Goal: Task Accomplishment & Management: Manage account settings

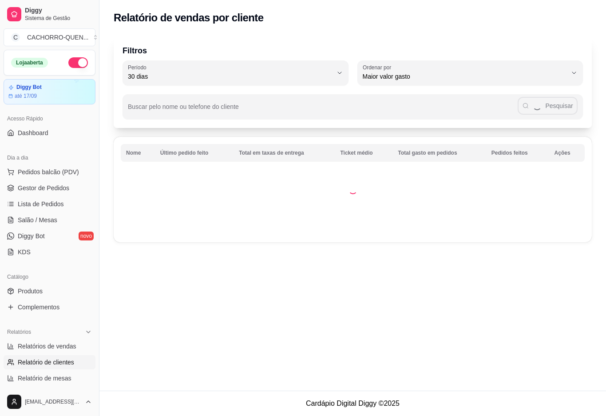
select select "30"
select select "HIGHEST_TOTAL_SPENT_WITH_ORDERS"
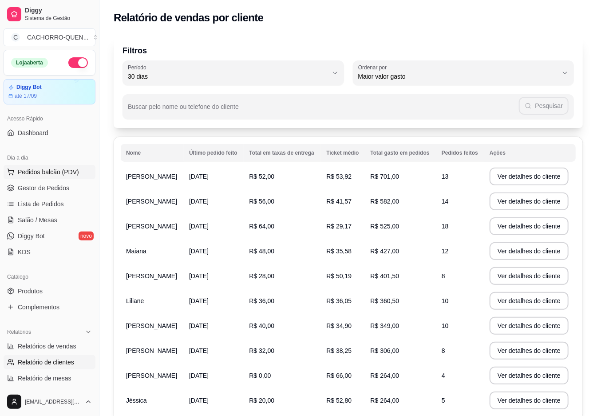
click at [61, 173] on span "Pedidos balcão (PDV)" at bounding box center [48, 171] width 61 height 9
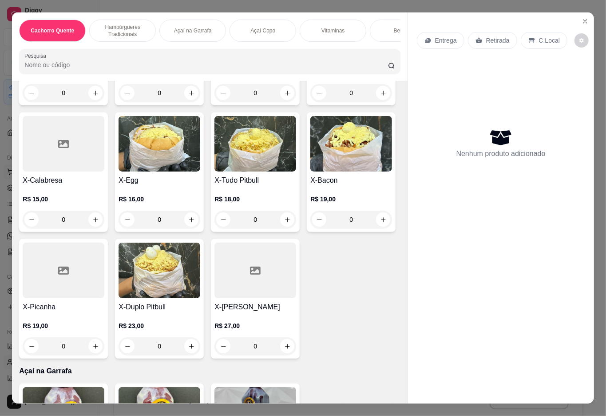
scroll to position [441, 0]
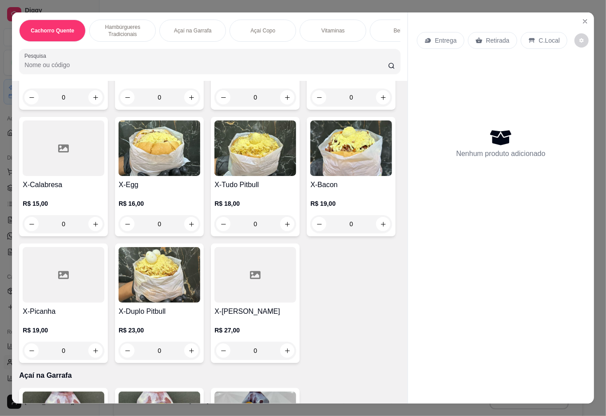
click at [104, 224] on div "0" at bounding box center [64, 224] width 82 height 18
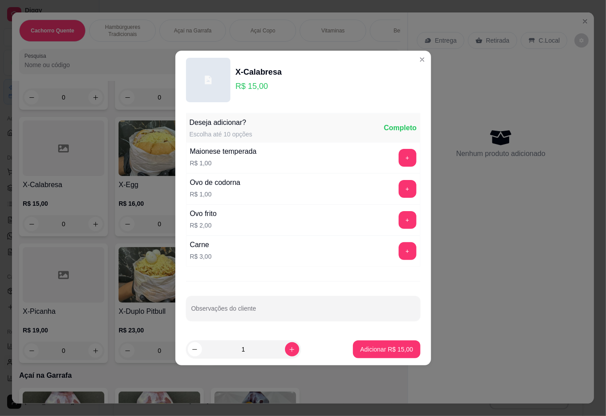
click at [366, 349] on p "Adicionar R$ 15,00" at bounding box center [386, 349] width 53 height 9
type input "1"
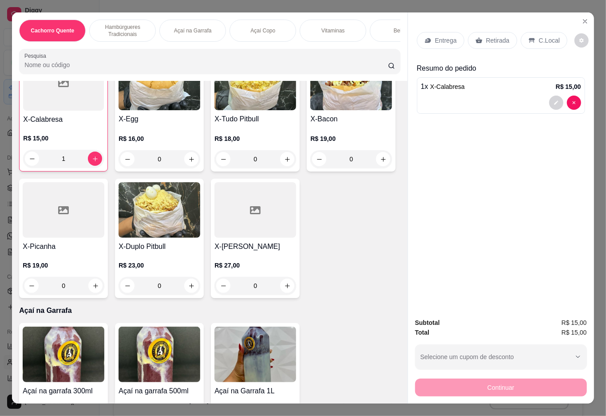
scroll to position [508, 0]
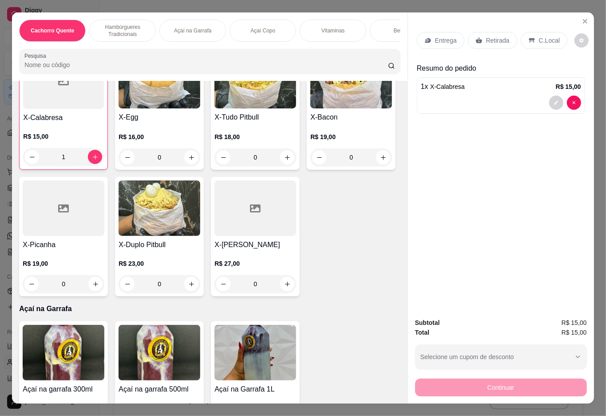
click at [310, 39] on div "0" at bounding box center [351, 30] width 82 height 18
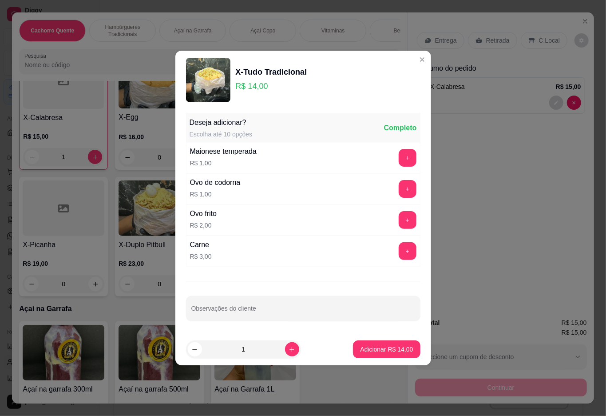
click at [290, 350] on icon "increase-product-quantity" at bounding box center [292, 349] width 5 height 5
type input "2"
click at [378, 349] on p "Adicionar R$ 28,00" at bounding box center [386, 349] width 53 height 9
type input "2"
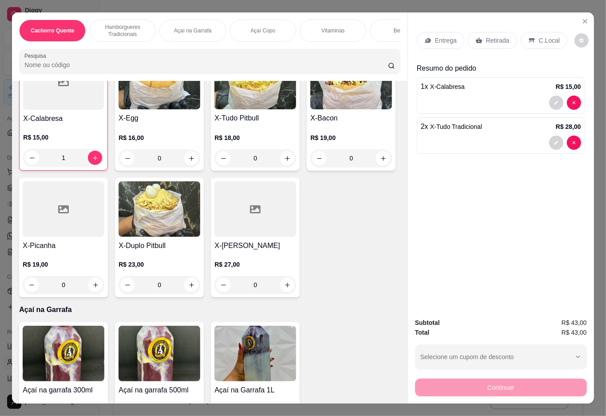
scroll to position [509, 0]
click at [489, 36] on p "Retirada" at bounding box center [498, 40] width 24 height 9
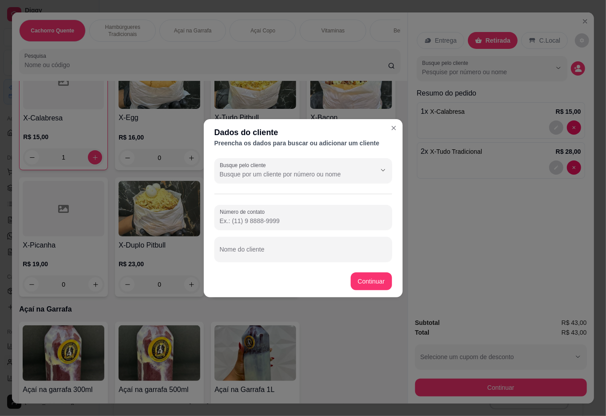
click at [283, 251] on input "Nome do cliente" at bounding box center [303, 252] width 167 height 9
type input "[PERSON_NAME]"
click at [365, 282] on div "Misto Quente R$ 5,00 0 Hambúrguer R$ 8,50 0 X-Burguer R$ 10,00 0 X-Tudo Tradici…" at bounding box center [209, 109] width 381 height 374
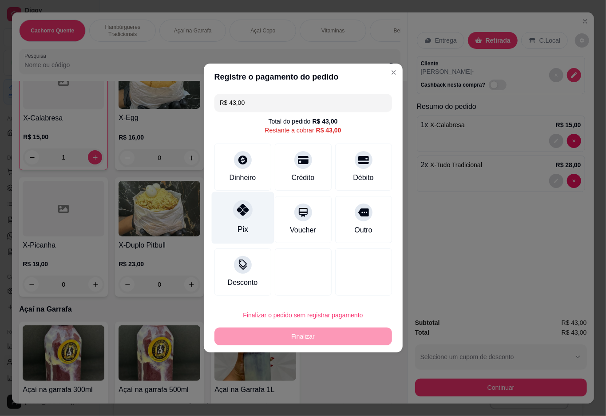
click at [247, 207] on div at bounding box center [243, 210] width 20 height 20
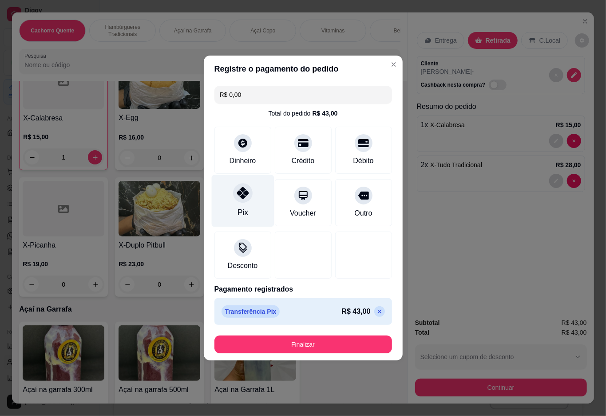
type input "R$ 0,00"
click at [317, 345] on button "Finalizar" at bounding box center [303, 344] width 172 height 17
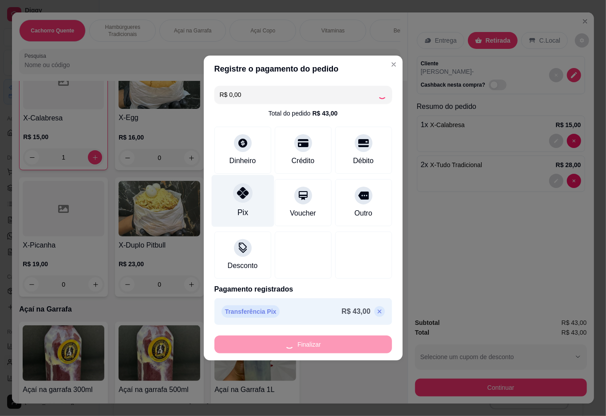
type input "0"
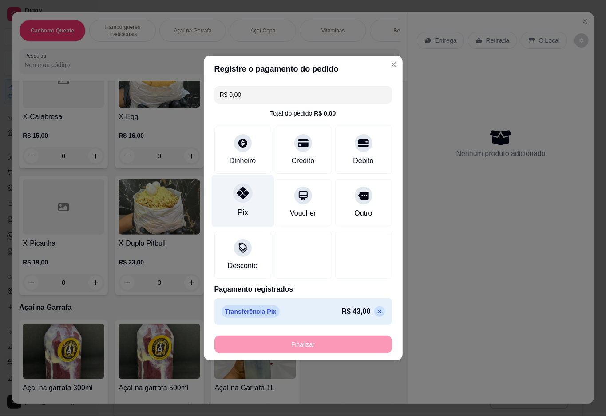
type input "-R$ 43,00"
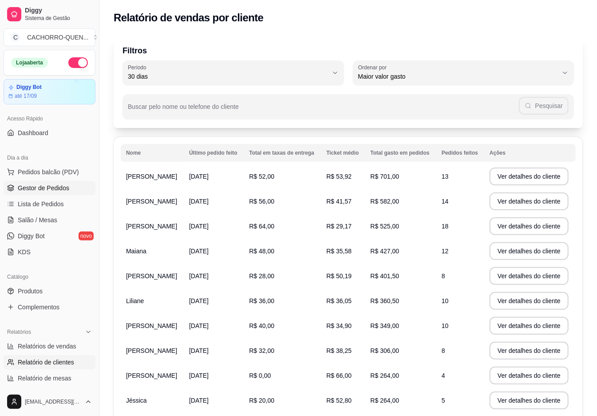
click at [62, 184] on span "Gestor de Pedidos" at bounding box center [44, 187] width 52 height 9
click at [66, 187] on span "Gestor de Pedidos" at bounding box center [44, 187] width 52 height 9
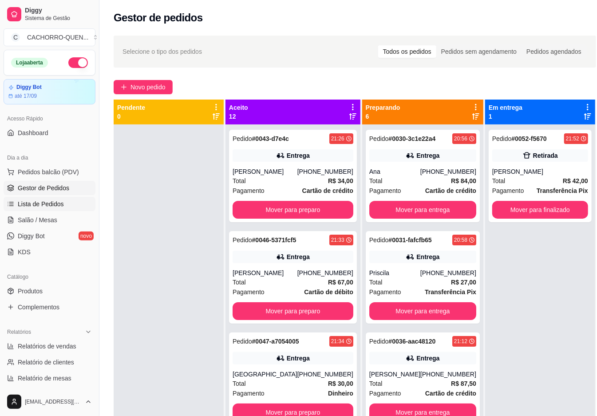
click at [69, 207] on link "Lista de Pedidos" at bounding box center [50, 204] width 92 height 14
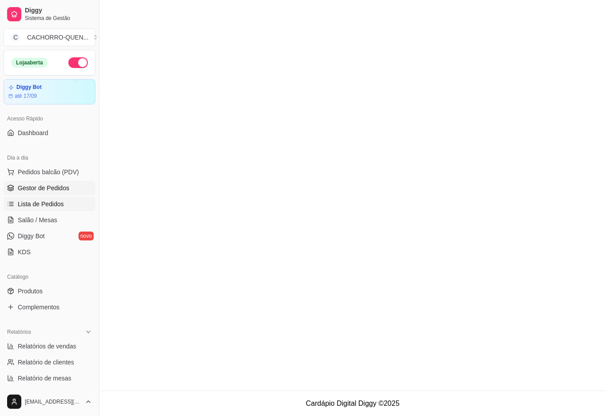
click at [66, 187] on span "Gestor de Pedidos" at bounding box center [44, 187] width 52 height 9
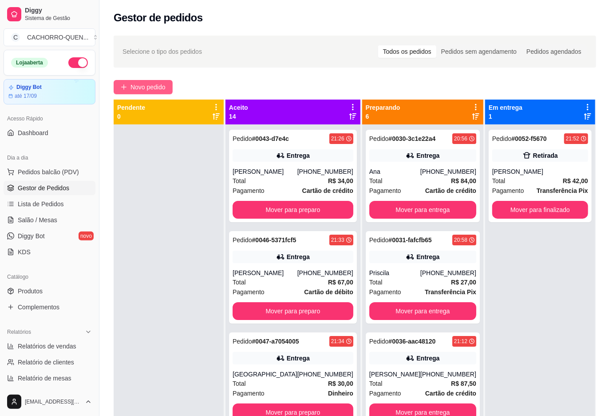
click at [152, 85] on span "Novo pedido" at bounding box center [148, 87] width 35 height 10
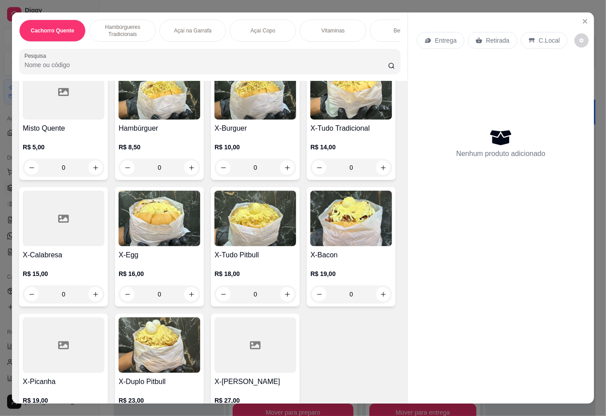
scroll to position [360, 0]
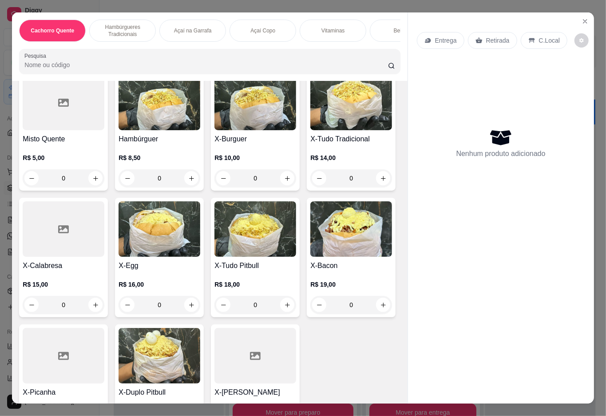
click at [281, 184] on div "0" at bounding box center [256, 178] width 82 height 18
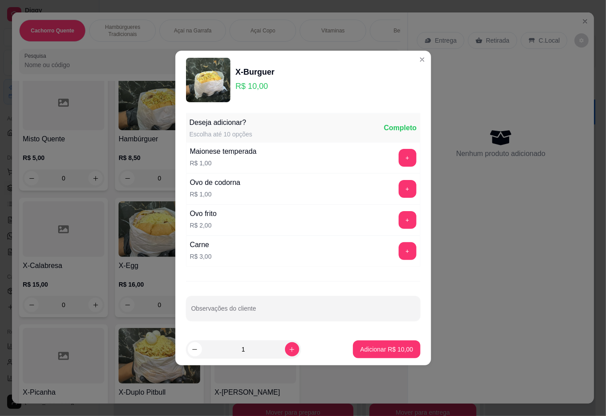
click at [374, 347] on p "Adicionar R$ 10,00" at bounding box center [386, 349] width 53 height 9
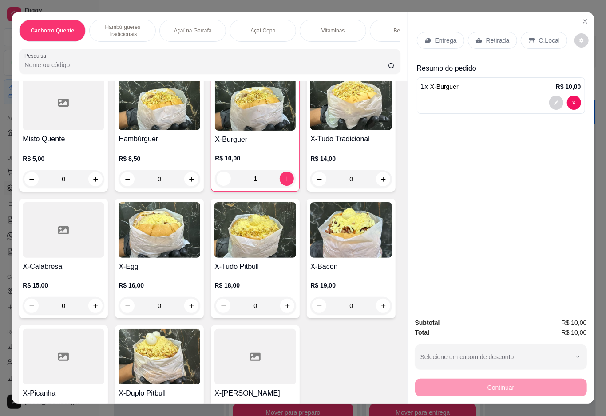
type input "1"
click at [388, 25] on div "Bebidas" at bounding box center [403, 31] width 67 height 22
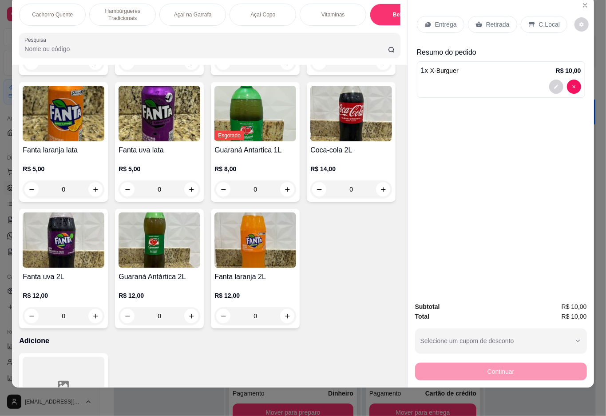
click at [99, 66] on icon "increase-product-quantity" at bounding box center [95, 63] width 7 height 7
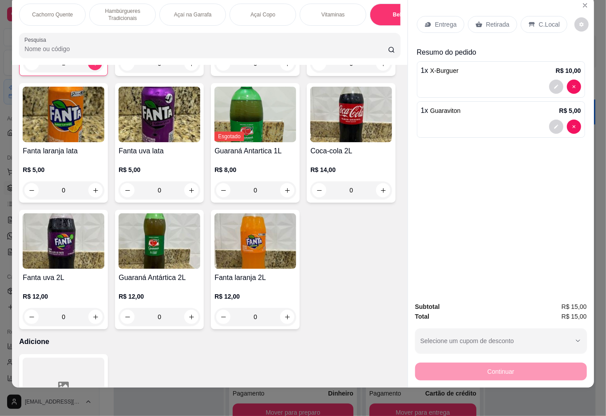
click at [36, 67] on icon "decrease-product-quantity" at bounding box center [32, 63] width 7 height 7
type input "0"
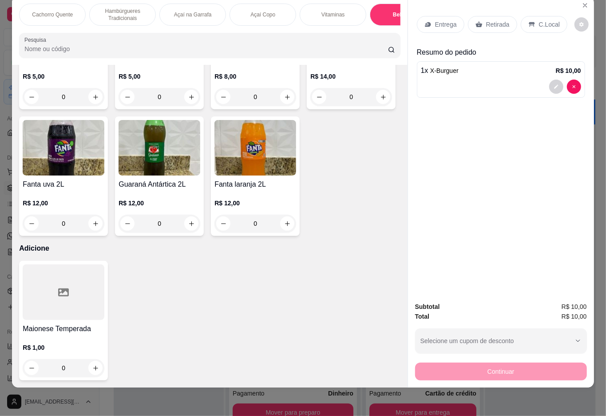
scroll to position [1702, 0]
click at [99, 100] on icon "increase-product-quantity" at bounding box center [95, 97] width 7 height 7
type input "1"
click at [489, 20] on p "Retirada" at bounding box center [498, 24] width 24 height 9
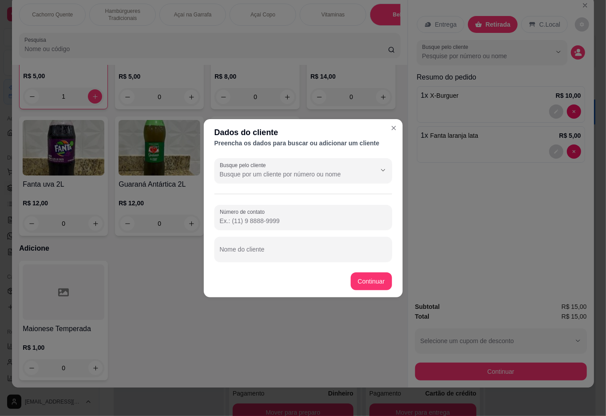
click at [310, 251] on input "Nome do cliente" at bounding box center [303, 252] width 167 height 9
type input "[PERSON_NAME]"
click at [365, 275] on button "Continuar" at bounding box center [371, 281] width 41 height 18
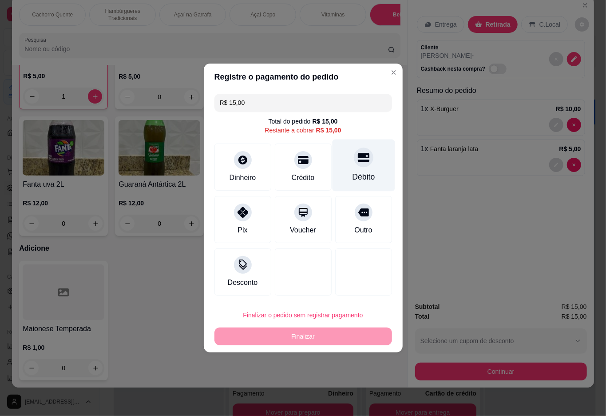
click at [362, 159] on div at bounding box center [364, 157] width 20 height 20
type input "R$ 0,00"
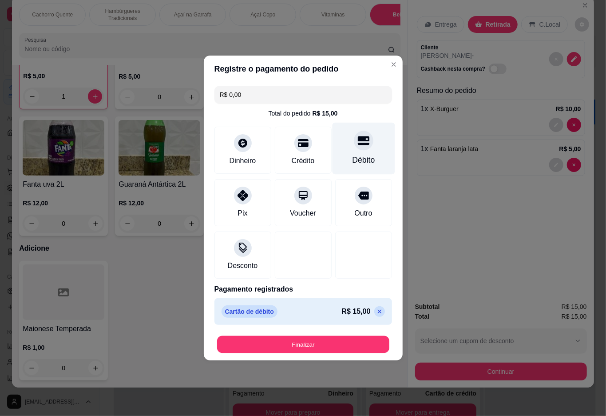
click at [301, 345] on button "Finalizar" at bounding box center [303, 344] width 172 height 17
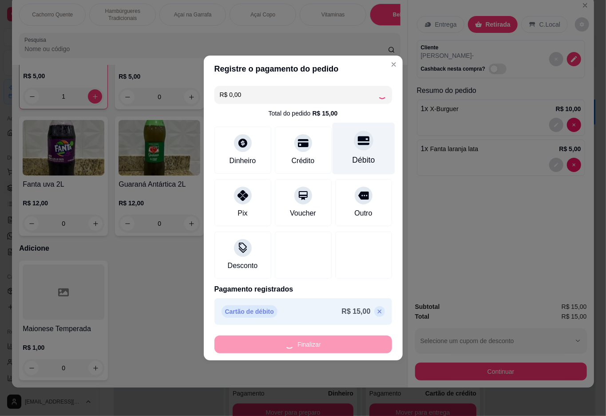
type input "0"
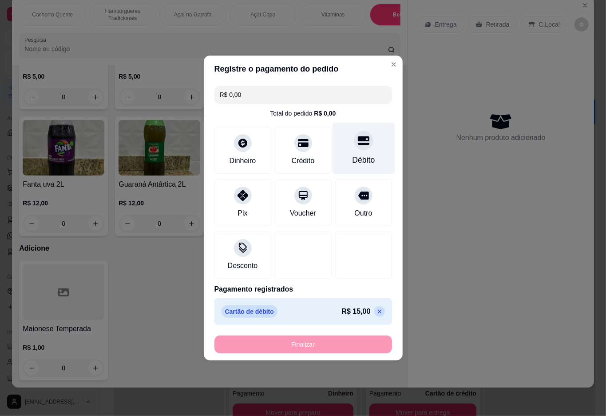
type input "-R$ 15,00"
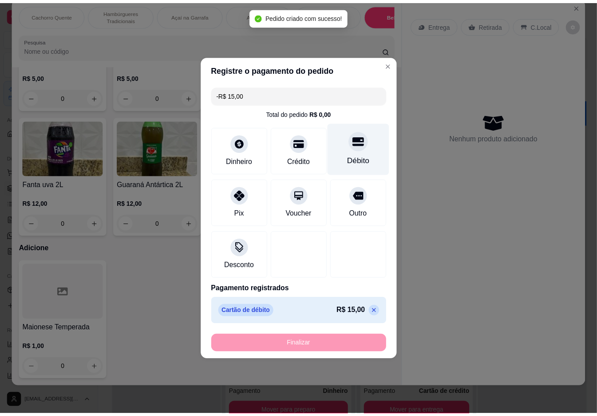
scroll to position [1701, 0]
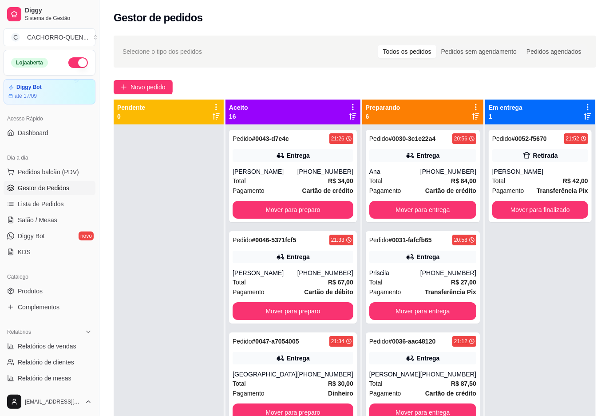
click at [514, 215] on button "Mover para finalizado" at bounding box center [541, 210] width 96 height 18
click at [526, 205] on button "Mover para finalizado" at bounding box center [540, 209] width 93 height 17
click at [517, 210] on button "Mover para finalizado" at bounding box center [541, 210] width 96 height 18
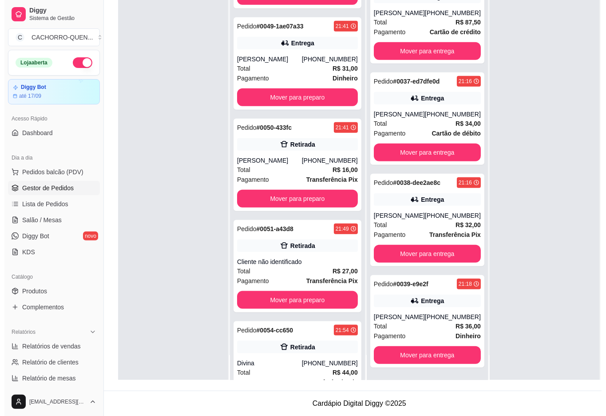
scroll to position [354, 0]
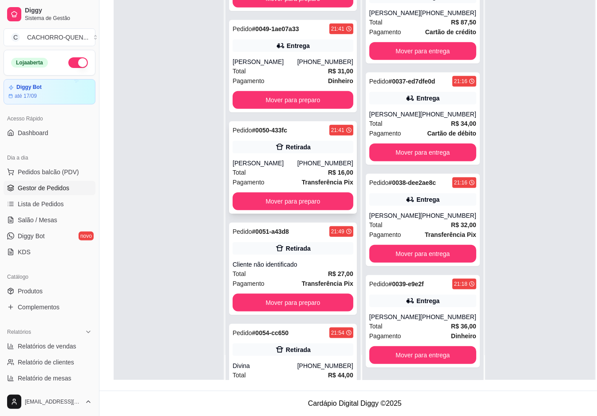
click at [283, 196] on div "Pedido # 0050-433fc 21:41 Retirada [PERSON_NAME] [PHONE_NUMBER] Total R$ 16,00 …" at bounding box center [293, 167] width 128 height 92
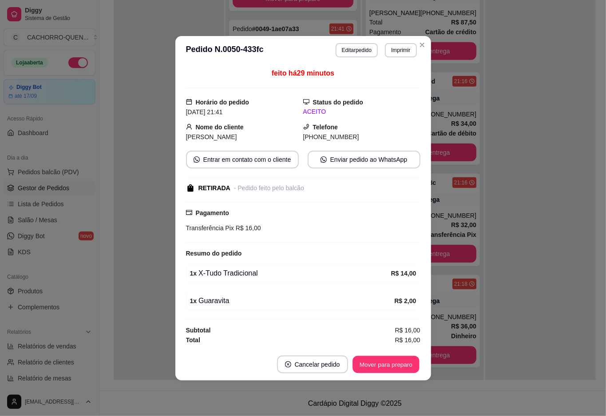
click at [372, 364] on button "Mover para preparo" at bounding box center [386, 363] width 67 height 17
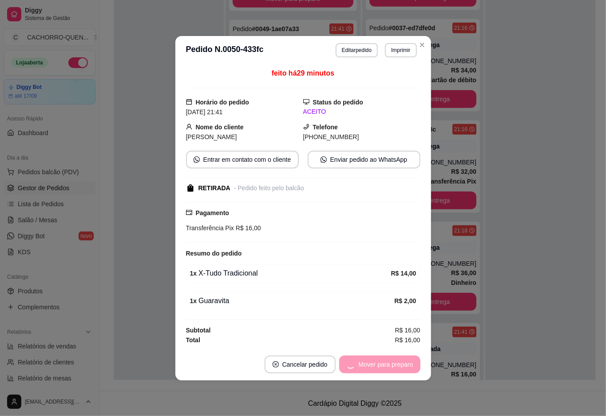
scroll to position [222, 0]
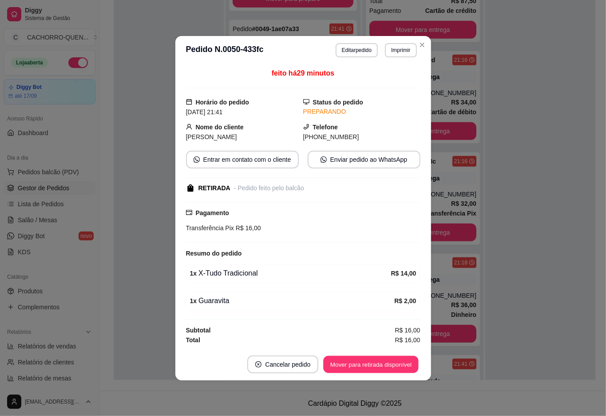
click at [374, 364] on button "Mover para retirada disponível" at bounding box center [371, 363] width 95 height 17
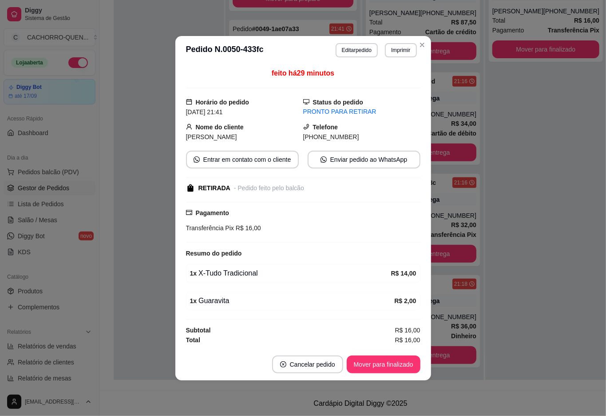
scroll to position [254, 0]
click at [363, 365] on button "Mover para finalizado" at bounding box center [384, 363] width 72 height 17
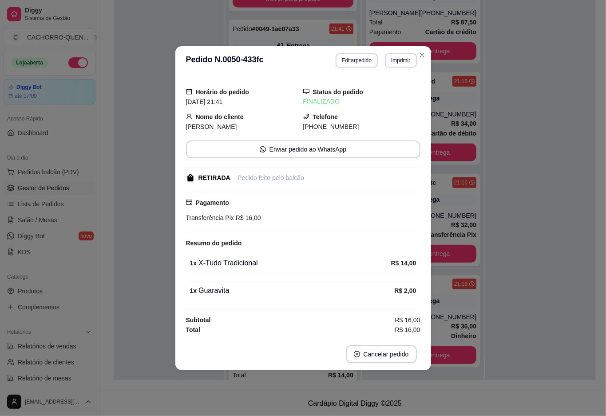
click at [139, 261] on div at bounding box center [169, 172] width 110 height 416
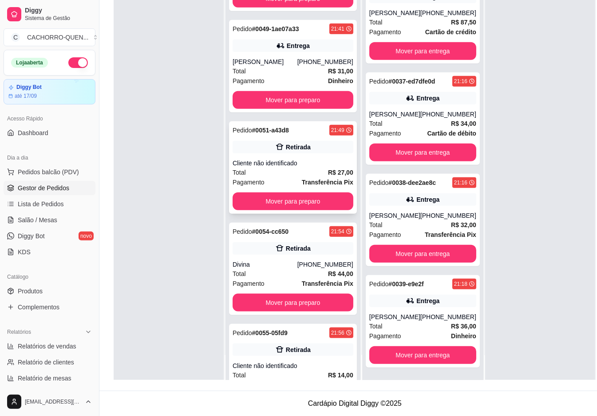
click at [290, 167] on div "Cliente não identificado" at bounding box center [293, 163] width 121 height 9
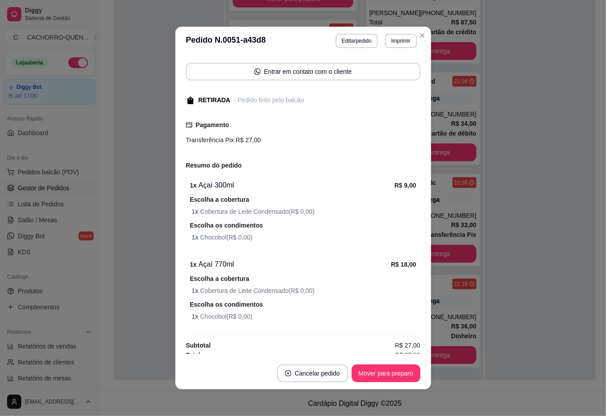
scroll to position [66, 0]
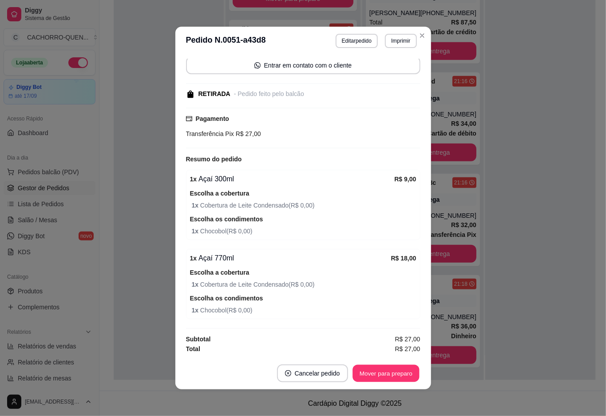
click at [374, 372] on button "Mover para preparo" at bounding box center [386, 373] width 67 height 17
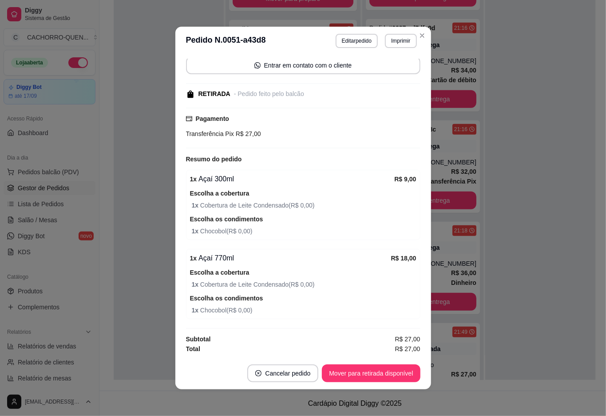
scroll to position [222, 0]
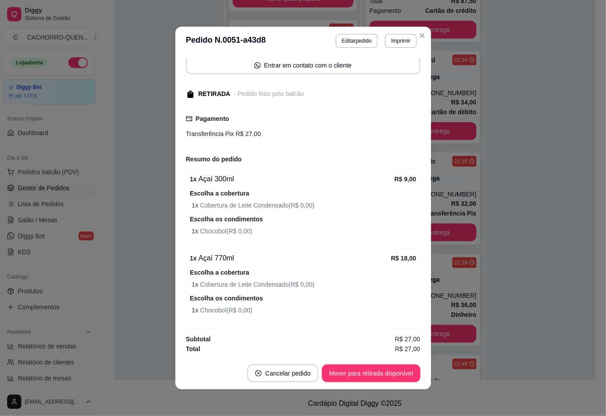
click at [365, 372] on button "Mover para retirada disponível" at bounding box center [371, 373] width 98 height 18
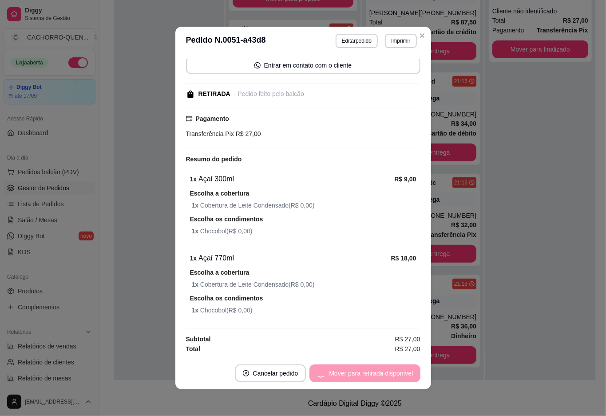
scroll to position [254, 0]
click at [362, 372] on button "Mover para finalizado" at bounding box center [384, 373] width 72 height 17
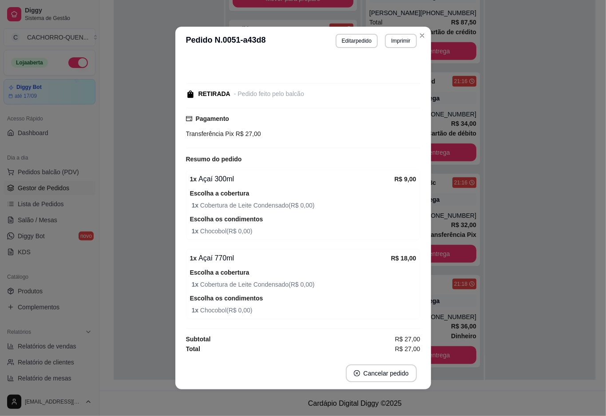
scroll to position [29, 0]
click at [141, 274] on div at bounding box center [169, 172] width 110 height 416
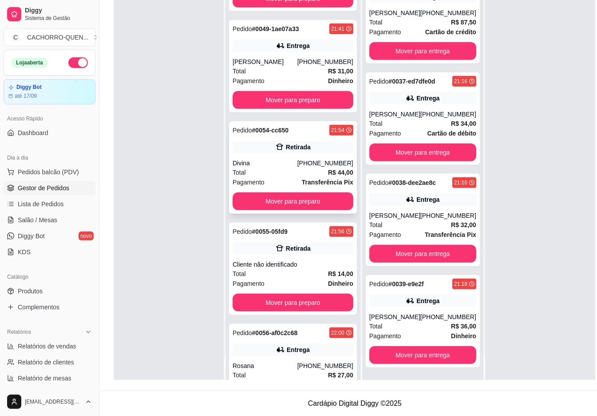
click at [298, 167] on div "[PHONE_NUMBER]" at bounding box center [326, 163] width 56 height 9
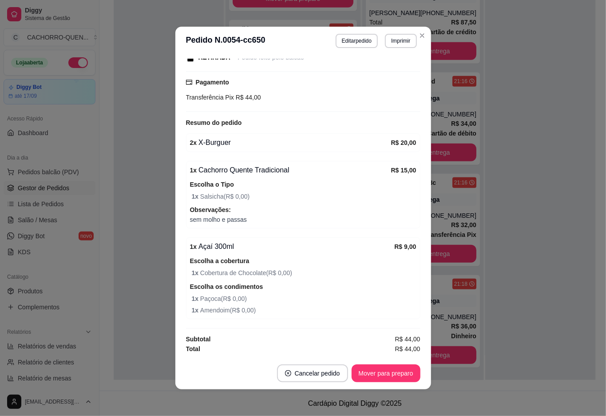
scroll to position [123, 0]
click at [377, 373] on button "Mover para preparo" at bounding box center [386, 373] width 69 height 18
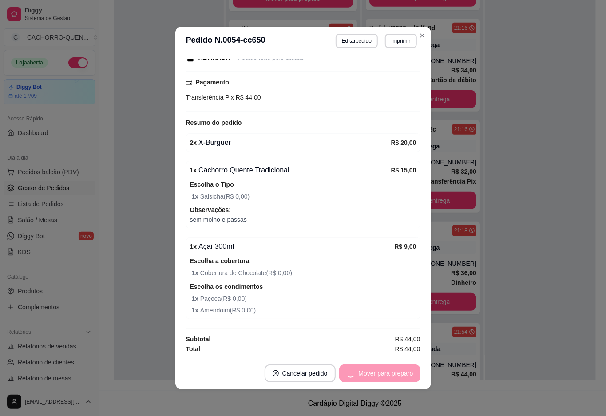
scroll to position [222, 0]
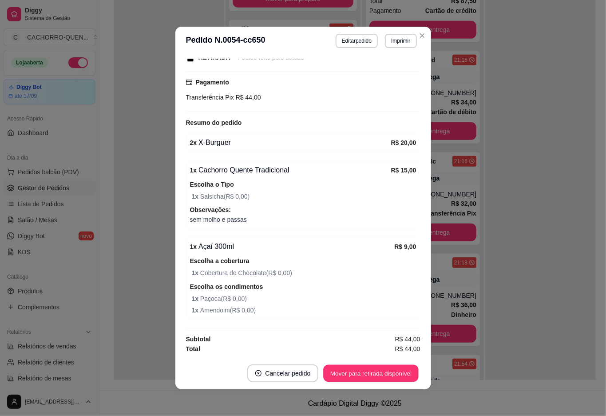
click at [366, 365] on button "Mover para retirada disponível" at bounding box center [371, 373] width 95 height 17
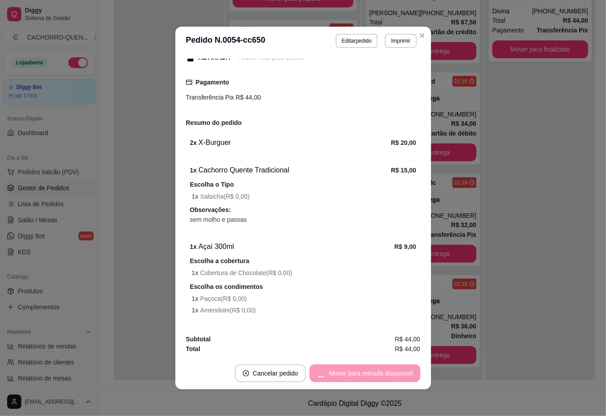
scroll to position [254, 0]
click at [354, 372] on button "Mover para finalizado" at bounding box center [384, 373] width 74 height 18
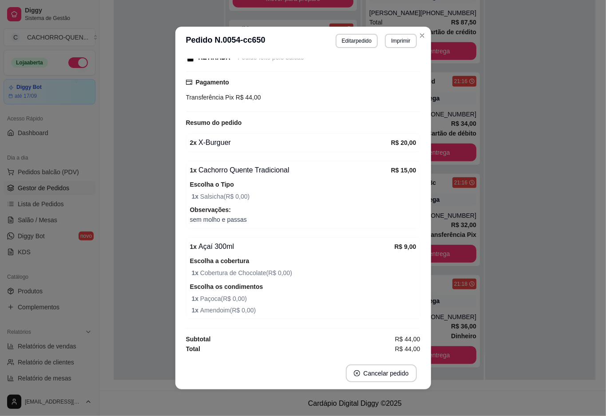
scroll to position [102, 0]
click at [155, 268] on div at bounding box center [169, 172] width 110 height 416
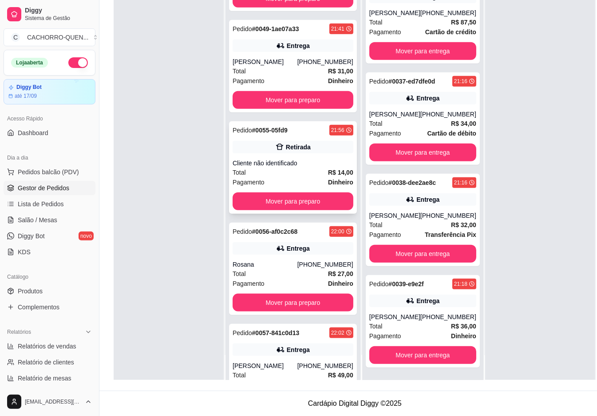
click at [286, 177] on div "Total R$ 14,00" at bounding box center [293, 172] width 121 height 10
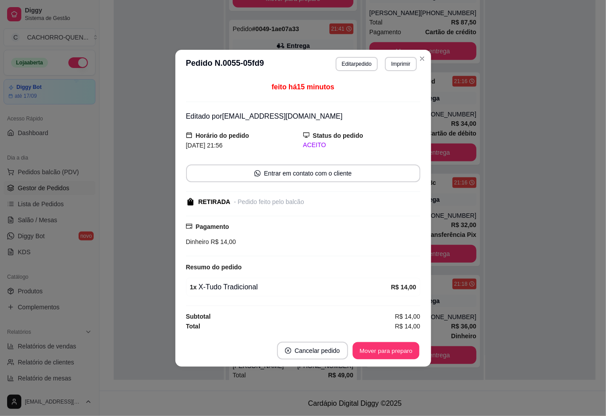
click at [389, 350] on button "Mover para preparo" at bounding box center [386, 350] width 67 height 17
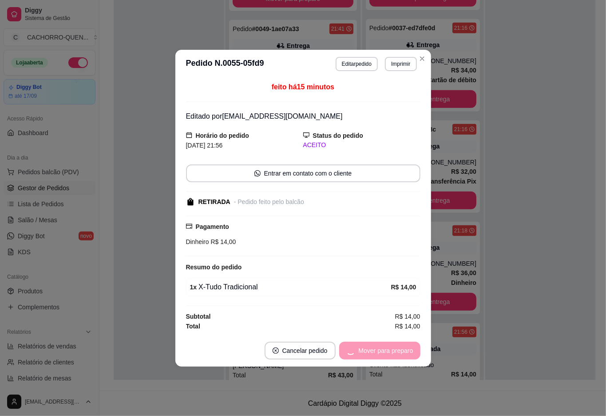
scroll to position [222, 0]
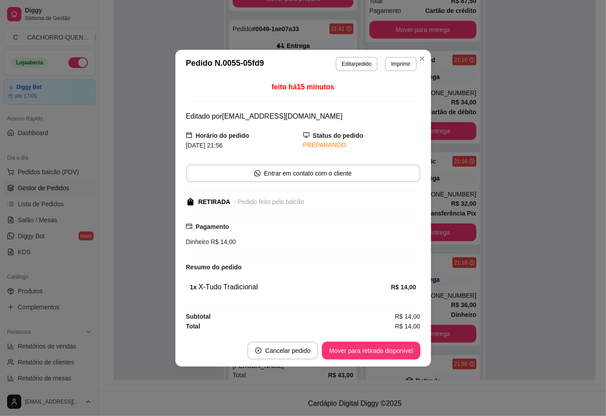
click at [375, 342] on button "Mover para retirada disponível" at bounding box center [371, 351] width 98 height 18
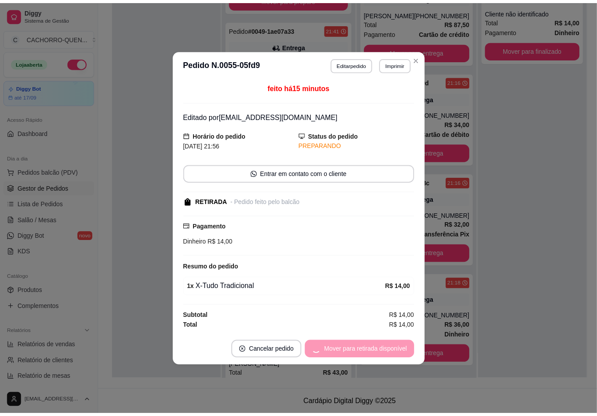
scroll to position [254, 0]
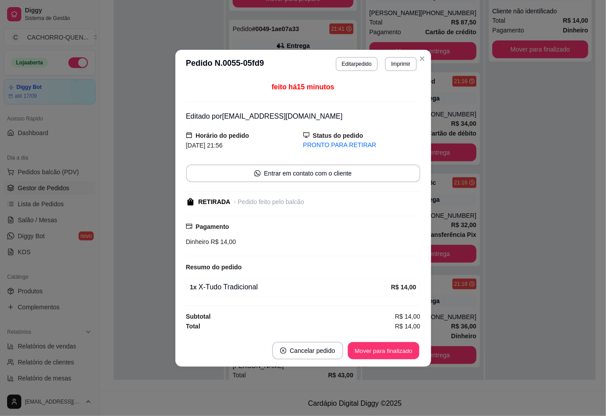
click at [370, 347] on button "Mover para finalizado" at bounding box center [384, 350] width 72 height 17
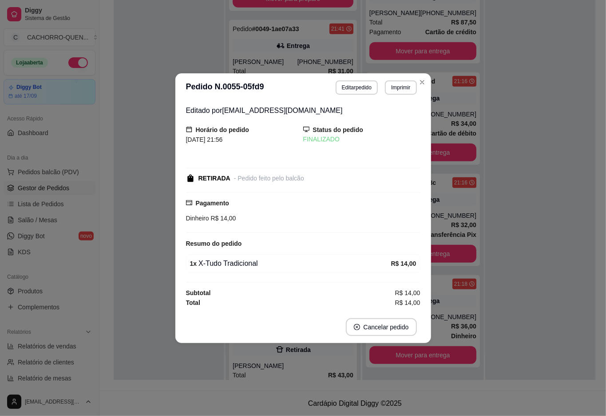
click at [146, 231] on div at bounding box center [169, 172] width 110 height 416
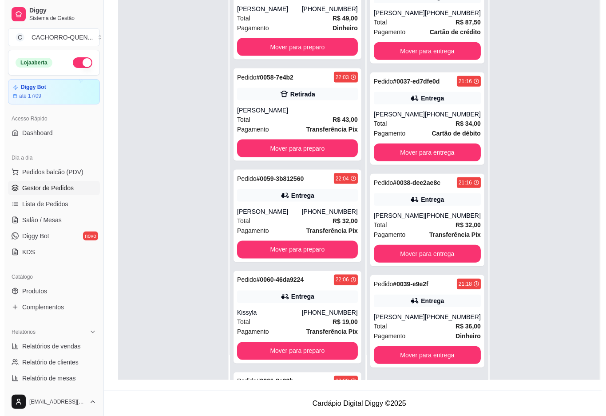
scroll to position [545, 0]
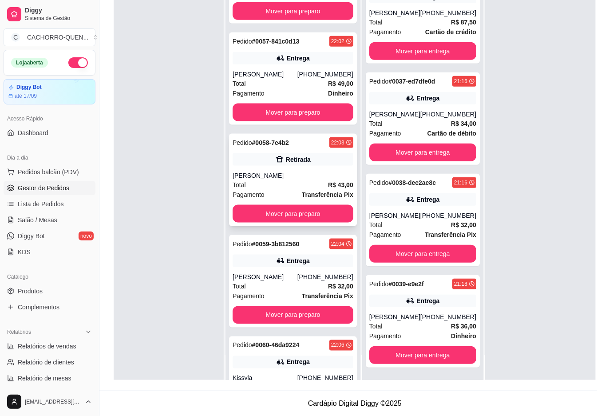
click at [278, 166] on div "Retirada" at bounding box center [293, 159] width 121 height 12
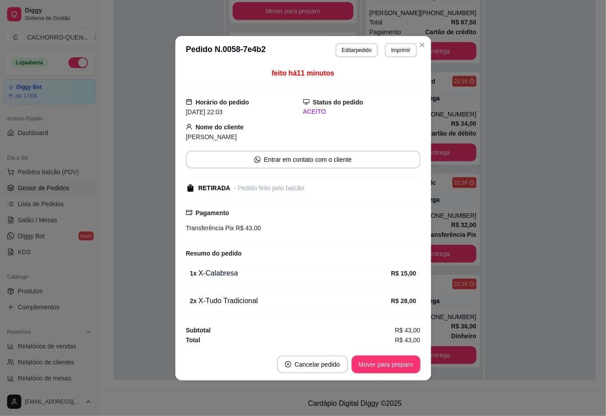
click at [383, 361] on button "Mover para preparo" at bounding box center [386, 364] width 69 height 18
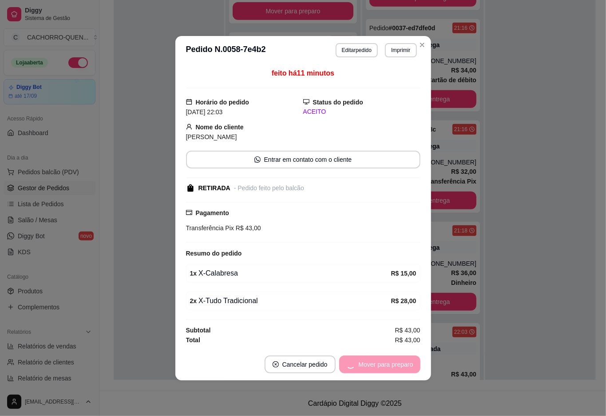
scroll to position [222, 0]
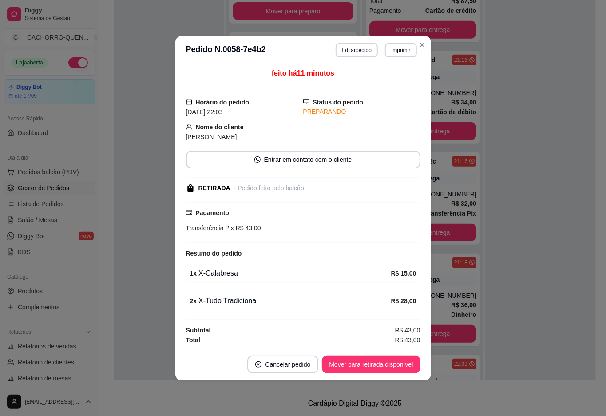
click at [376, 361] on button "Mover para retirada disponível" at bounding box center [371, 364] width 98 height 18
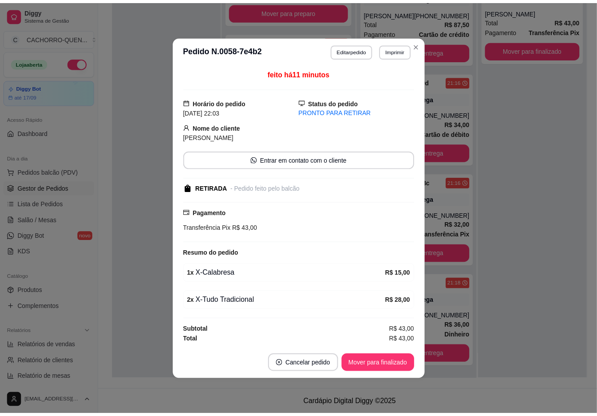
scroll to position [254, 0]
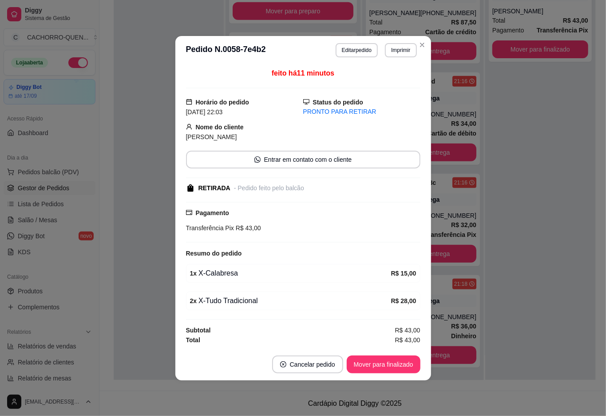
click at [366, 361] on button "Mover para finalizado" at bounding box center [384, 364] width 74 height 18
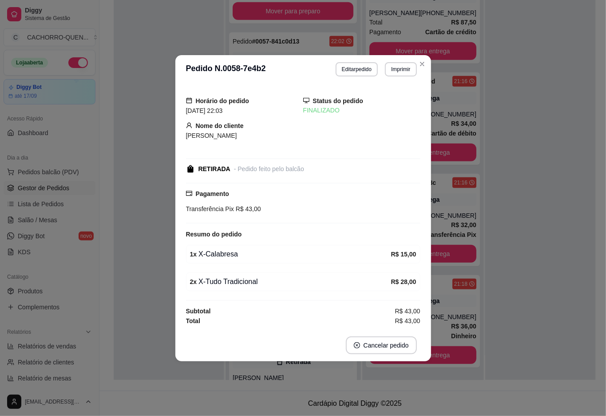
click at [138, 222] on div at bounding box center [169, 172] width 110 height 416
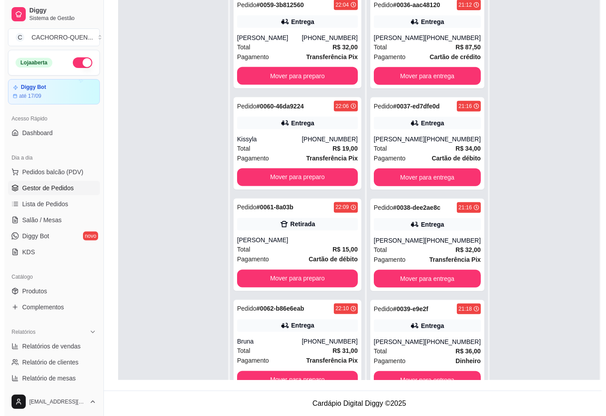
scroll to position [779, 0]
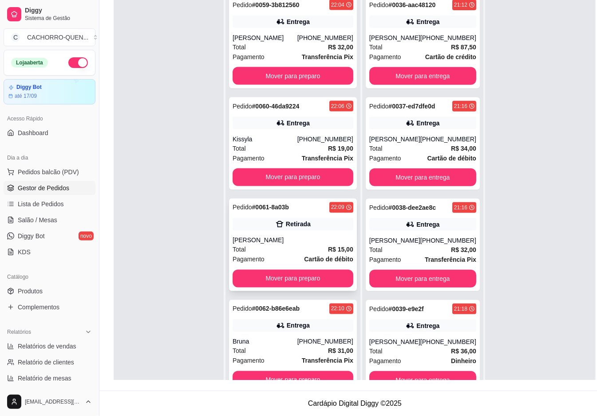
click at [293, 244] on div "Pedido # 0061-8a03b 22:09 Retirada alex Total R$ 15,00 Pagamento Cartão de débi…" at bounding box center [293, 245] width 128 height 92
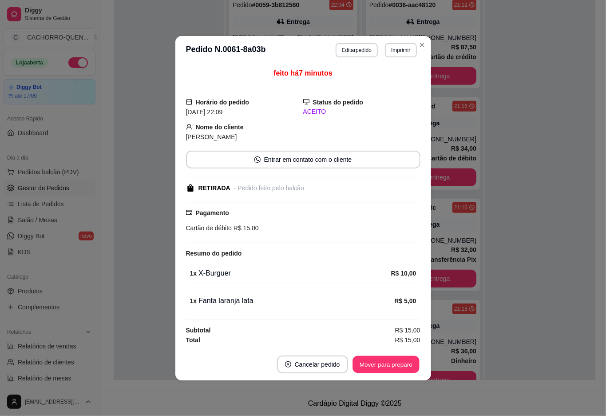
click at [370, 365] on button "Mover para preparo" at bounding box center [386, 363] width 67 height 17
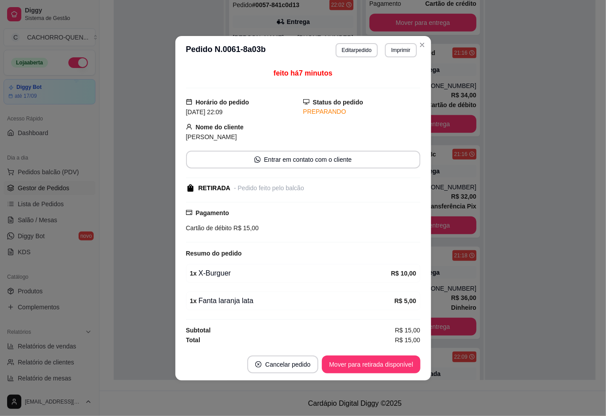
scroll to position [222, 0]
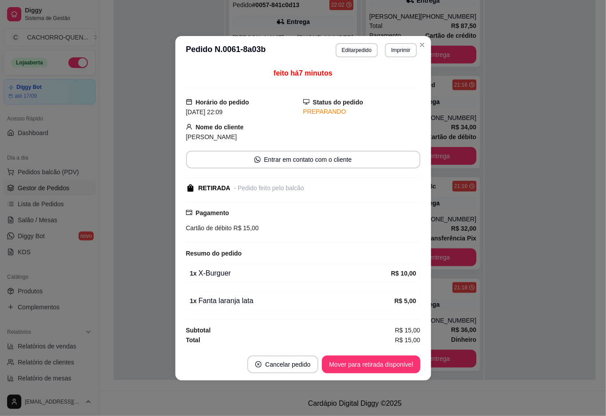
click at [375, 365] on button "Mover para retirada disponível" at bounding box center [371, 364] width 98 height 18
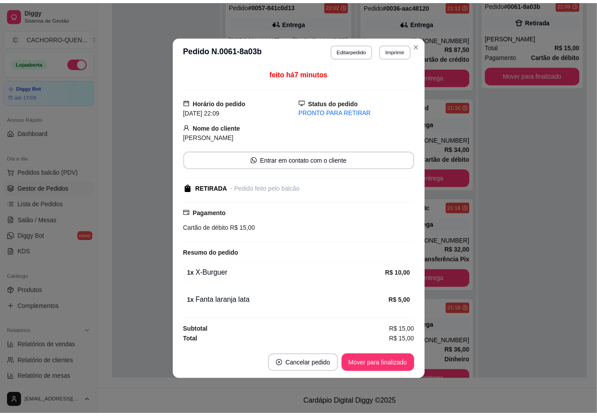
scroll to position [254, 0]
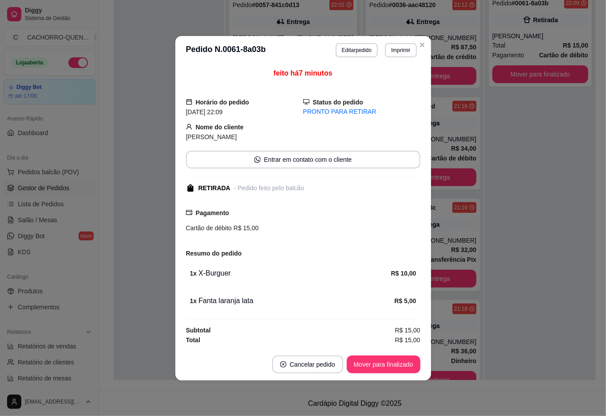
click at [359, 366] on button "Mover para finalizado" at bounding box center [384, 364] width 74 height 18
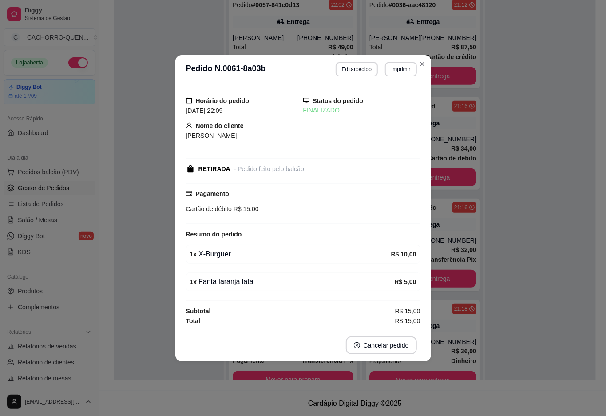
click at [148, 199] on div at bounding box center [169, 197] width 110 height 416
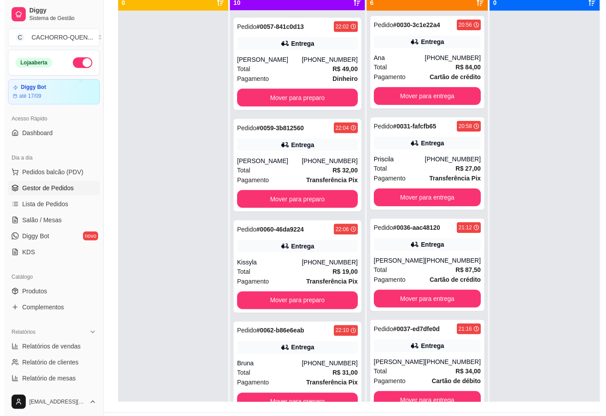
scroll to position [0, 0]
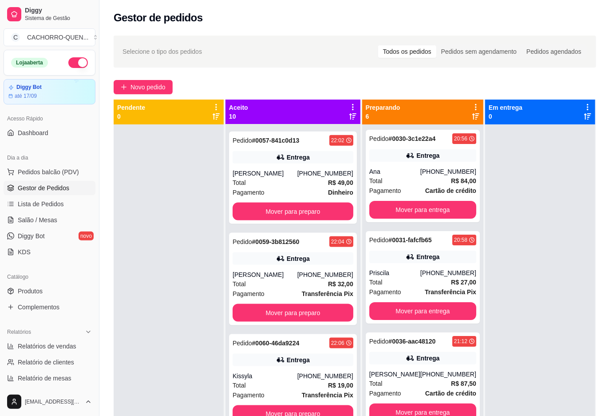
click at [412, 216] on button "Mover para entrega" at bounding box center [423, 210] width 107 height 18
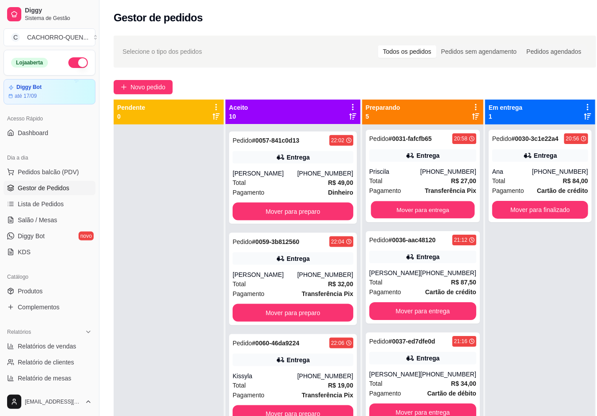
click at [404, 219] on button "Mover para entrega" at bounding box center [423, 209] width 104 height 17
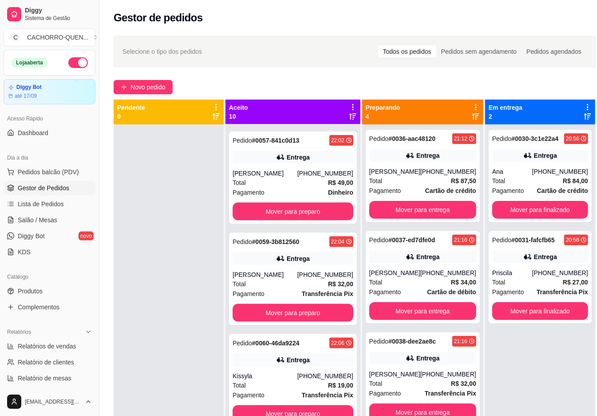
click at [516, 201] on button "Mover para finalizado" at bounding box center [541, 210] width 96 height 18
click at [509, 207] on button "Mover para finalizado" at bounding box center [540, 209] width 93 height 17
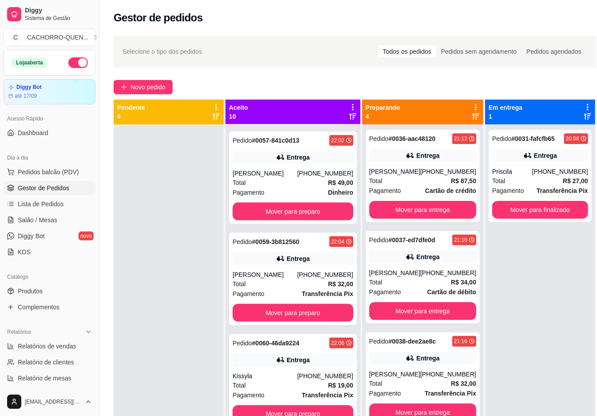
click at [515, 205] on button "Mover para finalizado" at bounding box center [541, 210] width 96 height 18
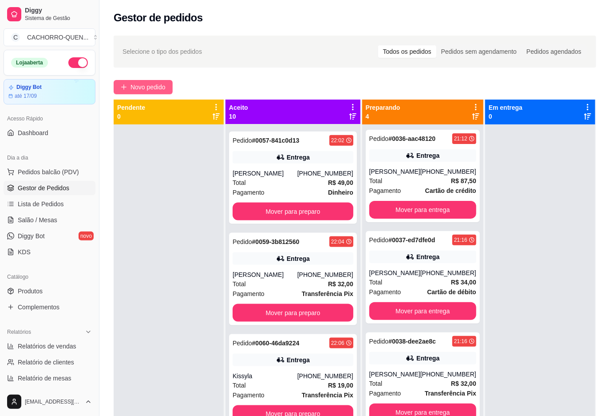
click at [159, 90] on span "Novo pedido" at bounding box center [148, 87] width 35 height 10
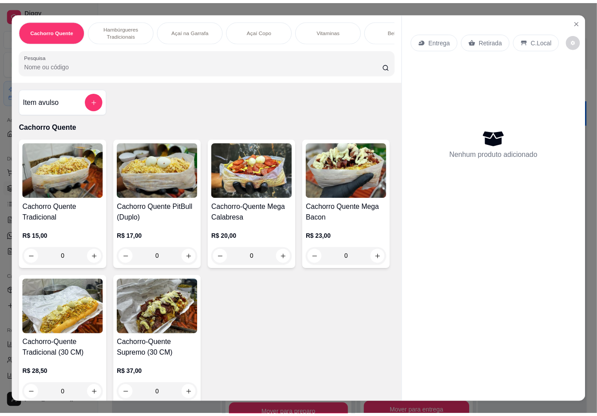
scroll to position [702, 0]
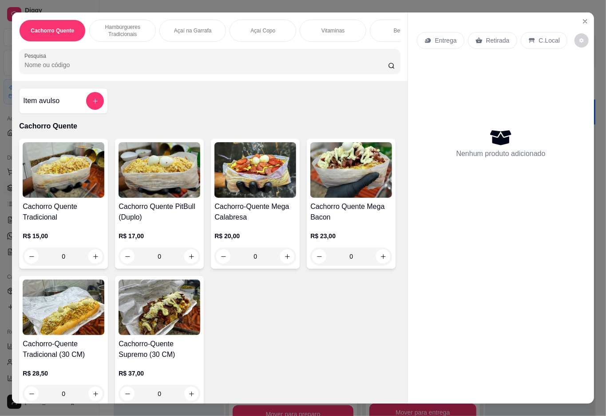
click at [584, 20] on icon "Close" at bounding box center [586, 22] width 4 height 4
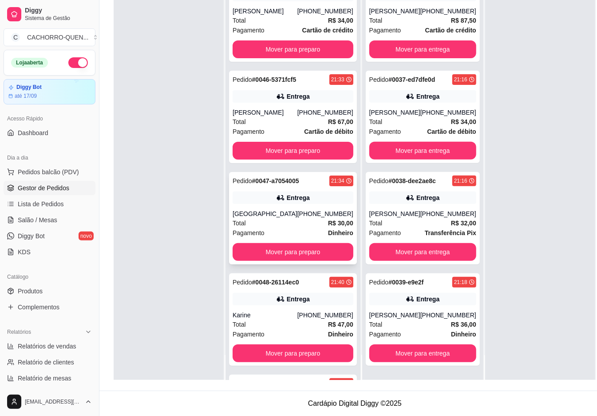
click at [287, 202] on div "Entrega" at bounding box center [298, 197] width 23 height 9
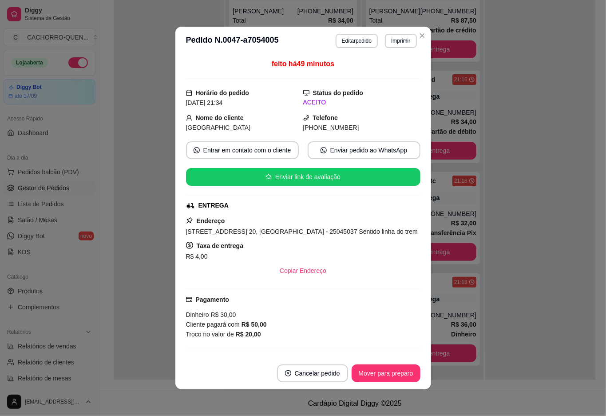
click at [376, 375] on button "Mover para preparo" at bounding box center [386, 373] width 69 height 18
click at [384, 372] on button "Mover para preparo" at bounding box center [386, 373] width 67 height 17
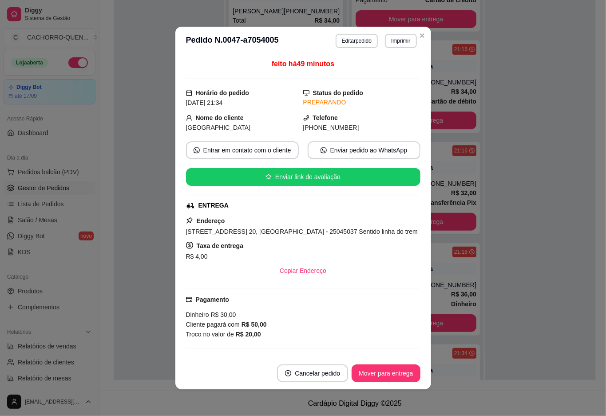
click at [381, 373] on button "Mover para entrega" at bounding box center [386, 373] width 68 height 18
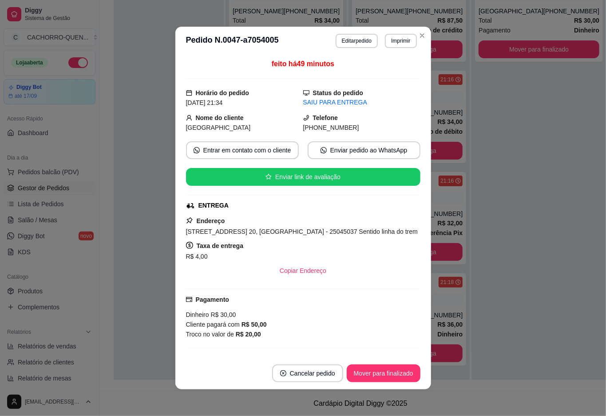
click at [375, 374] on button "Mover para finalizado" at bounding box center [384, 373] width 74 height 18
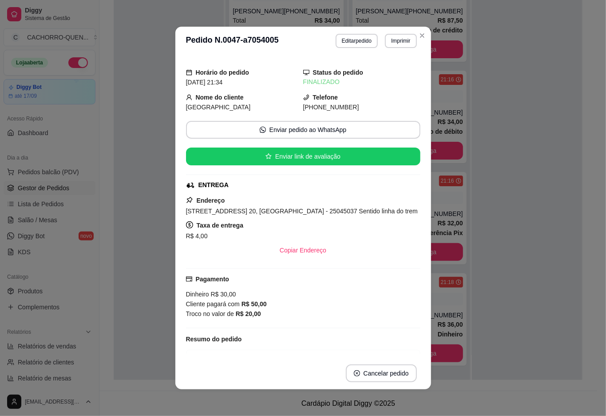
click at [139, 233] on div at bounding box center [169, 172] width 110 height 416
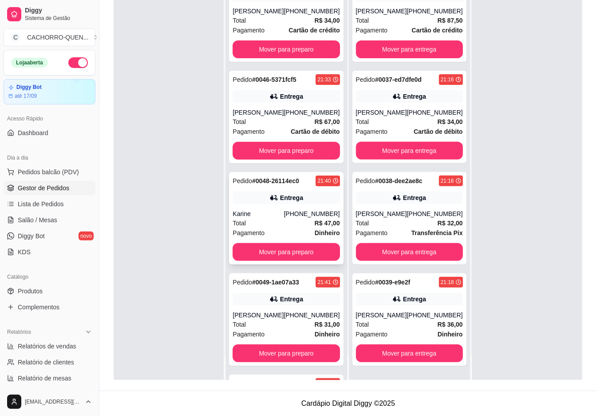
click at [290, 226] on div "Pedido # 0048-26114ec0 21:40 Entrega Karine [PHONE_NUMBER] Total R$ 47,00 Pagam…" at bounding box center [286, 218] width 114 height 92
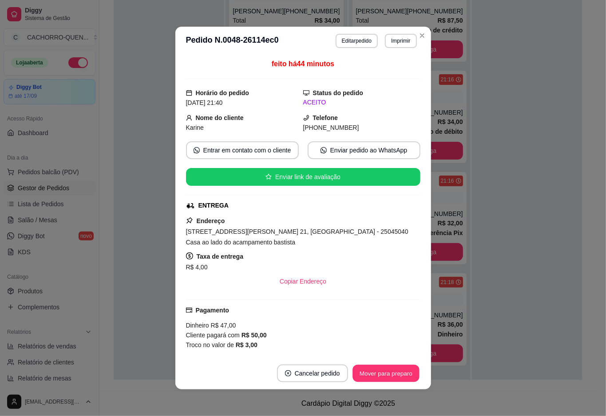
click at [371, 370] on button "Mover para preparo" at bounding box center [386, 373] width 67 height 17
click at [376, 372] on button "Mover para preparo" at bounding box center [386, 373] width 67 height 17
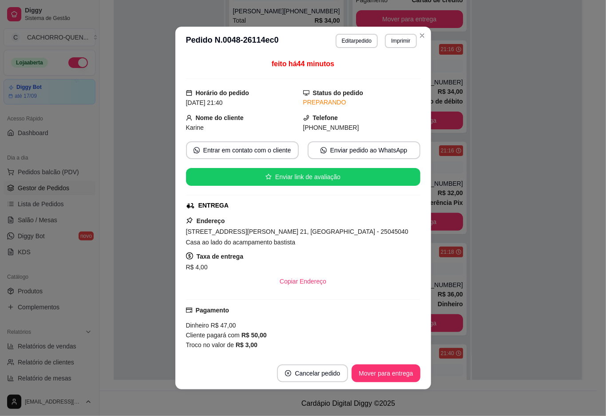
click at [384, 372] on button "Mover para entrega" at bounding box center [386, 373] width 68 height 18
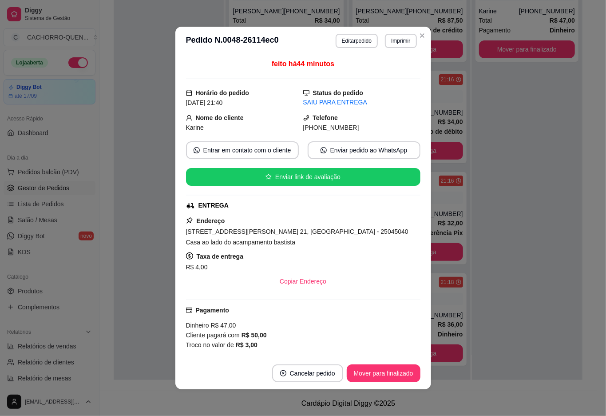
click at [378, 370] on button "Mover para finalizado" at bounding box center [384, 373] width 74 height 18
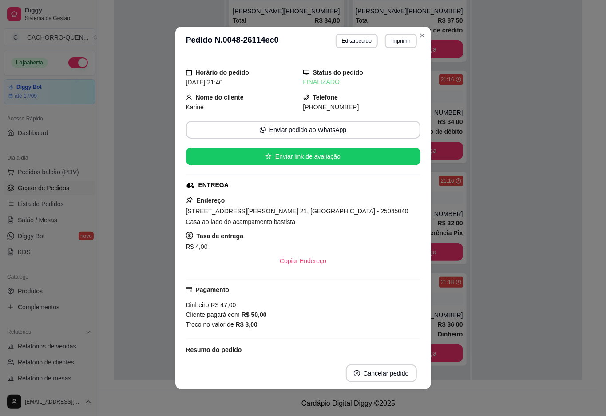
click at [126, 206] on div at bounding box center [169, 172] width 110 height 416
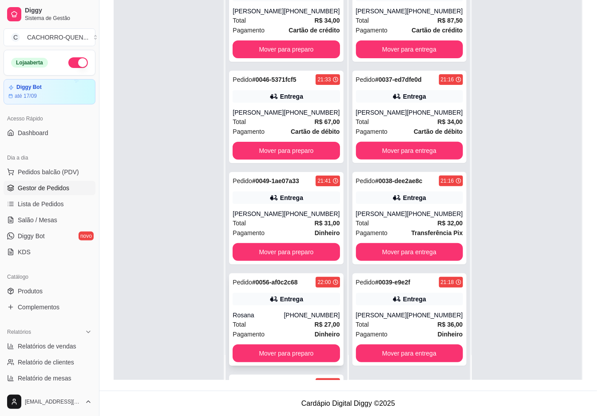
click at [290, 305] on div "Entrega" at bounding box center [286, 299] width 107 height 12
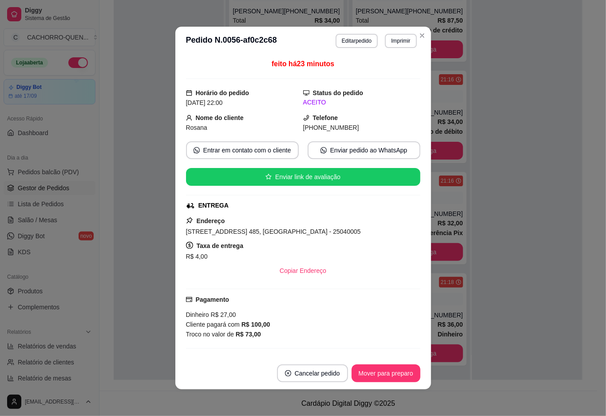
click at [369, 372] on button "Mover para preparo" at bounding box center [386, 373] width 69 height 18
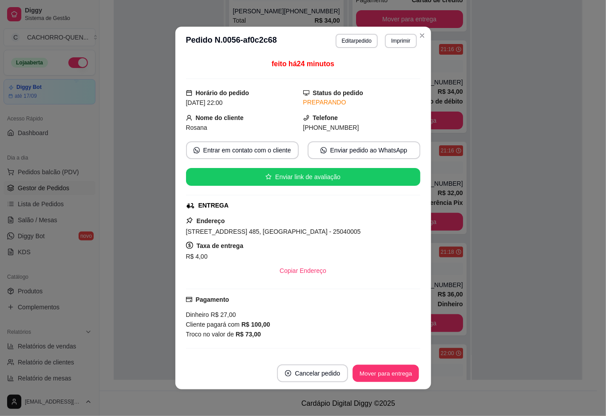
click at [382, 370] on button "Mover para entrega" at bounding box center [386, 373] width 67 height 17
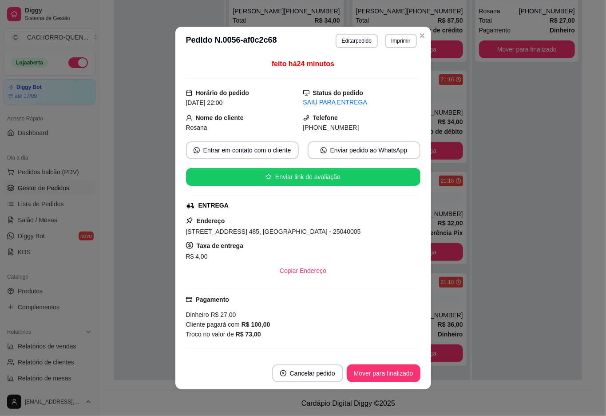
click at [378, 372] on button "Mover para finalizado" at bounding box center [384, 373] width 74 height 18
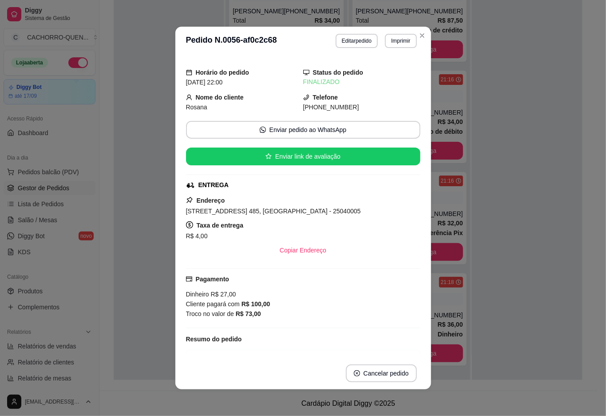
click at [518, 212] on div at bounding box center [527, 172] width 110 height 416
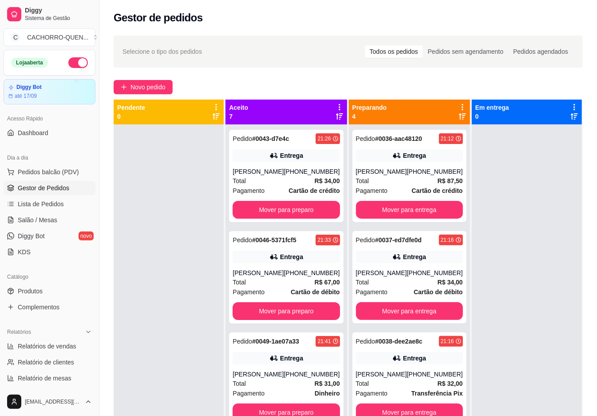
click at [406, 218] on button "Mover para entrega" at bounding box center [409, 210] width 107 height 18
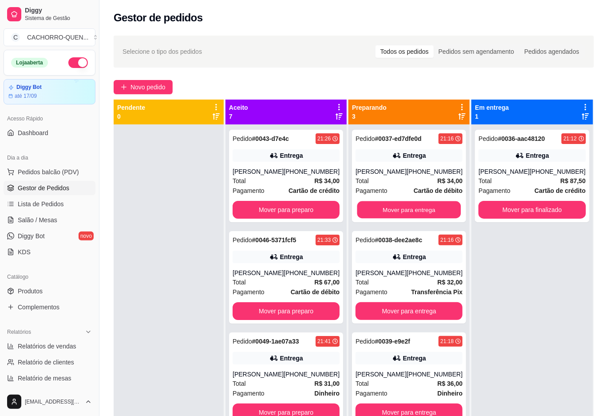
click at [418, 211] on button "Mover para entrega" at bounding box center [410, 209] width 104 height 17
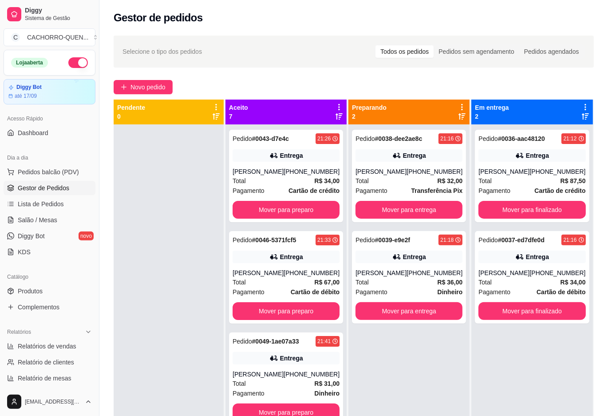
click at [413, 205] on button "Mover para entrega" at bounding box center [409, 210] width 107 height 18
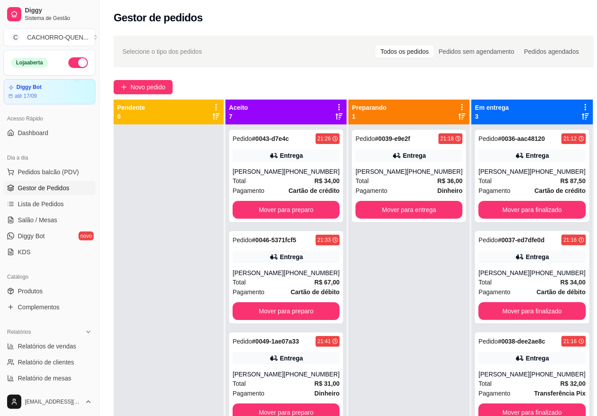
click at [391, 205] on button "Mover para entrega" at bounding box center [409, 210] width 107 height 18
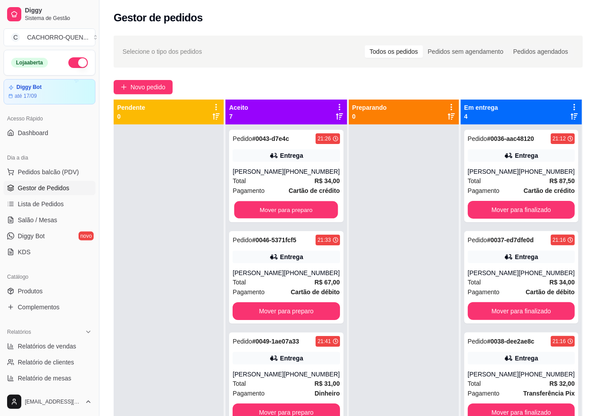
click at [290, 210] on button "Mover para preparo" at bounding box center [287, 209] width 104 height 17
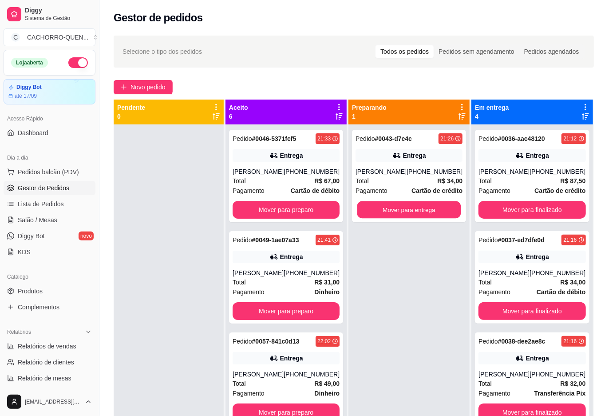
click at [394, 211] on button "Mover para entrega" at bounding box center [410, 209] width 104 height 17
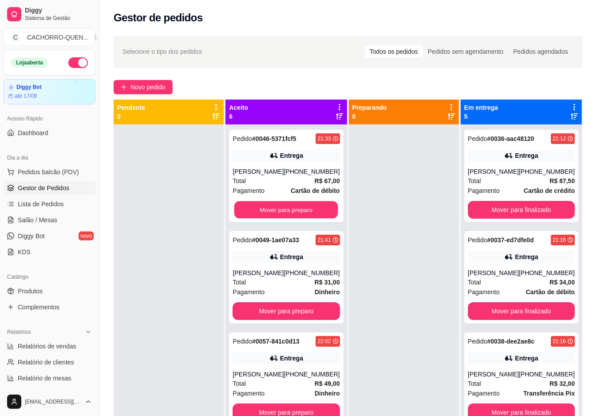
click at [283, 219] on button "Mover para preparo" at bounding box center [287, 209] width 104 height 17
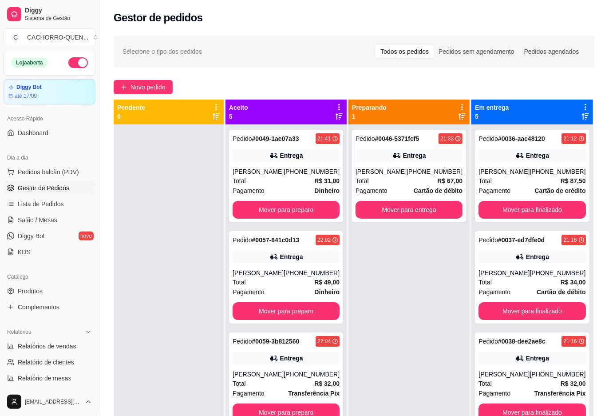
click at [397, 208] on button "Mover para entrega" at bounding box center [409, 210] width 107 height 18
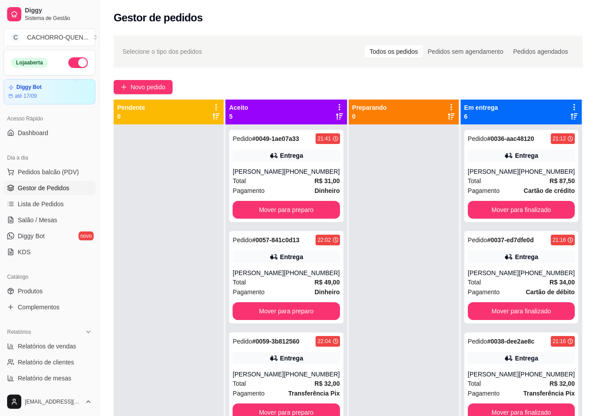
click at [516, 219] on button "Mover para finalizado" at bounding box center [521, 210] width 107 height 18
click at [520, 219] on button "Mover para finalizado" at bounding box center [521, 210] width 107 height 18
click at [516, 219] on button "Mover para finalizado" at bounding box center [521, 209] width 104 height 17
click at [523, 207] on button "Mover para finalizado" at bounding box center [521, 210] width 107 height 18
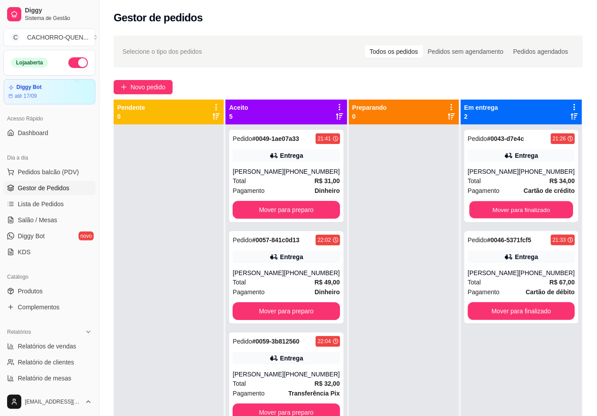
click at [520, 208] on button "Mover para finalizado" at bounding box center [521, 209] width 104 height 17
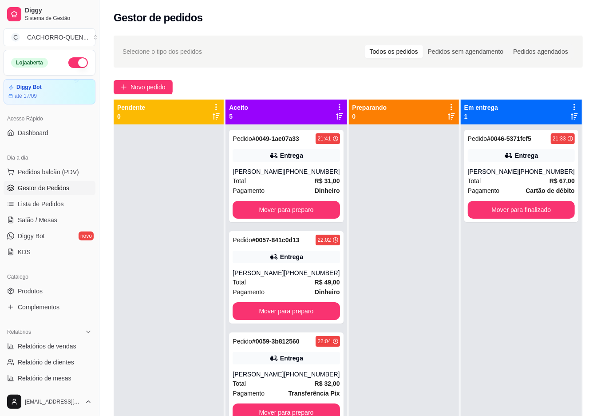
click at [520, 208] on button "Mover para finalizado" at bounding box center [521, 210] width 107 height 18
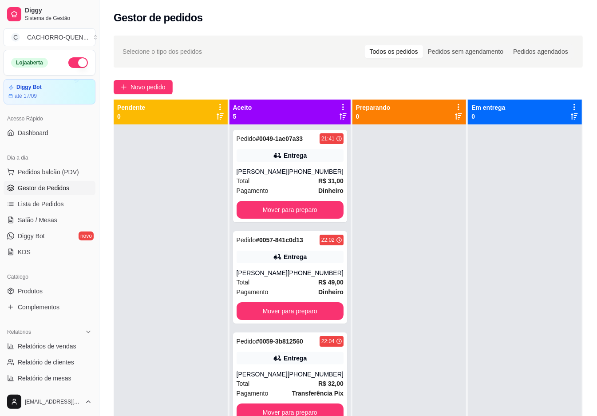
click at [299, 218] on button "Mover para preparo" at bounding box center [290, 210] width 107 height 18
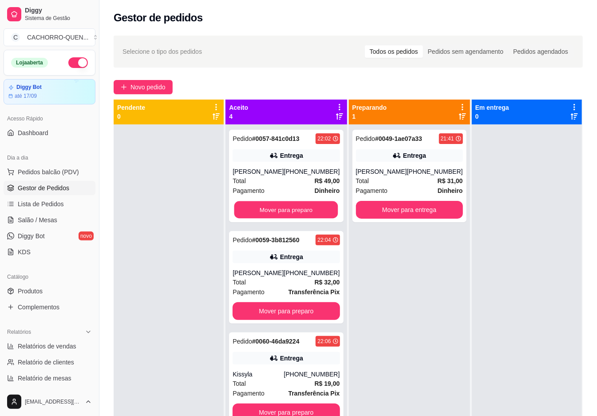
click at [294, 219] on button "Mover para preparo" at bounding box center [287, 209] width 104 height 17
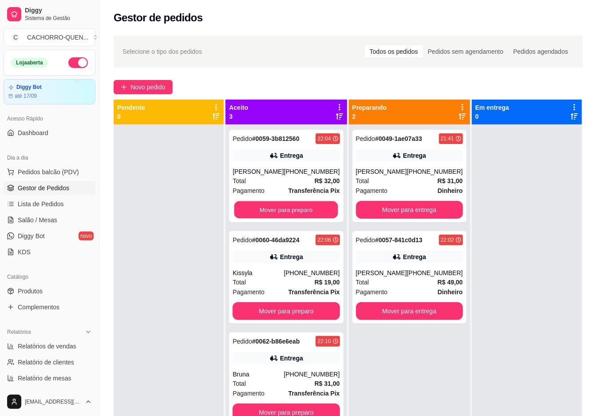
click at [290, 210] on button "Mover para preparo" at bounding box center [287, 209] width 104 height 17
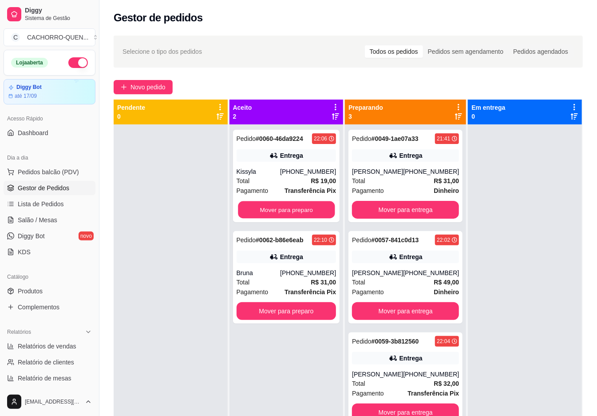
click at [297, 210] on button "Mover para preparo" at bounding box center [286, 209] width 97 height 17
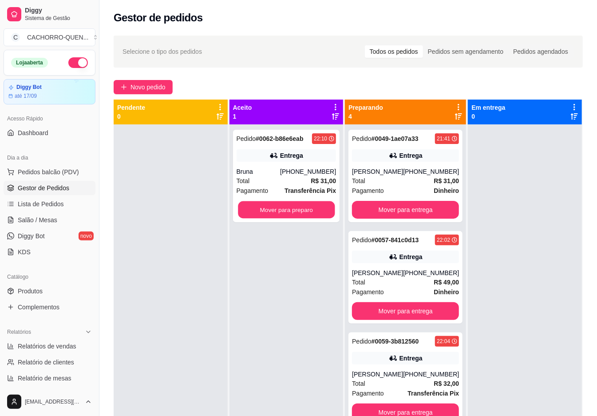
click at [299, 209] on button "Mover para preparo" at bounding box center [286, 209] width 97 height 17
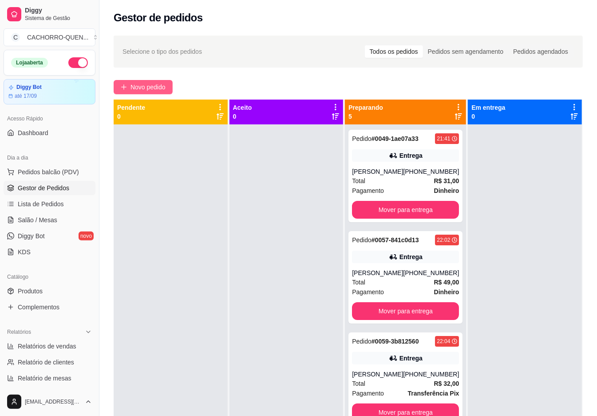
click at [157, 85] on span "Novo pedido" at bounding box center [148, 87] width 35 height 10
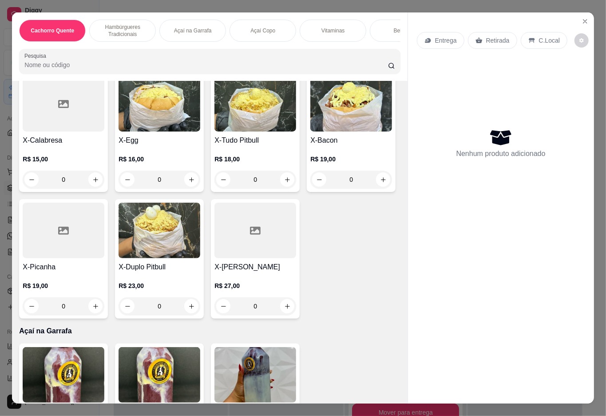
scroll to position [489, 0]
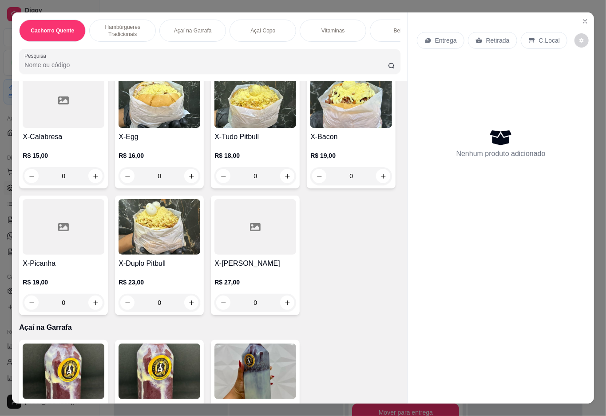
click at [215, 185] on div "0" at bounding box center [256, 176] width 82 height 18
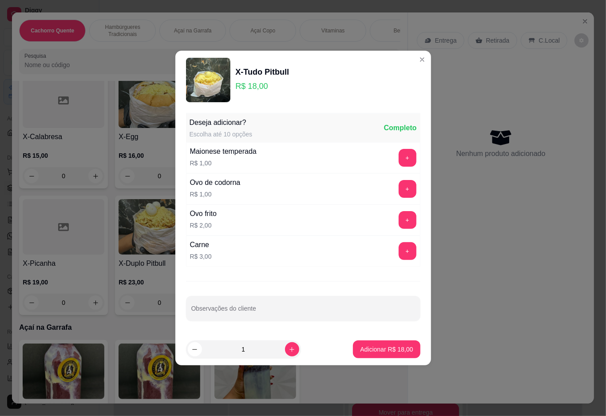
click at [242, 311] on input "Observações do cliente" at bounding box center [303, 311] width 224 height 9
type input "sem ervilha"
click at [376, 342] on button "Adicionar R$ 18,00" at bounding box center [386, 349] width 65 height 17
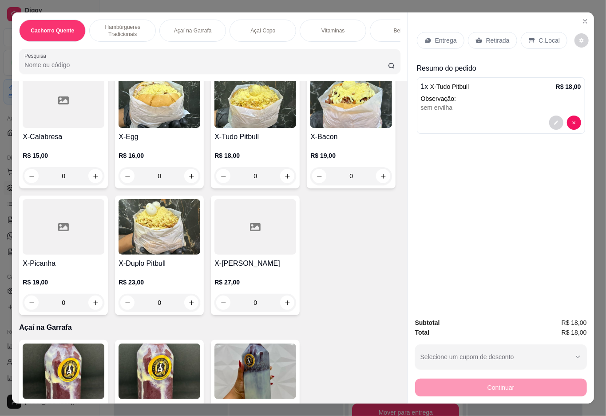
click at [492, 39] on p "Retirada" at bounding box center [498, 40] width 24 height 9
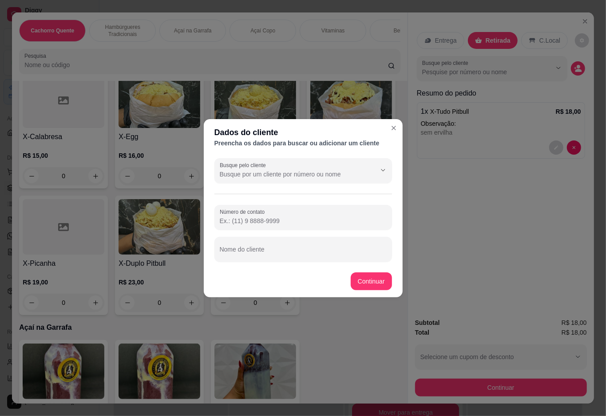
click at [291, 250] on input "Nome do cliente" at bounding box center [303, 252] width 167 height 9
type input "e"
type input "hilario"
click at [370, 281] on div "Misto Quente R$ 5,00 0 Hambúrguer R$ 8,50 0 X-Burguer R$ 10,00 0 X-Tudo Tradici…" at bounding box center [209, 128] width 381 height 373
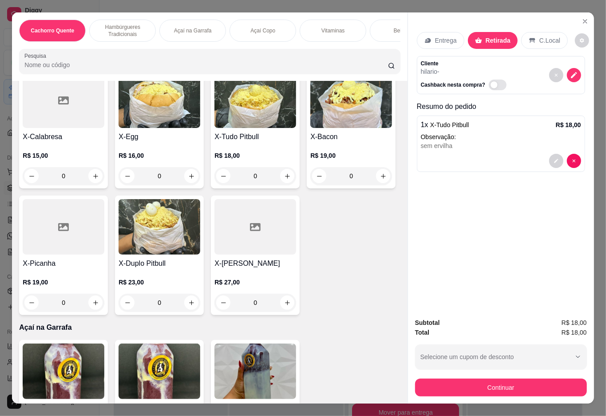
click at [513, 378] on button "Continuar" at bounding box center [501, 387] width 172 height 18
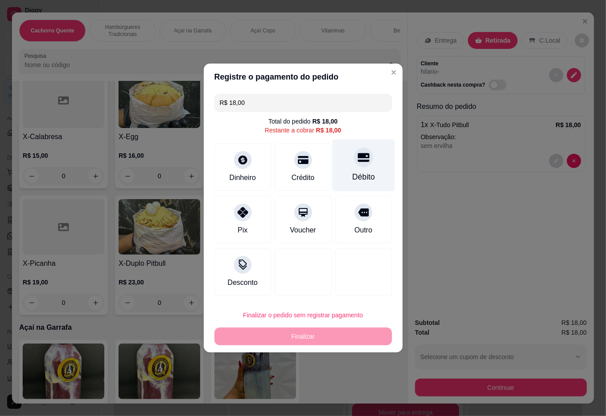
click at [358, 159] on icon at bounding box center [364, 157] width 12 height 12
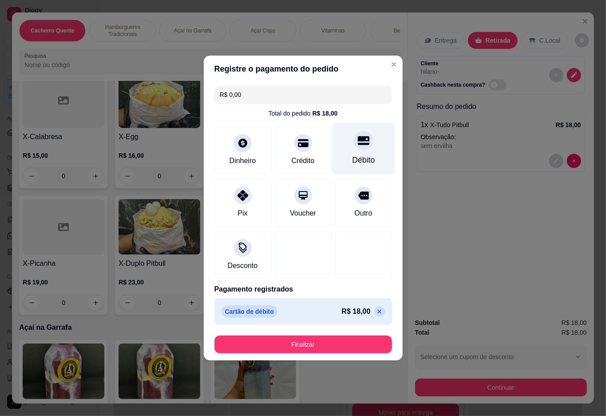
click at [311, 348] on button "Finalizar" at bounding box center [304, 344] width 178 height 18
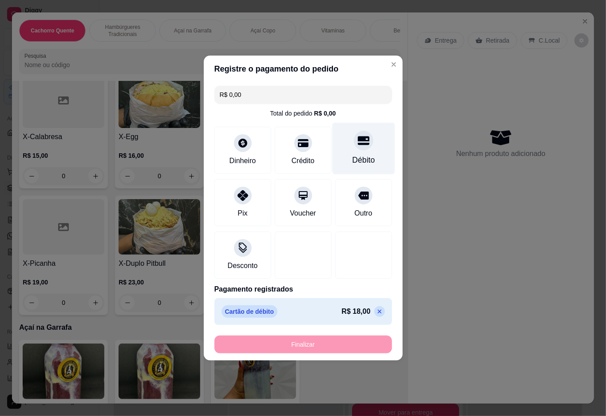
type input "-R$ 18,00"
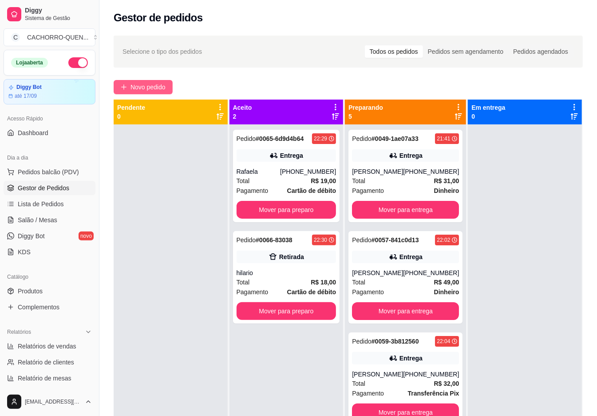
click at [146, 90] on span "Novo pedido" at bounding box center [148, 87] width 35 height 10
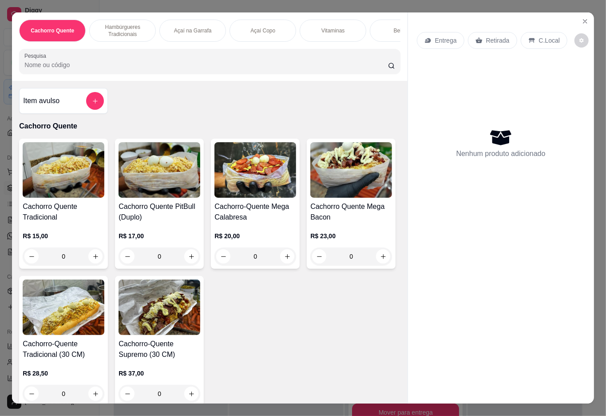
click at [96, 264] on div "0" at bounding box center [64, 256] width 82 height 18
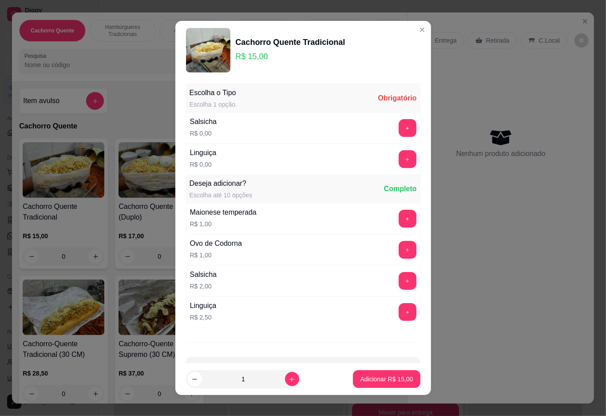
click at [399, 155] on button "+" at bounding box center [408, 159] width 18 height 18
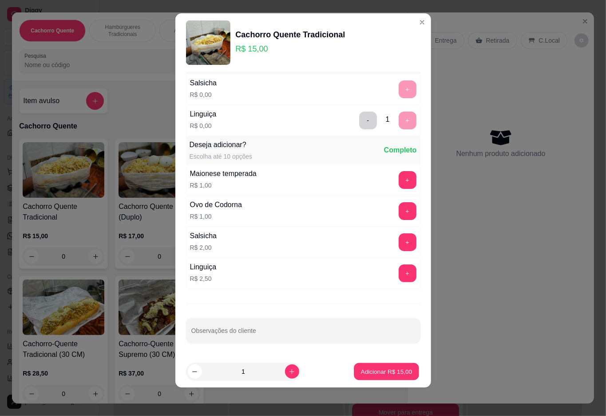
click at [379, 371] on p "Adicionar R$ 15,00" at bounding box center [387, 371] width 52 height 8
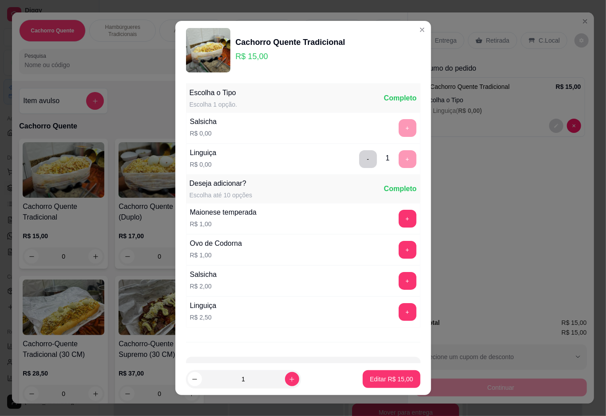
click at [287, 377] on button "increase-product-quantity" at bounding box center [292, 379] width 14 height 14
click at [371, 378] on p "Editar R$ 15,00" at bounding box center [392, 379] width 42 height 8
click at [288, 377] on button "increase-product-quantity" at bounding box center [292, 379] width 14 height 14
click at [287, 378] on button "increase-product-quantity" at bounding box center [292, 379] width 14 height 14
click at [289, 378] on icon "increase-product-quantity" at bounding box center [292, 379] width 7 height 7
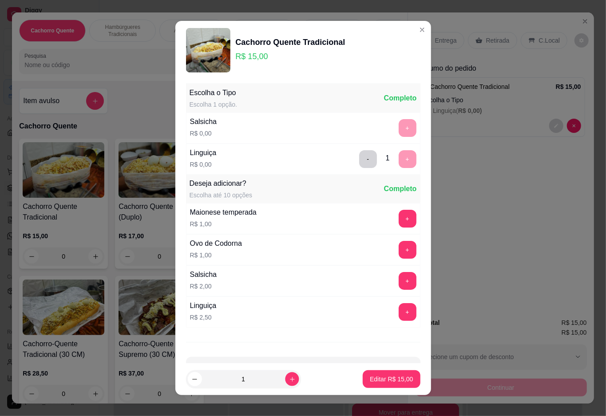
click at [290, 379] on icon "increase-product-quantity" at bounding box center [292, 379] width 4 height 4
type input "2"
click at [382, 381] on p "Editar R$ 30,00" at bounding box center [391, 378] width 43 height 9
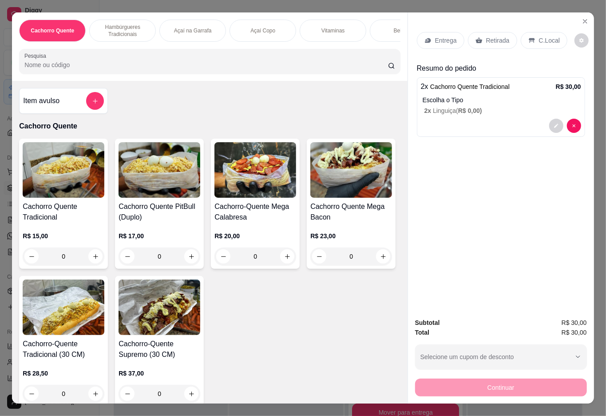
click at [493, 36] on p "Retirada" at bounding box center [498, 40] width 24 height 9
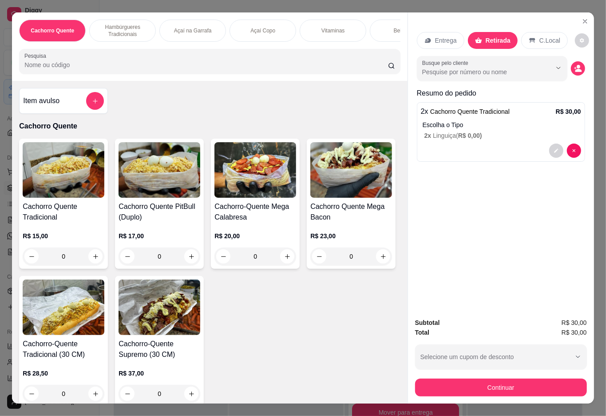
click at [378, 20] on div "Bebidas" at bounding box center [403, 31] width 67 height 22
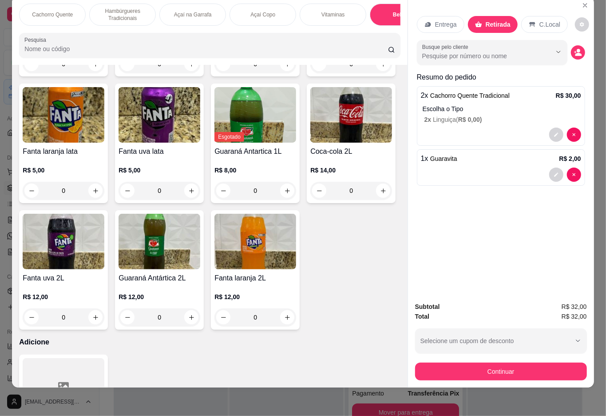
type input "2"
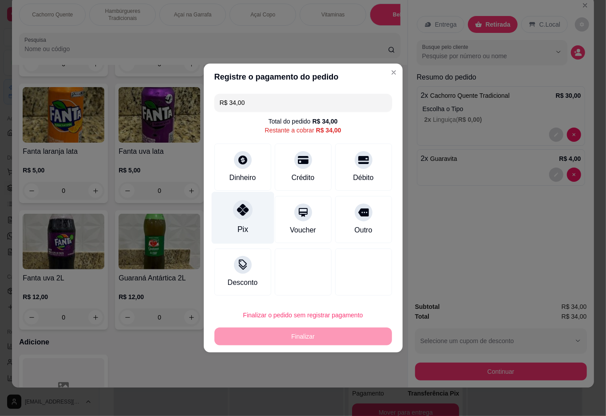
click at [244, 211] on icon at bounding box center [243, 210] width 12 height 12
type input "R$ 0,00"
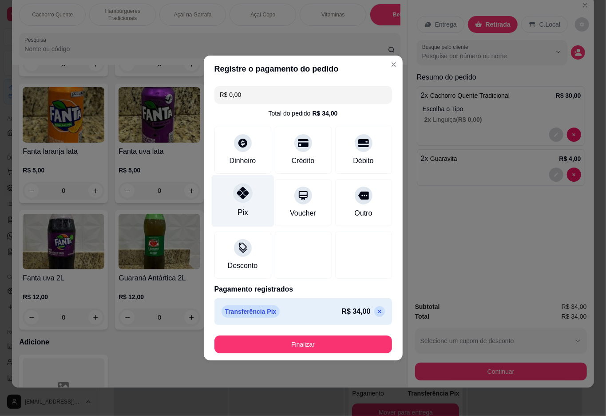
click at [462, 235] on div "Entrega Retirada C.Local Busque pelo cliente Resumo do pedido 2 x Cachorro Quen…" at bounding box center [501, 145] width 186 height 298
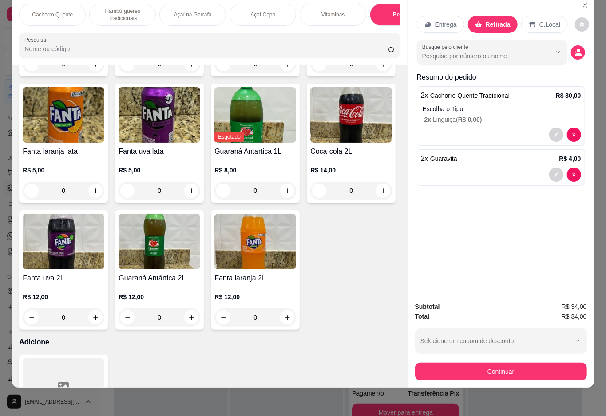
type input "3"
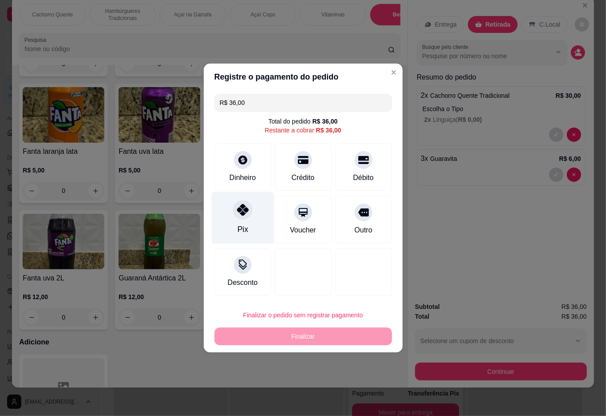
click at [247, 211] on div at bounding box center [243, 210] width 20 height 20
type input "R$ 0,00"
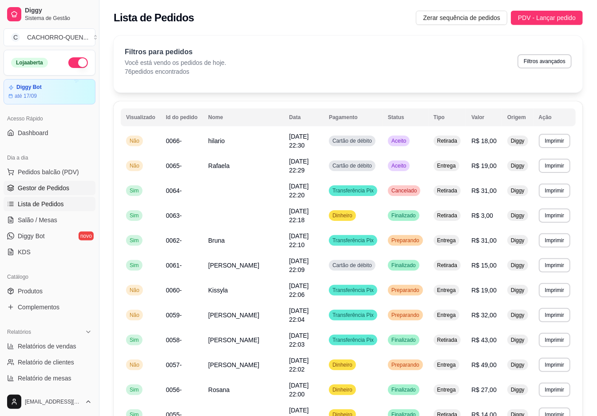
click at [64, 187] on span "Gestor de Pedidos" at bounding box center [44, 187] width 52 height 9
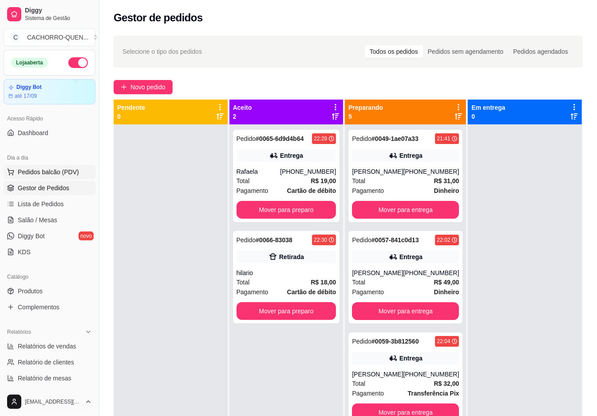
click at [52, 169] on span "Pedidos balcão (PDV)" at bounding box center [48, 171] width 61 height 9
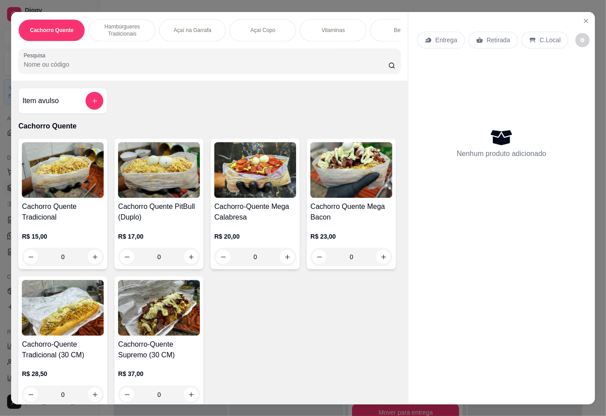
click at [155, 70] on div at bounding box center [210, 61] width 372 height 18
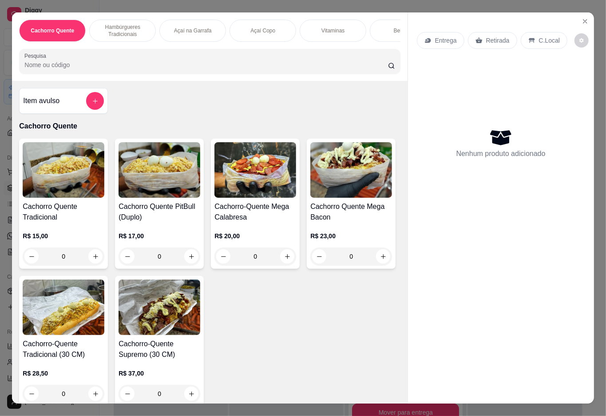
click at [93, 264] on div "0" at bounding box center [64, 256] width 82 height 18
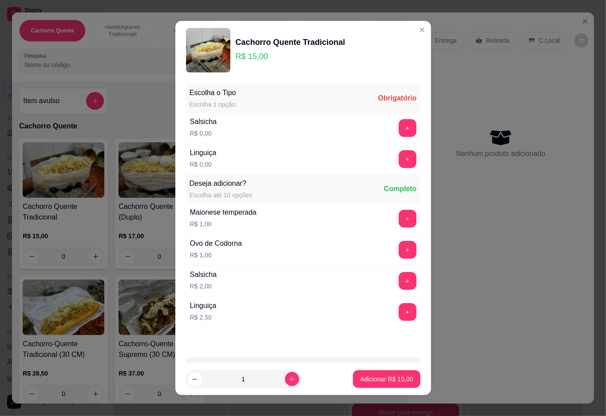
click at [290, 379] on icon "increase-product-quantity" at bounding box center [292, 379] width 5 height 5
type input "2"
click at [399, 160] on button "+" at bounding box center [407, 158] width 17 height 17
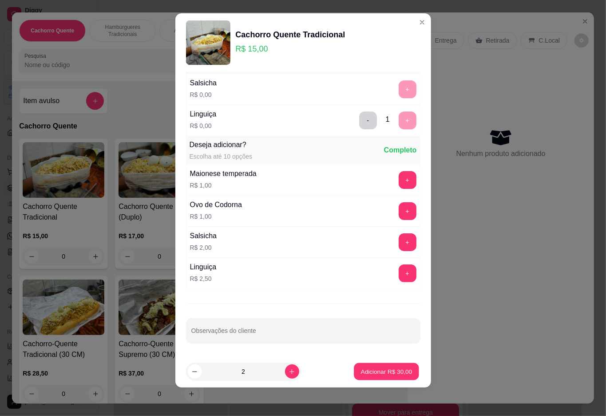
click at [377, 368] on p "Adicionar R$ 30,00" at bounding box center [387, 371] width 52 height 8
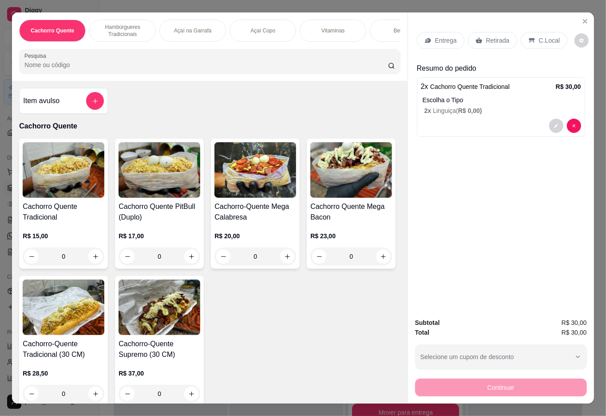
click at [384, 25] on div "Bebidas" at bounding box center [403, 31] width 67 height 22
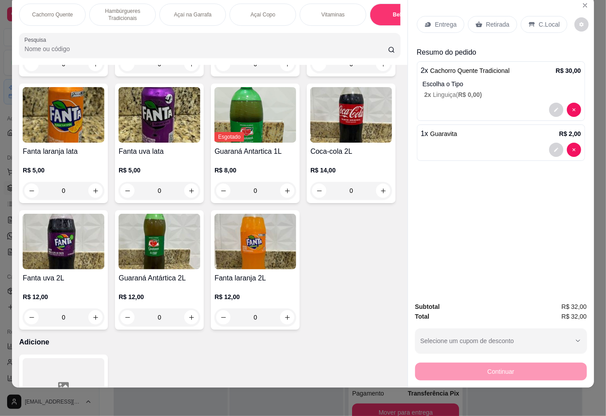
type input "3"
click at [486, 20] on p "Retirada" at bounding box center [498, 24] width 24 height 9
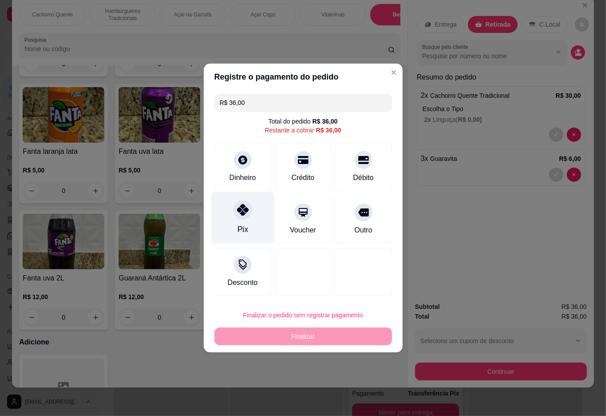
click at [238, 202] on div "Pix" at bounding box center [242, 218] width 63 height 52
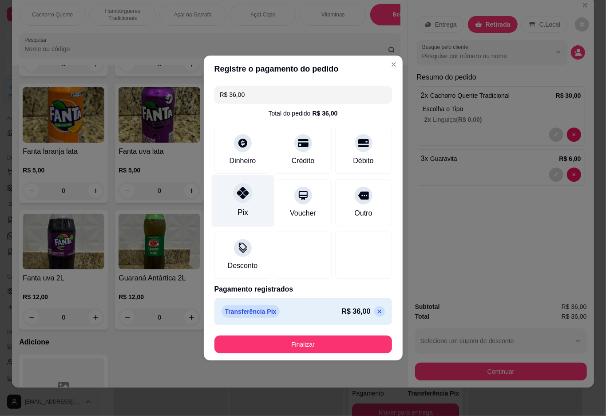
type input "R$ 0,00"
click at [324, 340] on button "Finalizar" at bounding box center [304, 344] width 178 height 18
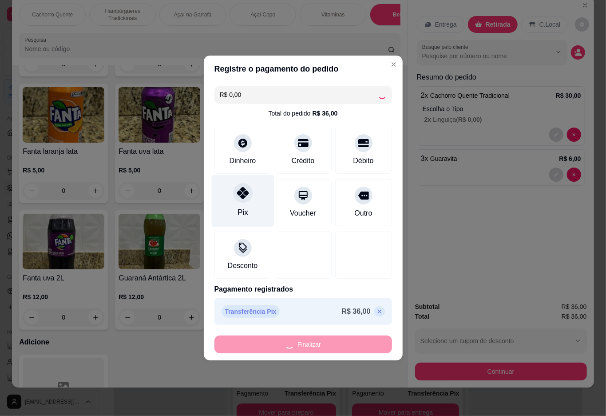
type input "0"
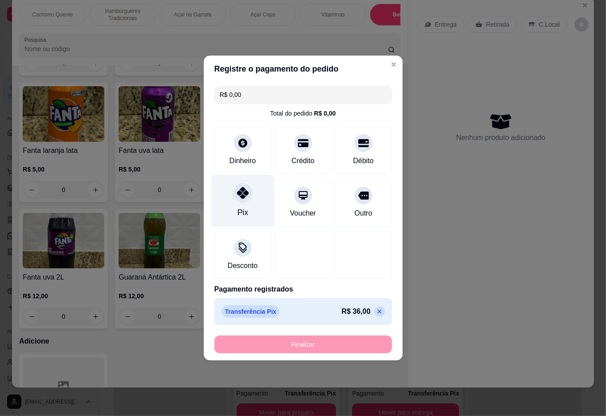
type input "-R$ 36,00"
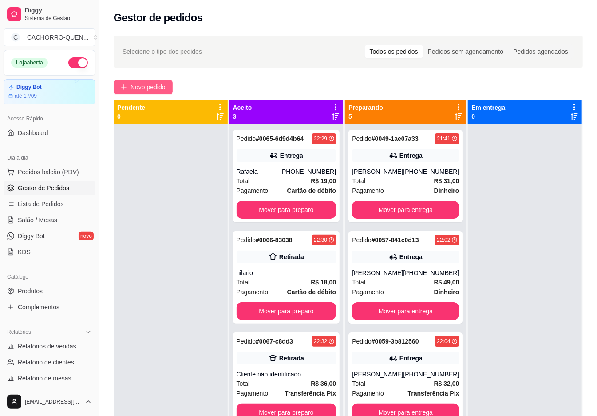
click at [147, 84] on span "Novo pedido" at bounding box center [148, 87] width 35 height 10
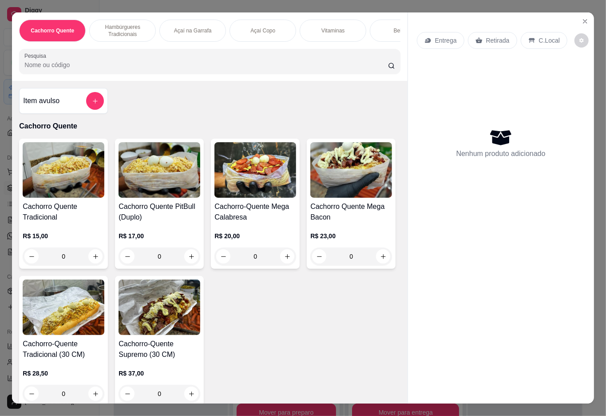
click at [258, 27] on p "Açaí Copo" at bounding box center [262, 30] width 25 height 7
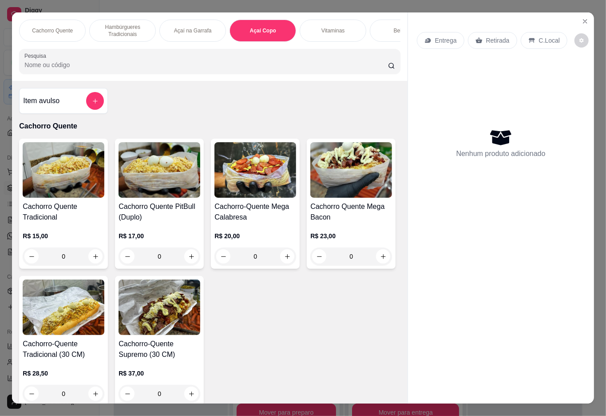
scroll to position [20, 0]
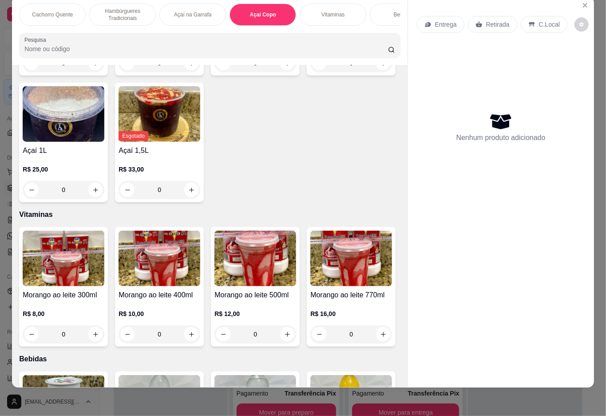
click at [183, 72] on div "0" at bounding box center [160, 63] width 82 height 18
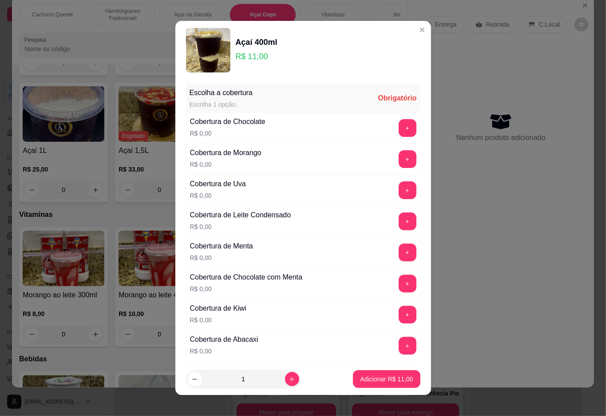
click at [399, 128] on button "+" at bounding box center [408, 128] width 18 height 18
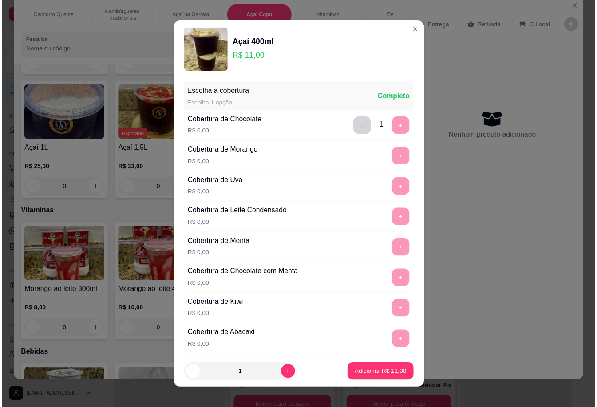
scroll to position [8, 0]
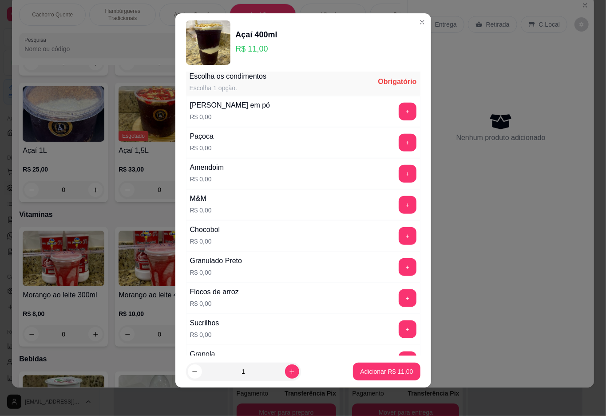
click at [399, 147] on button "+" at bounding box center [408, 143] width 18 height 18
click at [377, 369] on p "Adicionar R$ 11,00" at bounding box center [387, 371] width 52 height 8
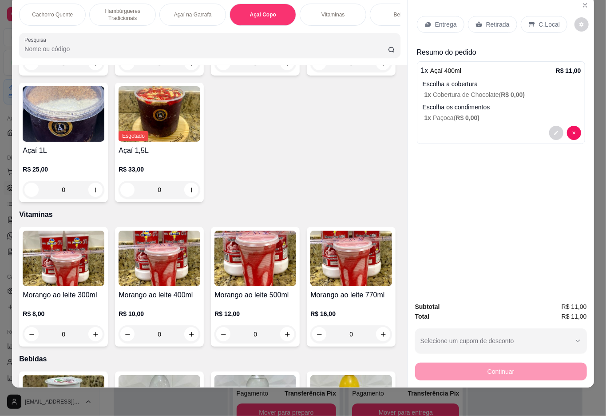
click at [493, 20] on p "Retirada" at bounding box center [498, 24] width 24 height 9
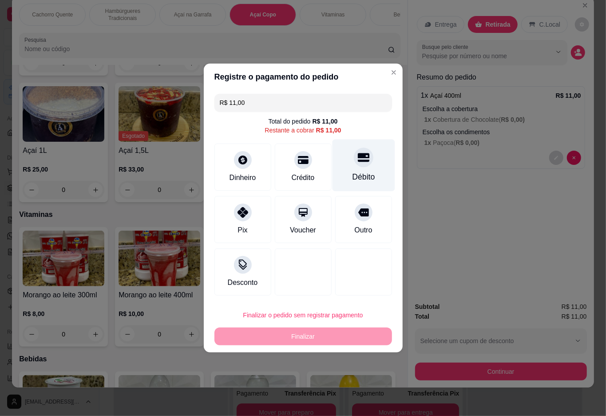
click at [358, 156] on icon at bounding box center [364, 157] width 12 height 9
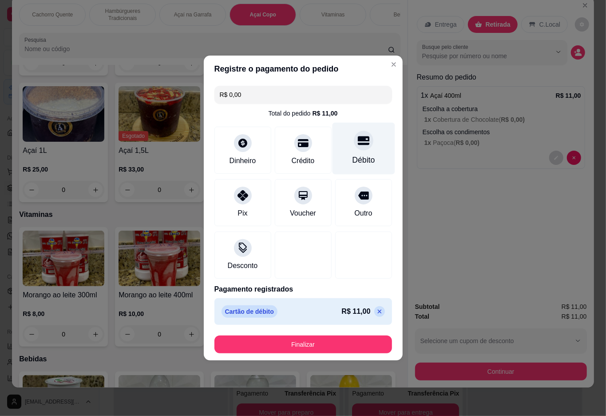
click at [316, 345] on button "Finalizar" at bounding box center [304, 344] width 178 height 18
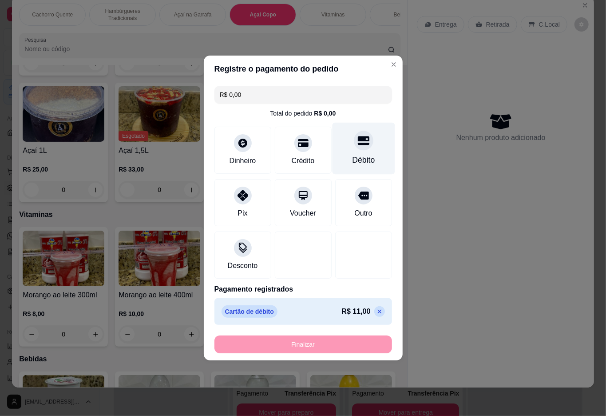
type input "-R$ 11,00"
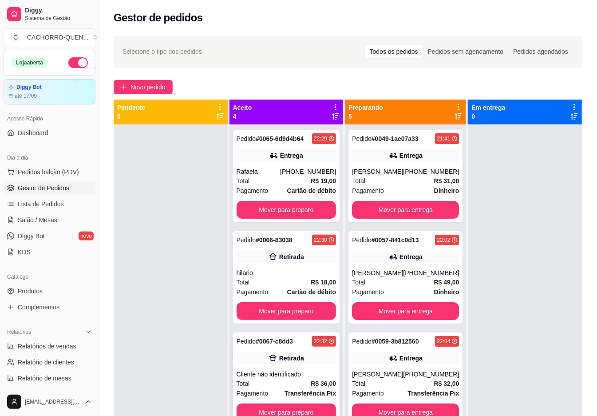
click at [302, 366] on div "Pedido # 0067-c8dd3 22:32 Retirada Cliente não identificado Total R$ 36,00 Paga…" at bounding box center [286, 378] width 107 height 92
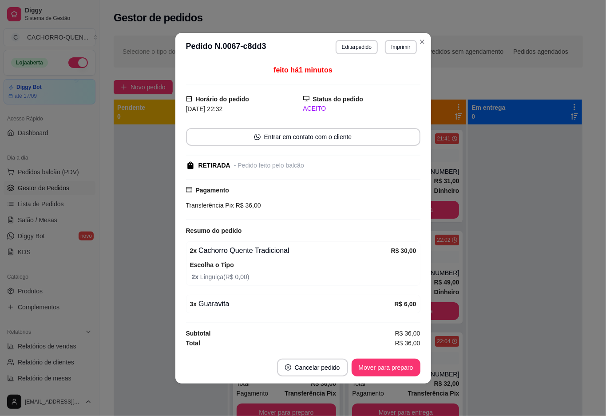
click at [386, 366] on button "Mover para preparo" at bounding box center [386, 367] width 69 height 18
click at [374, 368] on button "Mover para preparo" at bounding box center [386, 367] width 69 height 18
click at [378, 365] on button "Mover para retirada disponível" at bounding box center [371, 367] width 98 height 18
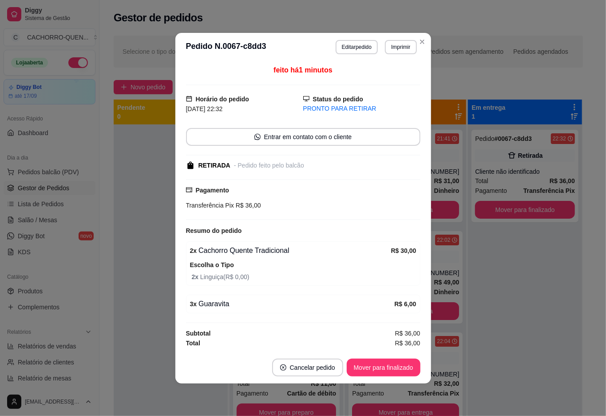
click at [370, 365] on button "Mover para finalizado" at bounding box center [384, 367] width 74 height 18
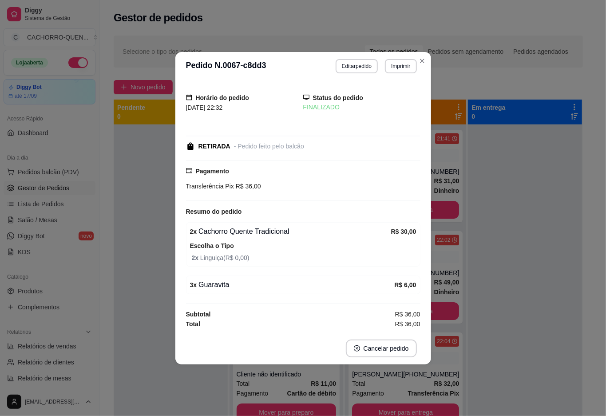
click at [514, 265] on div at bounding box center [525, 332] width 114 height 416
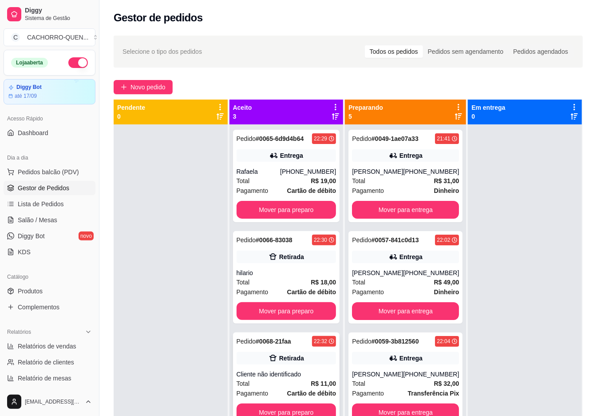
click at [300, 368] on div "Pedido # 0068-21faa 22:32 Retirada Cliente não identificado Total R$ 11,00 Paga…" at bounding box center [286, 378] width 107 height 92
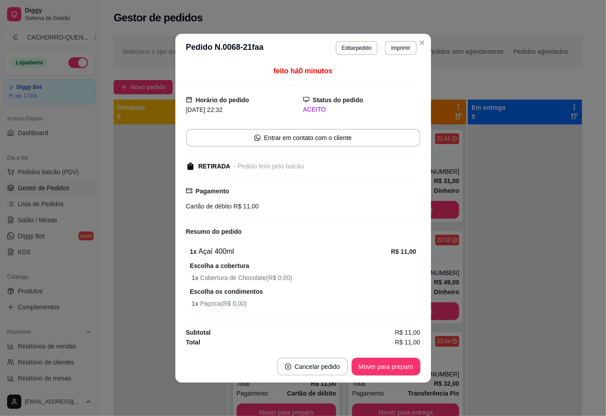
click at [386, 366] on button "Mover para preparo" at bounding box center [386, 367] width 69 height 18
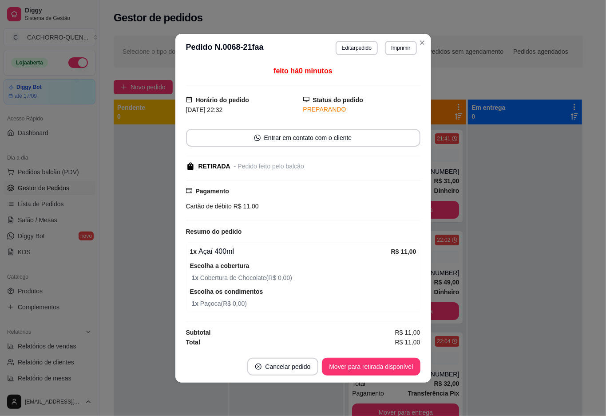
click at [373, 366] on button "Mover para retirada disponível" at bounding box center [371, 367] width 98 height 18
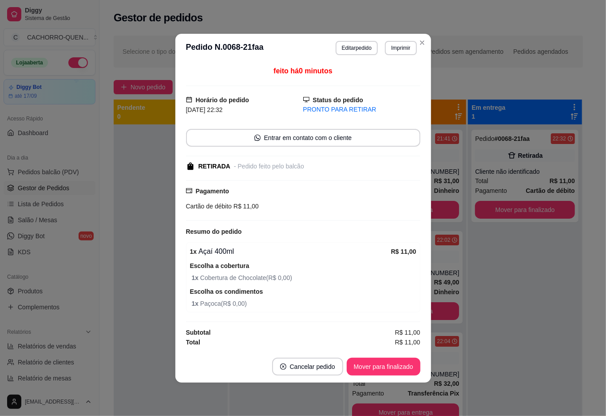
click at [373, 366] on button "Mover para finalizado" at bounding box center [384, 367] width 74 height 18
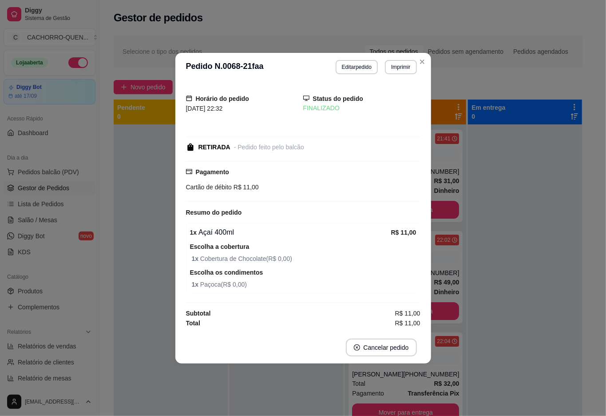
click at [501, 298] on div at bounding box center [525, 332] width 114 height 416
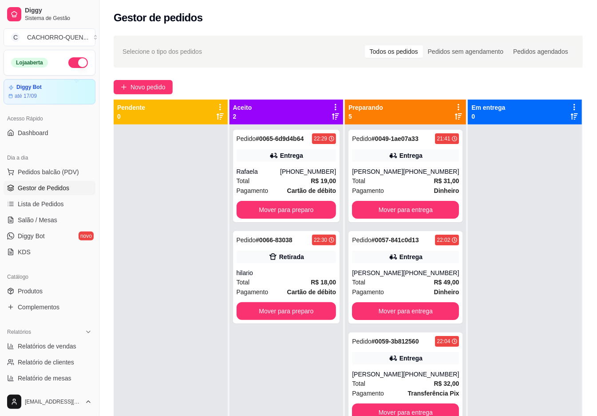
click at [285, 308] on button "Mover para preparo" at bounding box center [287, 311] width 100 height 18
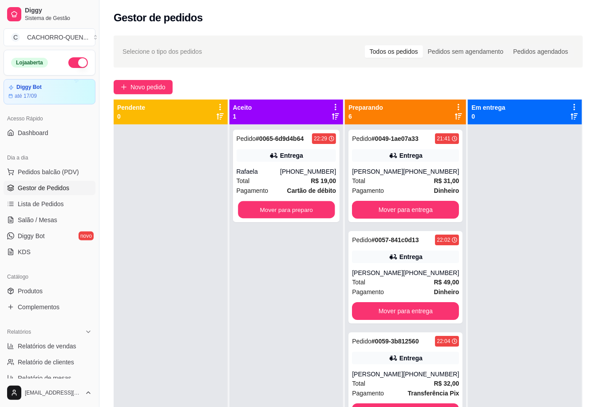
click at [288, 219] on button "Mover para preparo" at bounding box center [286, 209] width 97 height 17
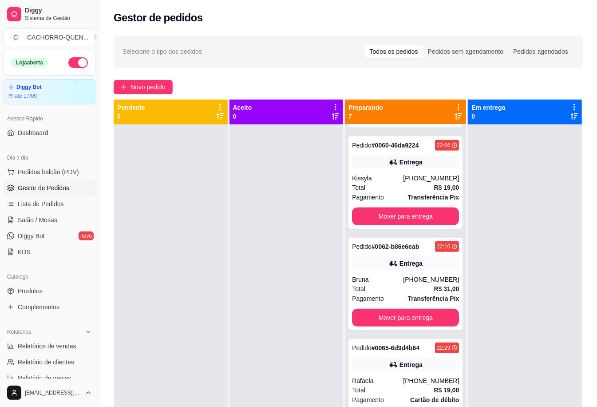
scroll to position [302, 0]
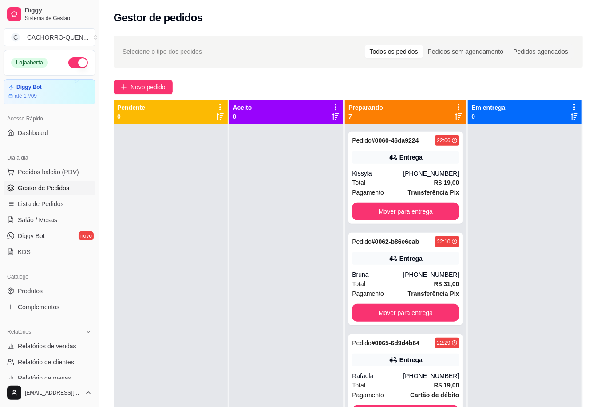
click at [411, 311] on button "Mover para entrega" at bounding box center [405, 313] width 107 height 18
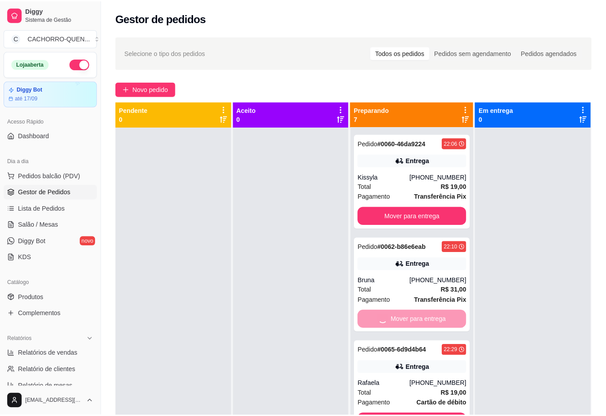
scroll to position [201, 0]
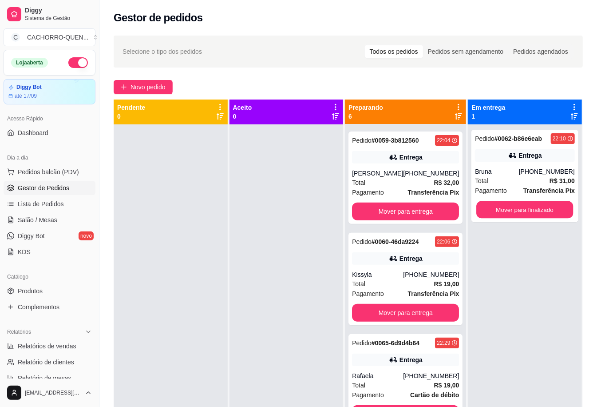
click at [513, 219] on button "Mover para finalizado" at bounding box center [525, 209] width 97 height 17
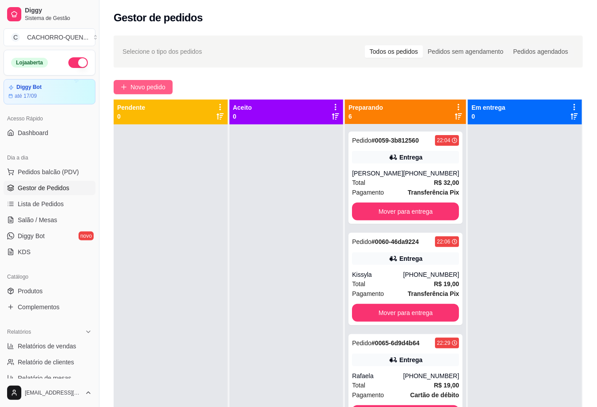
click at [153, 83] on span "Novo pedido" at bounding box center [148, 87] width 35 height 10
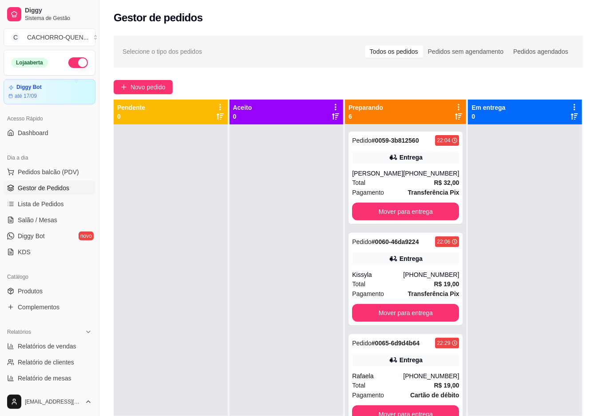
click at [147, 89] on div "Item avulso Cachorro Quente Cachorro Quente Tradicional R$ 15,00 0 Cachorro Que…" at bounding box center [209, 242] width 395 height 322
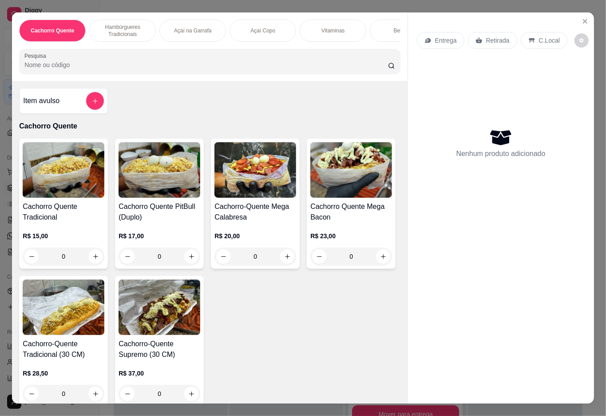
click at [96, 258] on div "0" at bounding box center [64, 256] width 82 height 18
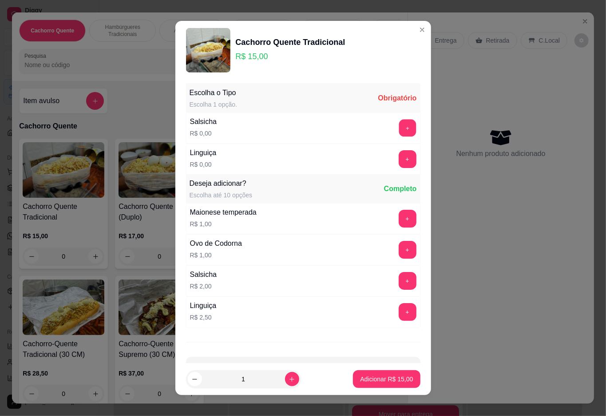
click at [399, 124] on button "+" at bounding box center [407, 127] width 17 height 17
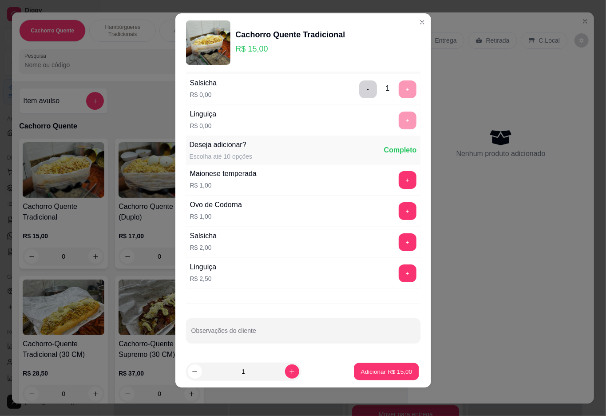
click at [374, 371] on p "Adicionar R$ 15,00" at bounding box center [387, 371] width 52 height 8
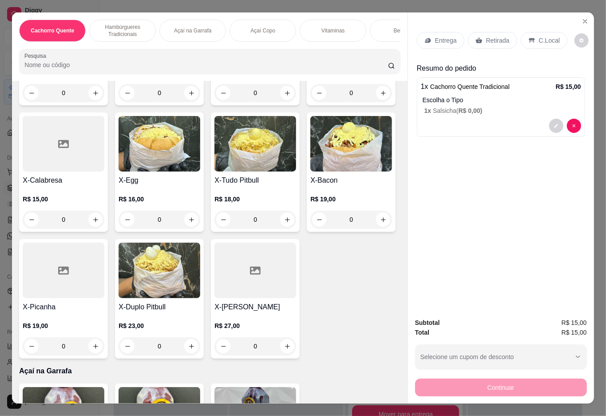
scroll to position [449, 0]
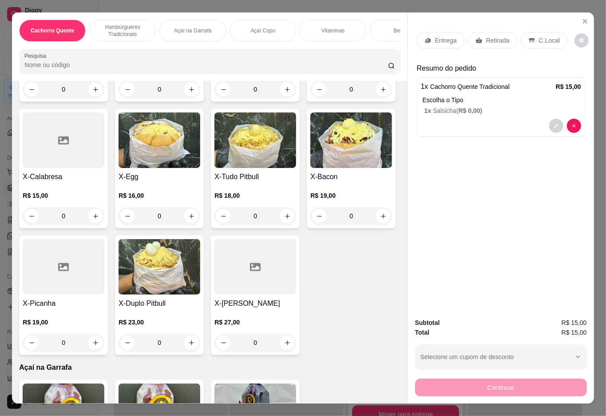
click at [310, 98] on div "0" at bounding box center [351, 89] width 82 height 18
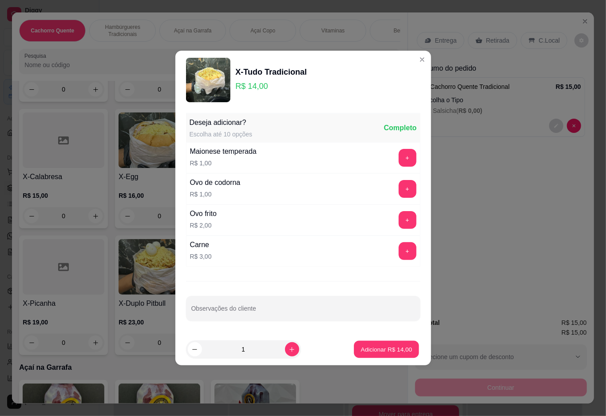
click at [384, 350] on p "Adicionar R$ 14,00" at bounding box center [387, 349] width 52 height 8
type input "1"
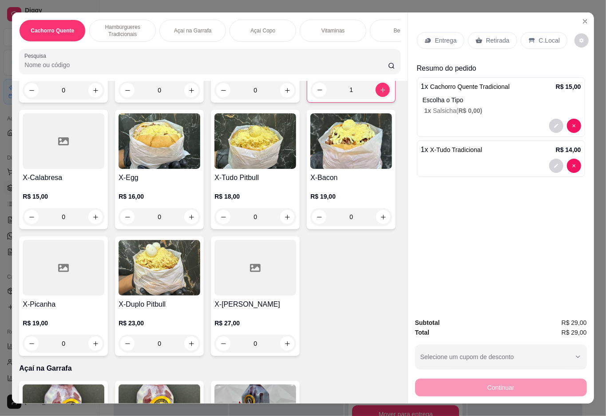
click at [263, 29] on p "Açaí Copo" at bounding box center [262, 30] width 25 height 7
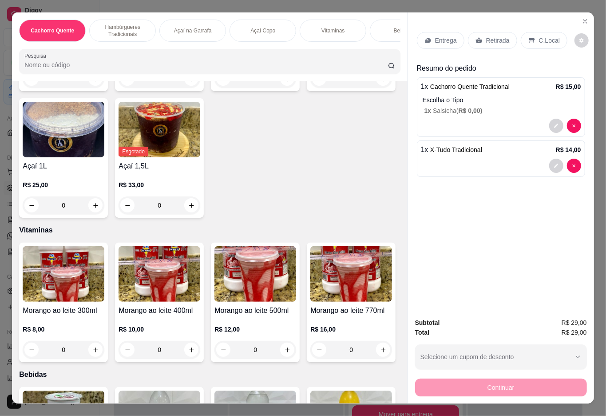
scroll to position [20, 0]
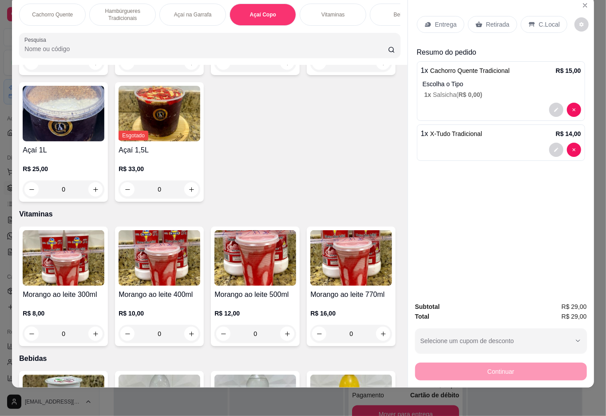
click at [497, 20] on p "Retirada" at bounding box center [498, 24] width 24 height 9
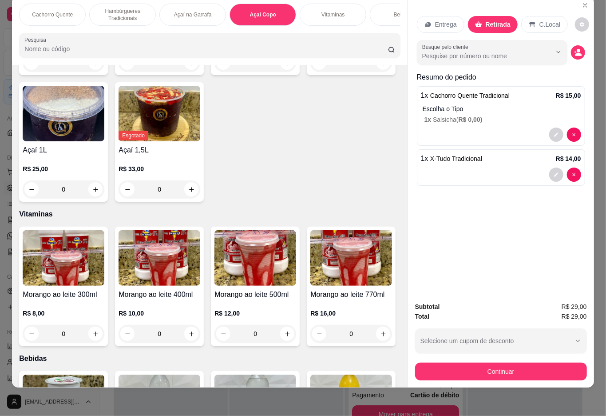
click at [505, 342] on button "Selecione um cupom de desconto" at bounding box center [501, 340] width 172 height 25
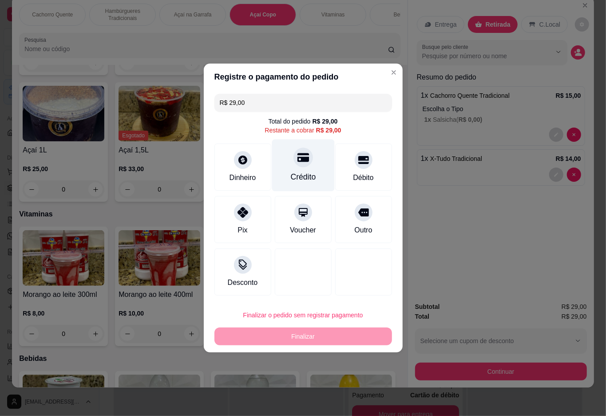
click at [306, 162] on div at bounding box center [304, 157] width 20 height 20
type input "R$ 0,00"
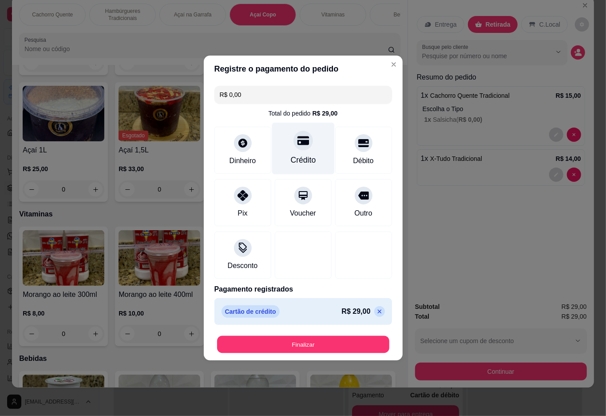
click at [314, 340] on button "Finalizar" at bounding box center [303, 344] width 172 height 17
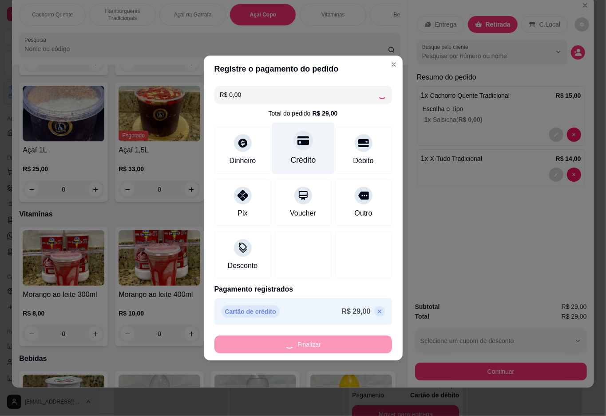
type input "0"
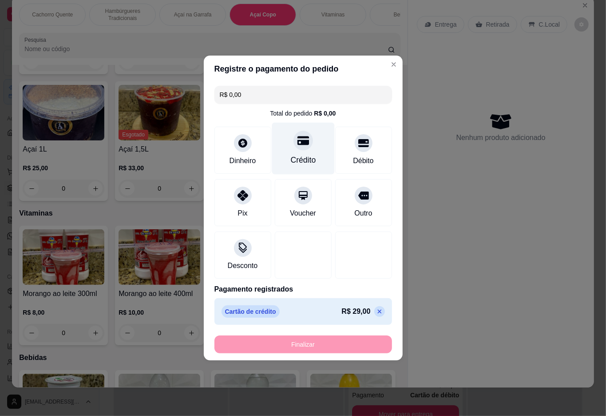
type input "-R$ 29,00"
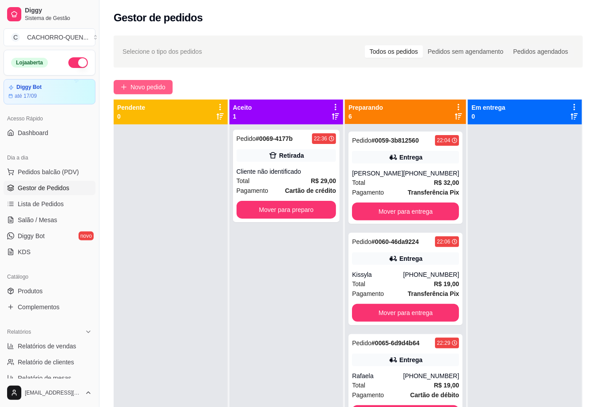
click at [162, 83] on span "Novo pedido" at bounding box center [148, 87] width 35 height 10
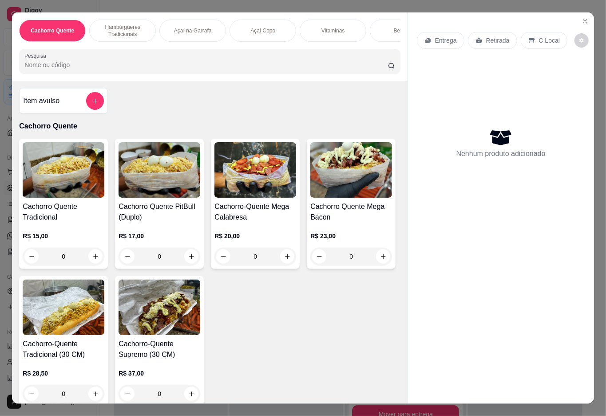
click at [91, 262] on div "0" at bounding box center [64, 256] width 82 height 18
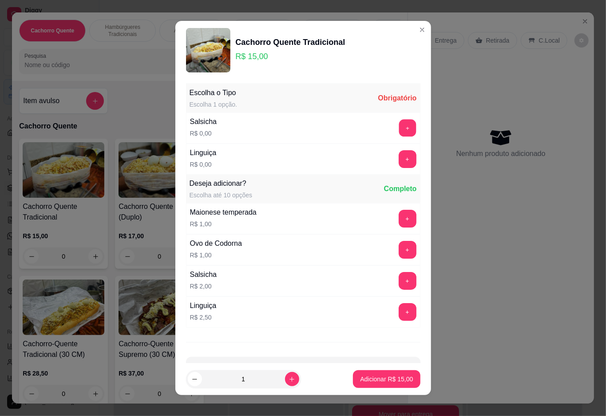
click at [399, 131] on button "+" at bounding box center [407, 127] width 17 height 17
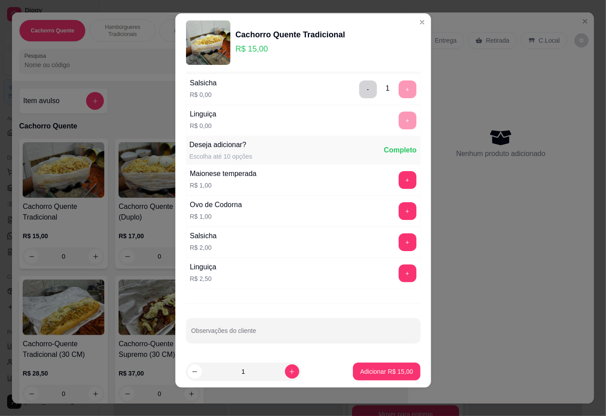
click at [390, 374] on p "Adicionar R$ 15,00" at bounding box center [386, 371] width 53 height 9
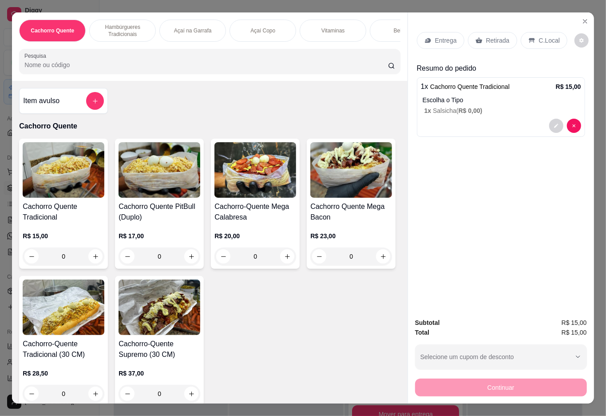
click at [379, 27] on div "Bebidas" at bounding box center [403, 31] width 67 height 22
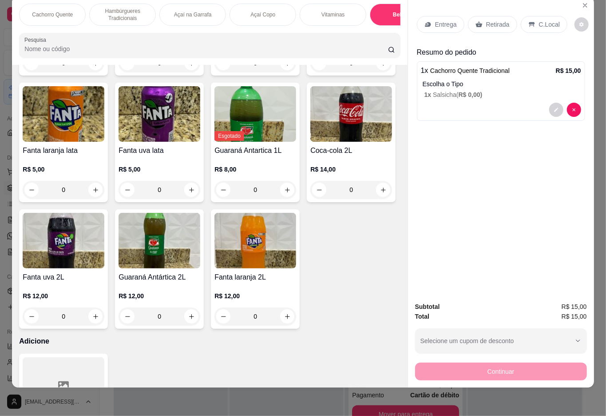
type input "1"
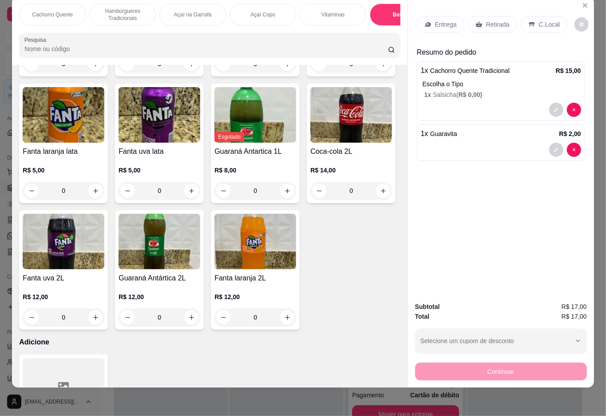
click at [493, 20] on p "Retirada" at bounding box center [498, 24] width 24 height 9
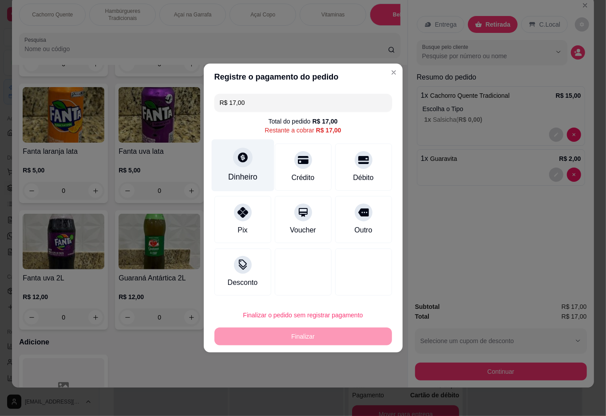
click at [234, 164] on div at bounding box center [243, 157] width 20 height 20
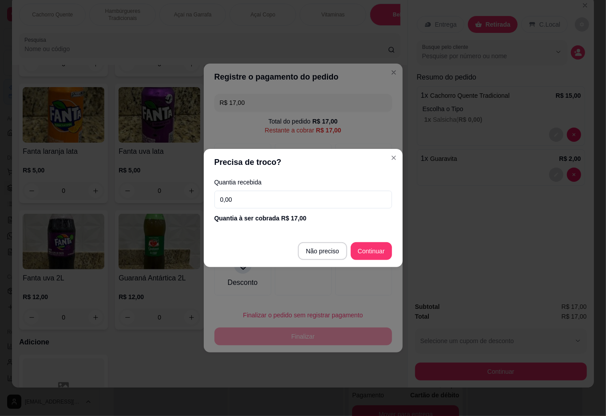
click at [304, 195] on input "0,00" at bounding box center [304, 200] width 178 height 18
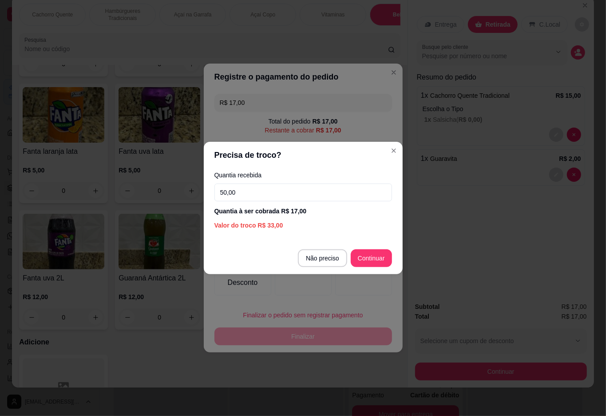
type input "50,00"
click at [378, 257] on div at bounding box center [363, 271] width 57 height 47
type input "R$ 0,00"
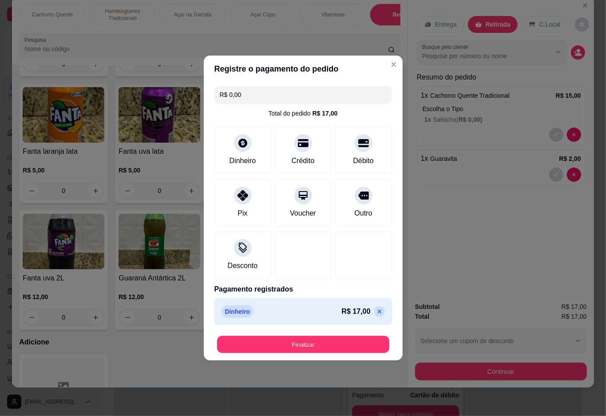
click at [325, 338] on button "Finalizar" at bounding box center [303, 344] width 172 height 17
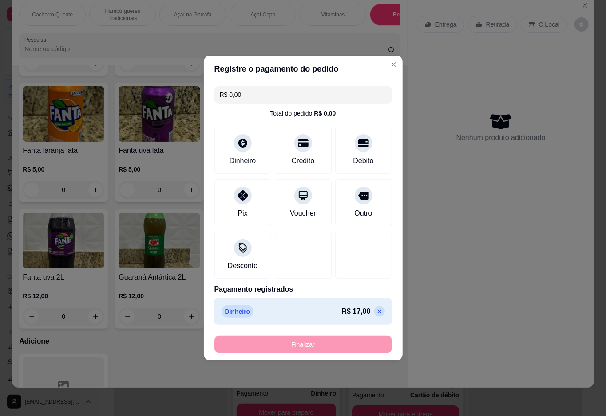
type input "0"
type input "-R$ 17,00"
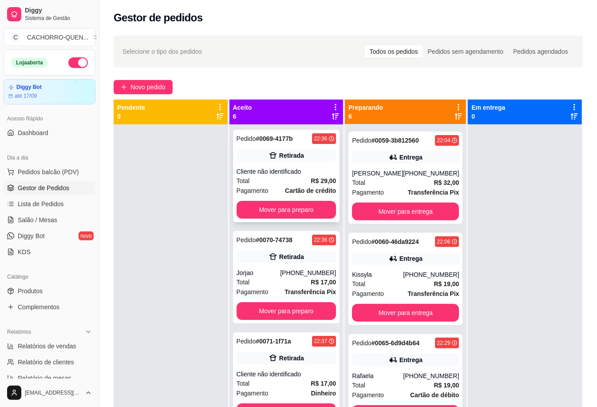
click at [273, 166] on div "Pedido # 0069-4177b 22:36 Retirada Cliente não identificado Total R$ 29,00 Paga…" at bounding box center [286, 176] width 107 height 92
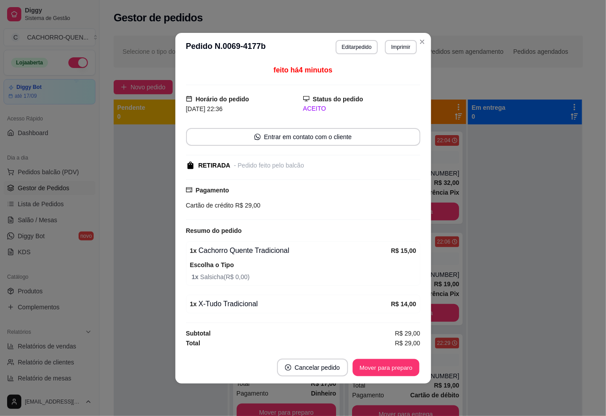
click at [369, 365] on button "Mover para preparo" at bounding box center [386, 366] width 67 height 17
click at [368, 365] on button "Mover para retirada disponível" at bounding box center [371, 367] width 98 height 18
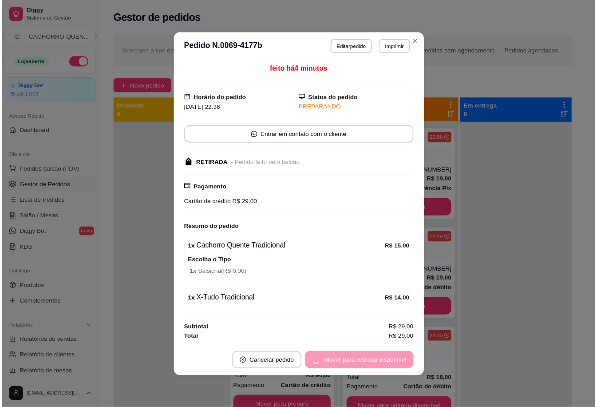
scroll to position [201, 0]
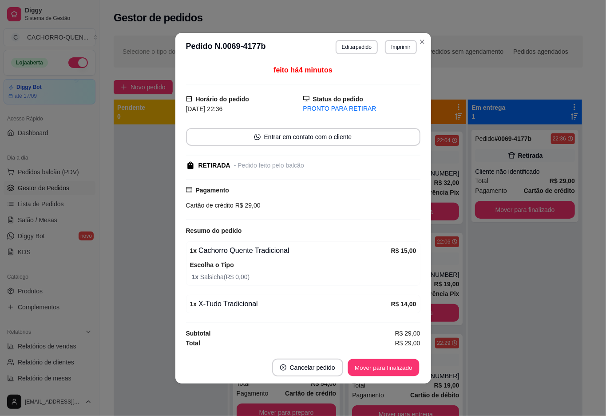
click at [371, 365] on button "Mover para finalizado" at bounding box center [384, 366] width 72 height 17
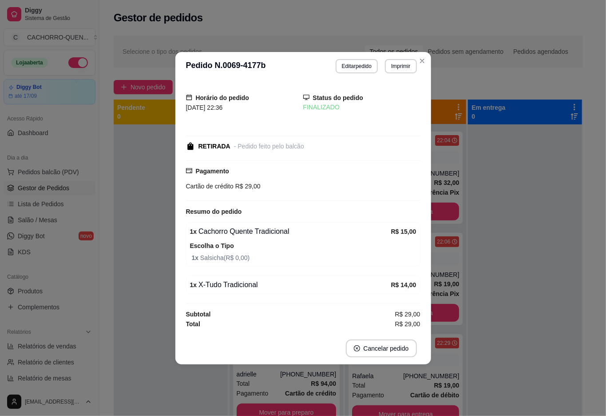
click at [134, 265] on div at bounding box center [171, 332] width 114 height 416
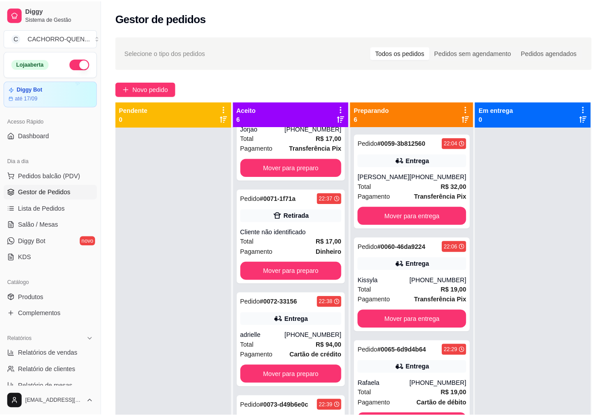
scroll to position [52, 0]
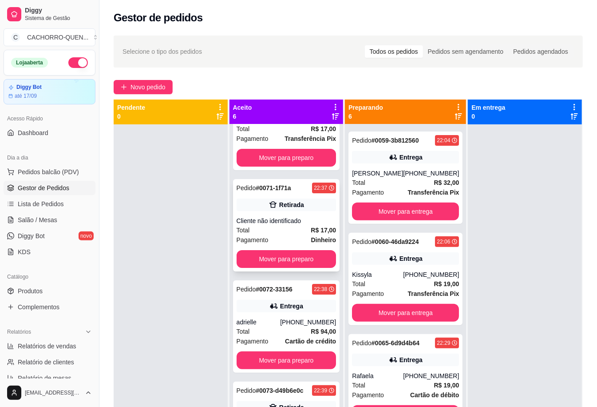
click at [281, 215] on div "Pedido # 0071-1f71a 22:37 Retirada Cliente não identificado Total R$ 17,00 Paga…" at bounding box center [286, 225] width 107 height 92
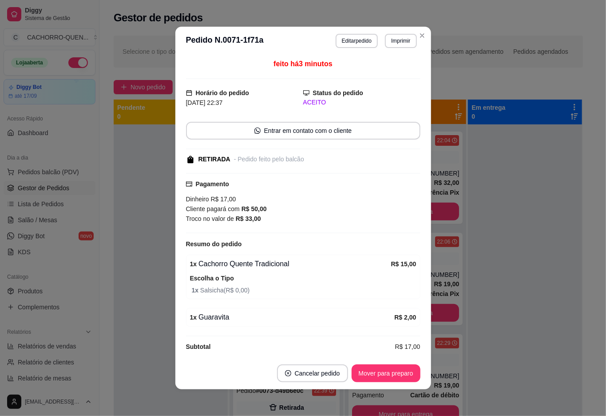
click at [355, 374] on button "Mover para preparo" at bounding box center [386, 373] width 69 height 18
click at [360, 373] on button "Mover para retirada disponível" at bounding box center [371, 373] width 98 height 18
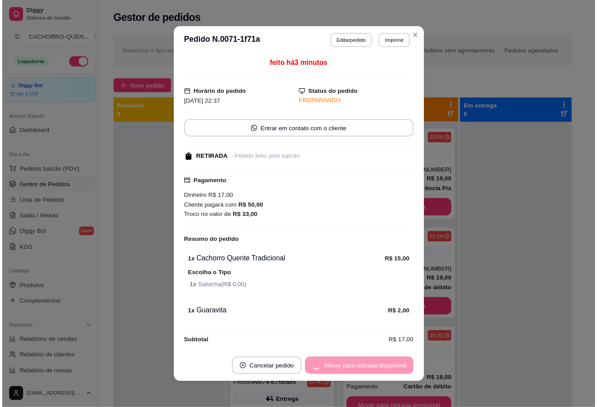
scroll to position [201, 0]
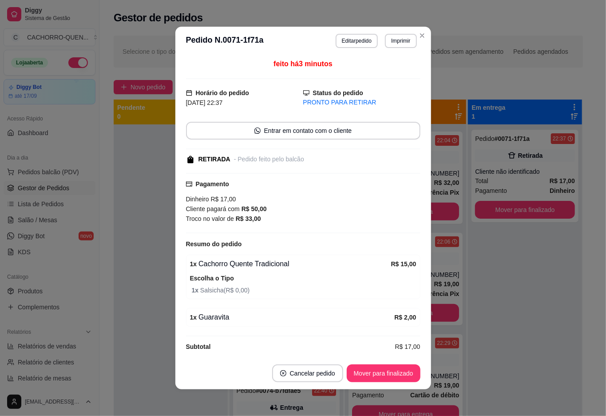
click at [377, 373] on button "Mover para finalizado" at bounding box center [384, 373] width 74 height 18
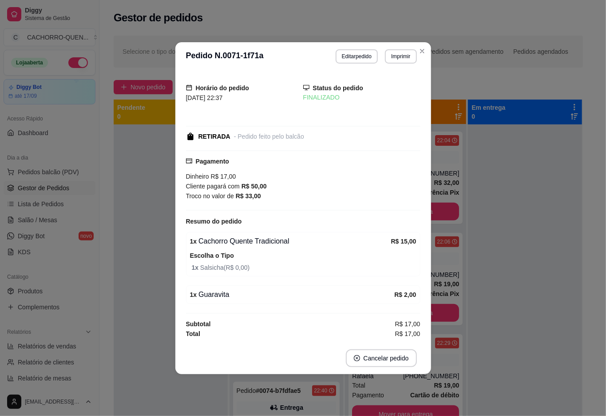
click at [141, 274] on div at bounding box center [171, 332] width 114 height 416
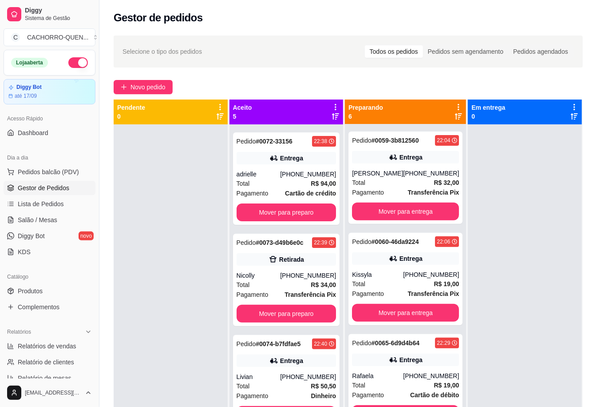
scroll to position [121, 0]
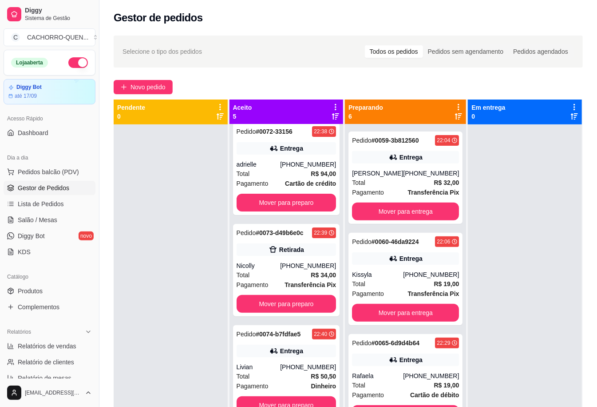
click at [407, 206] on button "Mover para entrega" at bounding box center [405, 212] width 107 height 18
click at [416, 207] on button "Mover para entrega" at bounding box center [406, 211] width 104 height 17
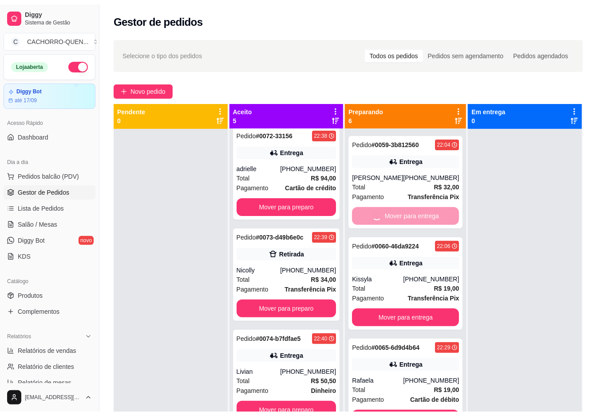
scroll to position [99, 0]
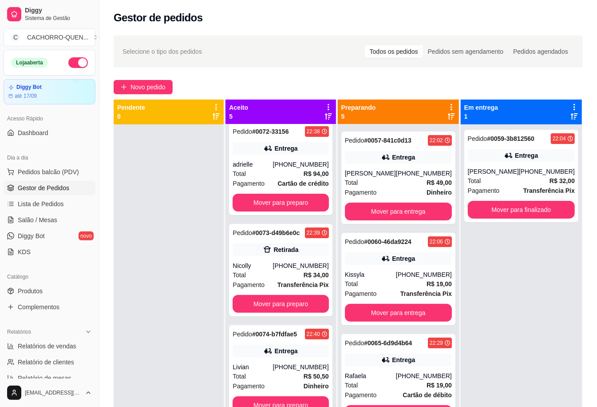
click at [417, 211] on button "Mover para entrega" at bounding box center [398, 212] width 107 height 18
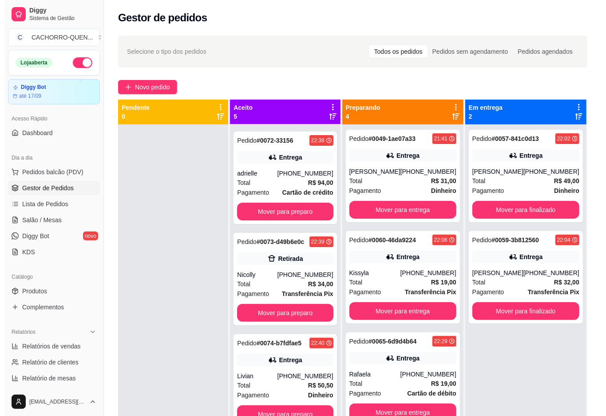
scroll to position [0, 0]
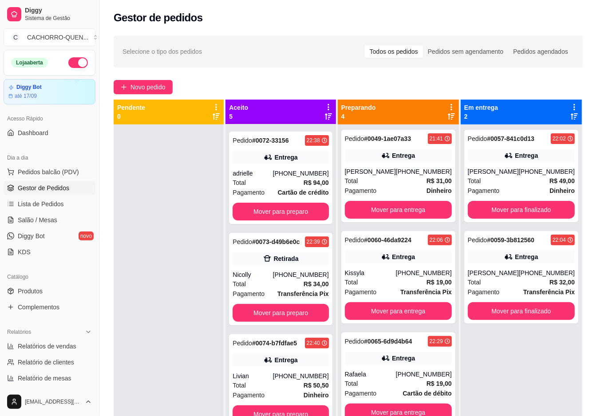
click at [525, 203] on button "Mover para finalizado" at bounding box center [521, 210] width 107 height 18
click at [519, 206] on button "Mover para finalizado" at bounding box center [521, 210] width 107 height 18
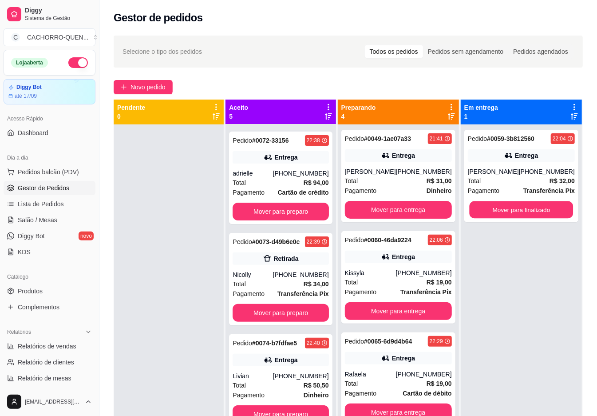
click at [516, 201] on button "Mover para finalizado" at bounding box center [521, 209] width 104 height 17
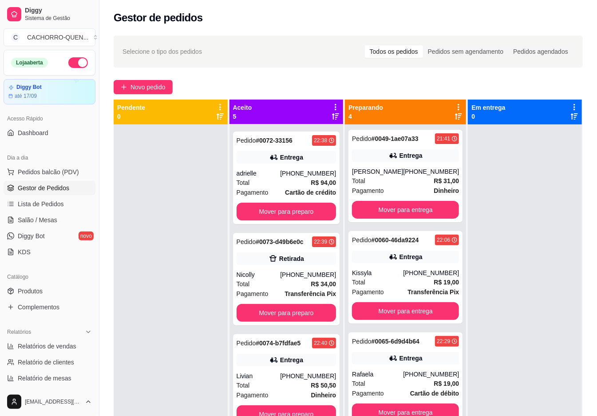
click at [409, 210] on button "Mover para entrega" at bounding box center [405, 210] width 107 height 18
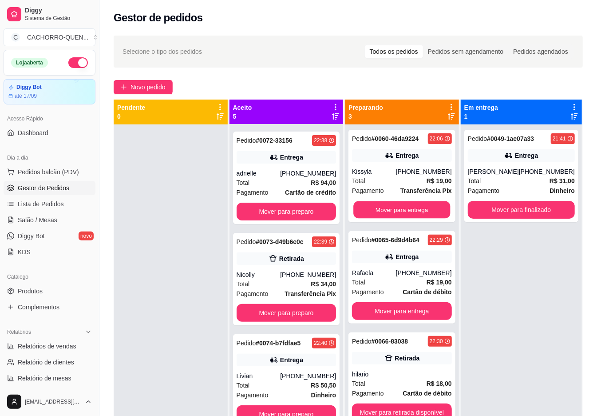
click at [375, 202] on button "Mover para entrega" at bounding box center [402, 209] width 97 height 17
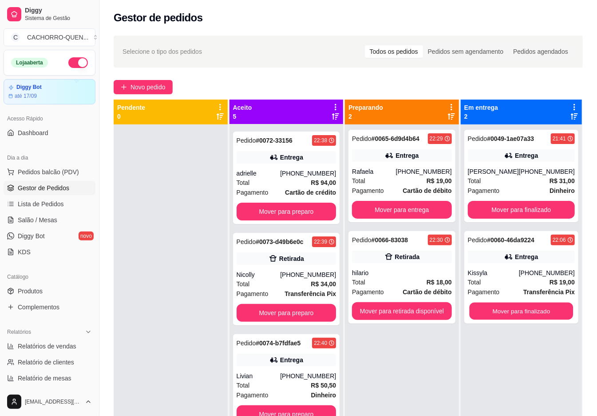
click at [523, 306] on button "Mover para finalizado" at bounding box center [521, 310] width 104 height 17
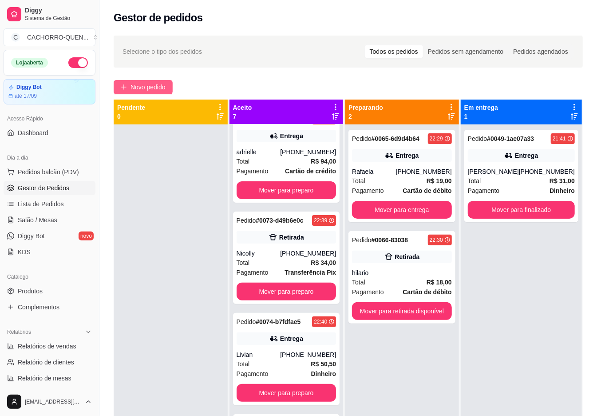
click at [153, 86] on span "Novo pedido" at bounding box center [148, 87] width 35 height 10
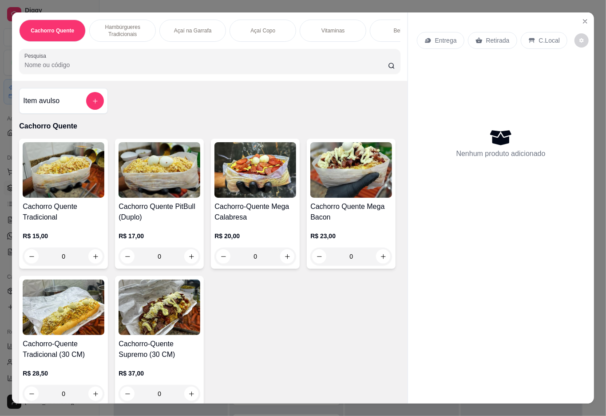
click at [386, 26] on div "Bebidas" at bounding box center [403, 31] width 67 height 22
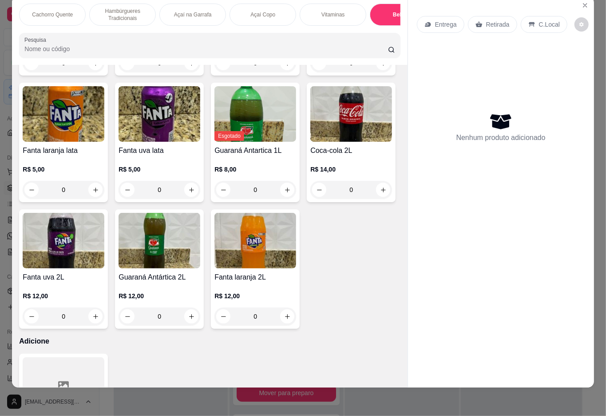
type input "1"
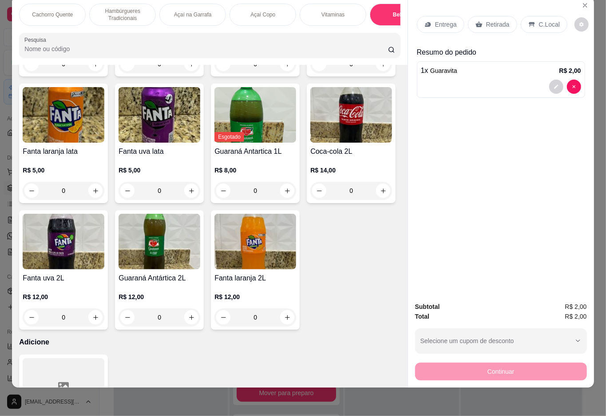
click at [129, 8] on p "Hambúrgueres Tradicionais" at bounding box center [123, 15] width 52 height 14
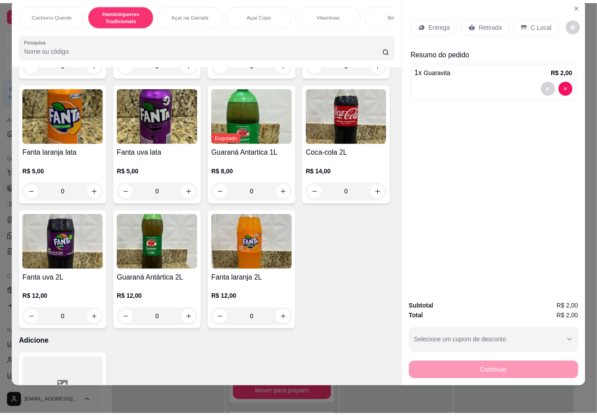
scroll to position [333, 0]
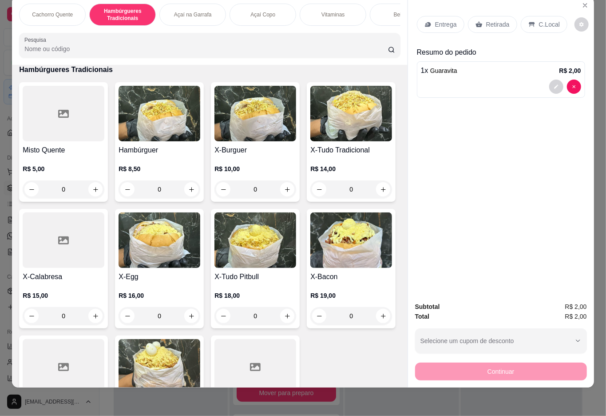
click at [310, 198] on div "0" at bounding box center [351, 189] width 82 height 18
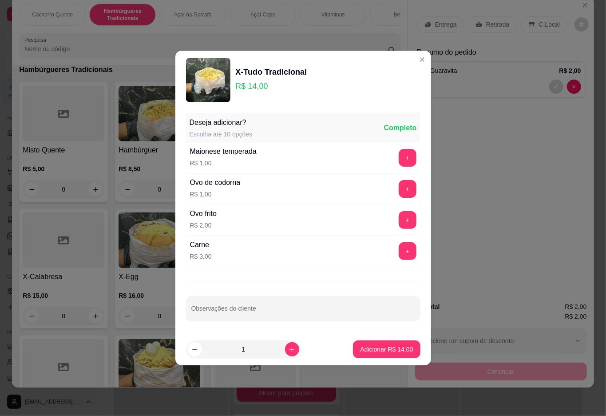
click at [372, 349] on p "Adicionar R$ 14,00" at bounding box center [386, 349] width 53 height 9
type input "1"
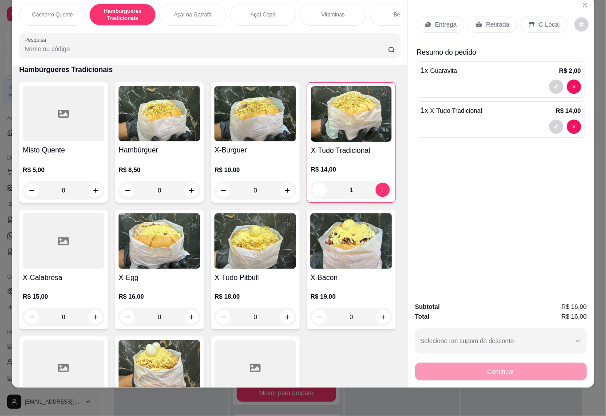
click at [492, 20] on p "Retirada" at bounding box center [498, 24] width 24 height 9
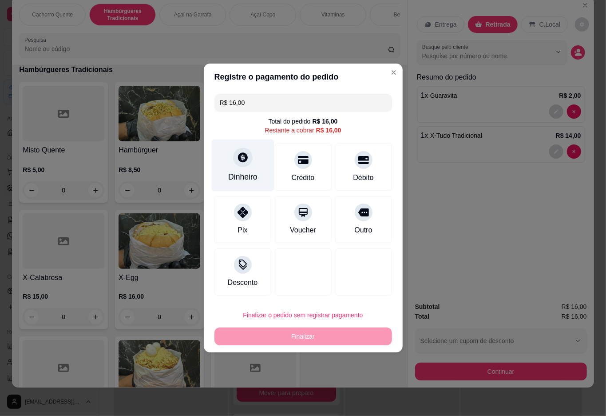
click at [230, 152] on div "Dinheiro" at bounding box center [242, 165] width 63 height 52
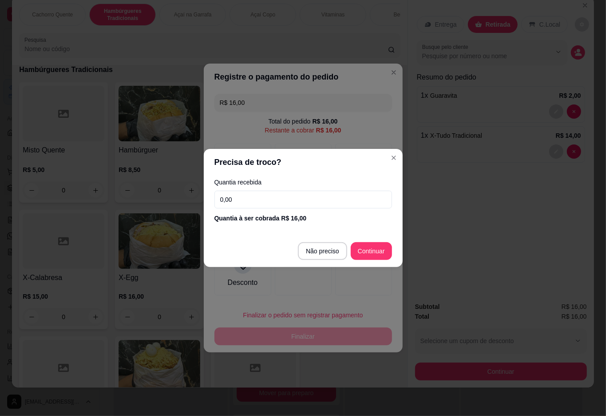
click at [278, 199] on input "0,00" at bounding box center [304, 200] width 178 height 18
type input "20,00"
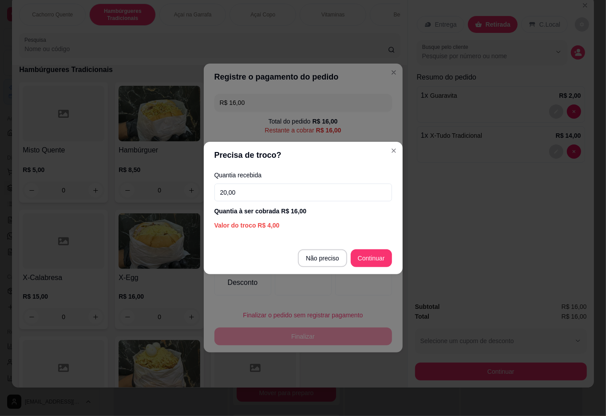
click at [364, 258] on div at bounding box center [363, 271] width 57 height 47
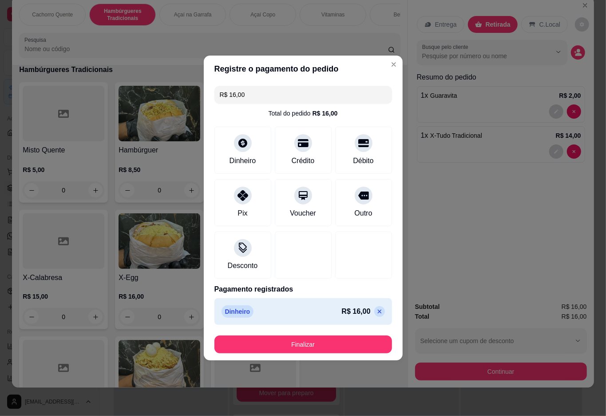
type input "R$ 0,00"
click at [326, 342] on button "Finalizar" at bounding box center [304, 344] width 178 height 18
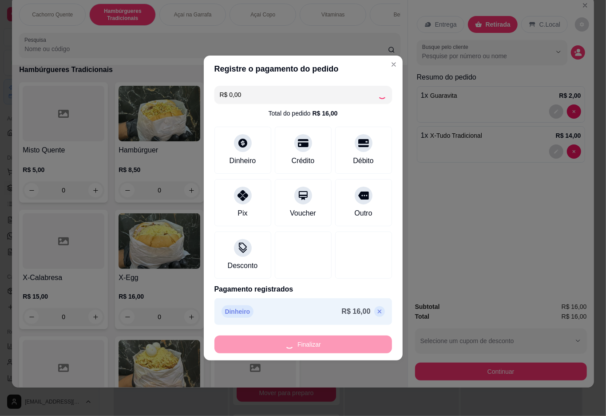
type input "0"
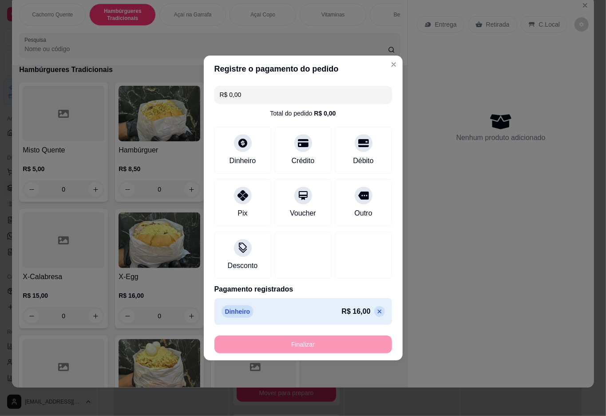
type input "-R$ 16,00"
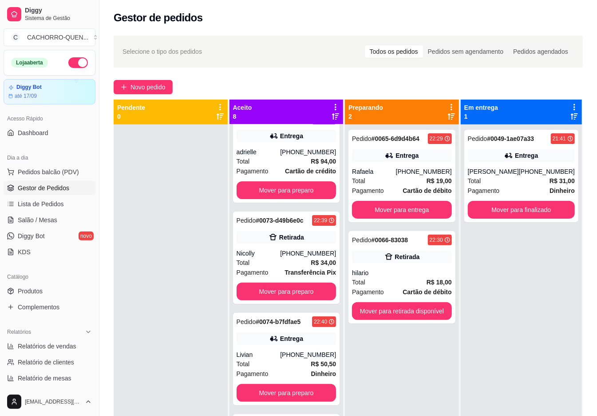
click at [418, 311] on button "Mover para retirada disponível" at bounding box center [402, 311] width 100 height 18
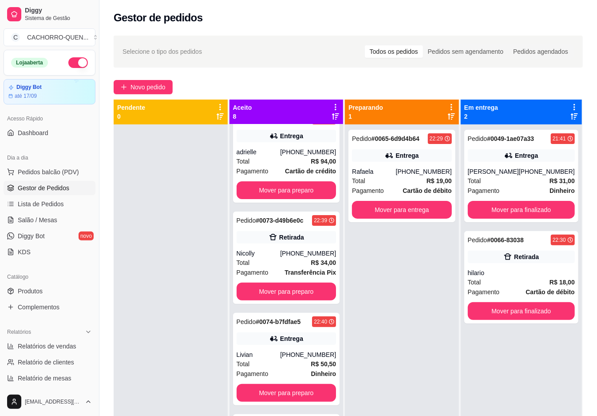
click at [505, 308] on button "Mover para finalizado" at bounding box center [521, 311] width 107 height 18
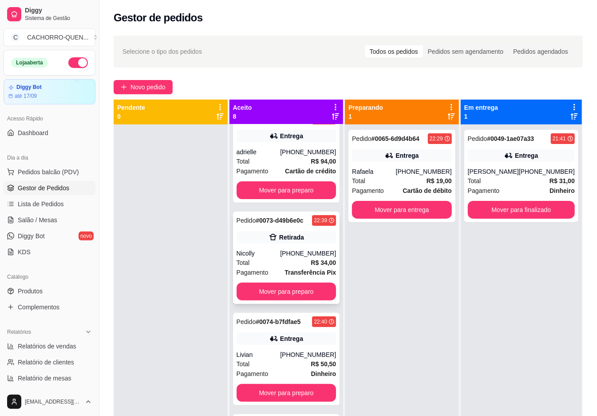
click at [283, 258] on div "[PHONE_NUMBER]" at bounding box center [308, 253] width 56 height 9
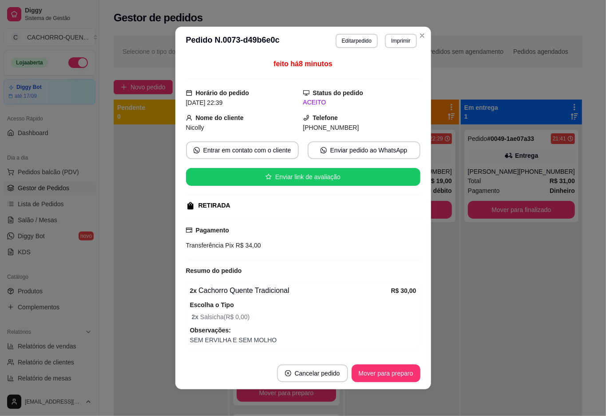
click at [143, 263] on div at bounding box center [171, 332] width 114 height 416
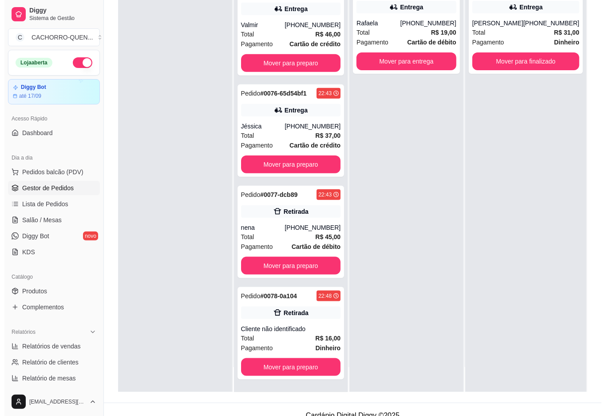
scroll to position [135, 0]
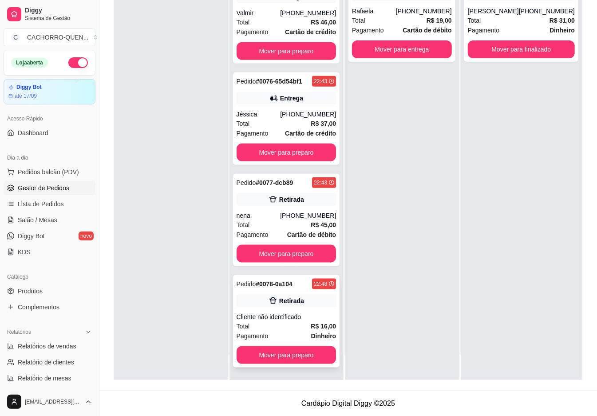
click at [279, 306] on div "Retirada" at bounding box center [287, 300] width 100 height 12
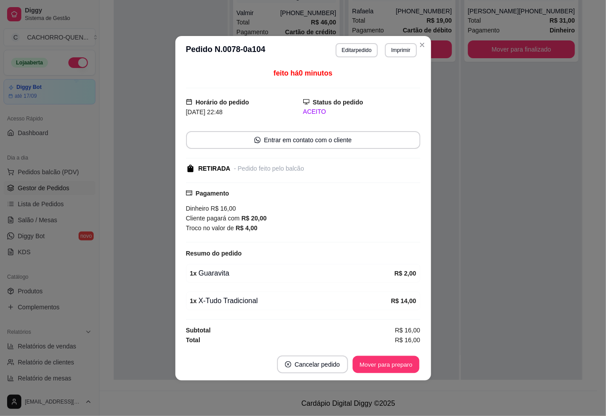
click at [384, 365] on button "Mover para preparo" at bounding box center [386, 363] width 67 height 17
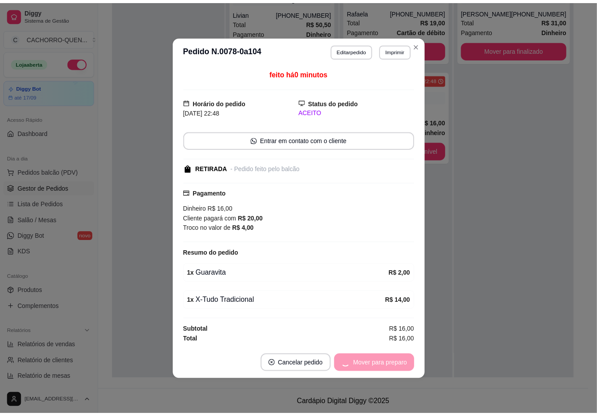
scroll to position [334, 0]
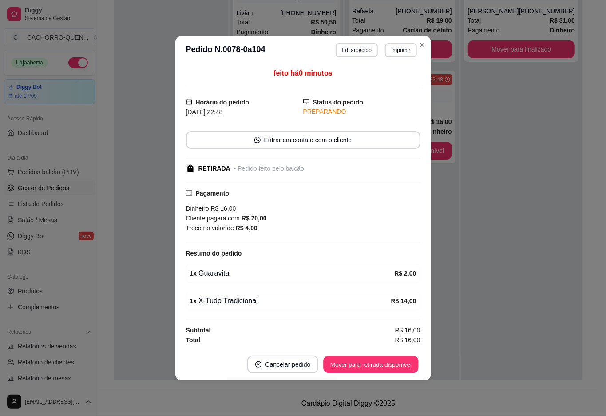
click at [384, 361] on button "Mover para retirada disponível" at bounding box center [371, 363] width 95 height 17
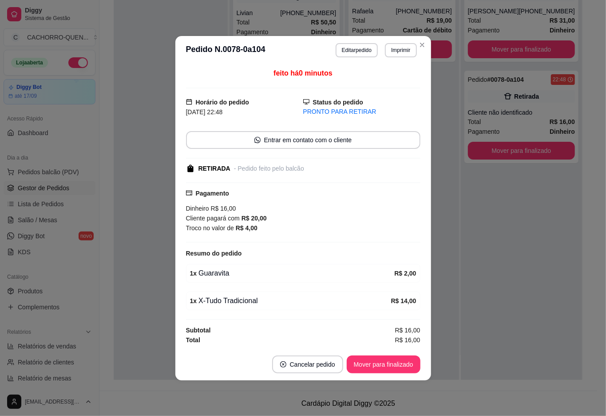
click at [477, 294] on div "Pedido # 0049-1ae07a33 21:41 Entrega [PERSON_NAME] [PHONE_NUMBER] Total R$ 31,0…" at bounding box center [521, 172] width 121 height 416
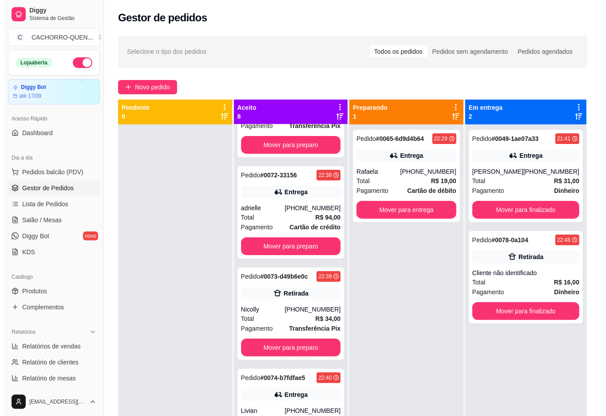
scroll to position [105, 0]
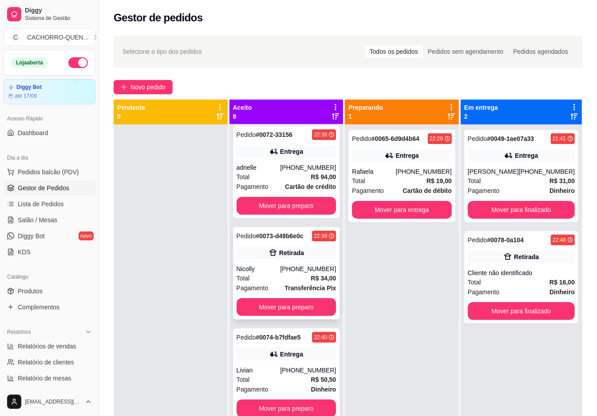
click at [284, 273] on div "[PHONE_NUMBER]" at bounding box center [308, 268] width 56 height 9
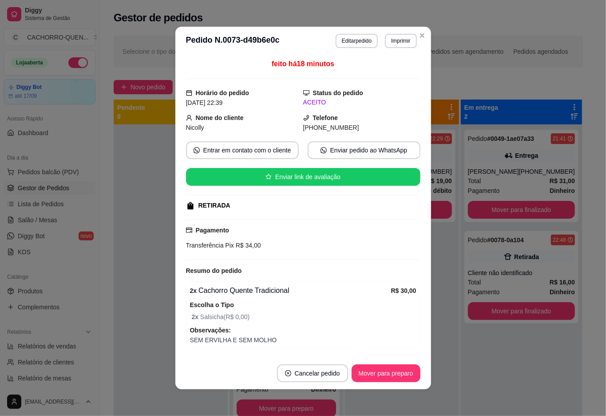
click at [371, 372] on button "Mover para preparo" at bounding box center [386, 373] width 69 height 18
click at [372, 369] on div "Mover para preparo" at bounding box center [386, 373] width 69 height 18
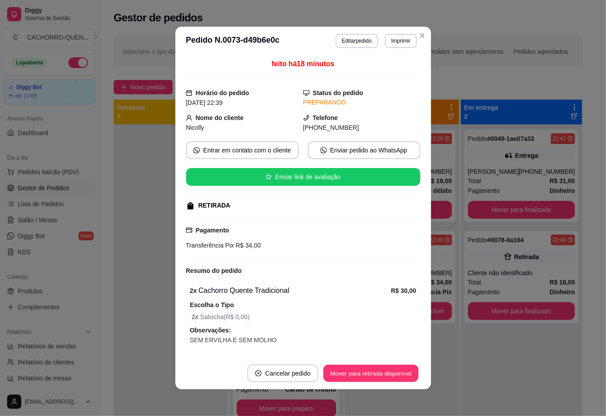
click at [370, 372] on button "Mover para retirada disponível" at bounding box center [371, 373] width 95 height 17
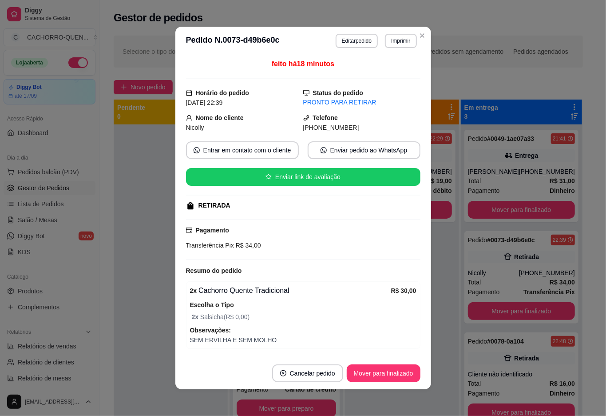
click at [369, 372] on button "Mover para finalizado" at bounding box center [384, 373] width 74 height 18
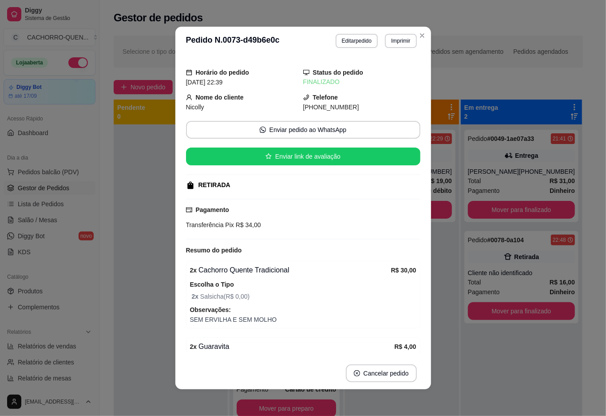
click at [141, 292] on div at bounding box center [171, 332] width 114 height 416
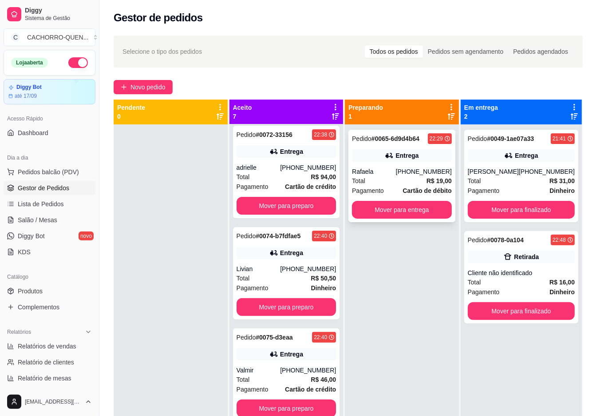
click at [400, 161] on div "Entrega" at bounding box center [402, 155] width 100 height 12
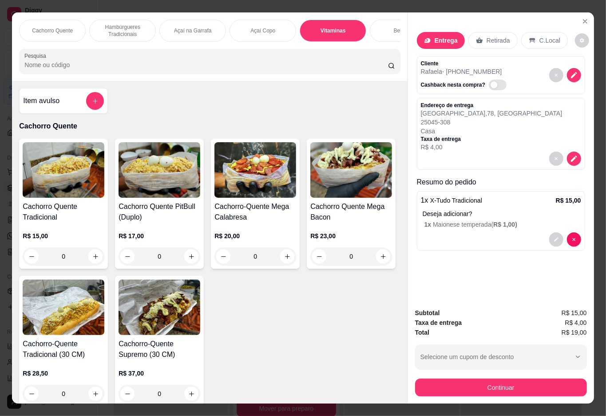
scroll to position [1272, 0]
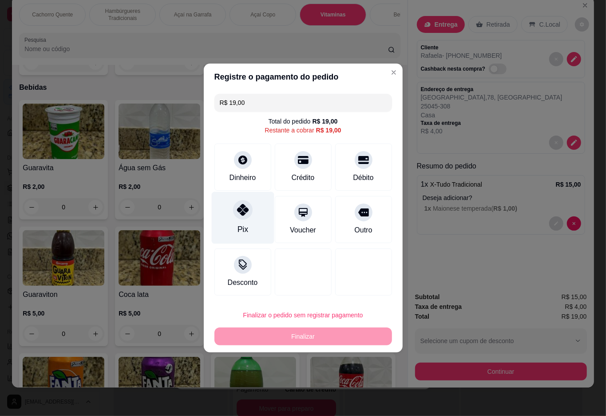
click at [246, 210] on icon at bounding box center [243, 210] width 12 height 12
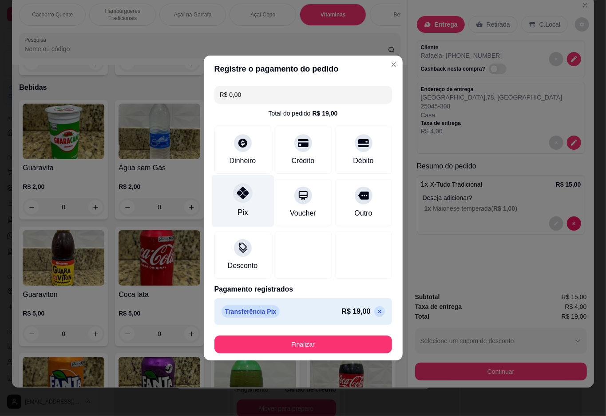
click at [327, 340] on button "Finalizar" at bounding box center [304, 344] width 178 height 18
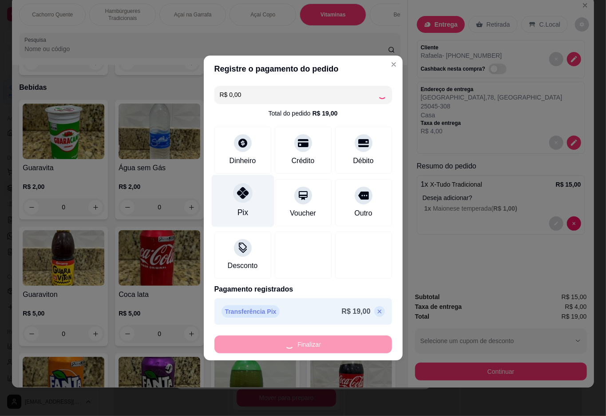
scroll to position [105, 0]
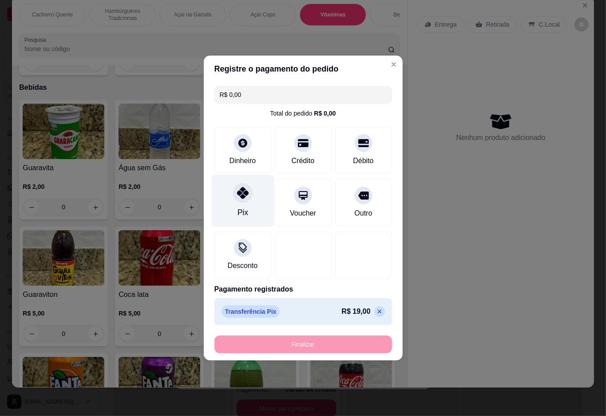
type input "-R$ 19,00"
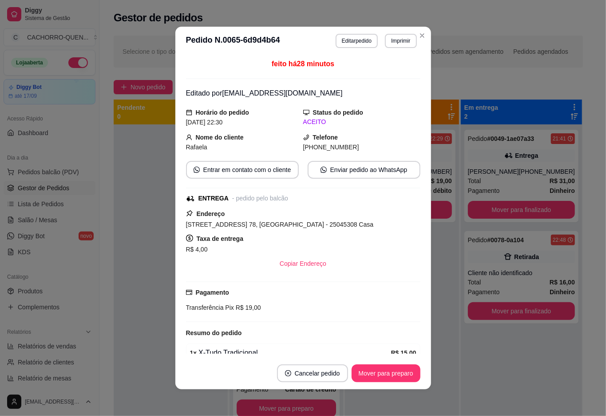
scroll to position [217, 0]
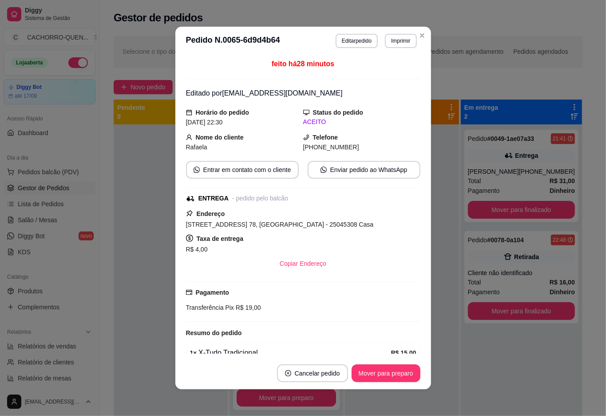
click at [380, 372] on button "Mover para preparo" at bounding box center [386, 373] width 69 height 18
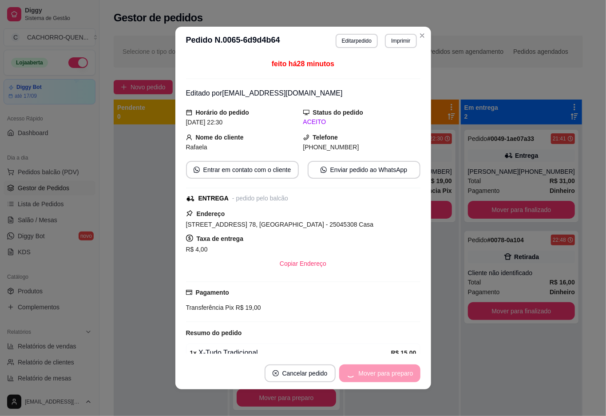
scroll to position [105, 0]
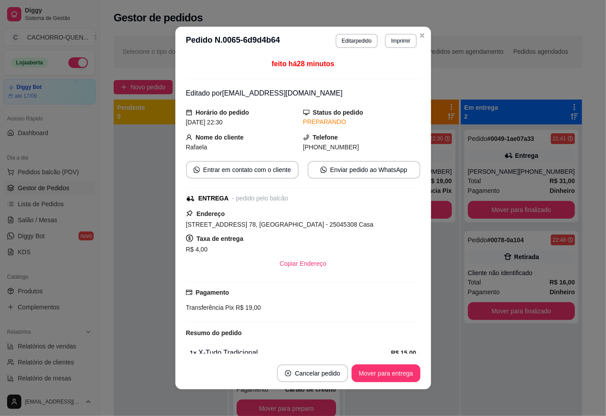
click at [367, 374] on button "Mover para entrega" at bounding box center [386, 373] width 68 height 18
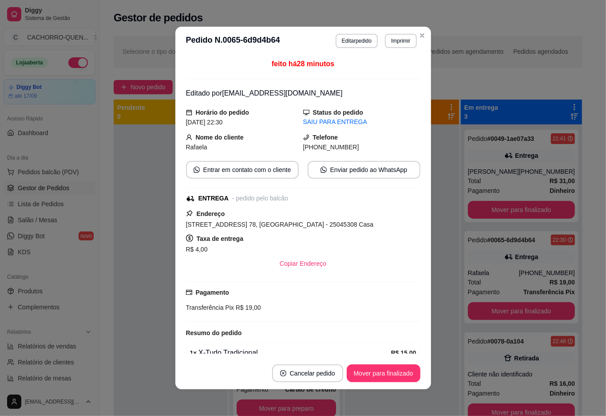
click at [381, 373] on button "Mover para finalizado" at bounding box center [384, 373] width 74 height 18
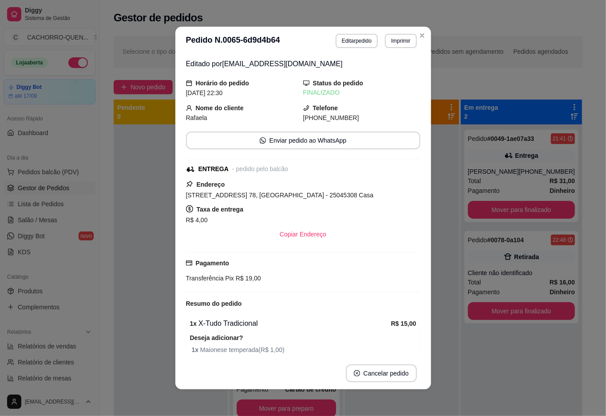
click at [127, 306] on div at bounding box center [171, 332] width 114 height 416
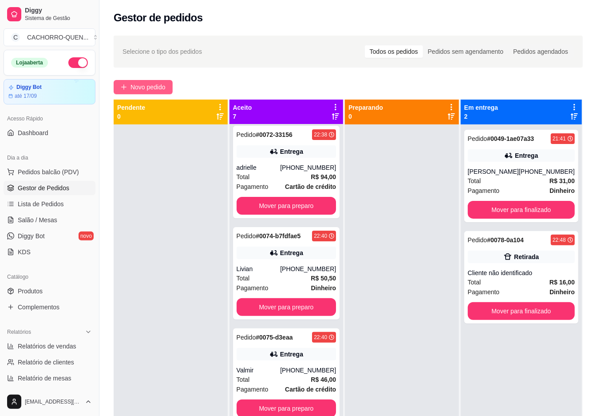
click at [150, 90] on span "Novo pedido" at bounding box center [148, 87] width 35 height 10
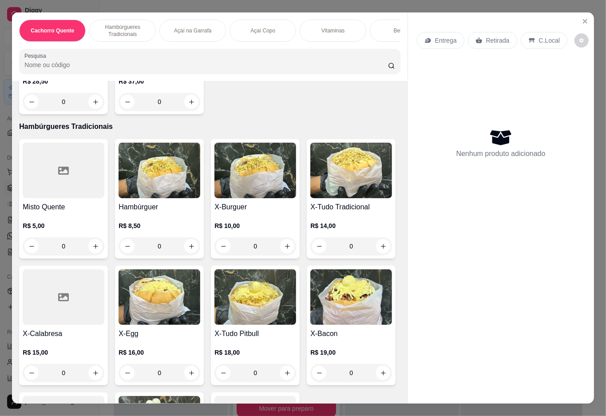
scroll to position [289, 0]
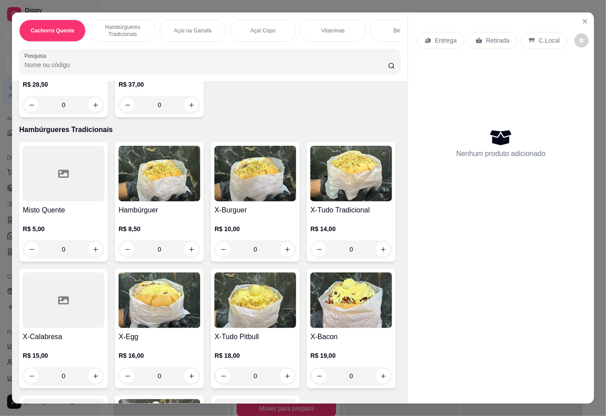
click at [183, 251] on div "0" at bounding box center [160, 249] width 82 height 18
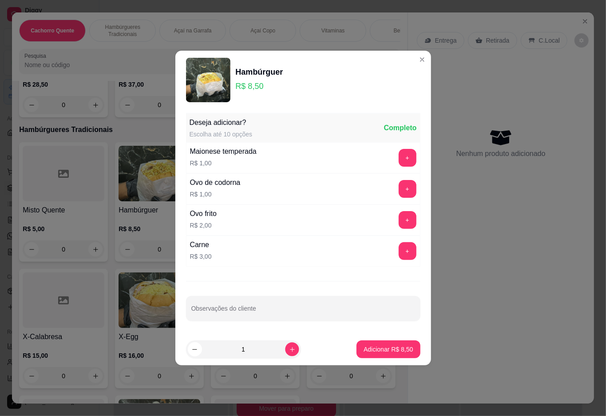
click at [290, 350] on icon "increase-product-quantity" at bounding box center [292, 349] width 4 height 4
type input "2"
click at [365, 350] on p "Adicionar R$ 17,00" at bounding box center [386, 349] width 53 height 9
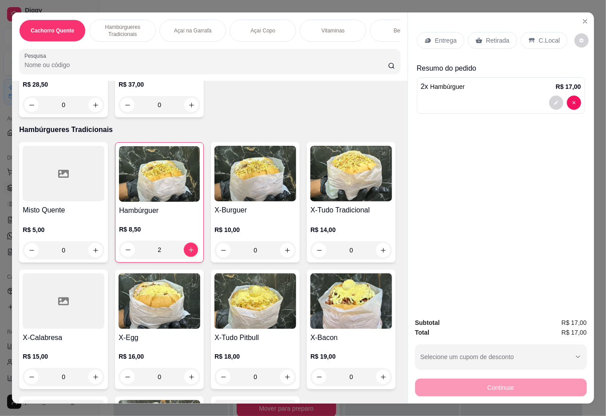
type input "2"
click at [384, 26] on div "Bebidas" at bounding box center [403, 31] width 67 height 22
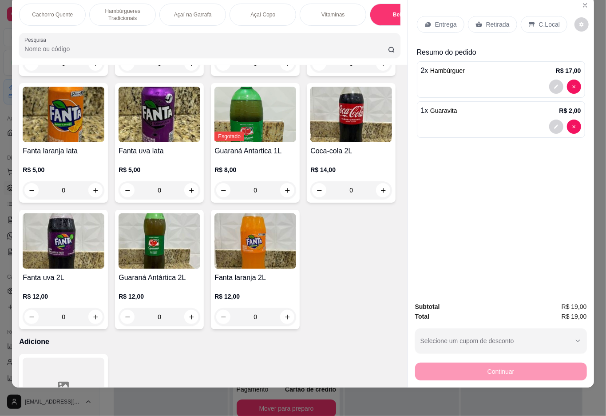
type input "2"
click at [494, 20] on p "Retirada" at bounding box center [498, 24] width 24 height 9
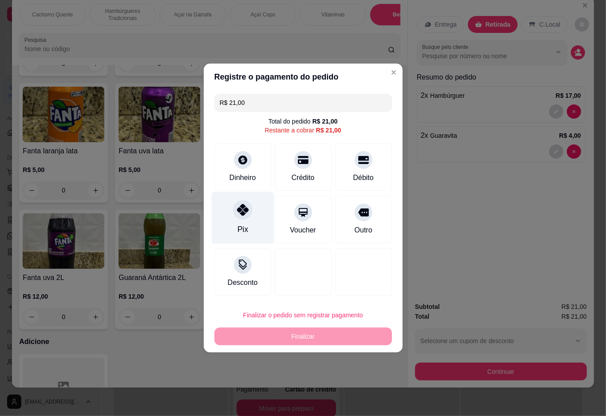
click at [242, 215] on icon at bounding box center [243, 210] width 12 height 12
type input "R$ 0,00"
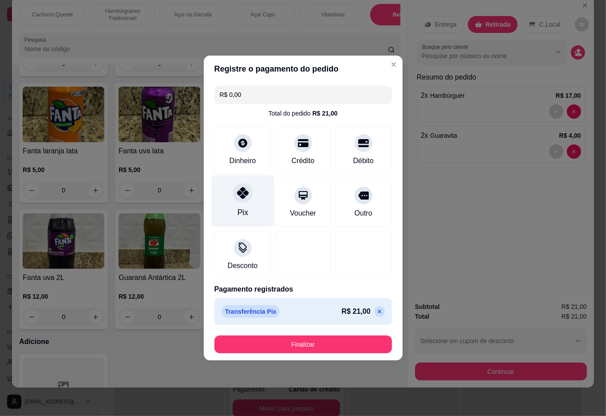
click at [324, 347] on button "Finalizar" at bounding box center [304, 344] width 178 height 18
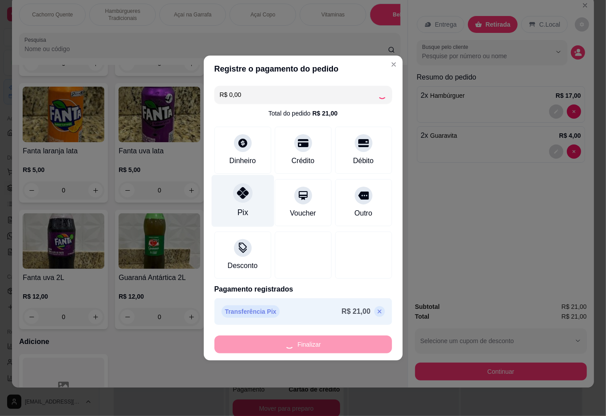
type input "0"
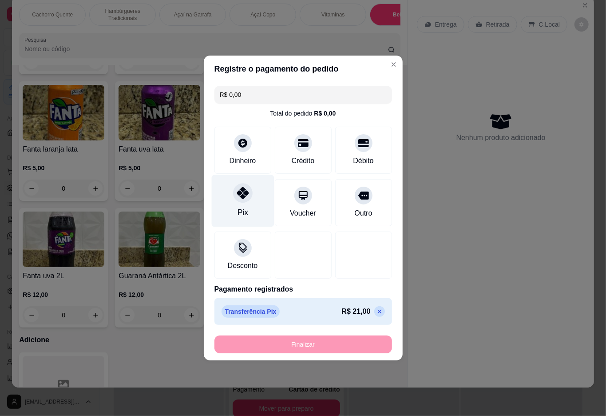
type input "-R$ 21,00"
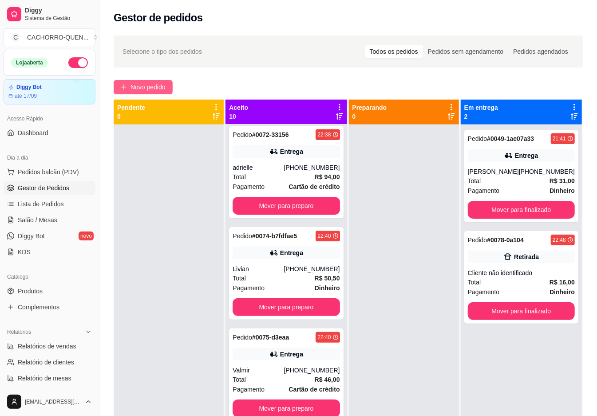
click at [166, 85] on span "Novo pedido" at bounding box center [148, 87] width 35 height 10
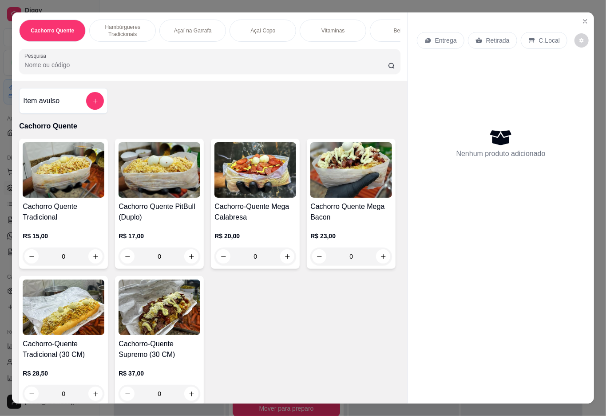
click at [283, 258] on div "0" at bounding box center [256, 256] width 82 height 18
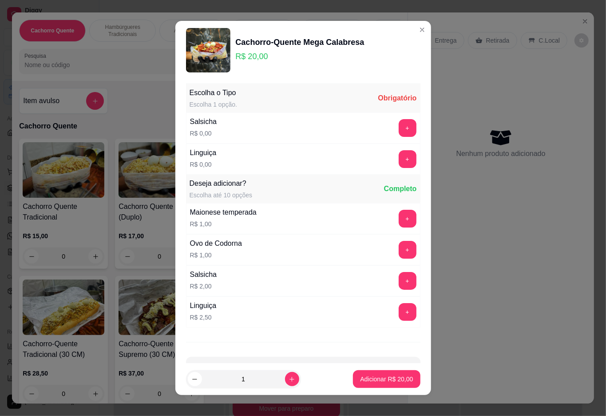
click at [399, 160] on button "+" at bounding box center [408, 159] width 18 height 18
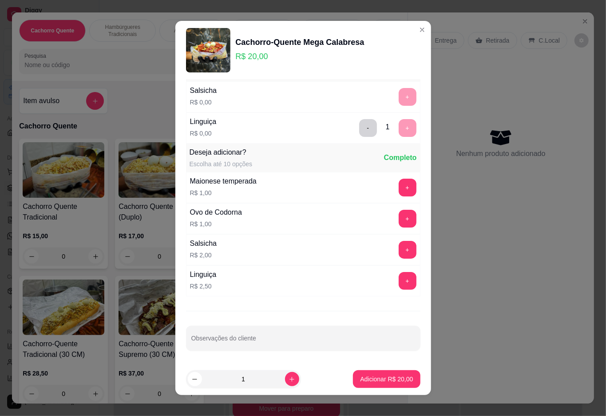
scroll to position [8, 0]
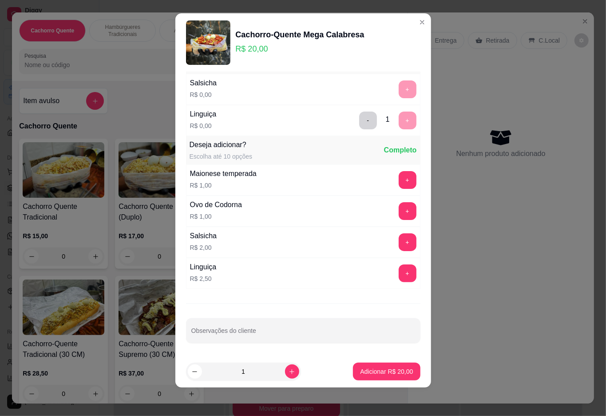
click at [374, 371] on p "Adicionar R$ 20,00" at bounding box center [386, 371] width 53 height 9
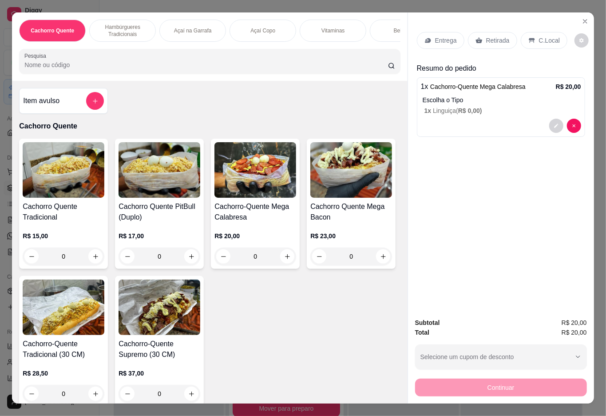
click at [491, 36] on p "Retirada" at bounding box center [498, 40] width 24 height 9
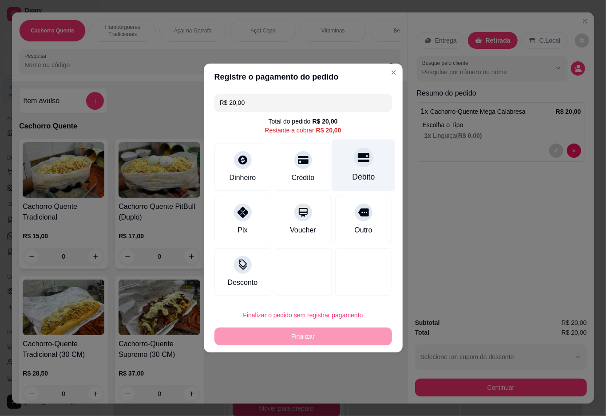
click at [354, 153] on div at bounding box center [364, 157] width 20 height 20
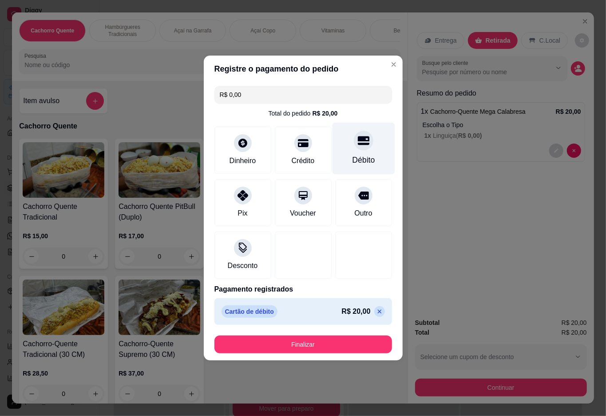
click at [313, 339] on button "Finalizar" at bounding box center [304, 344] width 178 height 18
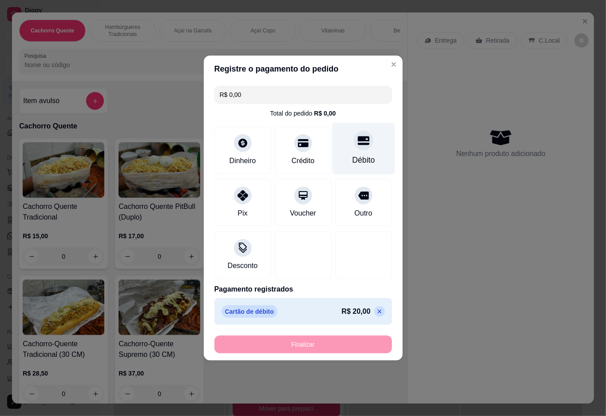
type input "-R$ 20,00"
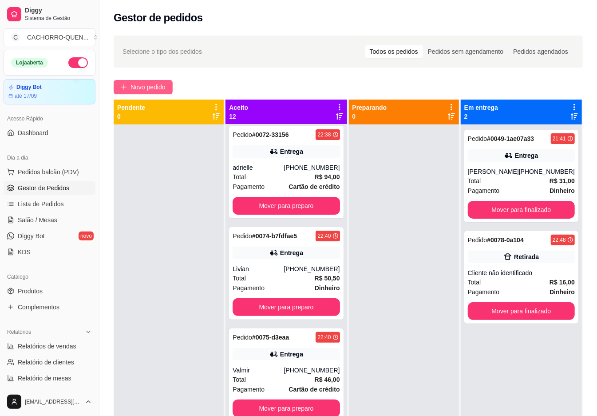
click at [159, 91] on span "Novo pedido" at bounding box center [148, 87] width 35 height 10
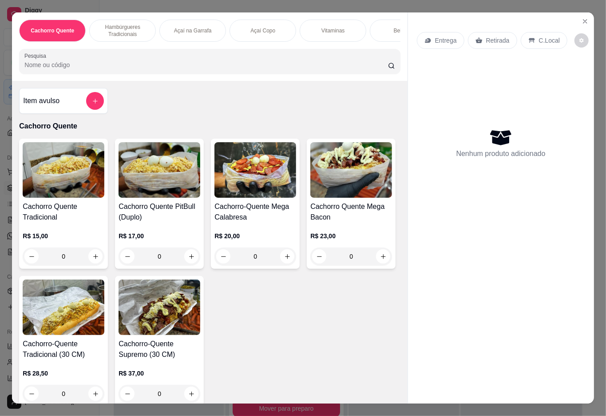
click at [192, 265] on div "0" at bounding box center [160, 256] width 82 height 18
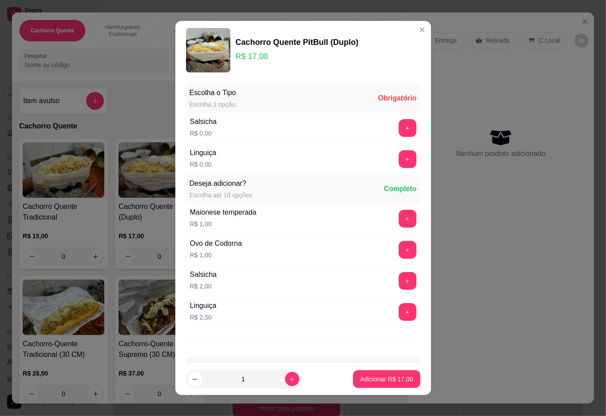
click at [399, 123] on button "+" at bounding box center [408, 128] width 18 height 18
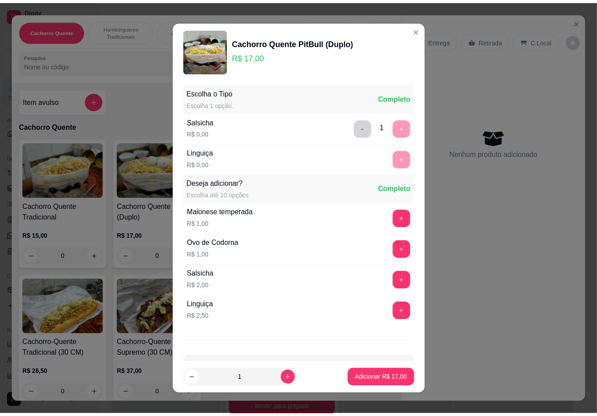
scroll to position [8, 0]
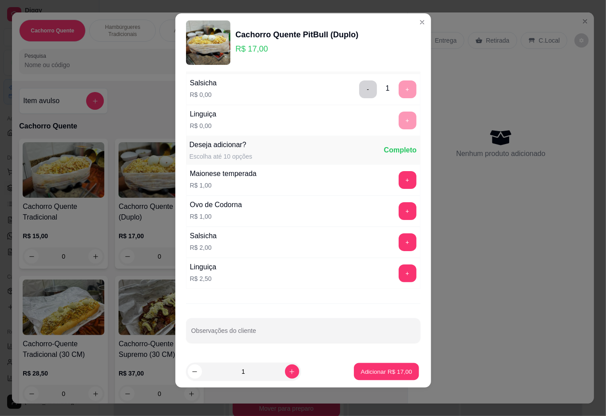
click at [379, 370] on p "Adicionar R$ 17,00" at bounding box center [387, 371] width 52 height 8
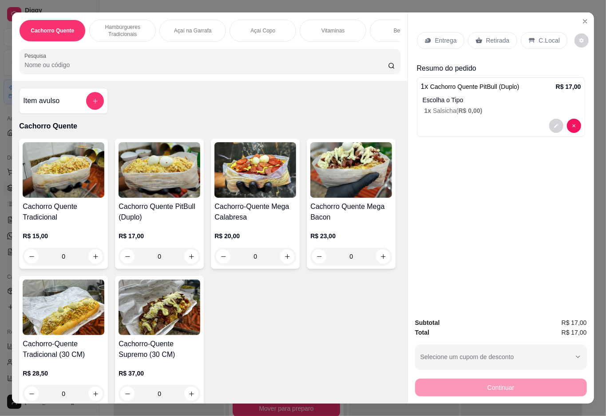
click at [486, 38] on p "Retirada" at bounding box center [498, 40] width 24 height 9
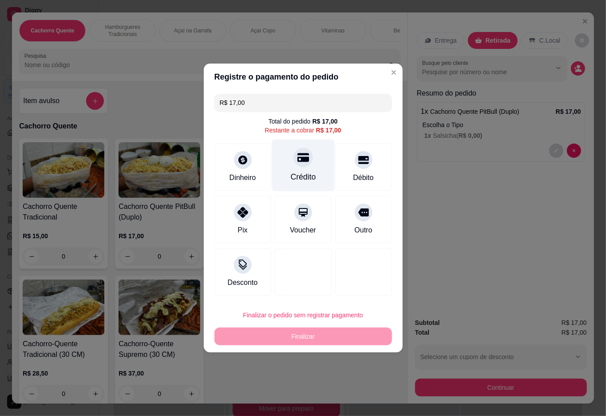
click at [297, 162] on icon at bounding box center [303, 157] width 12 height 9
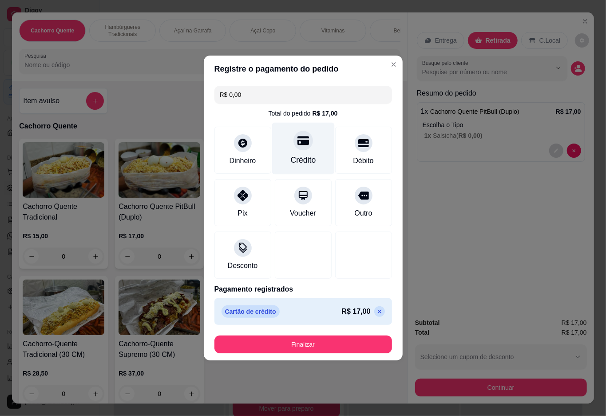
click at [306, 345] on button "Finalizar" at bounding box center [304, 344] width 178 height 18
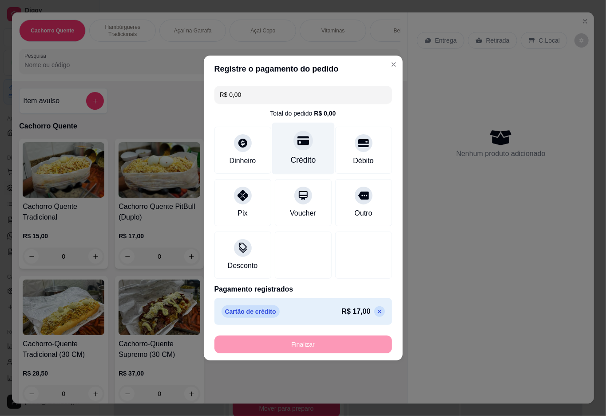
type input "-R$ 17,00"
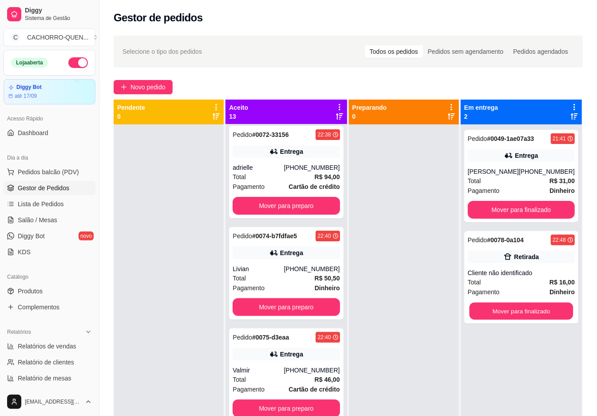
click at [524, 311] on button "Mover para finalizado" at bounding box center [521, 310] width 104 height 17
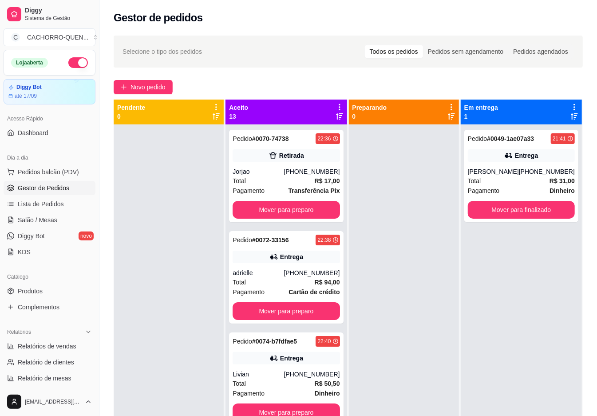
click at [298, 210] on button "Mover para preparo" at bounding box center [286, 210] width 107 height 18
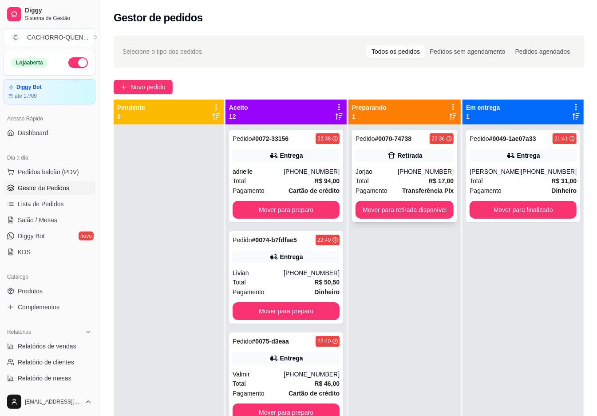
click at [410, 162] on div "Pedido # 0070-74738 22:36 Retirada Jorjao [PHONE_NUMBER] Total R$ 17,00 Pagamen…" at bounding box center [404, 176] width 105 height 92
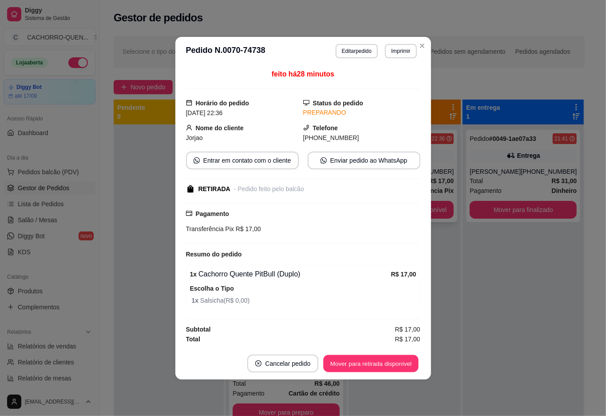
click at [377, 364] on button "Mover para retirada disponível" at bounding box center [371, 362] width 95 height 17
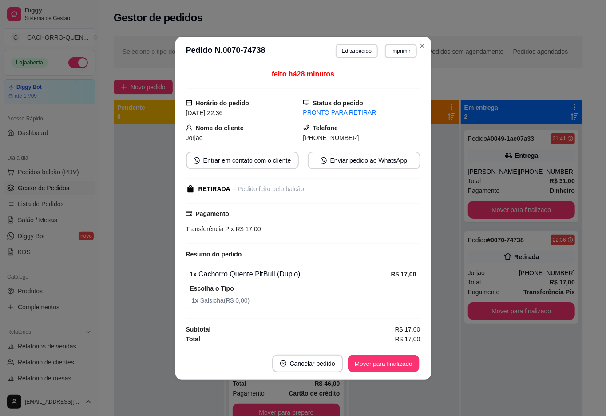
click at [379, 362] on button "Mover para finalizado" at bounding box center [384, 362] width 72 height 17
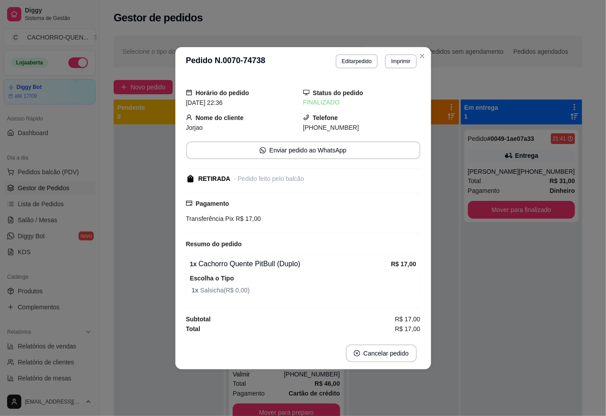
click at [144, 264] on div at bounding box center [169, 332] width 110 height 416
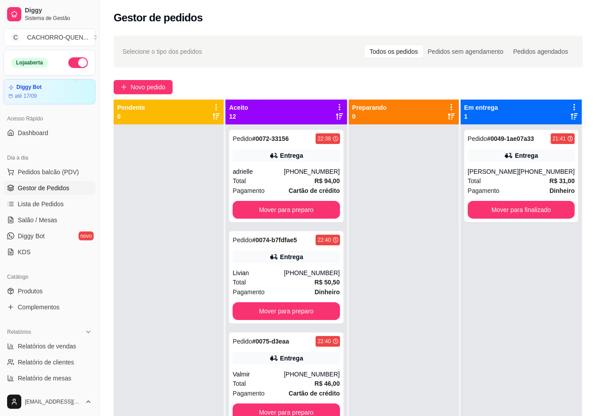
click at [290, 205] on button "Mover para preparo" at bounding box center [286, 210] width 107 height 18
click at [293, 209] on button "Mover para preparo" at bounding box center [286, 210] width 107 height 18
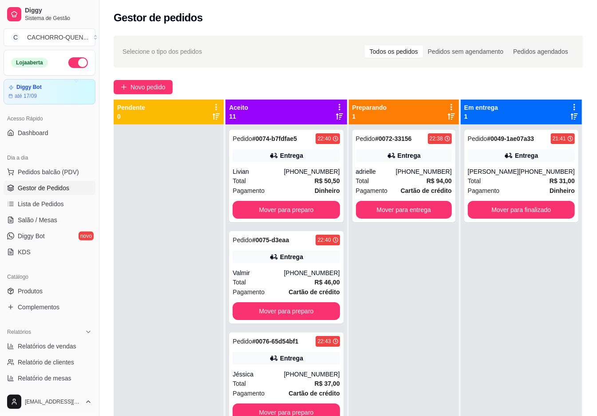
click at [294, 217] on button "Mover para preparo" at bounding box center [286, 210] width 107 height 18
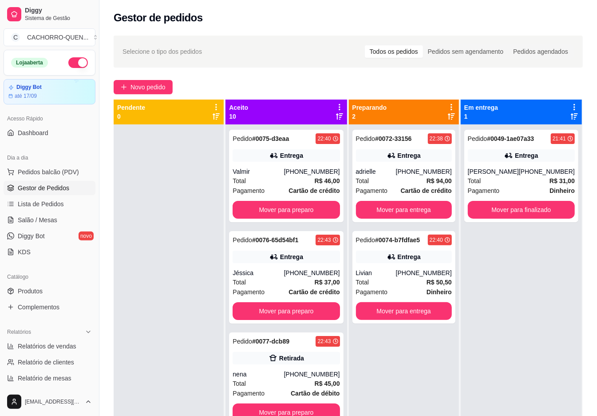
click at [290, 210] on button "Mover para preparo" at bounding box center [286, 210] width 107 height 18
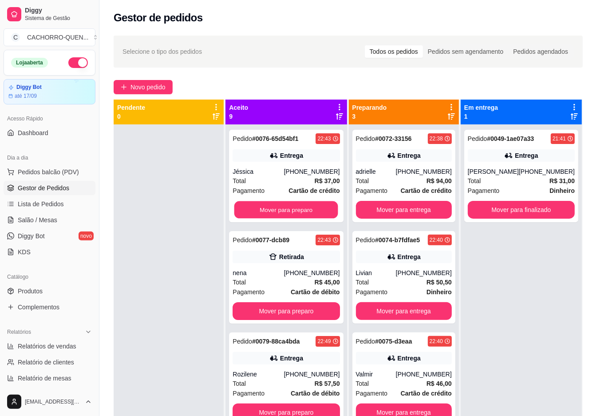
click at [299, 219] on button "Mover para preparo" at bounding box center [287, 209] width 104 height 17
click at [290, 168] on div "[PHONE_NUMBER]" at bounding box center [312, 171] width 56 height 9
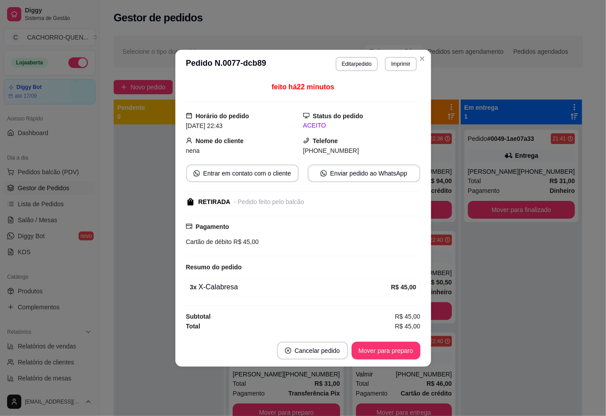
click at [151, 169] on div at bounding box center [169, 332] width 110 height 416
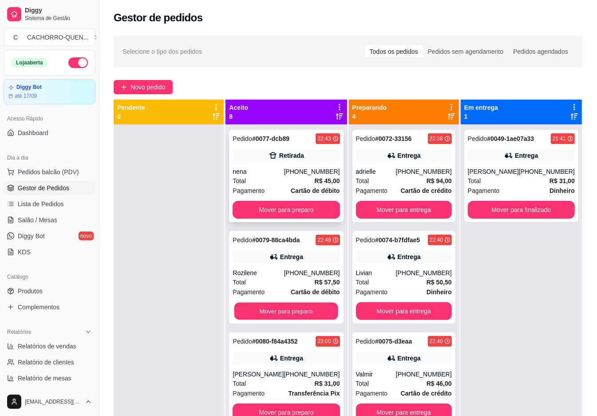
click at [290, 320] on button "Mover para preparo" at bounding box center [287, 310] width 104 height 17
click at [283, 320] on button "Mover para preparo" at bounding box center [287, 310] width 104 height 17
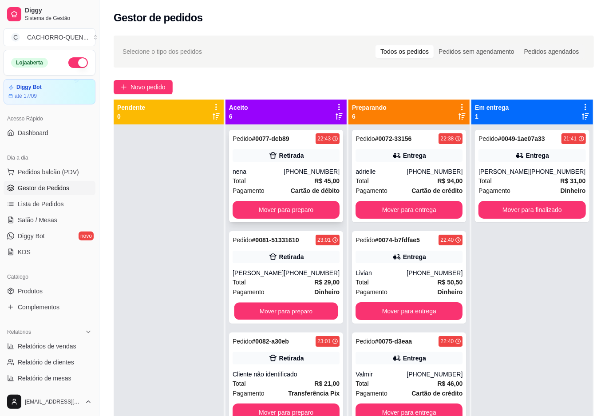
click at [302, 320] on button "Mover para preparo" at bounding box center [287, 310] width 104 height 17
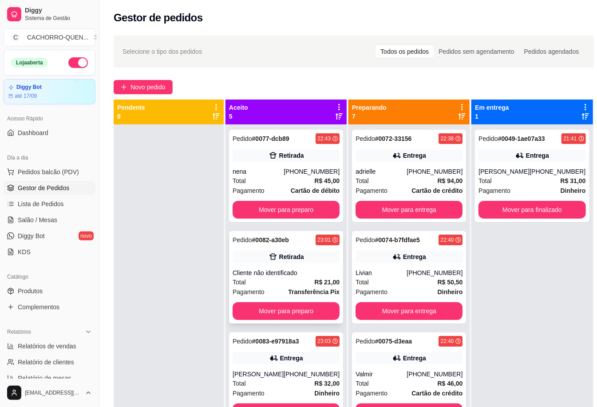
click at [252, 272] on div "Cliente não identificado" at bounding box center [286, 272] width 107 height 9
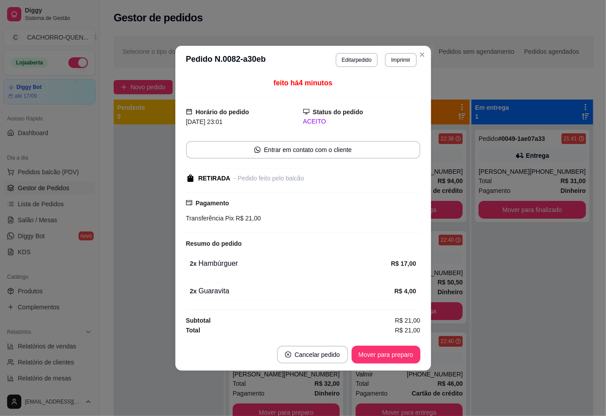
click at [384, 352] on div "Mover para preparo" at bounding box center [386, 355] width 69 height 18
click at [150, 235] on div at bounding box center [169, 332] width 110 height 416
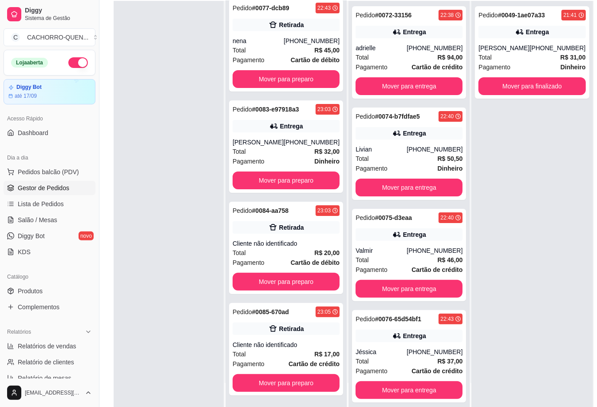
scroll to position [144, 0]
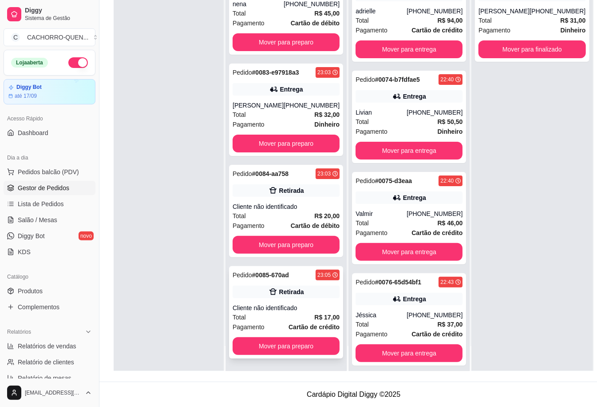
click at [279, 307] on div "Cliente não identificado" at bounding box center [286, 307] width 107 height 9
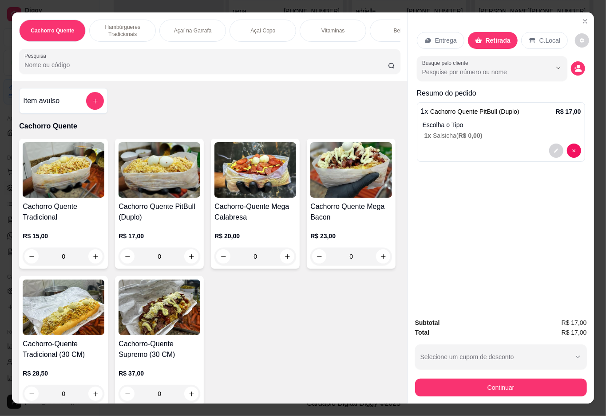
click at [583, 18] on icon "Close" at bounding box center [585, 21] width 7 height 7
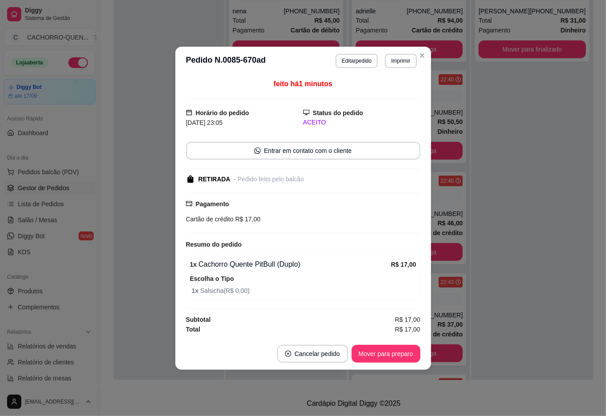
click at [148, 57] on div at bounding box center [169, 172] width 110 height 416
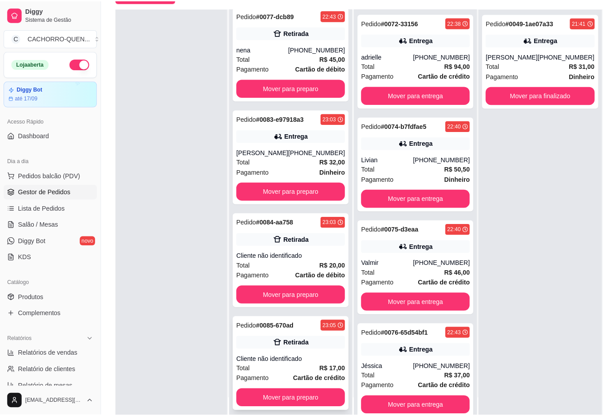
scroll to position [0, 0]
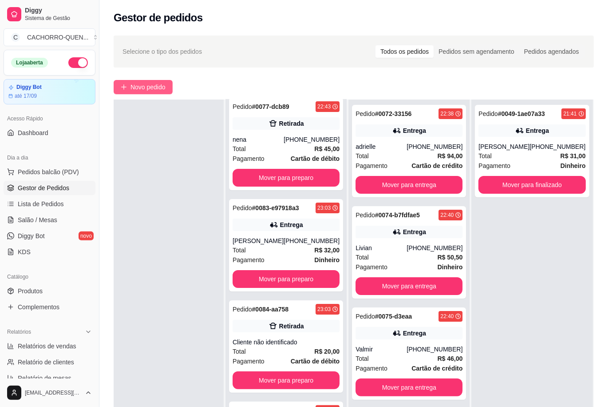
click at [150, 91] on span "Novo pedido" at bounding box center [148, 87] width 35 height 10
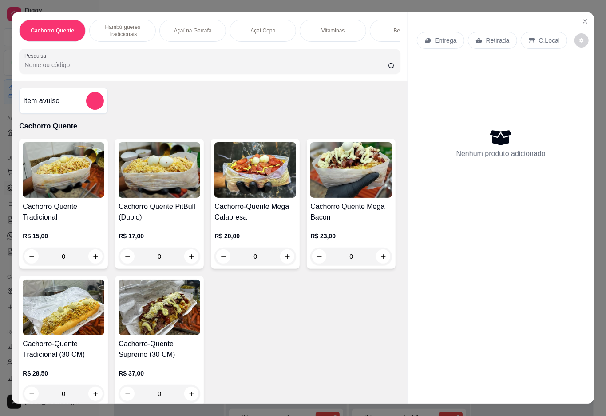
click at [375, 21] on div "Bebidas" at bounding box center [403, 31] width 67 height 22
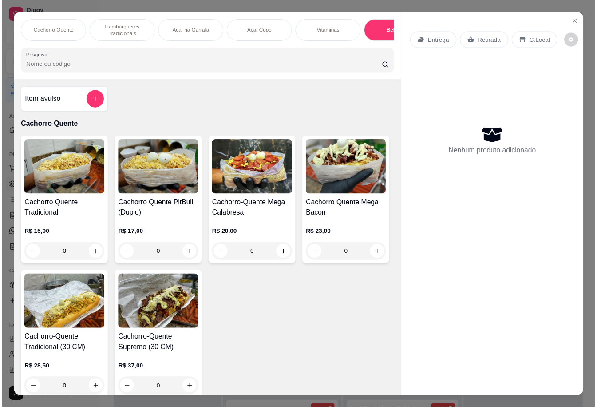
scroll to position [20, 0]
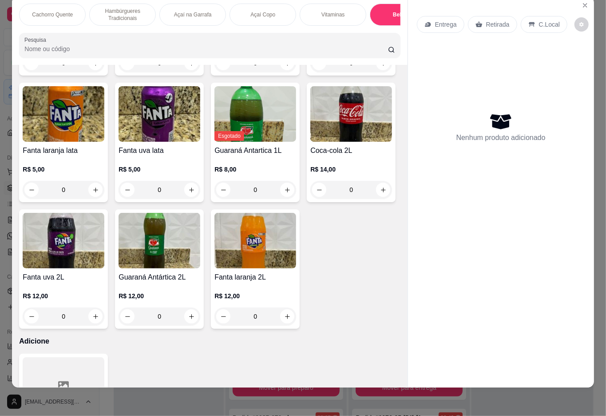
type input "1"
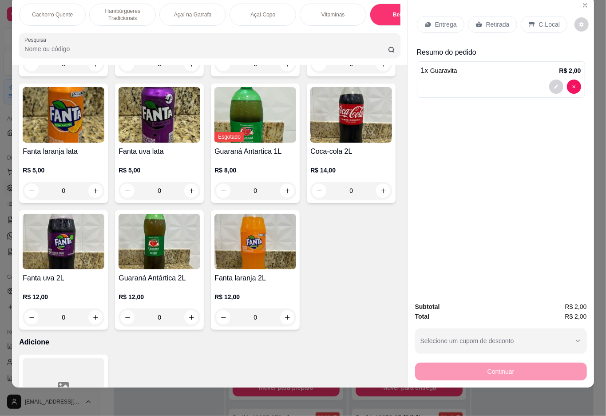
click at [489, 20] on p "Retirada" at bounding box center [498, 24] width 24 height 9
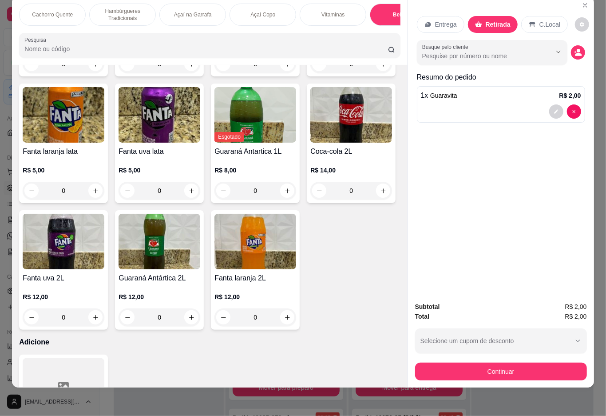
click at [503, 362] on button "Continuar" at bounding box center [501, 371] width 172 height 18
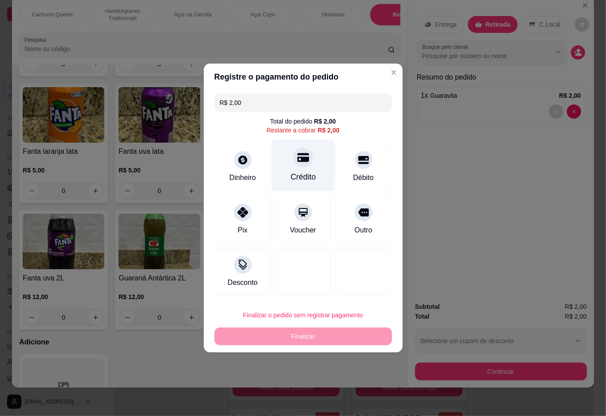
click at [298, 162] on icon at bounding box center [303, 157] width 12 height 9
type input "R$ 0,00"
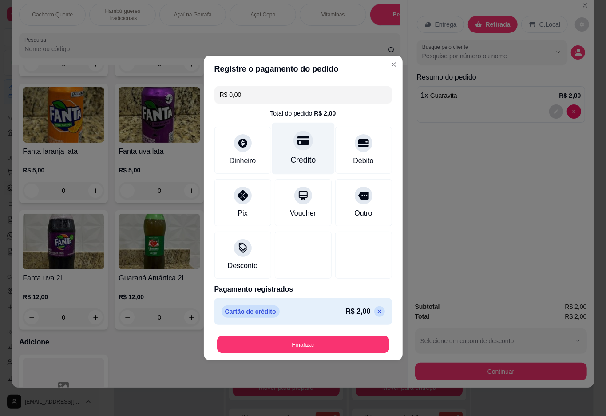
click at [299, 339] on button "Finalizar" at bounding box center [303, 344] width 172 height 17
click at [298, 349] on button "Finalizar" at bounding box center [303, 344] width 172 height 17
click at [301, 345] on button "Finalizar" at bounding box center [304, 344] width 178 height 18
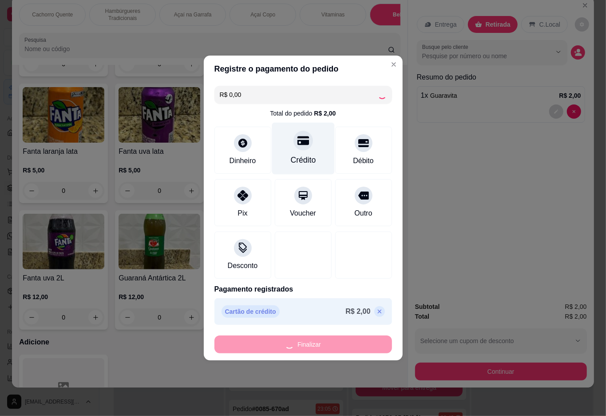
type input "0"
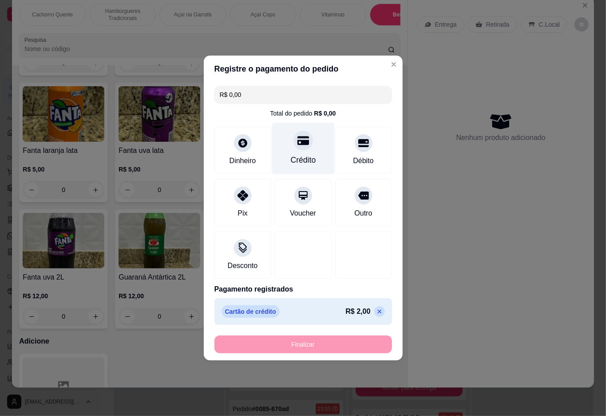
type input "-R$ 2,00"
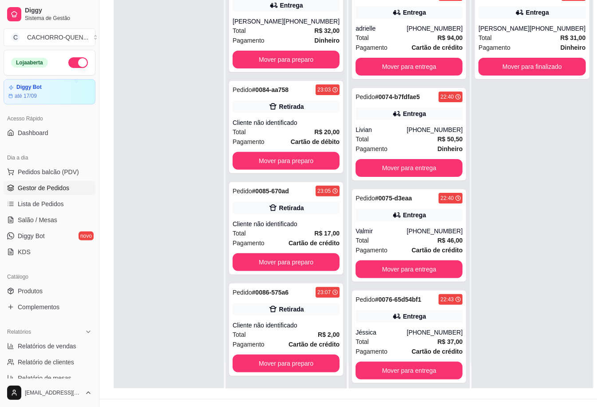
scroll to position [144, 0]
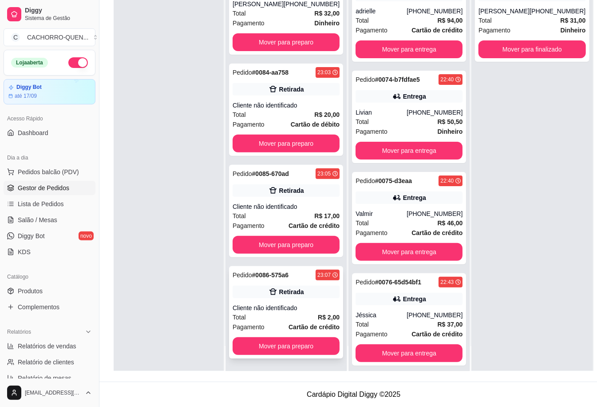
click at [290, 299] on div "Pedido # 0086-575a6 23:07 Retirada Cliente não identificado Total R$ 2,00 Pagam…" at bounding box center [286, 312] width 114 height 92
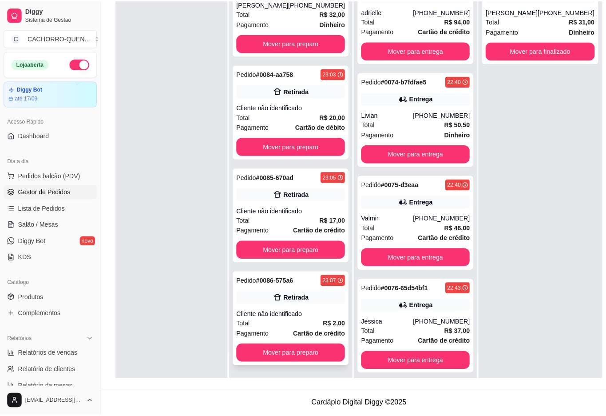
scroll to position [135, 0]
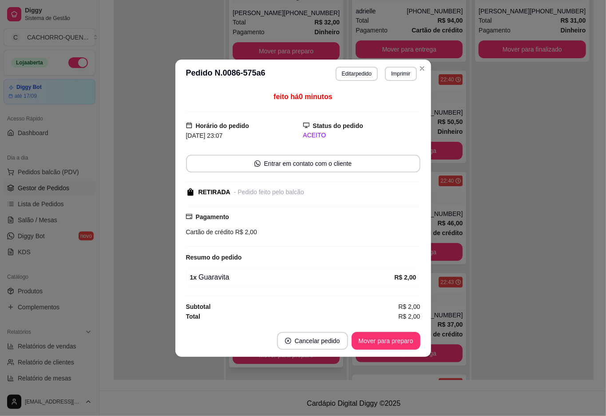
click at [403, 342] on button "Mover para preparo" at bounding box center [386, 341] width 69 height 18
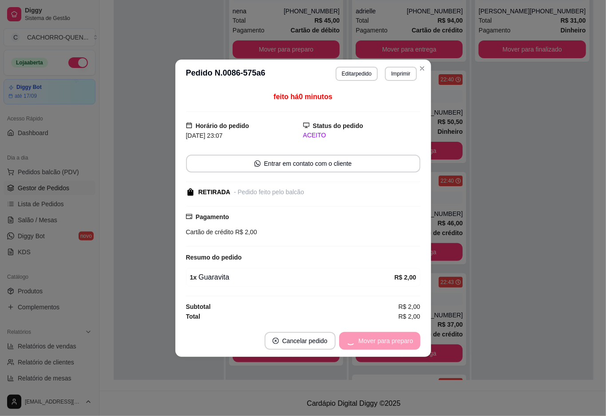
scroll to position [9, 0]
click at [372, 340] on button "Mover para retirada disponível" at bounding box center [371, 341] width 98 height 18
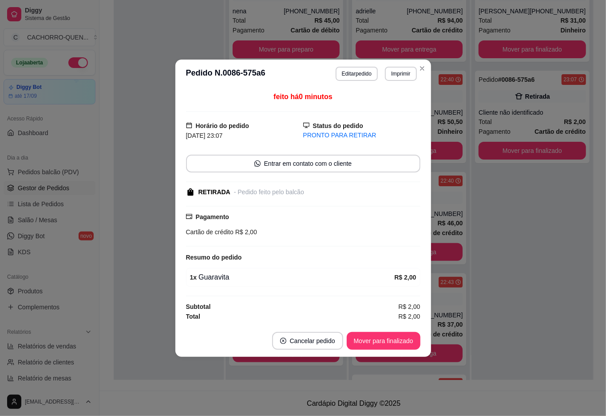
click at [373, 341] on button "Mover para finalizado" at bounding box center [384, 341] width 74 height 18
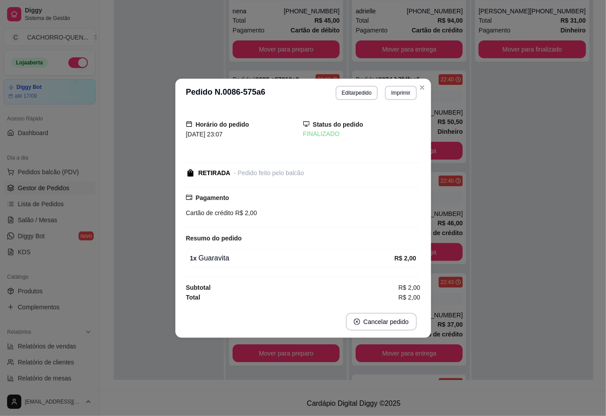
click at [141, 287] on div at bounding box center [169, 172] width 110 height 416
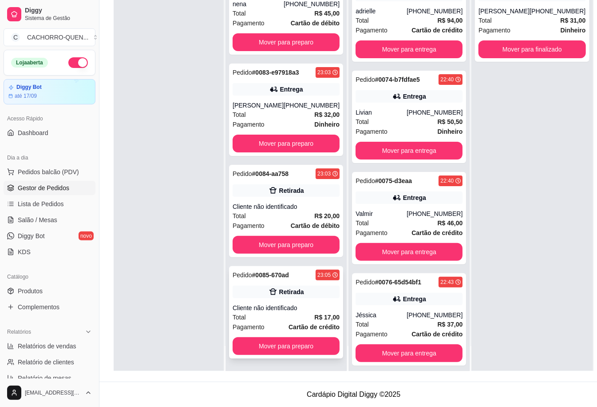
click at [274, 306] on div "Pedido # 0085-670ad 23:05 Retirada Cliente não identificado Total R$ 17,00 Paga…" at bounding box center [286, 312] width 114 height 92
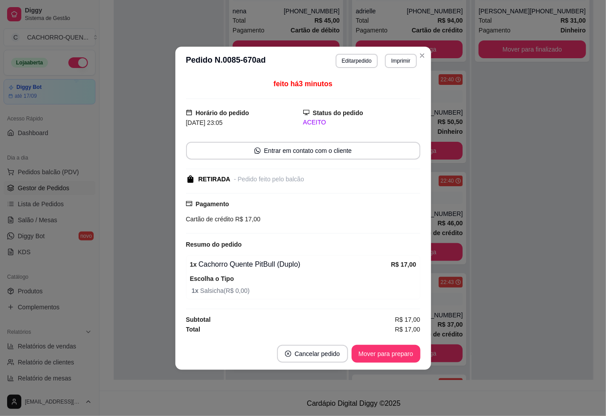
click at [379, 357] on button "Mover para preparo" at bounding box center [386, 354] width 69 height 18
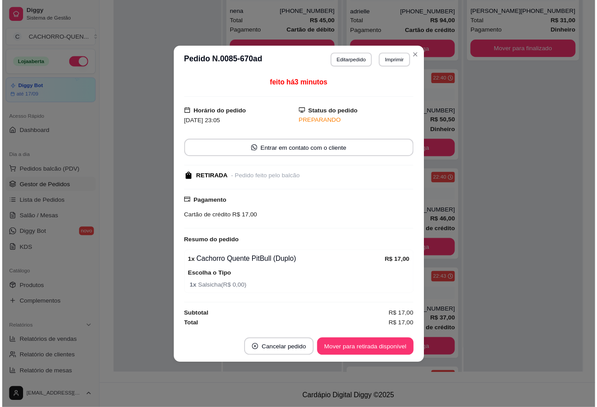
scroll to position [0, 0]
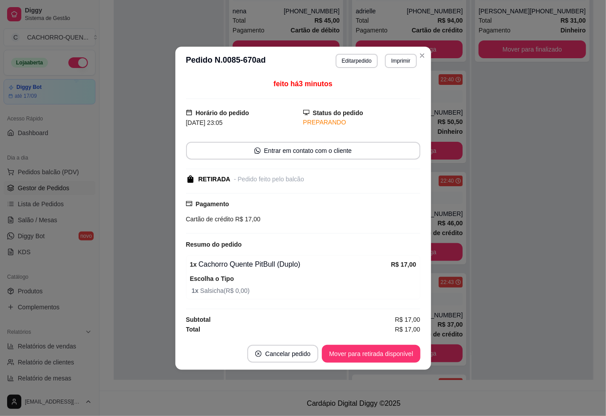
click at [386, 354] on button "Mover para retirada disponível" at bounding box center [371, 354] width 98 height 18
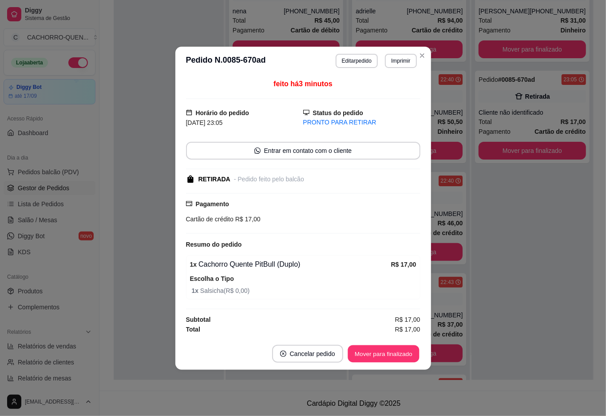
click at [385, 354] on button "Mover para finalizado" at bounding box center [384, 353] width 72 height 17
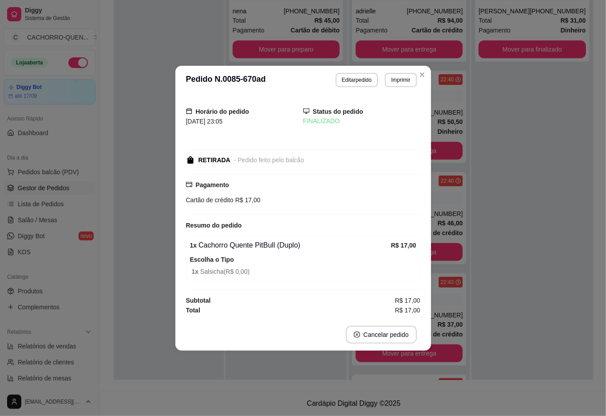
click at [146, 223] on div at bounding box center [169, 172] width 110 height 416
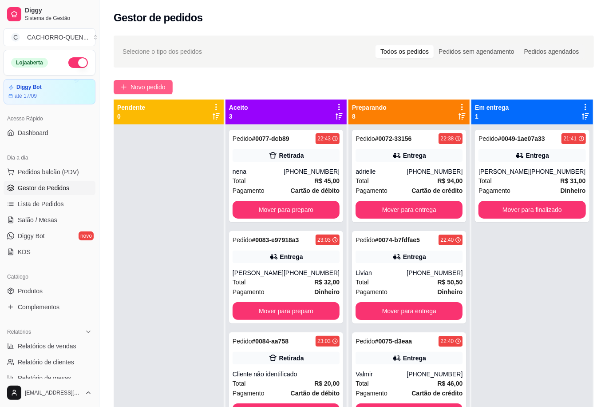
click at [147, 85] on span "Novo pedido" at bounding box center [148, 87] width 35 height 10
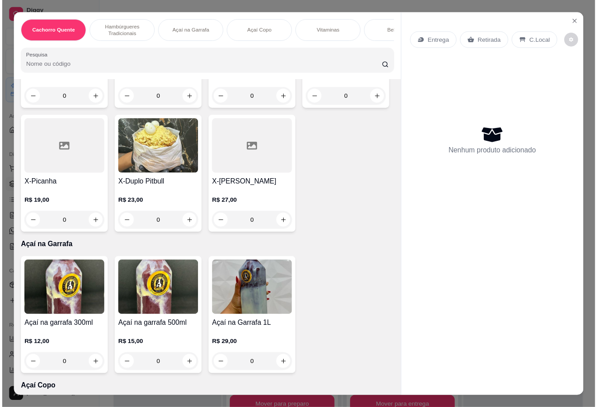
scroll to position [568, 0]
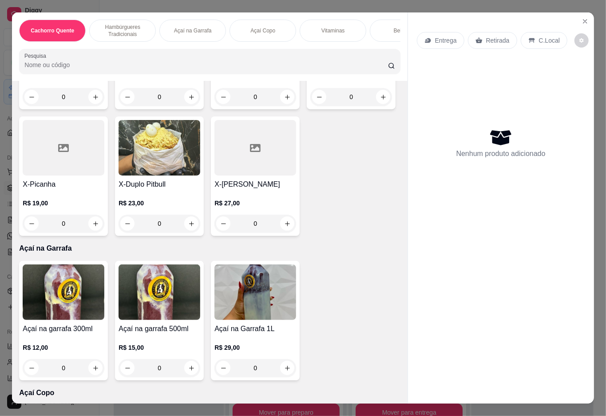
click at [215, 232] on div "0" at bounding box center [256, 224] width 82 height 18
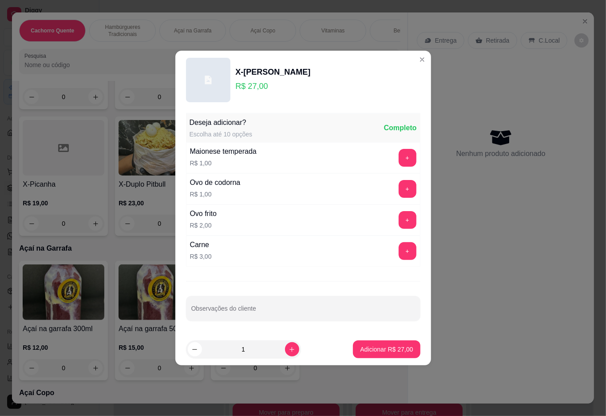
click at [307, 354] on div "1" at bounding box center [262, 349] width 153 height 18
click at [298, 315] on input "Observações do cliente" at bounding box center [303, 311] width 224 height 9
type input "pouca ervilha , capricha"
click at [376, 346] on p "Adicionar R$ 27,00" at bounding box center [386, 349] width 53 height 9
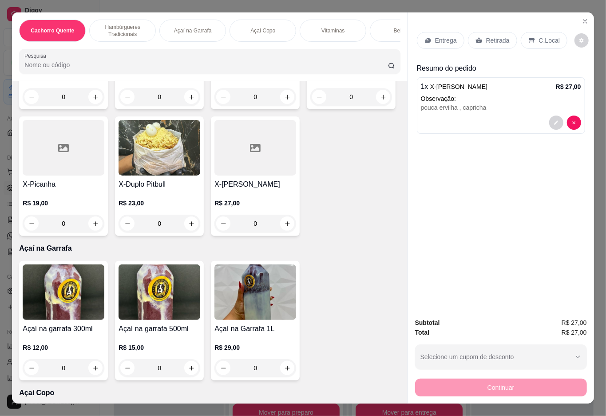
click at [487, 36] on p "Retirada" at bounding box center [498, 40] width 24 height 9
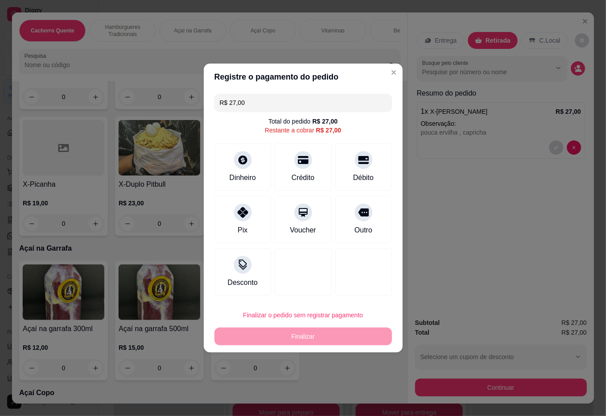
click at [470, 247] on div "Entrega Retirada C.Local Busque pelo cliente Resumo do pedido 1 x X-Triplo Pitb…" at bounding box center [501, 161] width 186 height 298
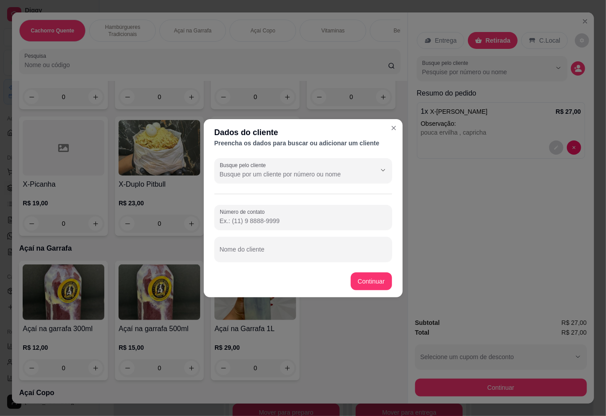
click at [304, 248] on input "Nome do cliente" at bounding box center [303, 252] width 167 height 9
type input "[PERSON_NAME]"
click at [370, 236] on div "Misto Quente R$ 5,00 0 Hambúrguer R$ 8,50 0 X-Burguer R$ 10,00 0 X-Tudo Tradici…" at bounding box center [209, 49] width 381 height 373
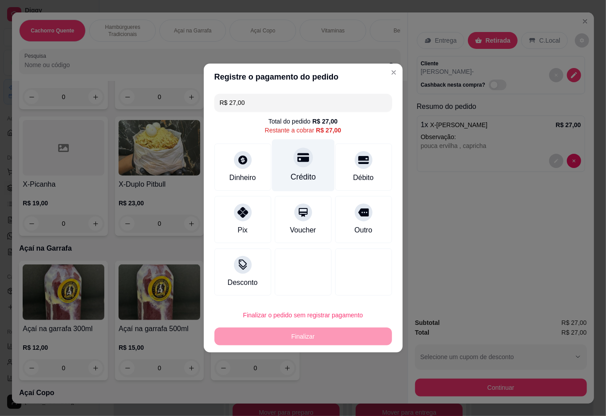
click at [294, 153] on div at bounding box center [304, 157] width 20 height 20
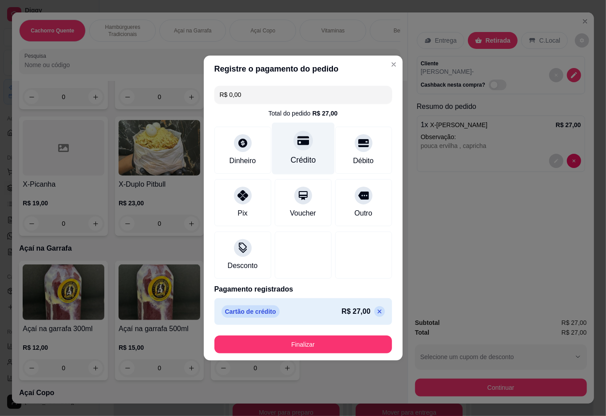
click at [343, 336] on button "Finalizar" at bounding box center [304, 344] width 178 height 18
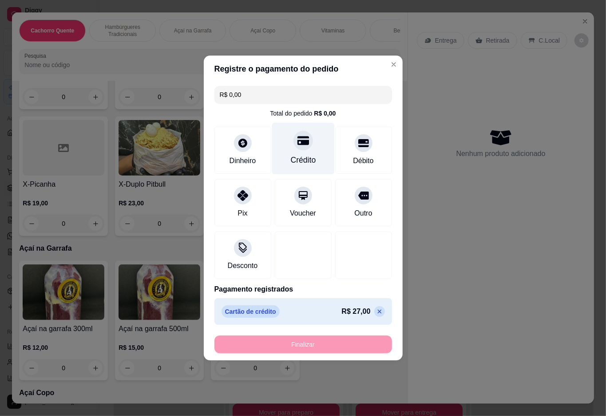
type input "-R$ 27,00"
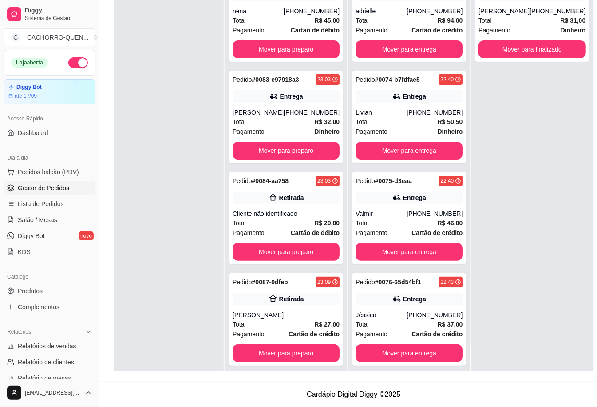
scroll to position [144, 0]
click at [262, 218] on div "Total R$ 20,00" at bounding box center [285, 223] width 107 height 10
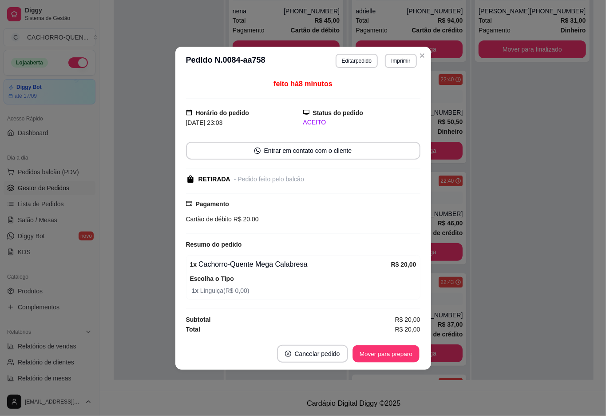
click at [370, 354] on button "Mover para preparo" at bounding box center [386, 353] width 67 height 17
click at [373, 354] on button "Mover para retirada disponível" at bounding box center [371, 354] width 98 height 18
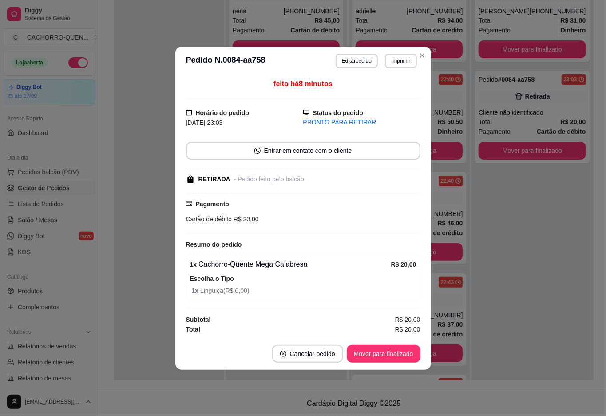
click at [369, 350] on button "Mover para finalizado" at bounding box center [384, 354] width 74 height 18
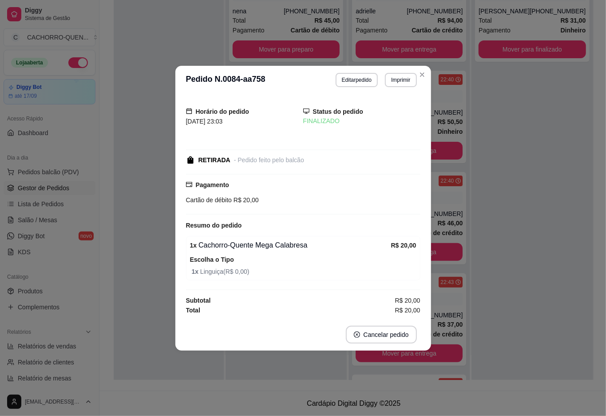
click at [139, 301] on div at bounding box center [169, 172] width 110 height 416
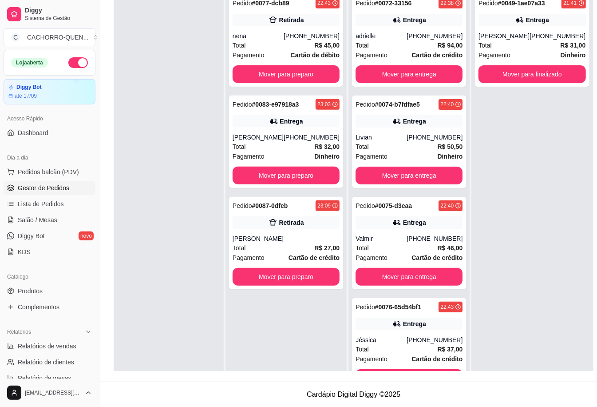
scroll to position [1, 0]
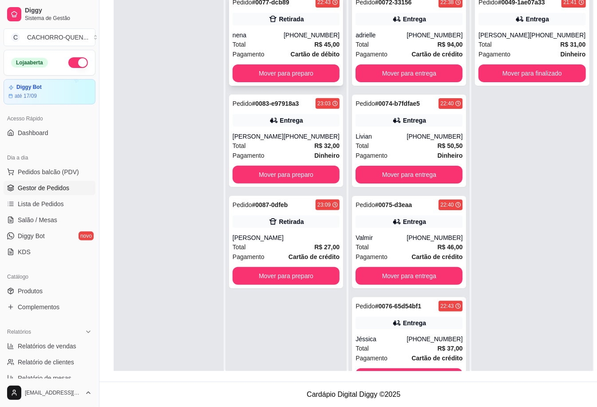
click at [274, 38] on div "nena" at bounding box center [258, 35] width 51 height 9
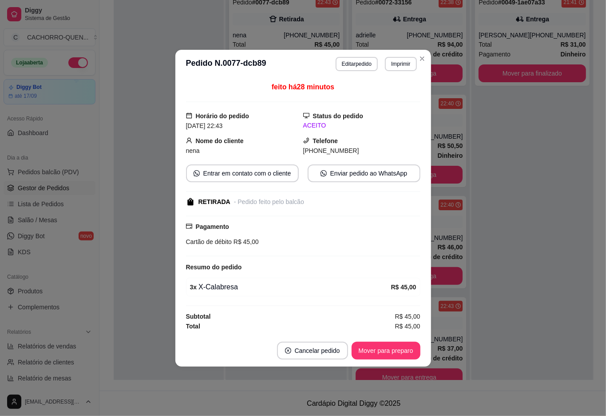
click at [372, 351] on button "Mover para preparo" at bounding box center [386, 351] width 69 height 18
click at [365, 351] on button "Mover para retirada disponível" at bounding box center [371, 351] width 98 height 18
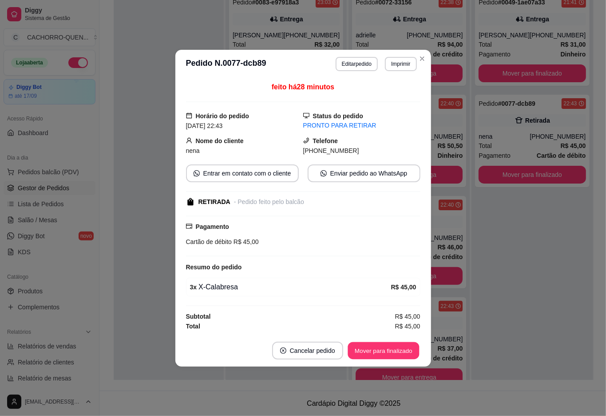
click at [364, 347] on button "Mover para finalizado" at bounding box center [384, 350] width 72 height 17
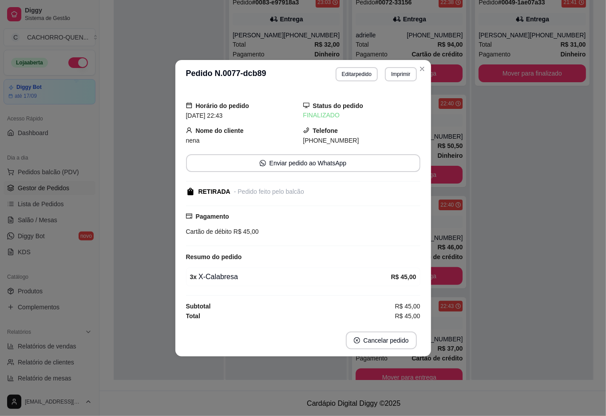
click at [139, 266] on div at bounding box center [169, 196] width 110 height 416
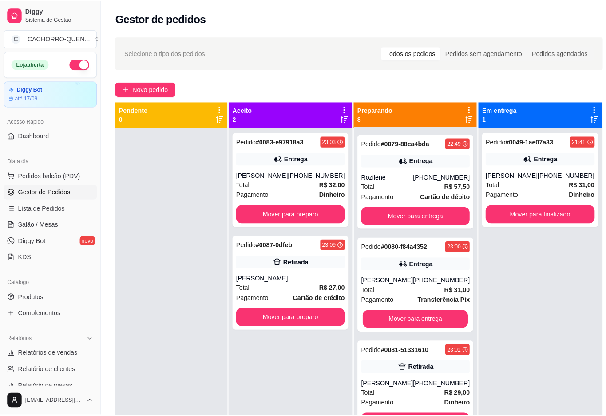
scroll to position [25, 0]
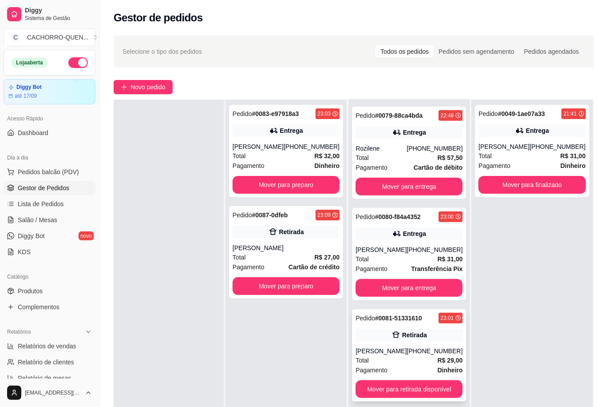
click at [409, 340] on div "Retirada" at bounding box center [409, 335] width 107 height 12
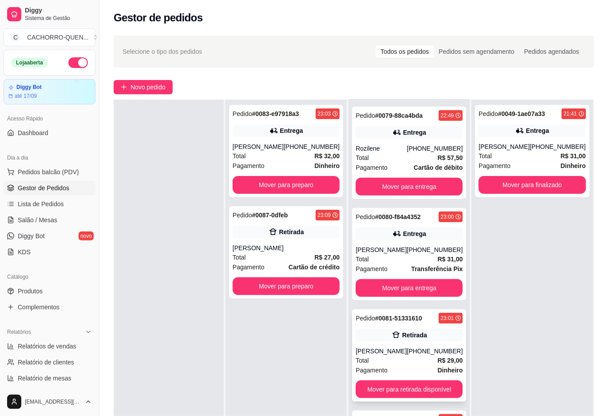
click at [390, 374] on button "Mover para retirada disponível" at bounding box center [371, 373] width 98 height 18
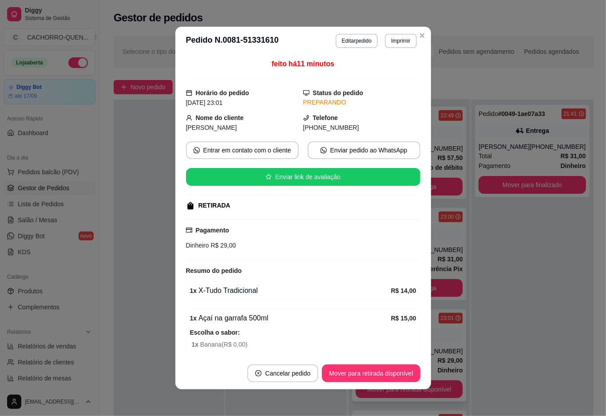
click at [379, 371] on button "Mover para retirada disponível" at bounding box center [371, 373] width 98 height 18
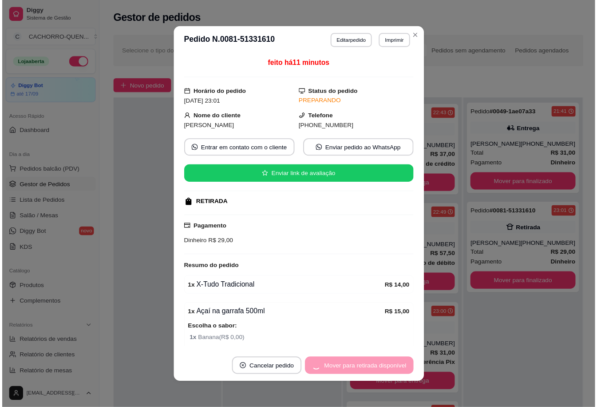
scroll to position [302, 0]
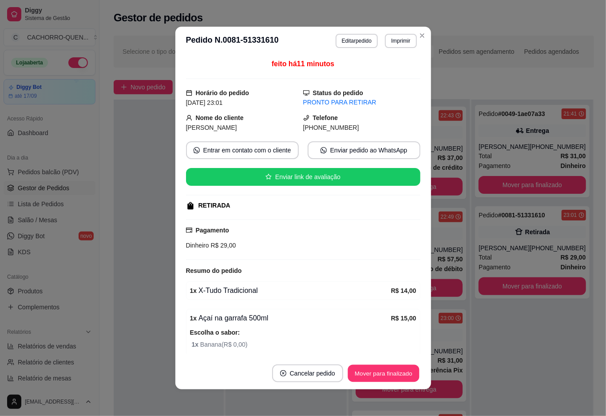
click at [370, 370] on button "Mover para finalizado" at bounding box center [384, 373] width 72 height 17
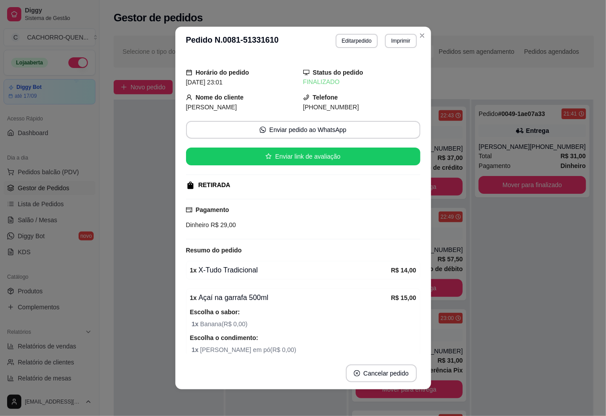
click at [128, 246] on div at bounding box center [169, 307] width 110 height 416
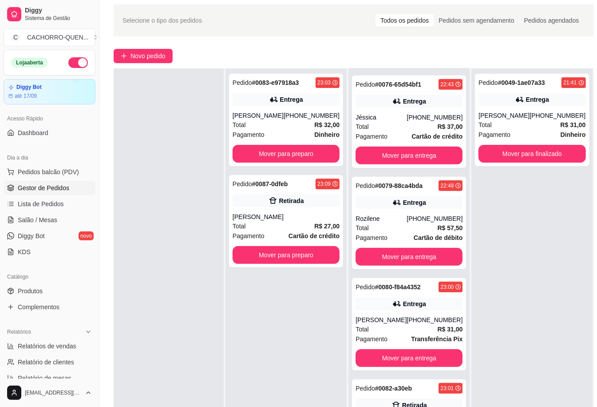
scroll to position [144, 0]
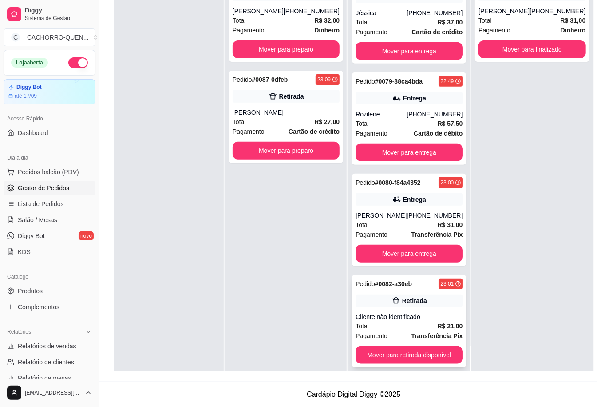
click at [389, 312] on div "Cliente não identificado" at bounding box center [409, 316] width 107 height 9
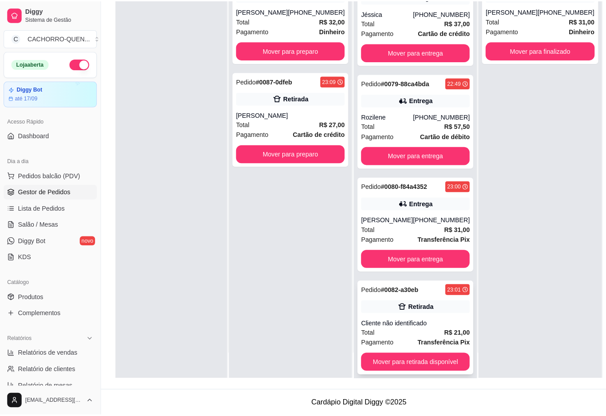
scroll to position [135, 0]
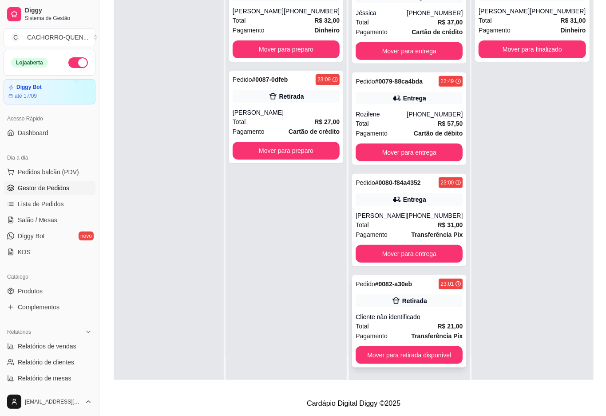
click at [394, 354] on button "Mover para retirada disponível" at bounding box center [371, 355] width 98 height 18
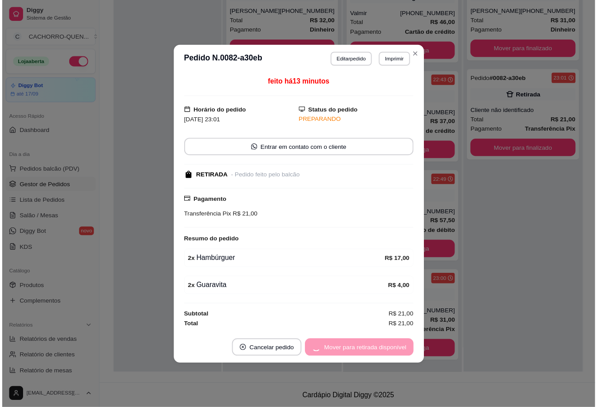
scroll to position [243, 0]
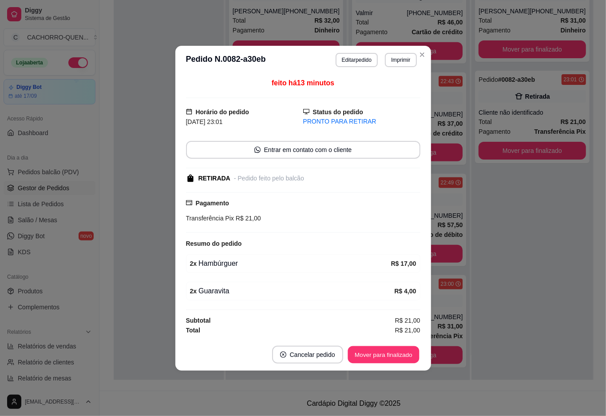
click at [388, 354] on button "Mover para finalizado" at bounding box center [384, 354] width 72 height 17
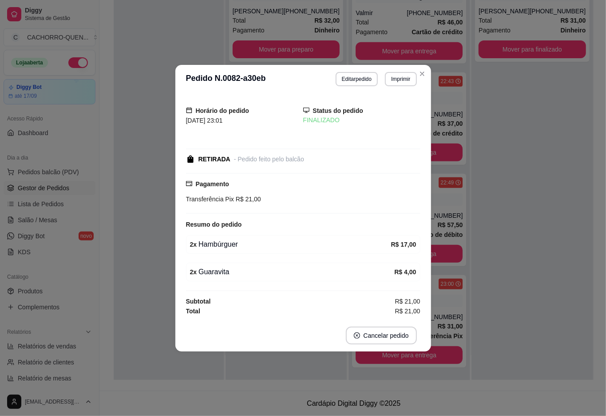
click at [139, 231] on div at bounding box center [169, 172] width 110 height 416
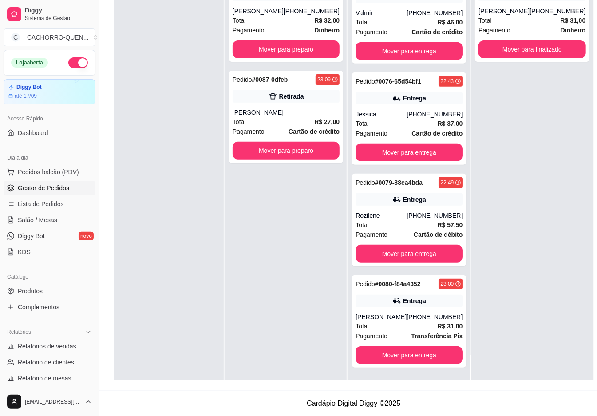
click at [281, 151] on button "Mover para preparo" at bounding box center [286, 151] width 107 height 18
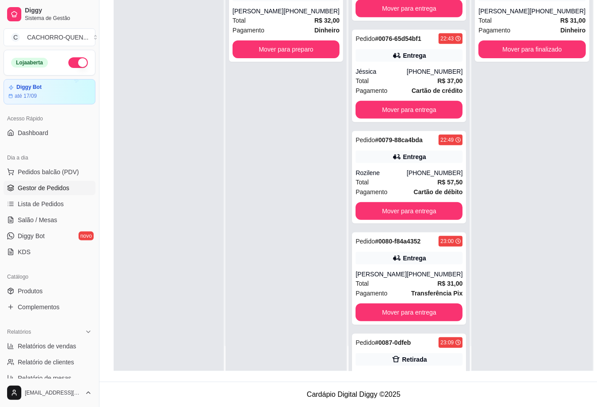
scroll to position [302, 0]
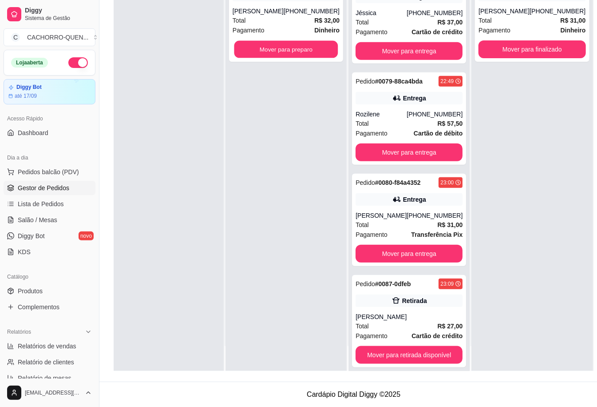
click at [297, 47] on button "Mover para preparo" at bounding box center [287, 49] width 104 height 17
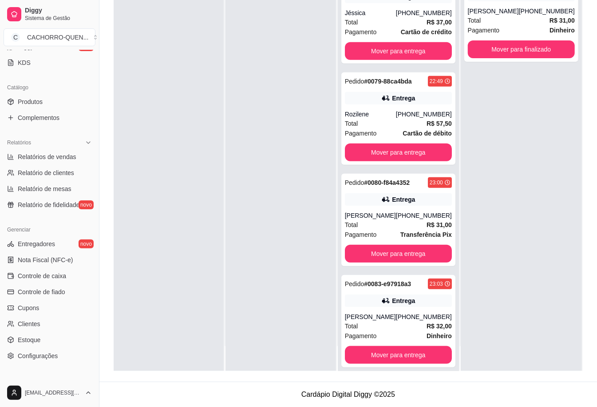
scroll to position [192, 0]
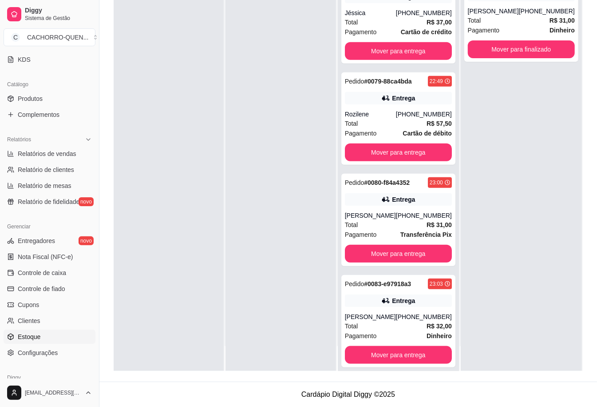
click at [50, 342] on link "Estoque" at bounding box center [50, 337] width 92 height 14
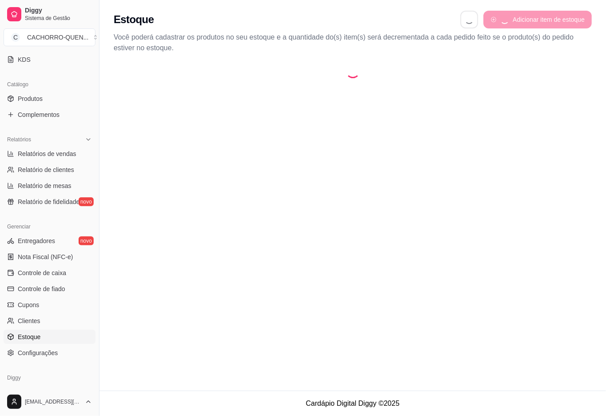
select select "QUANTITY_ORDER"
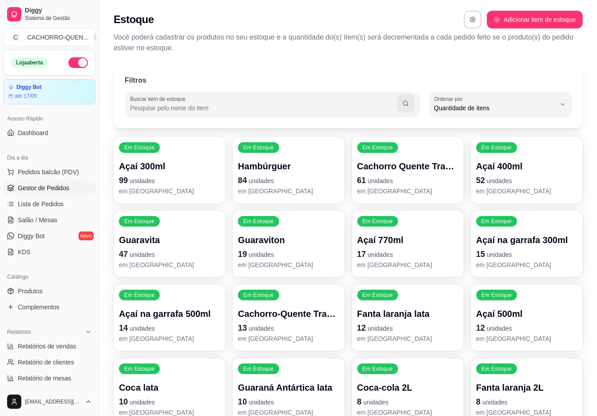
click at [59, 191] on span "Gestor de Pedidos" at bounding box center [44, 187] width 52 height 9
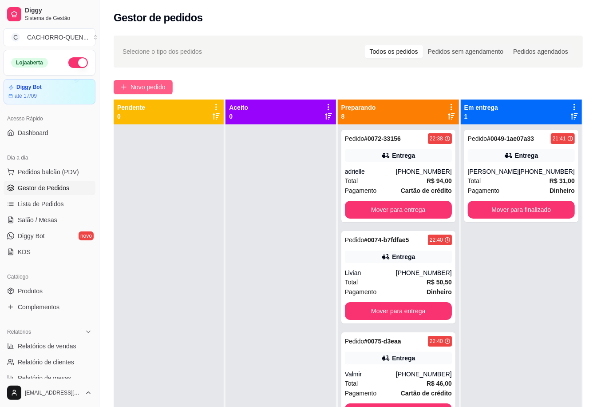
click at [144, 87] on span "Novo pedido" at bounding box center [148, 87] width 35 height 10
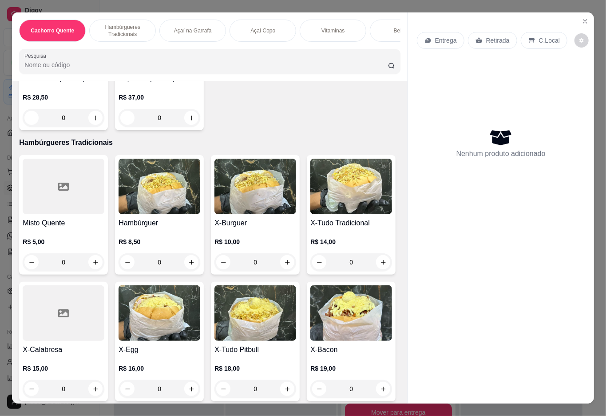
scroll to position [297, 0]
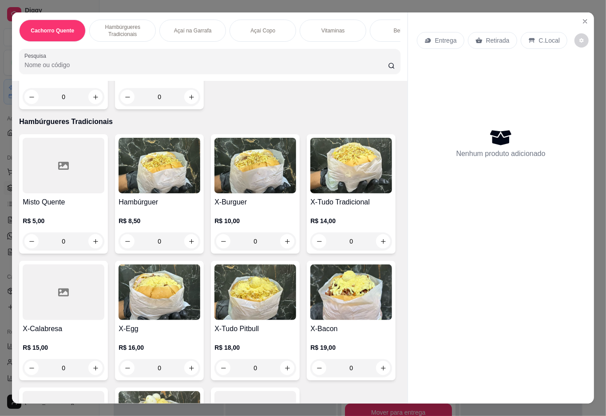
click at [310, 250] on div "0" at bounding box center [351, 241] width 82 height 18
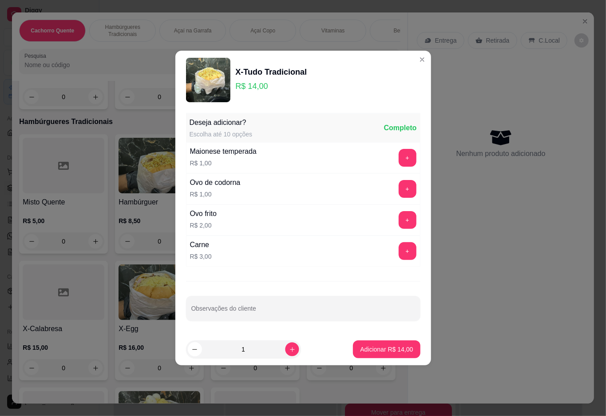
click at [290, 350] on icon "increase-product-quantity" at bounding box center [292, 349] width 4 height 4
type input "2"
click at [362, 349] on p "Adicionar R$ 28,00" at bounding box center [387, 349] width 52 height 8
type input "2"
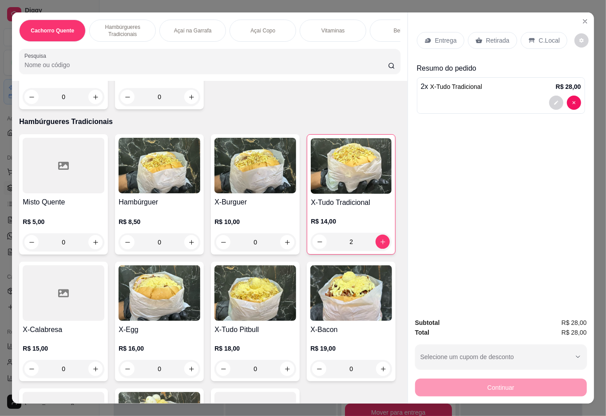
click at [482, 36] on div "Retirada" at bounding box center [492, 40] width 49 height 17
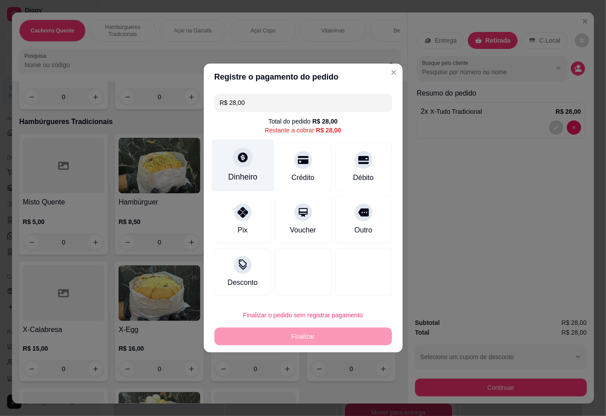
click at [237, 163] on icon at bounding box center [243, 157] width 12 height 12
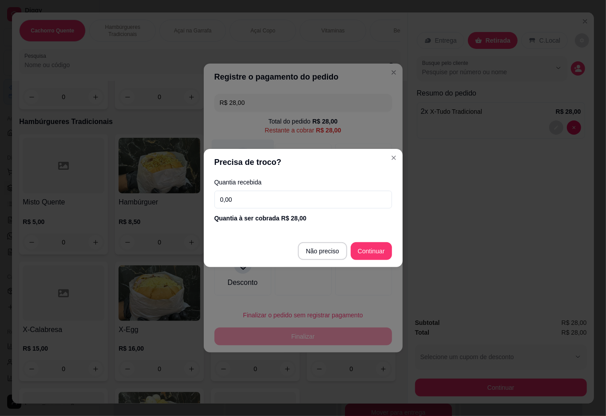
click at [322, 250] on div at bounding box center [303, 271] width 57 height 47
type input "R$ 0,00"
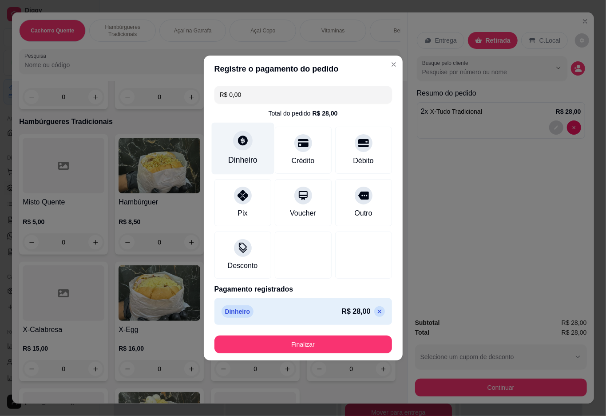
click at [340, 343] on button "Finalizar" at bounding box center [304, 344] width 178 height 18
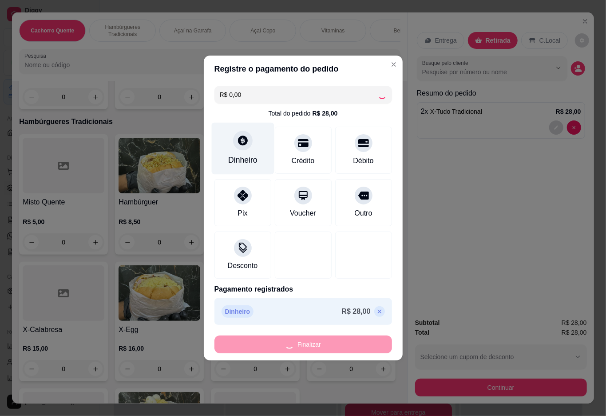
type input "0"
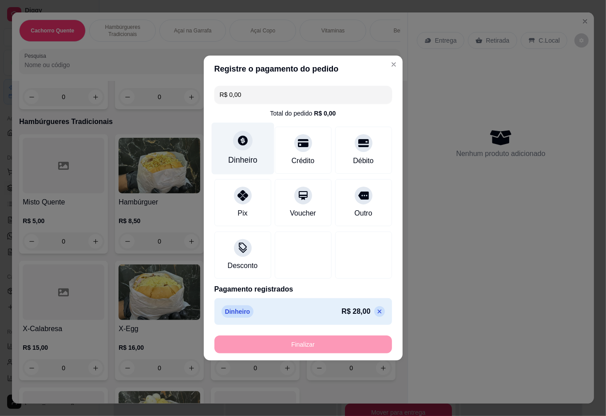
type input "-R$ 28,00"
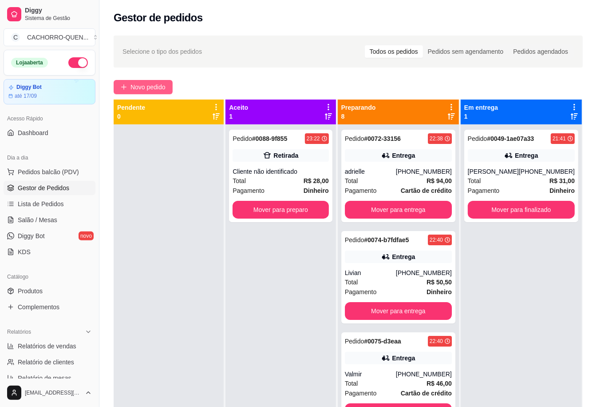
click at [160, 87] on span "Novo pedido" at bounding box center [148, 87] width 35 height 10
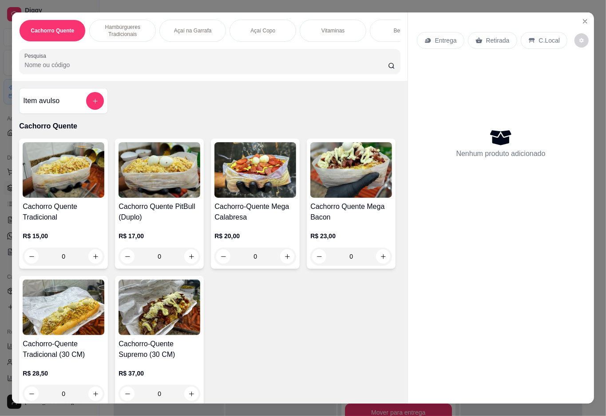
click at [191, 258] on div "0" at bounding box center [160, 256] width 82 height 18
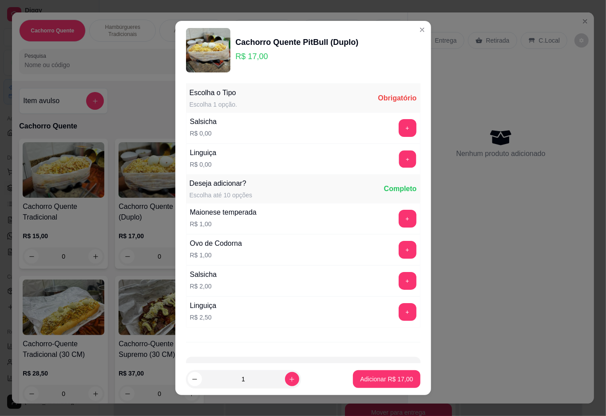
click at [399, 160] on button "+" at bounding box center [407, 158] width 17 height 17
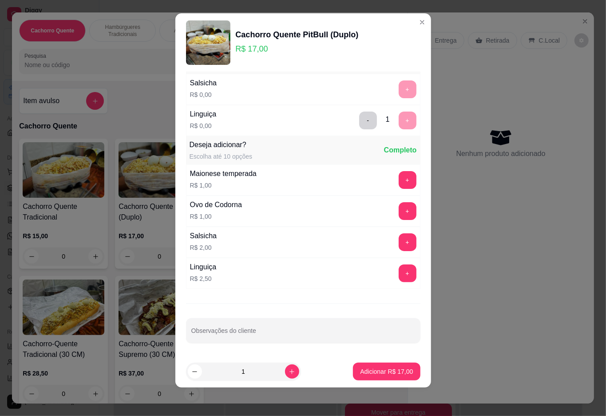
click at [379, 370] on p "Adicionar R$ 17,00" at bounding box center [386, 371] width 53 height 9
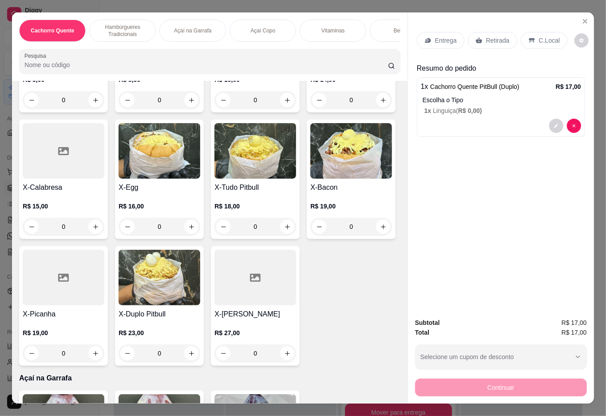
scroll to position [446, 0]
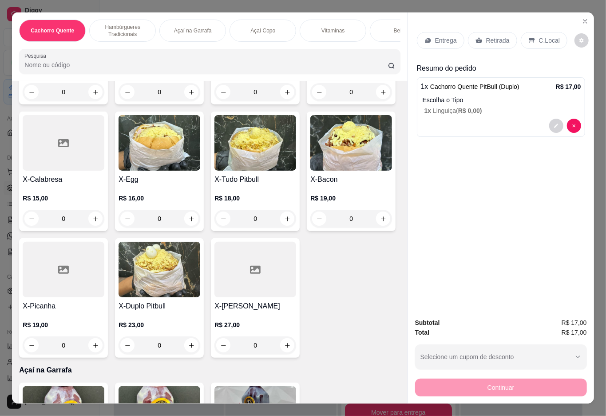
click at [215, 227] on div "0" at bounding box center [256, 219] width 82 height 18
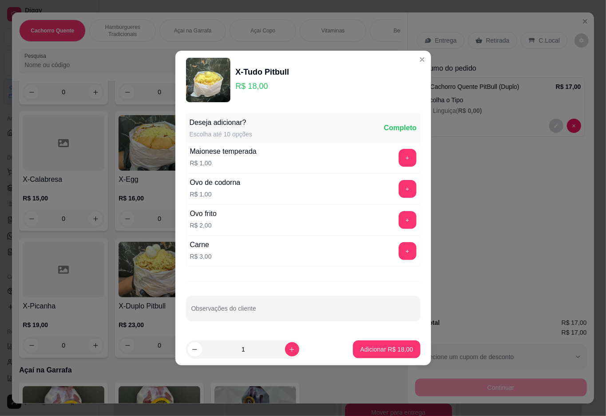
click at [373, 349] on p "Adicionar R$ 18,00" at bounding box center [386, 349] width 53 height 9
type input "1"
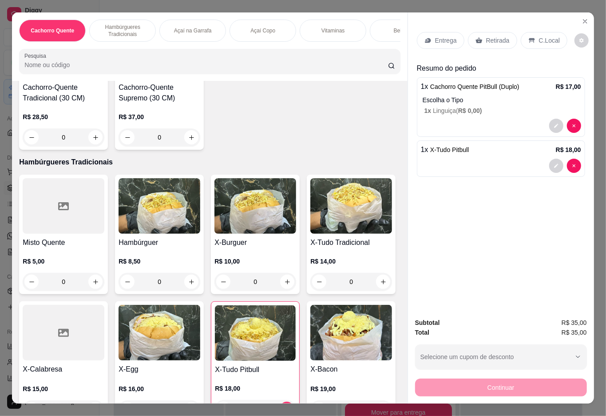
scroll to position [254, 0]
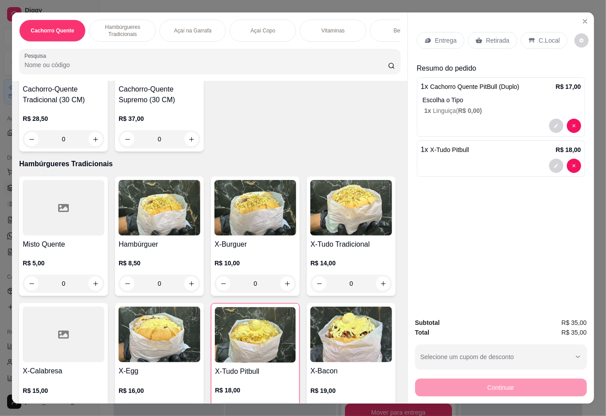
click at [187, 284] on div "0" at bounding box center [160, 283] width 82 height 18
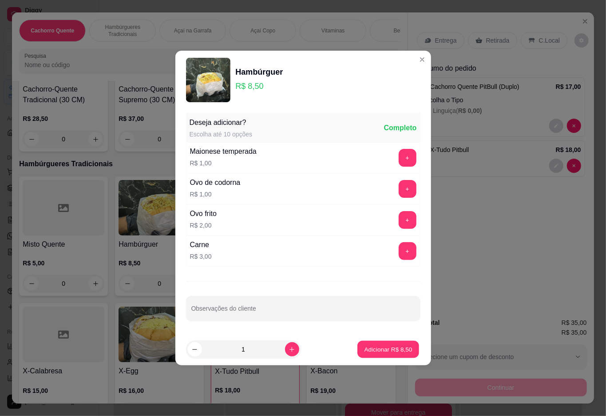
click at [388, 349] on p "Adicionar R$ 8,50" at bounding box center [389, 349] width 48 height 8
type input "1"
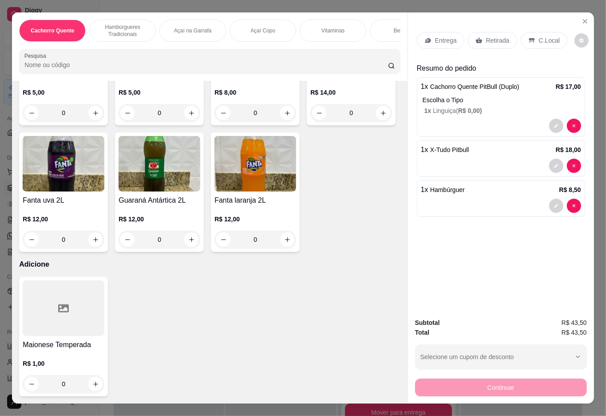
scroll to position [2027, 0]
click at [92, 381] on icon "increase-product-quantity" at bounding box center [95, 384] width 7 height 7
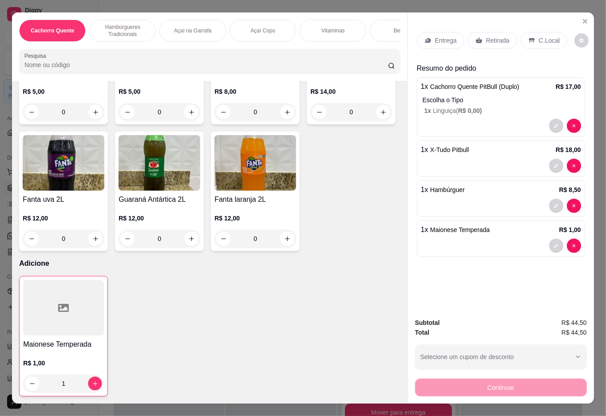
click at [92, 380] on icon "increase-product-quantity" at bounding box center [95, 383] width 7 height 7
click at [93, 381] on icon "increase-product-quantity" at bounding box center [95, 383] width 5 height 5
click at [92, 380] on icon "increase-product-quantity" at bounding box center [95, 383] width 7 height 7
type input "4"
click at [501, 36] on p "Retirada" at bounding box center [498, 40] width 24 height 9
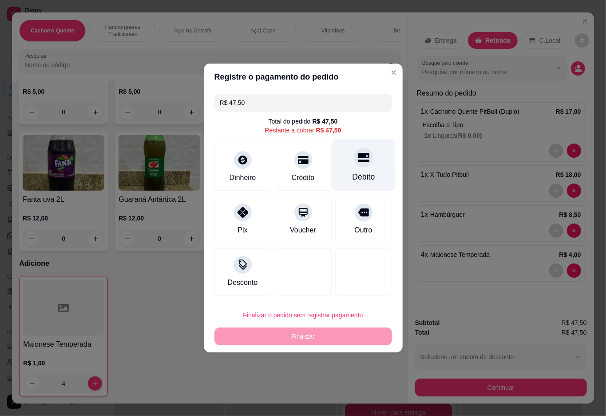
click at [363, 163] on div at bounding box center [364, 157] width 20 height 20
type input "R$ 0,00"
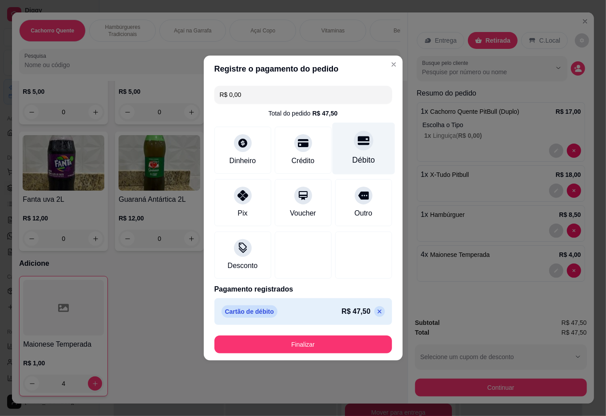
click at [385, 64] on div at bounding box center [209, 61] width 370 height 18
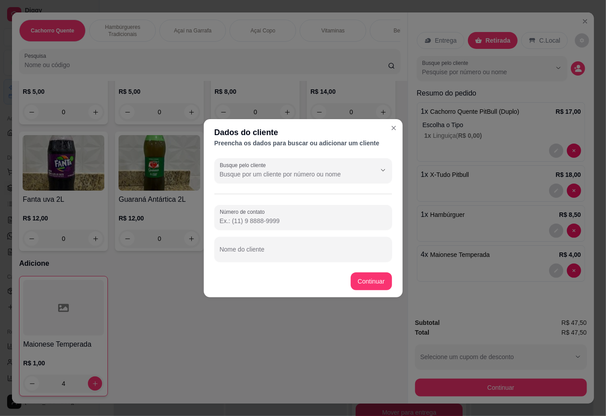
click at [309, 251] on input "Nome do cliente" at bounding box center [303, 252] width 167 height 9
type input "samires"
click at [370, 281] on div "Maionese Temperada R$ 1,00 4" at bounding box center [209, 336] width 381 height 120
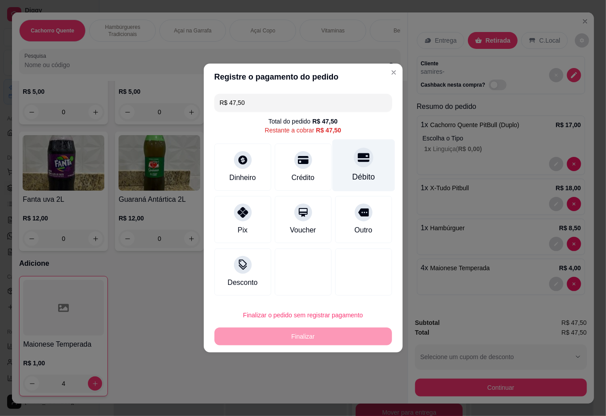
click at [360, 157] on icon at bounding box center [364, 157] width 12 height 9
type input "R$ 0,00"
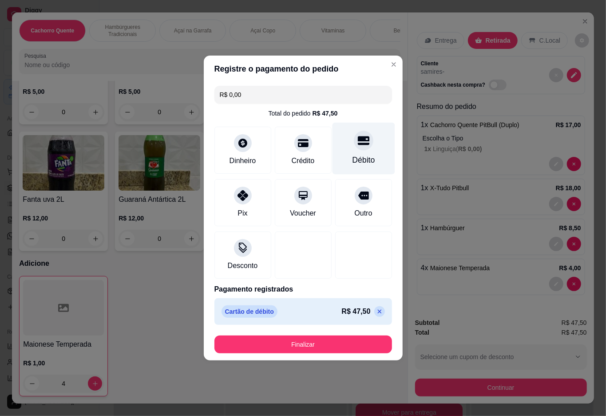
click at [309, 340] on button "Finalizar" at bounding box center [304, 344] width 178 height 18
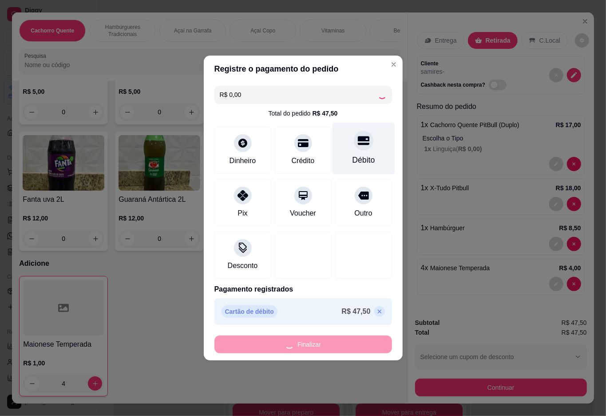
type input "0"
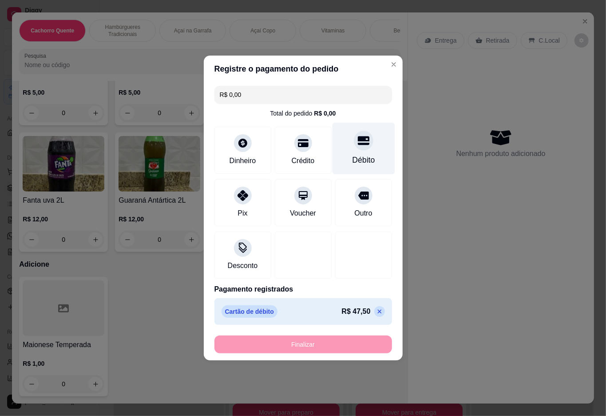
type input "-R$ 47,50"
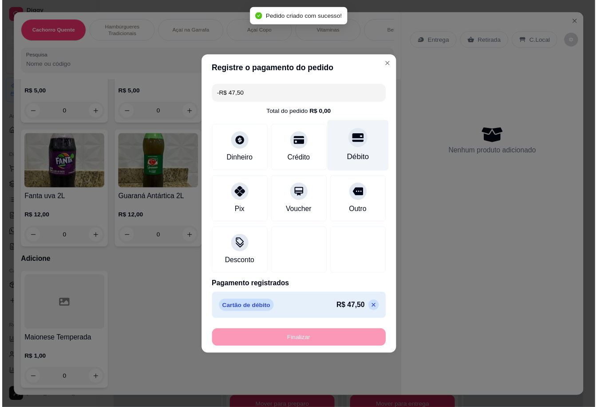
scroll to position [2024, 0]
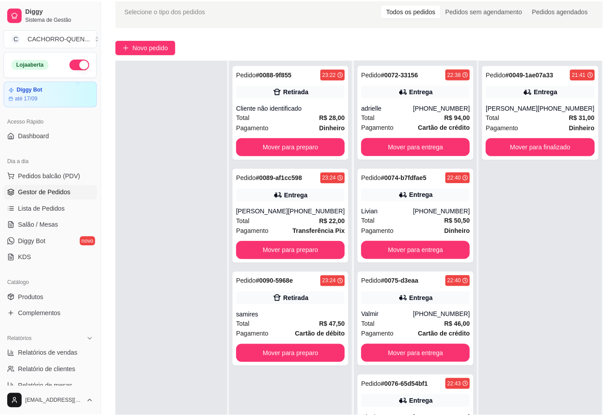
scroll to position [54, 0]
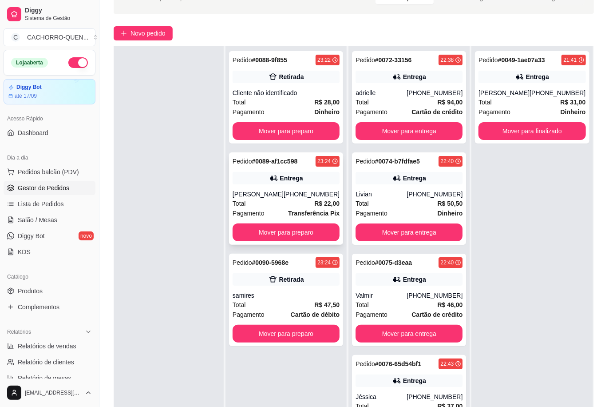
click at [302, 184] on div "Pedido # 0089-af1cc598 23:24 Entrega [PERSON_NAME] [PHONE_NUMBER] Total R$ 22,0…" at bounding box center [286, 198] width 114 height 92
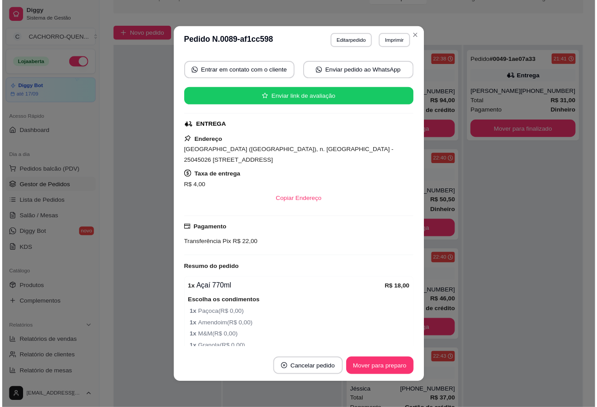
scroll to position [80, 0]
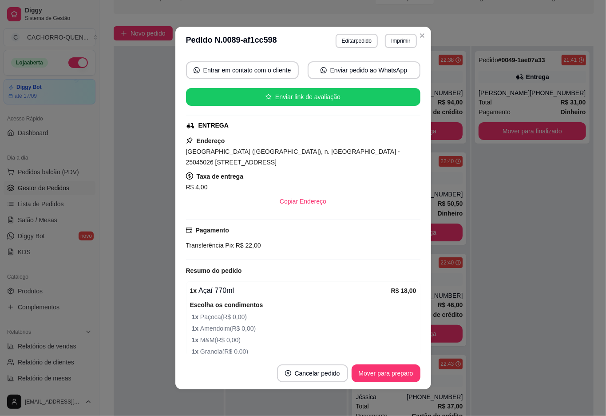
click at [130, 248] on div at bounding box center [169, 254] width 110 height 416
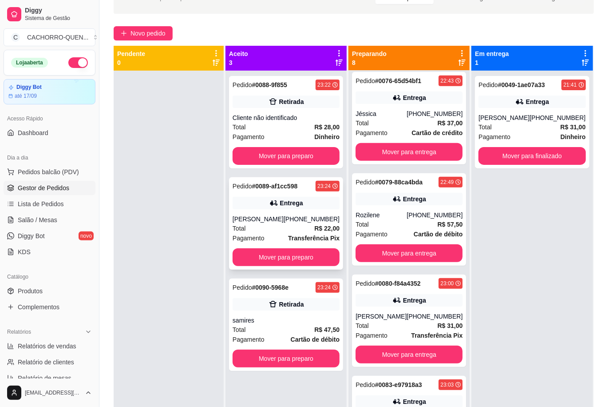
scroll to position [310, 0]
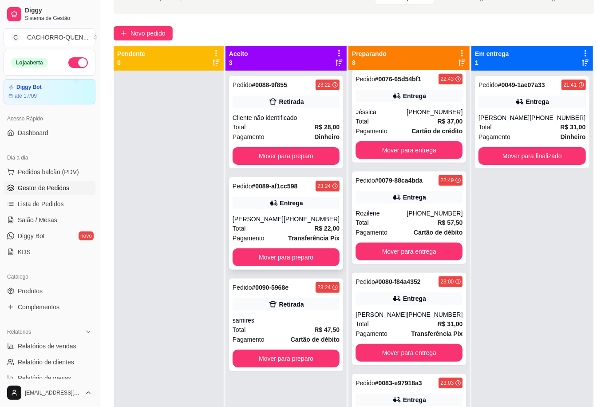
click at [417, 250] on button "Mover para entrega" at bounding box center [409, 252] width 107 height 18
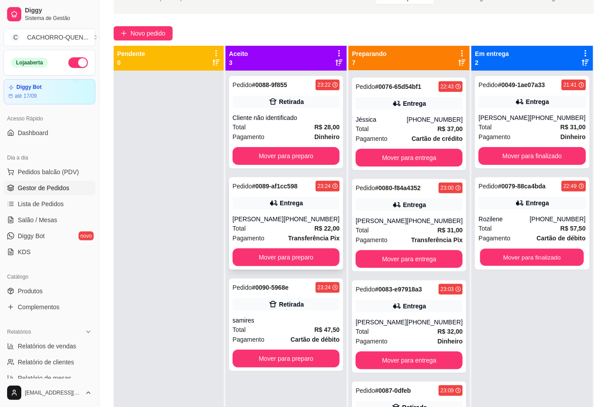
click at [514, 265] on button "Mover para finalizado" at bounding box center [533, 257] width 104 height 17
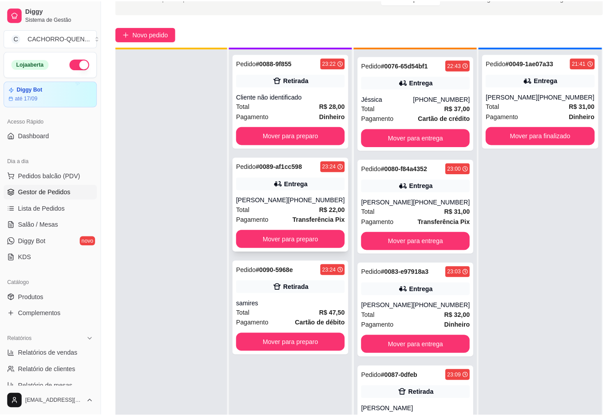
scroll to position [25, 0]
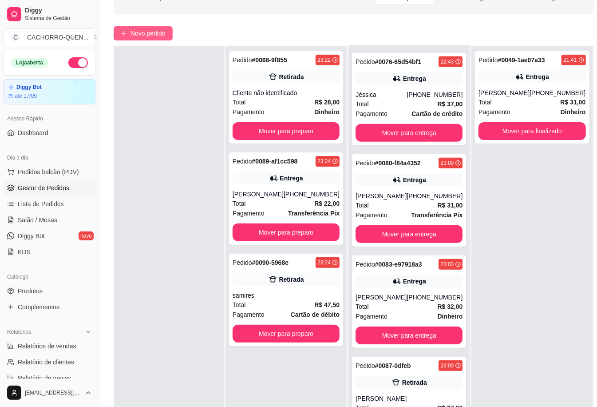
click at [150, 32] on span "Novo pedido" at bounding box center [148, 33] width 35 height 10
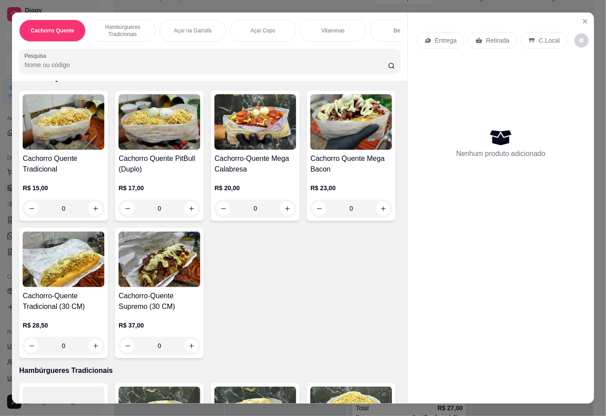
scroll to position [47, 0]
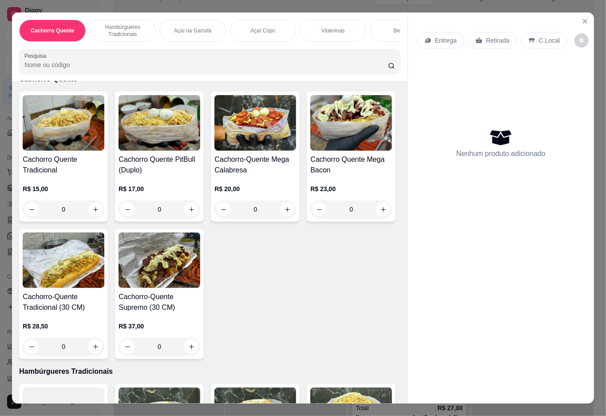
click at [310, 218] on div "0" at bounding box center [351, 209] width 82 height 18
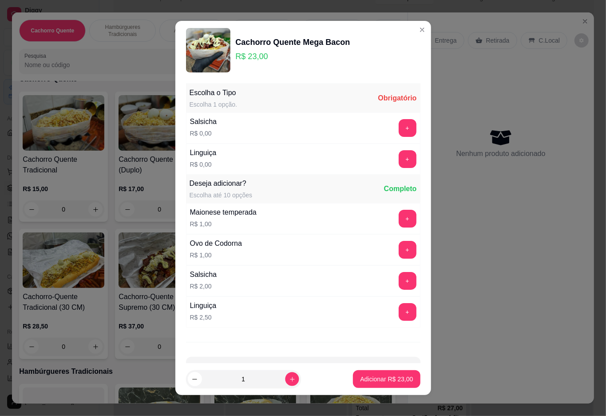
click at [290, 379] on icon "increase-product-quantity" at bounding box center [292, 379] width 4 height 4
type input "2"
click at [399, 129] on button "+" at bounding box center [407, 127] width 17 height 17
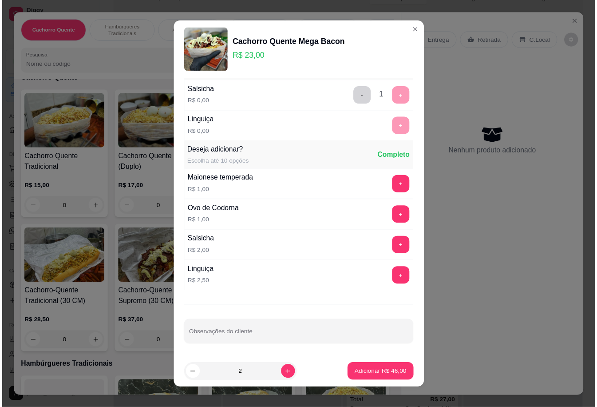
scroll to position [8, 0]
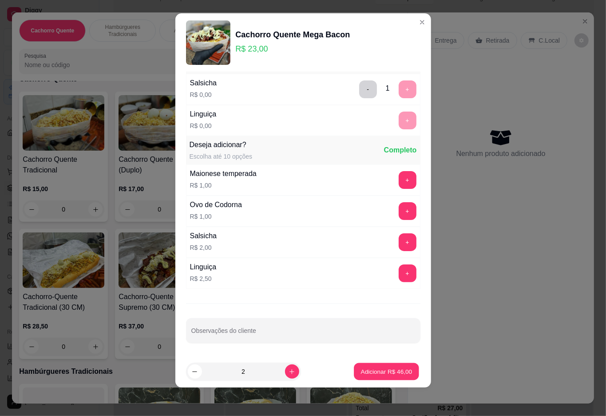
click at [361, 370] on p "Adicionar R$ 46,00" at bounding box center [387, 371] width 52 height 8
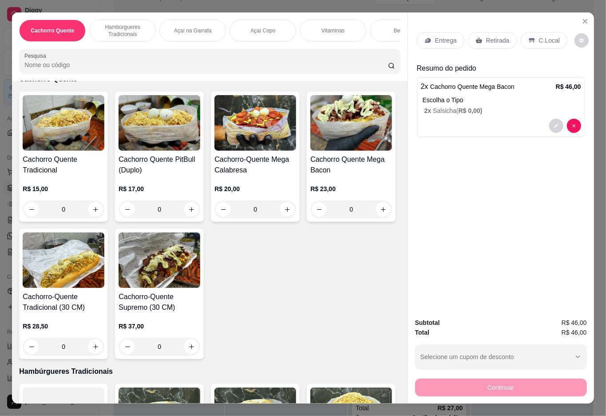
click at [492, 36] on p "Retirada" at bounding box center [498, 40] width 24 height 9
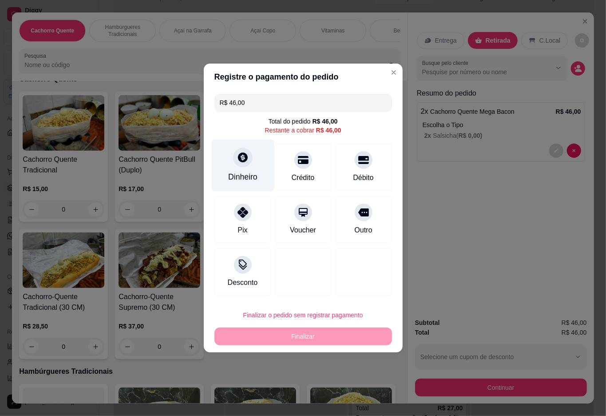
click at [245, 159] on icon at bounding box center [243, 157] width 10 height 10
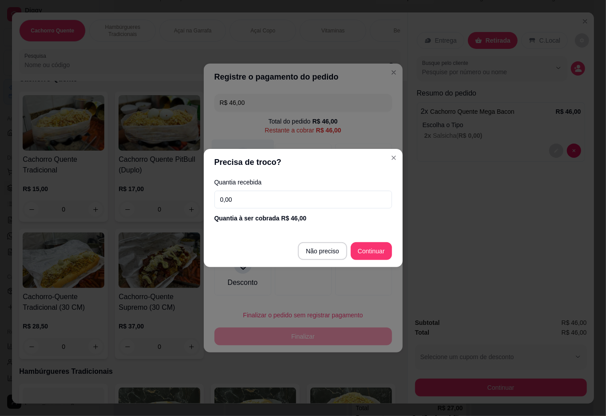
click at [315, 251] on div at bounding box center [303, 271] width 57 height 47
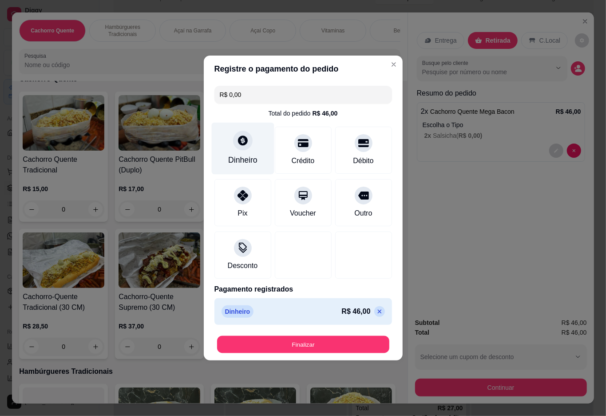
click at [333, 340] on button "Finalizar" at bounding box center [303, 344] width 172 height 17
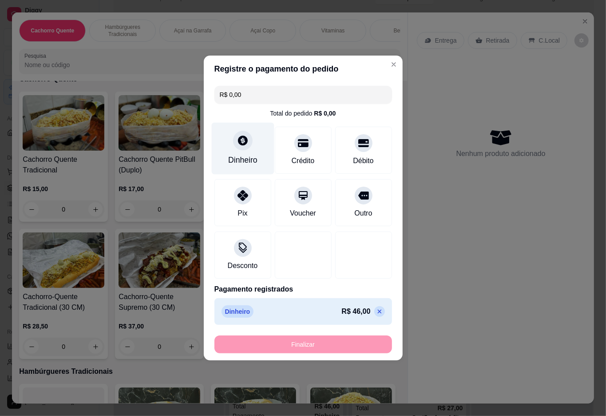
type input "-R$ 46,00"
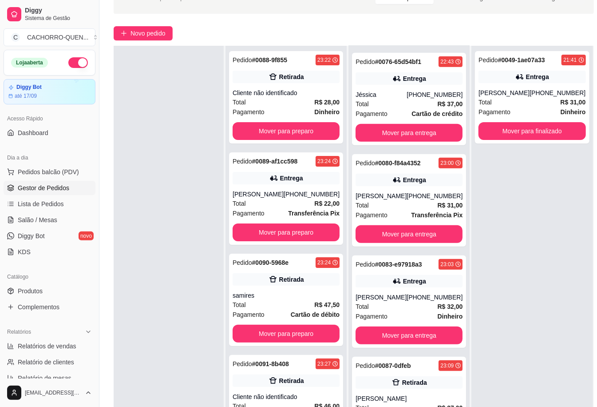
click at [408, 127] on button "Mover para entrega" at bounding box center [409, 133] width 107 height 18
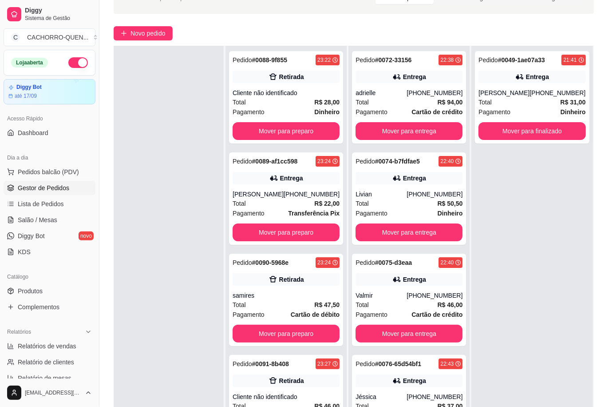
click at [383, 131] on button "Mover para entrega" at bounding box center [409, 131] width 107 height 18
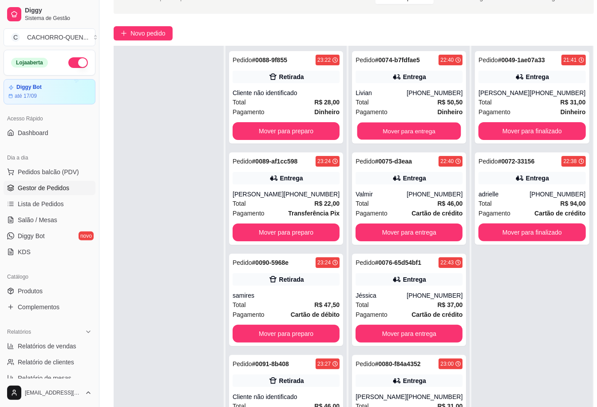
click at [386, 133] on button "Mover para entrega" at bounding box center [410, 131] width 104 height 17
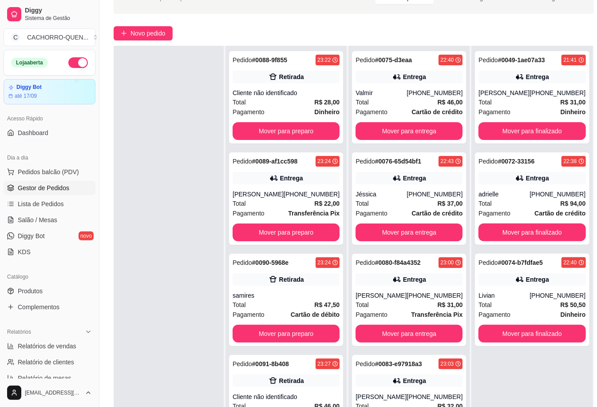
click at [518, 231] on button "Mover para finalizado" at bounding box center [532, 232] width 107 height 18
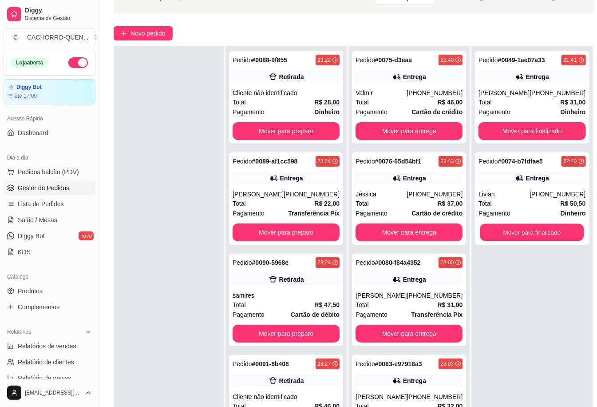
click at [525, 231] on button "Mover para finalizado" at bounding box center [533, 232] width 104 height 17
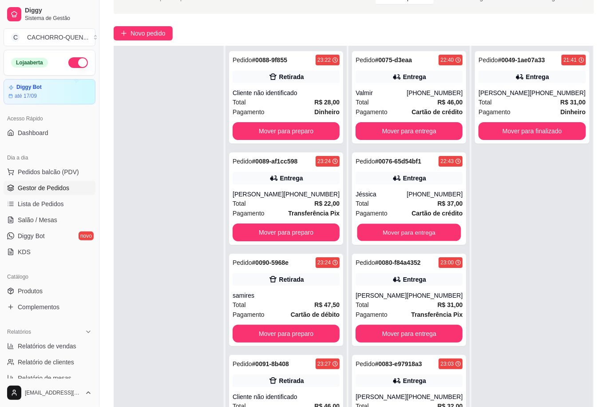
click at [404, 229] on button "Mover para entrega" at bounding box center [410, 232] width 104 height 17
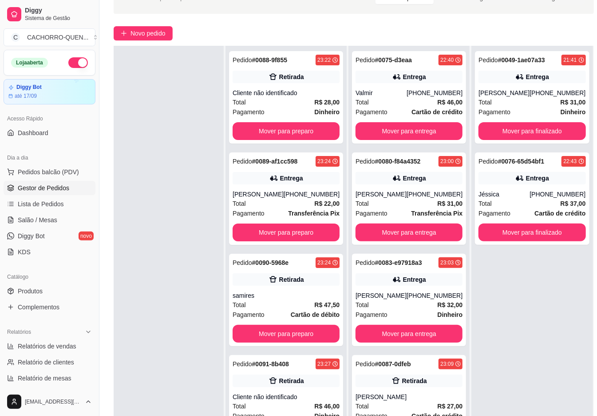
click at [503, 232] on button "Mover para finalizado" at bounding box center [532, 232] width 107 height 18
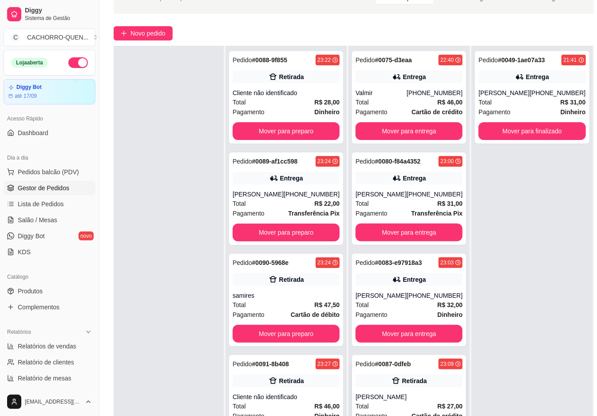
click at [402, 377] on div "Retirada" at bounding box center [414, 380] width 25 height 9
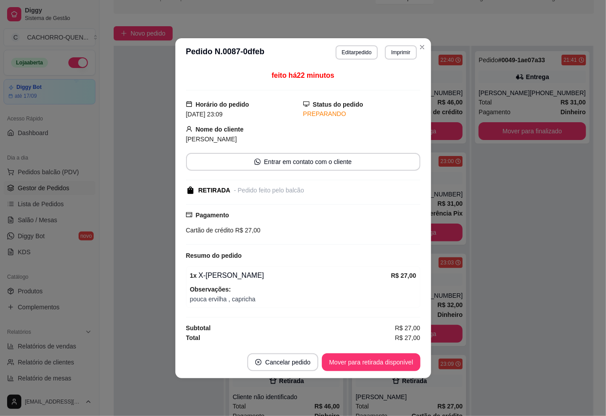
click at [512, 259] on div "Pedido # 0049-1ae07a33 21:41 Entrega [PERSON_NAME] [PHONE_NUMBER] Total R$ 31,0…" at bounding box center [532, 254] width 121 height 416
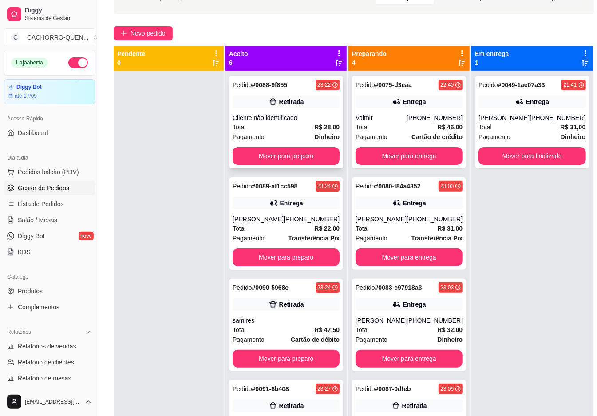
click at [308, 112] on div "Pedido # 0088-9f855 23:22 Retirada Cliente não identificado Total R$ 28,00 Paga…" at bounding box center [286, 122] width 114 height 92
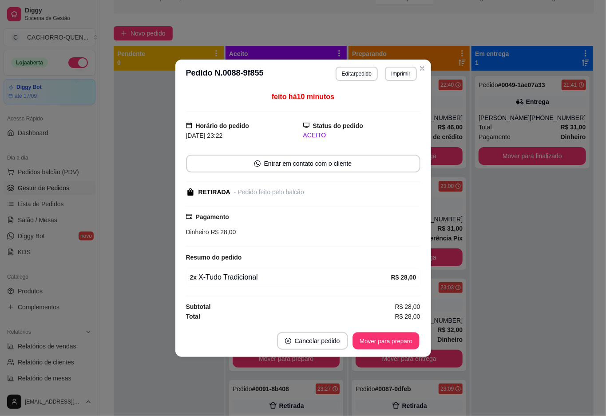
click at [383, 333] on button "Mover para preparo" at bounding box center [386, 340] width 67 height 17
click at [372, 333] on button "Mover para retirada disponível" at bounding box center [371, 340] width 95 height 17
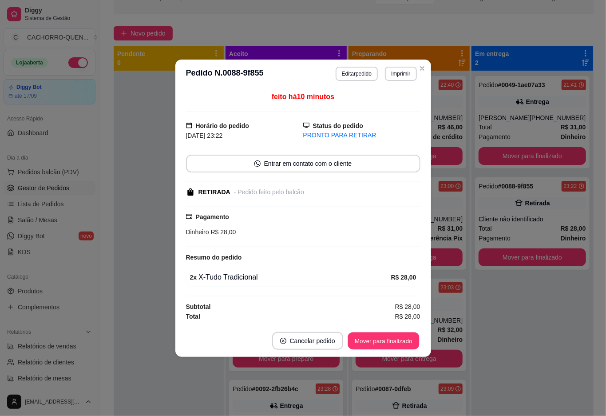
click at [377, 340] on button "Mover para finalizado" at bounding box center [384, 340] width 72 height 17
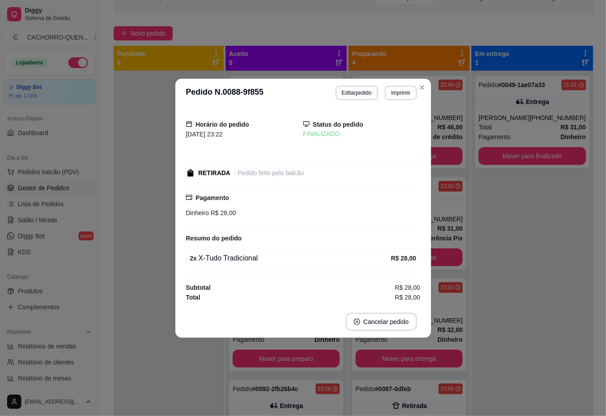
click at [139, 235] on div at bounding box center [169, 279] width 110 height 416
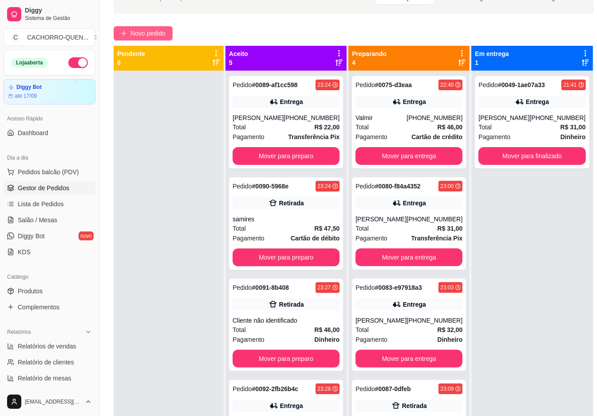
click at [160, 32] on span "Novo pedido" at bounding box center [148, 33] width 35 height 10
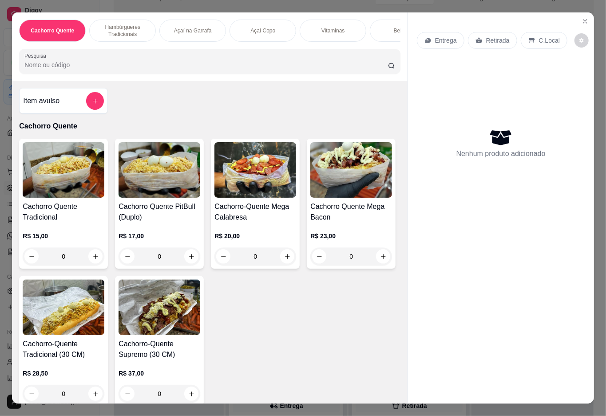
click at [80, 261] on div "0" at bounding box center [64, 256] width 82 height 18
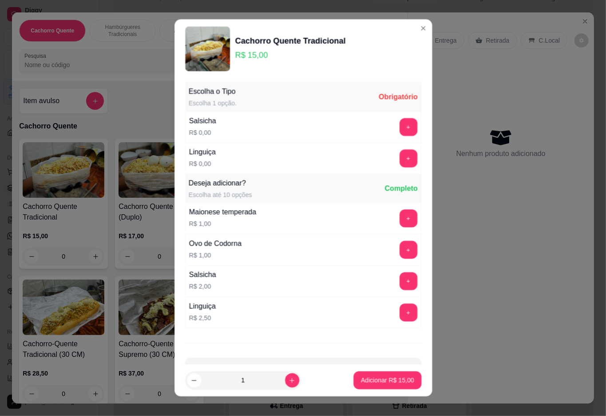
click at [86, 263] on div "0" at bounding box center [64, 256] width 82 height 18
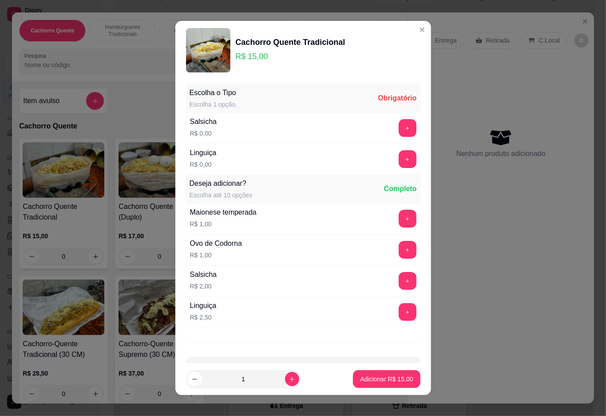
click at [289, 378] on icon "increase-product-quantity" at bounding box center [292, 379] width 7 height 7
type input "2"
click at [399, 128] on button "+" at bounding box center [408, 128] width 18 height 18
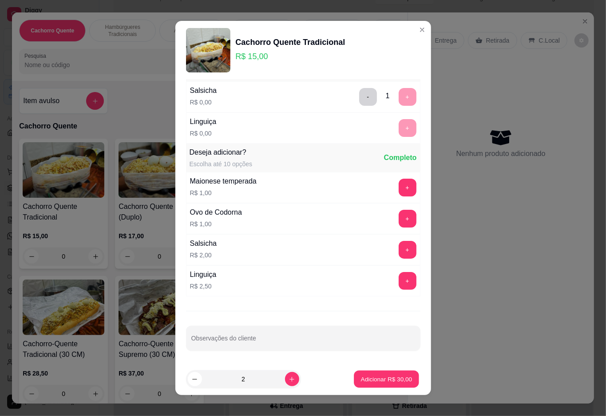
click at [373, 374] on button "Adicionar R$ 30,00" at bounding box center [386, 378] width 65 height 17
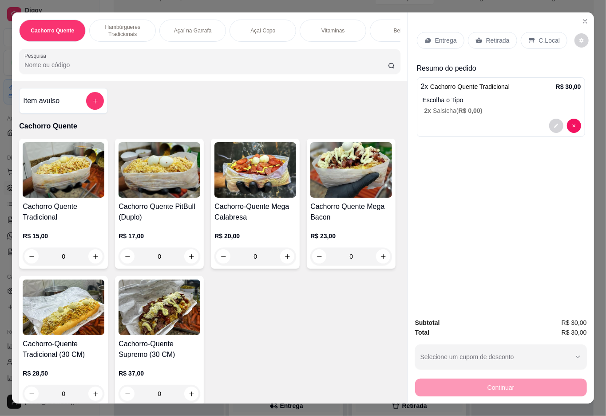
click at [489, 43] on div "Retirada" at bounding box center [492, 40] width 49 height 17
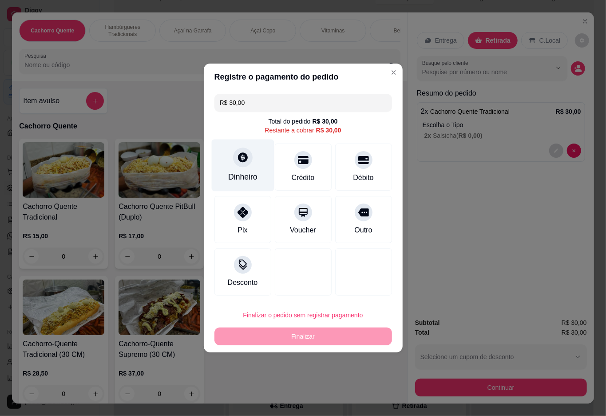
click at [241, 160] on icon at bounding box center [243, 157] width 12 height 12
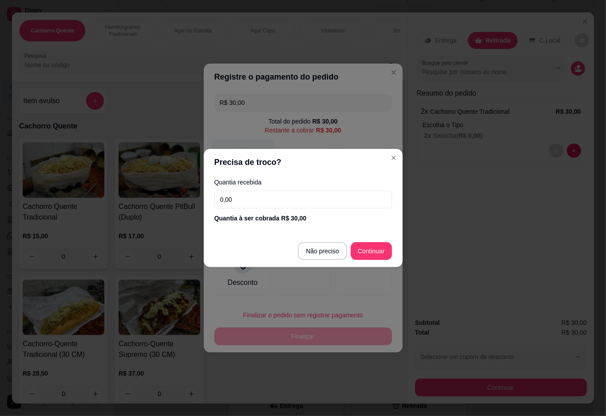
click at [482, 187] on div "Registre o pagamento do pedido R$ 30,00 Total do pedido R$ 30,00 Restante a cob…" at bounding box center [303, 208] width 606 height 416
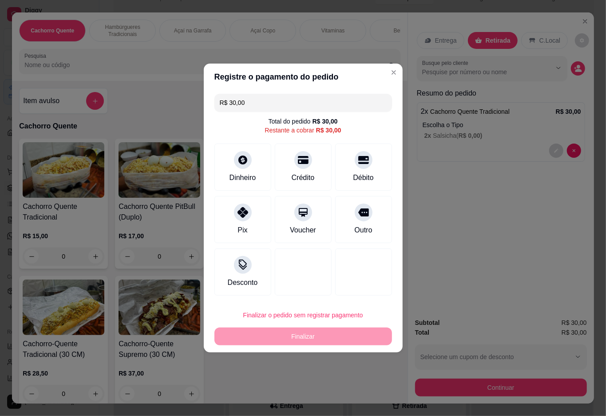
click at [304, 102] on input "R$ 30,00" at bounding box center [303, 103] width 167 height 18
click at [242, 160] on icon at bounding box center [243, 157] width 12 height 12
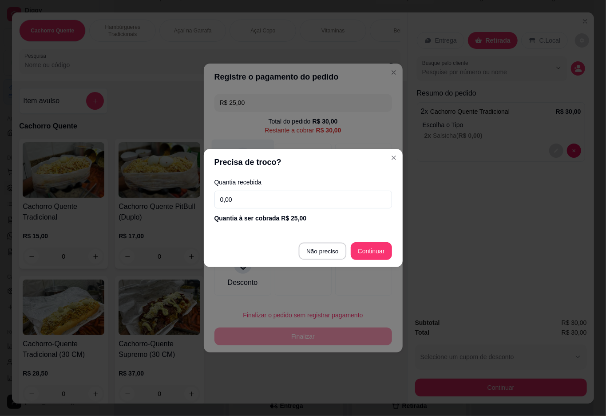
click at [320, 250] on div at bounding box center [303, 271] width 57 height 47
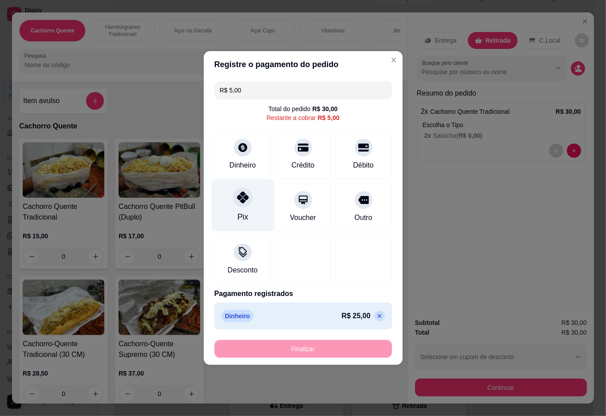
click at [235, 203] on div at bounding box center [243, 197] width 20 height 20
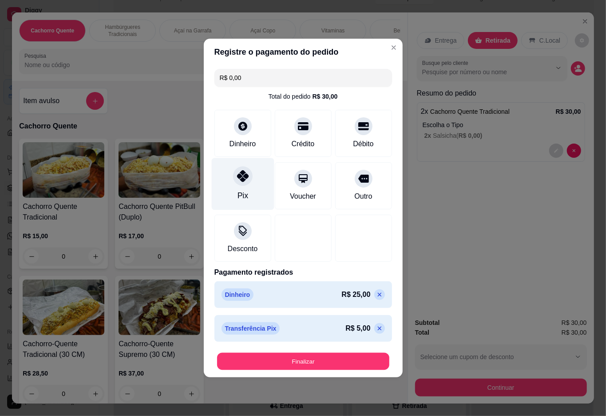
click at [323, 354] on button "Finalizar" at bounding box center [303, 361] width 172 height 17
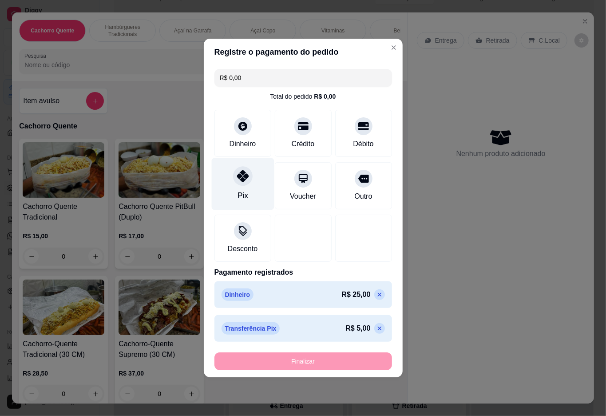
type input "-R$ 30,00"
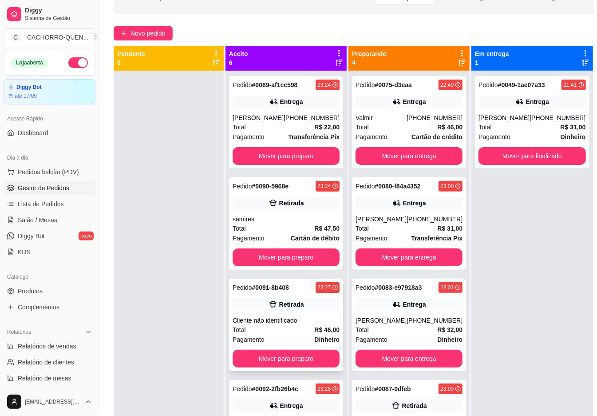
click at [282, 322] on div "Pedido # 0091-8b408 23:27 Retirada Cliente não identificado Total R$ 46,00 Paga…" at bounding box center [286, 324] width 114 height 92
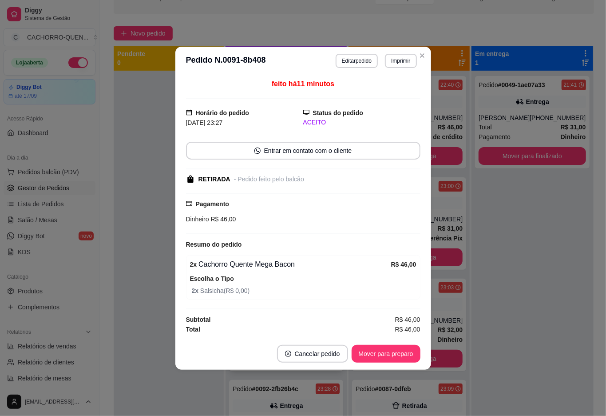
click at [376, 345] on button "Mover para preparo" at bounding box center [386, 354] width 69 height 18
click at [384, 357] on button "Mover para preparo" at bounding box center [386, 354] width 69 height 18
click at [135, 221] on div at bounding box center [169, 279] width 110 height 416
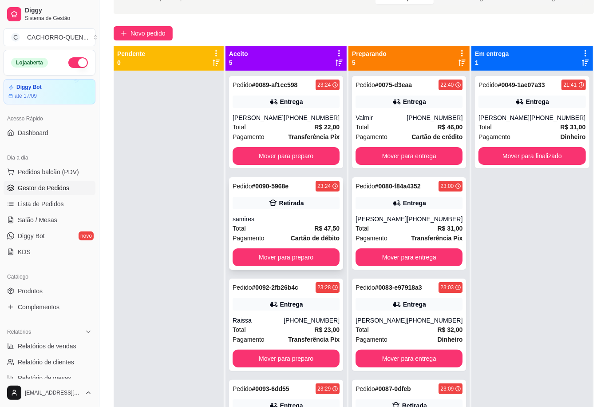
click at [291, 223] on div "samires" at bounding box center [286, 219] width 107 height 9
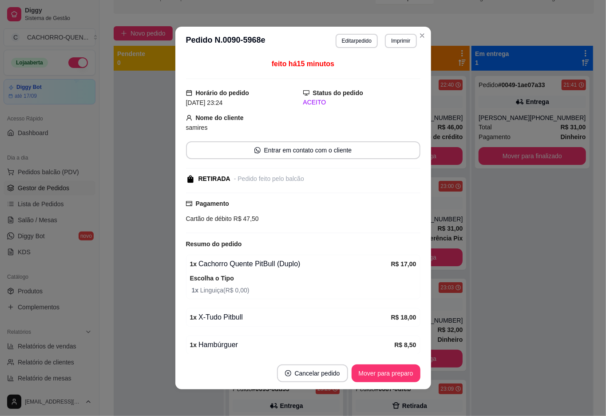
click at [363, 373] on button "Mover para preparo" at bounding box center [386, 373] width 69 height 18
click at [376, 372] on button "Mover para retirada disponível" at bounding box center [371, 373] width 98 height 18
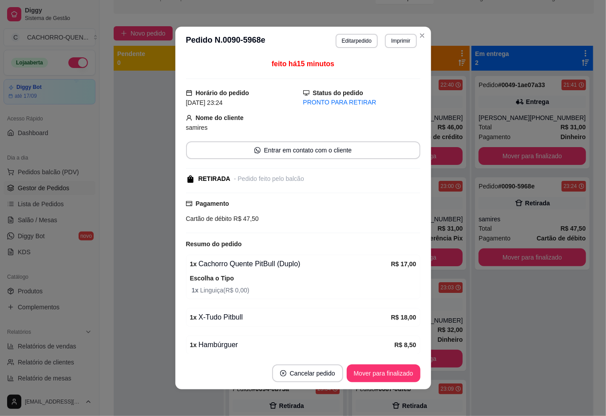
click at [362, 369] on button "Mover para finalizado" at bounding box center [384, 373] width 74 height 18
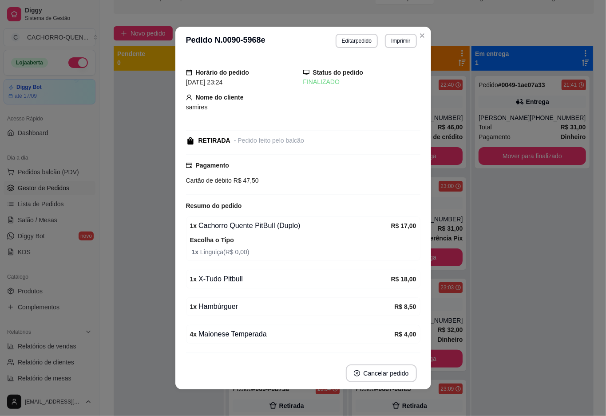
click at [143, 297] on div at bounding box center [169, 279] width 110 height 416
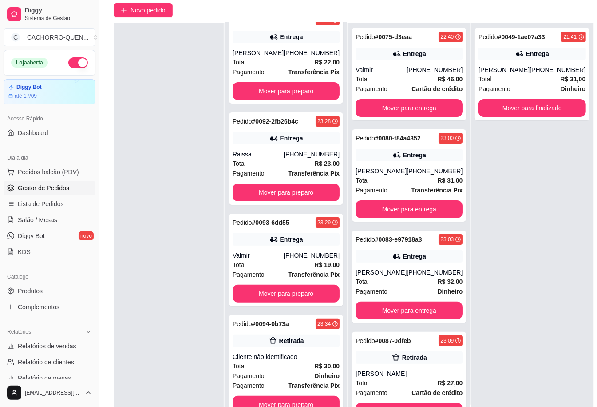
scroll to position [144, 0]
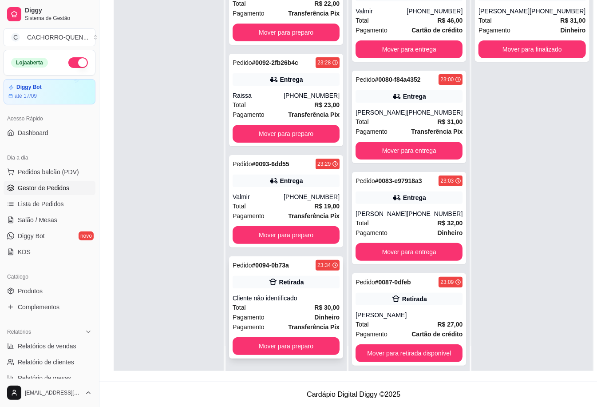
click at [276, 301] on div "Cliente não identificado" at bounding box center [286, 298] width 107 height 9
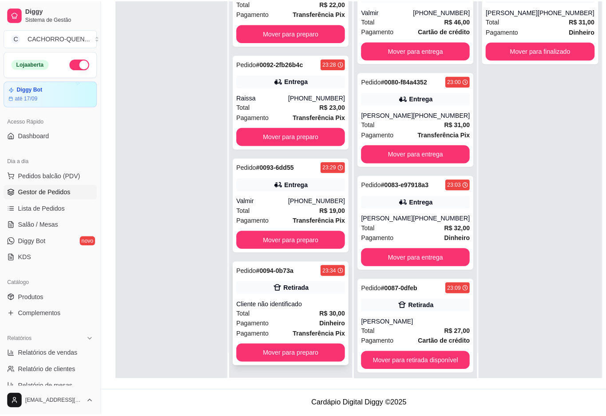
scroll to position [135, 0]
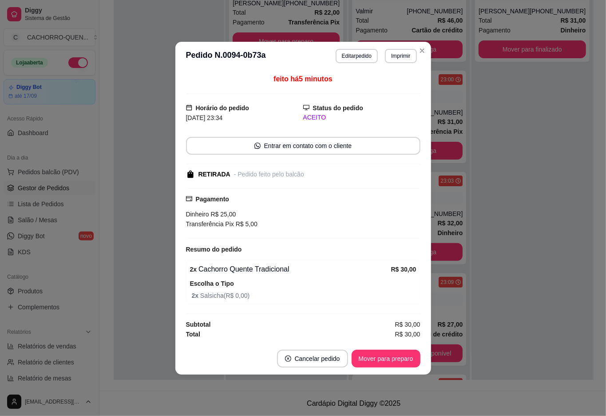
click at [384, 356] on button "Mover para preparo" at bounding box center [386, 359] width 69 height 18
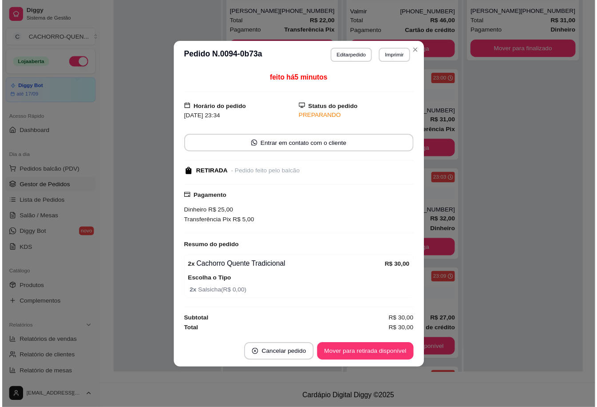
scroll to position [0, 0]
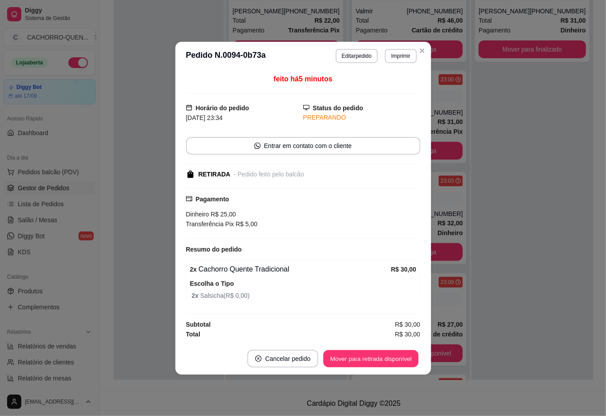
click at [379, 358] on button "Mover para retirada disponível" at bounding box center [371, 358] width 95 height 17
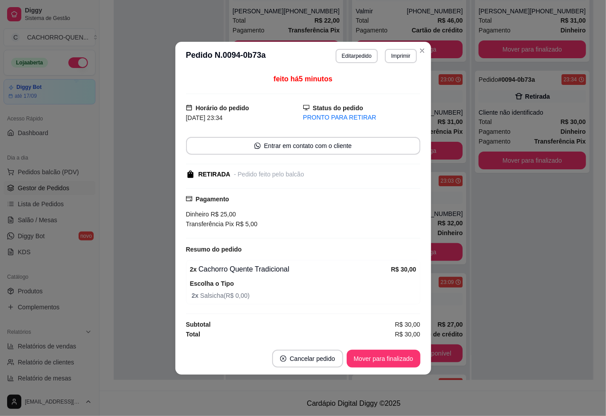
click at [378, 357] on button "Mover para finalizado" at bounding box center [384, 359] width 74 height 18
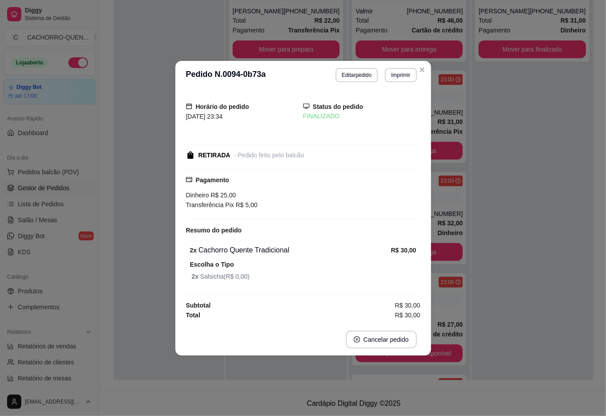
click at [153, 194] on div at bounding box center [169, 172] width 110 height 416
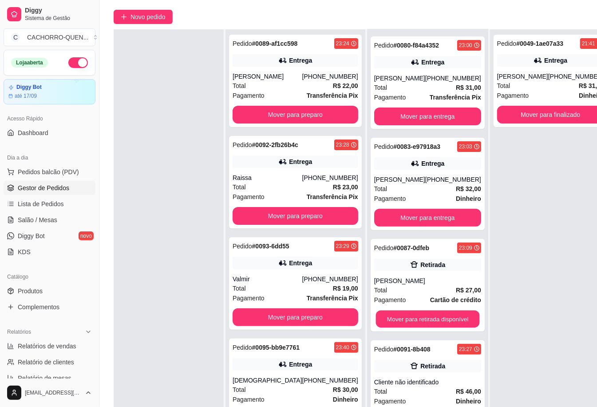
scroll to position [144, 0]
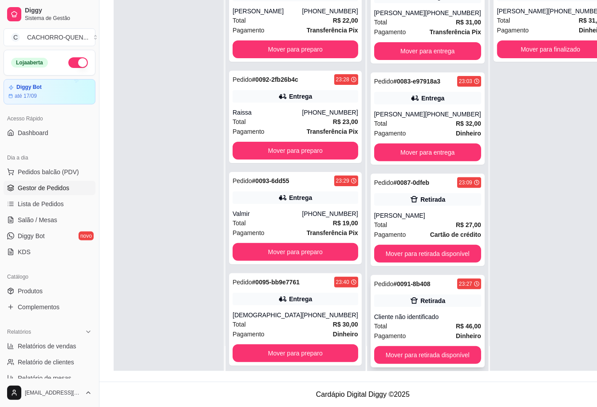
click at [429, 312] on div "Cliente não identificado" at bounding box center [427, 316] width 107 height 9
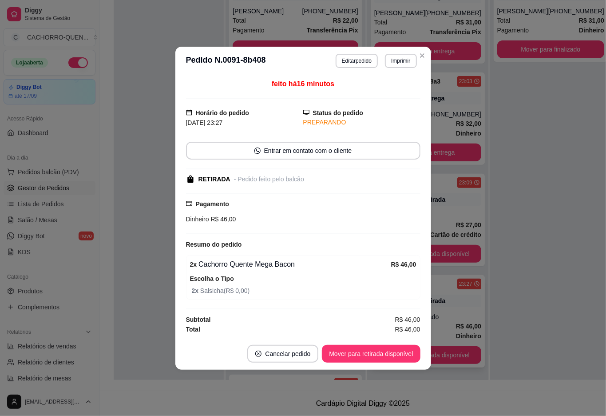
click at [503, 286] on div "Pedido # 0049-1ae07a33 21:41 Entrega [PERSON_NAME] [PHONE_NUMBER] Total R$ 31,0…" at bounding box center [550, 172] width 121 height 416
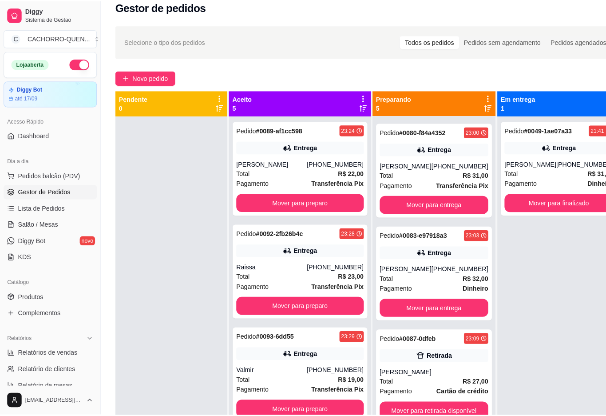
scroll to position [0, 0]
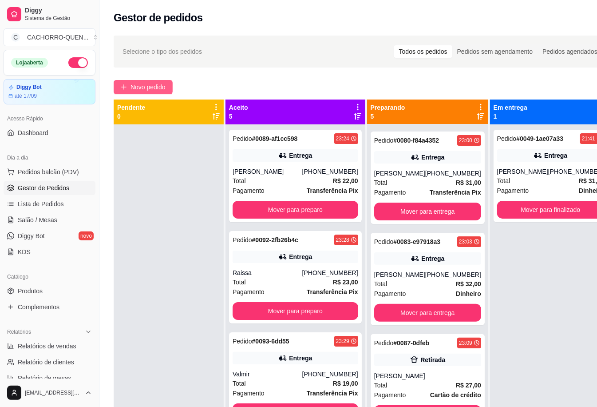
click at [139, 84] on span "Novo pedido" at bounding box center [148, 87] width 35 height 10
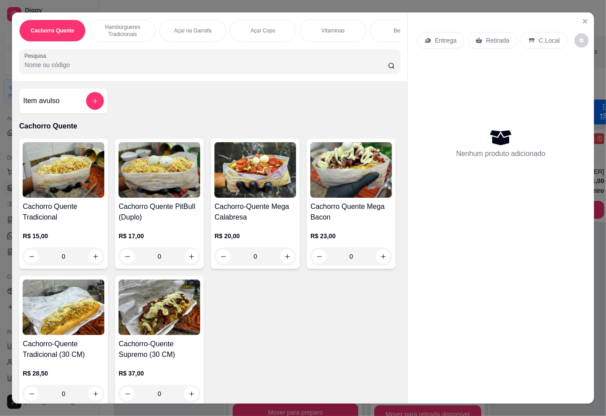
click at [86, 261] on div "0" at bounding box center [64, 256] width 82 height 18
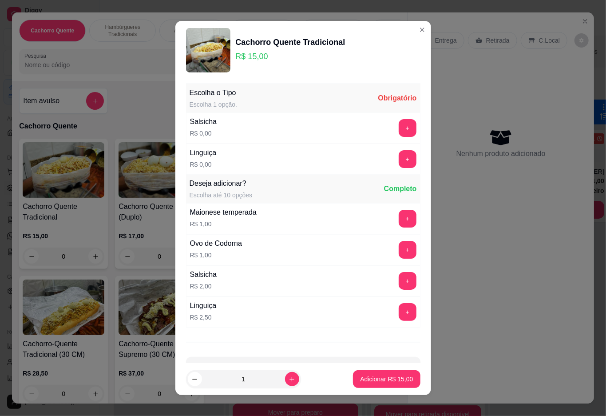
click at [399, 160] on button "+" at bounding box center [408, 159] width 18 height 18
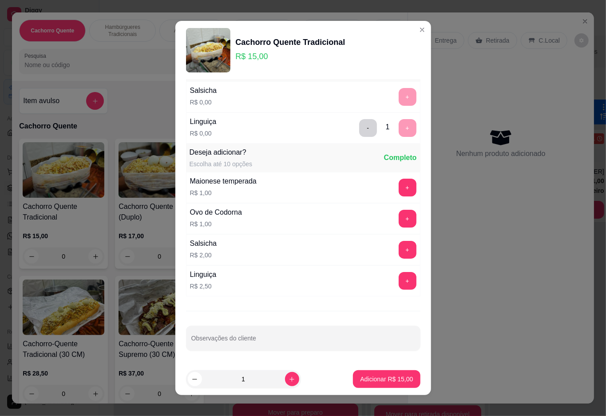
scroll to position [8, 0]
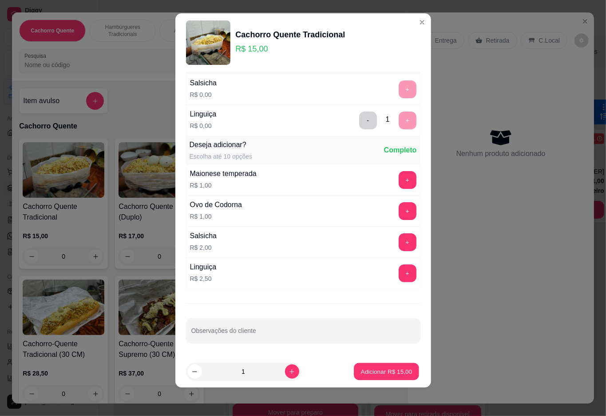
click at [379, 369] on p "Adicionar R$ 15,00" at bounding box center [387, 371] width 52 height 8
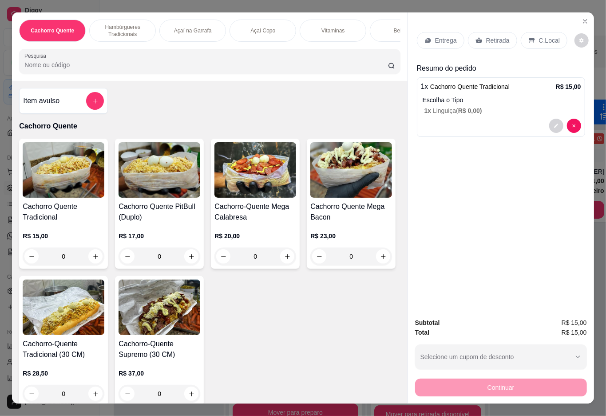
click at [486, 36] on p "Retirada" at bounding box center [498, 40] width 24 height 9
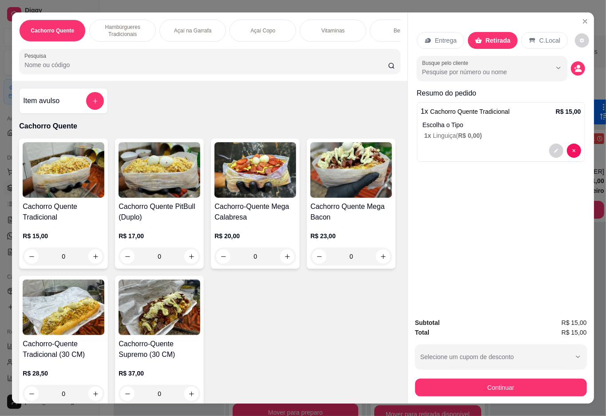
click at [386, 22] on div "Bebidas" at bounding box center [403, 31] width 67 height 22
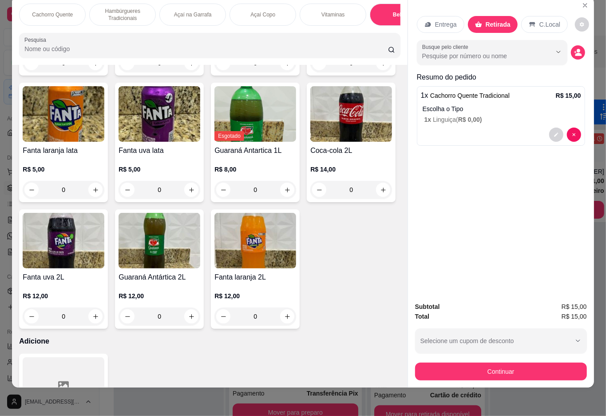
type input "1"
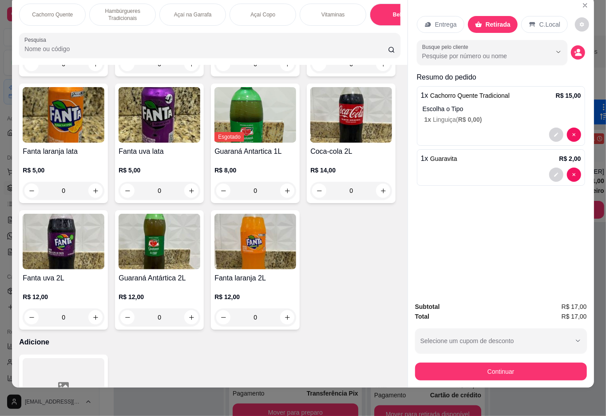
click at [248, 11] on div "Açaí Copo" at bounding box center [263, 15] width 67 height 22
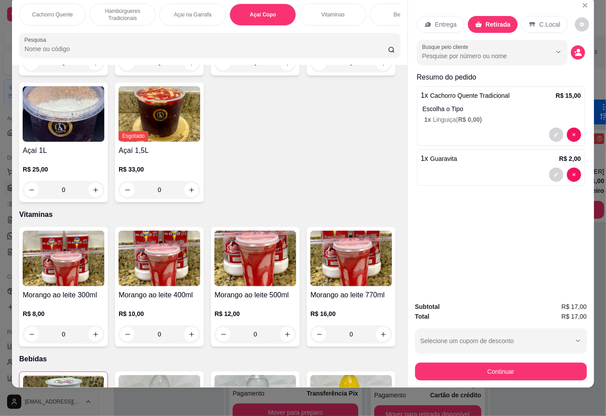
click at [94, 72] on div "0" at bounding box center [64, 63] width 82 height 18
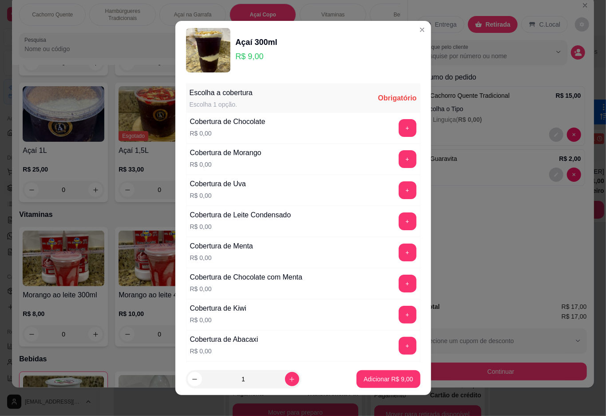
click at [399, 191] on button "+" at bounding box center [408, 190] width 18 height 18
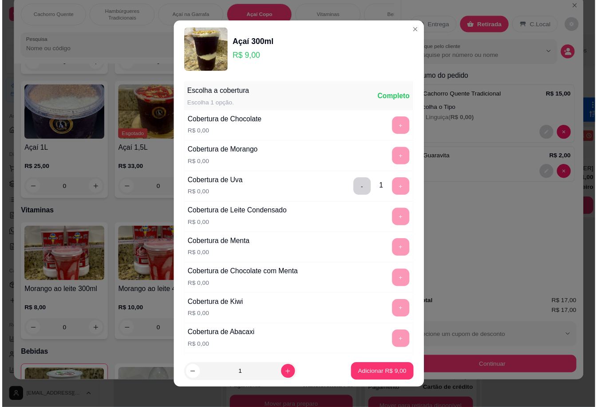
scroll to position [8, 0]
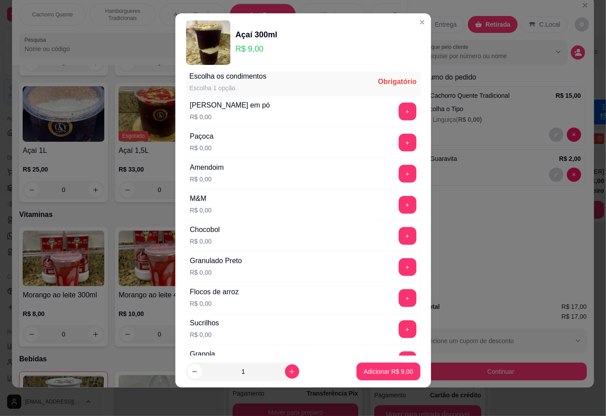
click at [399, 179] on button "+" at bounding box center [408, 174] width 18 height 18
click at [391, 370] on p "Adicionar R$ 9,00" at bounding box center [388, 371] width 49 height 9
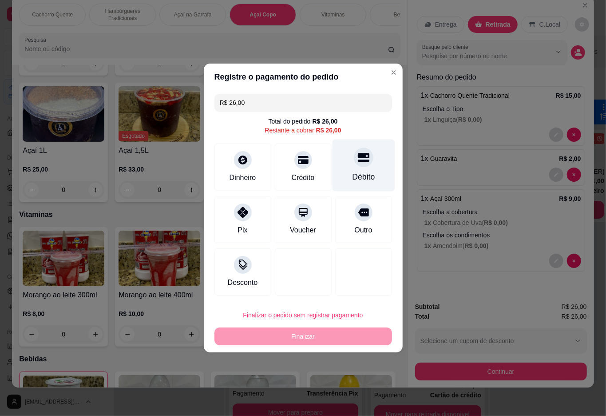
click at [358, 155] on icon at bounding box center [364, 157] width 12 height 12
type input "R$ 0,00"
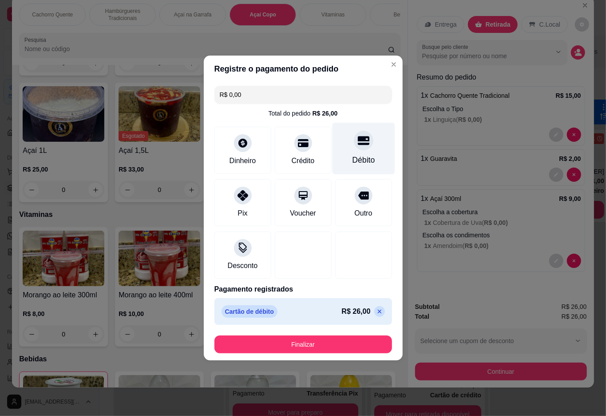
click at [348, 340] on button "Finalizar" at bounding box center [304, 344] width 178 height 18
click at [336, 342] on button "Finalizar" at bounding box center [304, 344] width 178 height 18
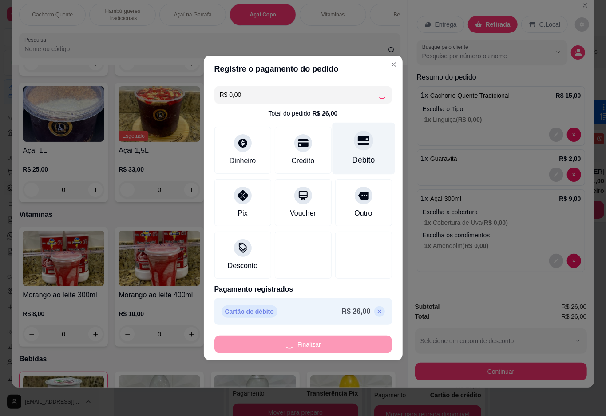
type input "0"
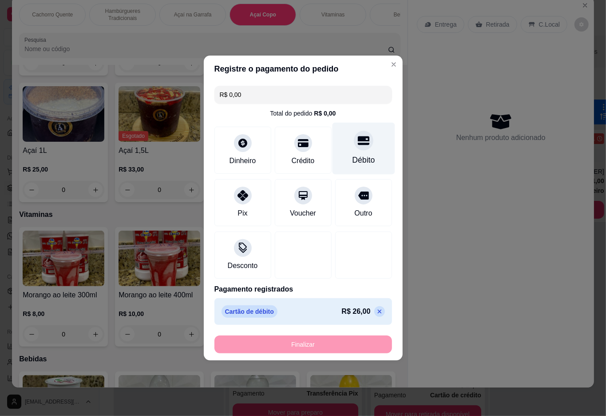
type input "-R$ 26,00"
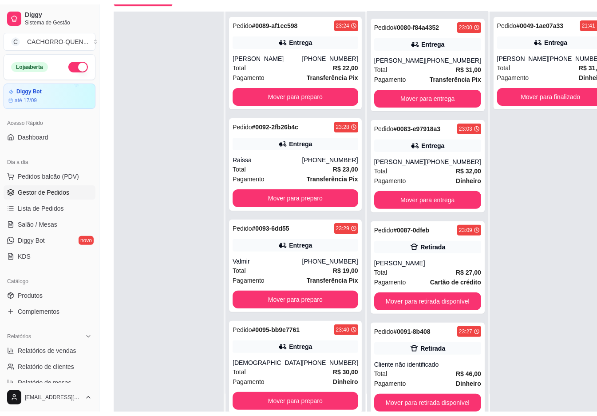
scroll to position [93, 0]
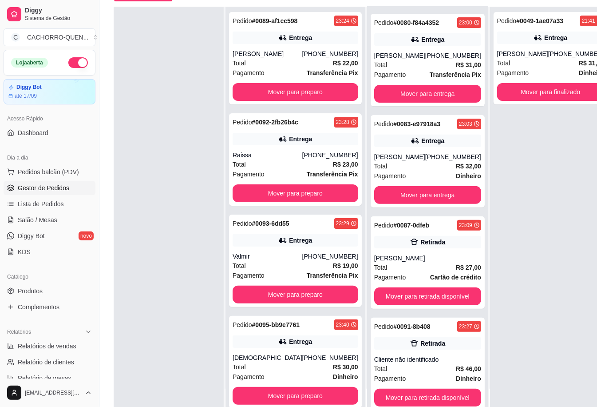
click at [374, 295] on button "Mover para retirada disponível" at bounding box center [427, 296] width 107 height 18
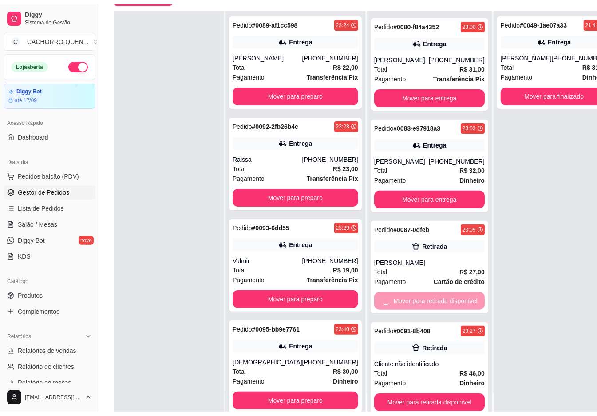
scroll to position [0, 0]
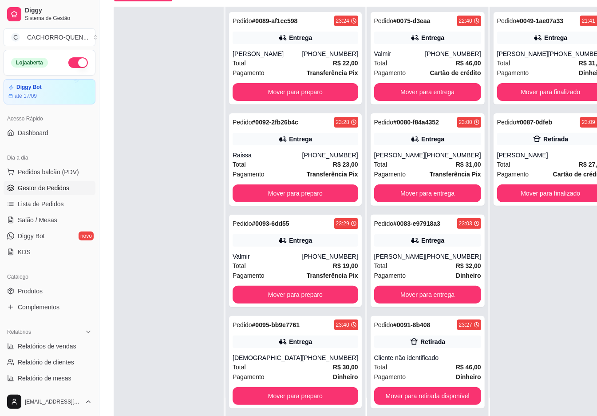
click at [529, 196] on button "Mover para finalizado" at bounding box center [550, 193] width 107 height 18
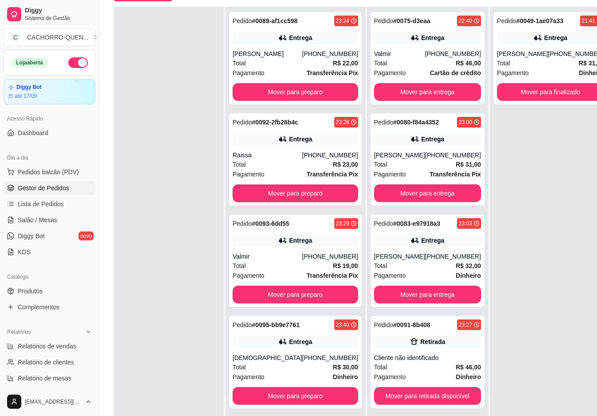
click at [419, 192] on button "Mover para entrega" at bounding box center [427, 193] width 107 height 18
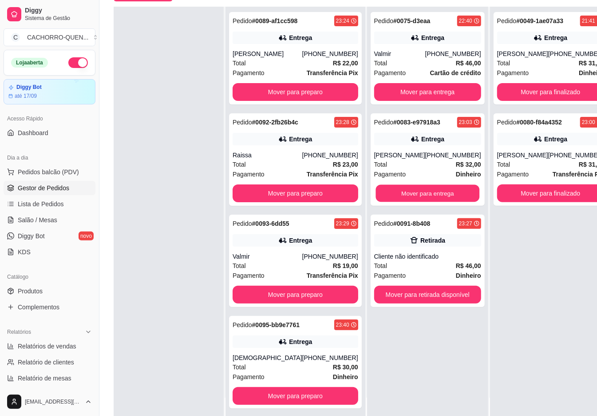
click at [414, 190] on button "Mover para entrega" at bounding box center [428, 193] width 104 height 17
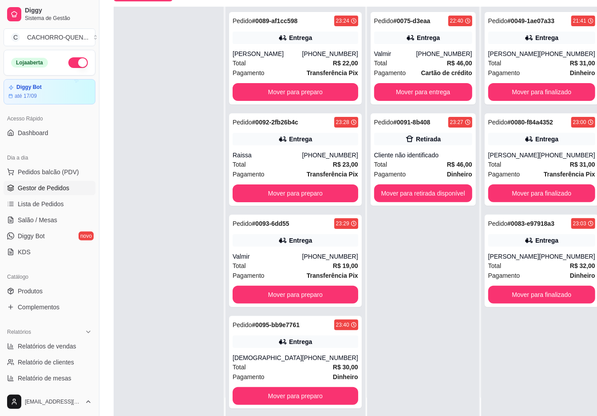
click at [527, 188] on button "Mover para finalizado" at bounding box center [542, 193] width 107 height 18
click at [532, 192] on button "Mover para finalizado" at bounding box center [542, 193] width 107 height 18
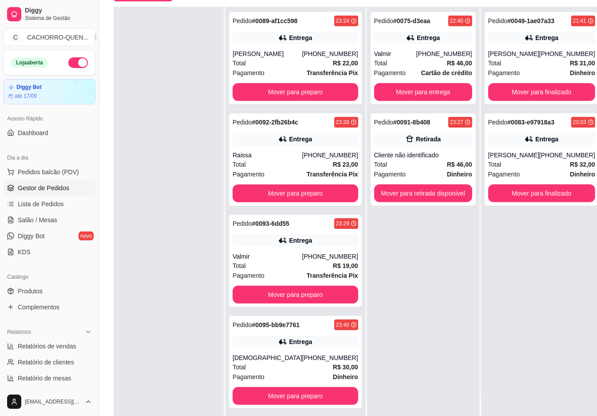
click at [532, 184] on button "Mover para finalizado" at bounding box center [542, 193] width 107 height 18
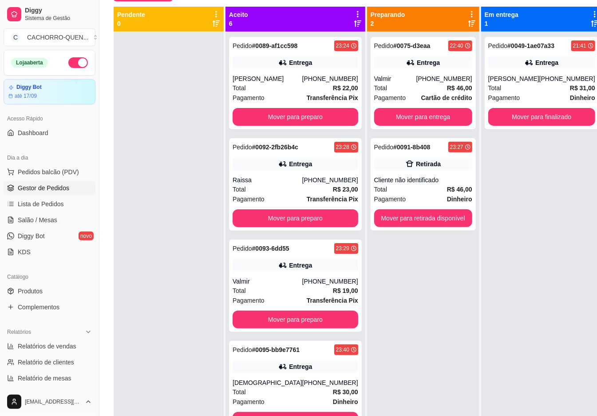
click at [276, 126] on button "Mover para preparo" at bounding box center [296, 117] width 126 height 18
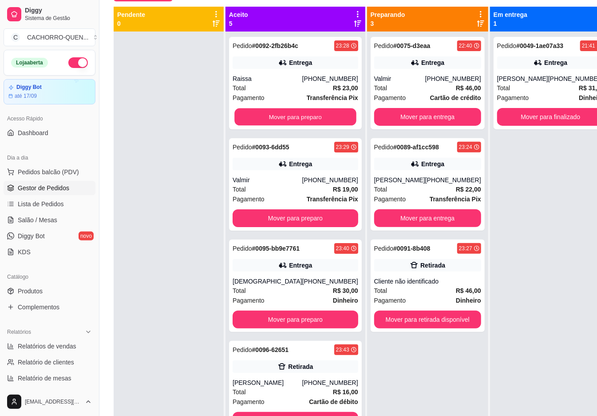
click at [299, 126] on button "Mover para preparo" at bounding box center [296, 116] width 122 height 17
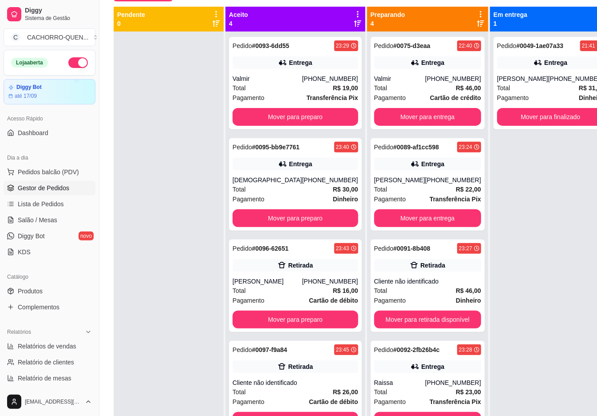
click at [295, 116] on button "Mover para preparo" at bounding box center [296, 117] width 126 height 18
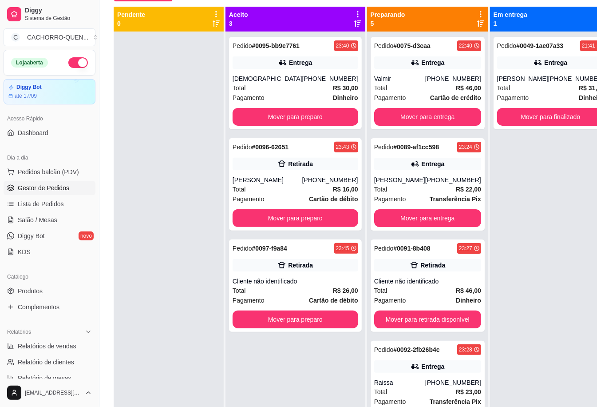
click at [291, 113] on button "Mover para preparo" at bounding box center [296, 117] width 126 height 18
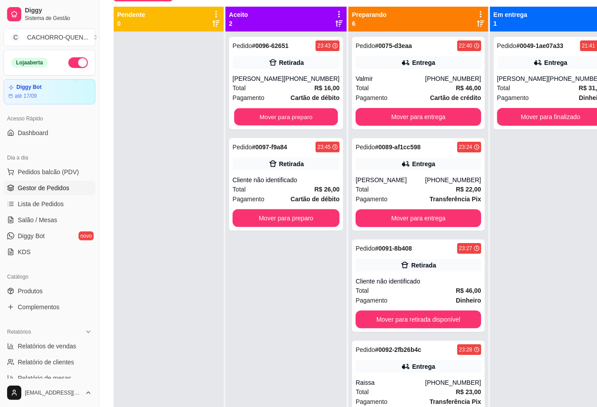
click at [298, 116] on button "Mover para preparo" at bounding box center [287, 116] width 104 height 17
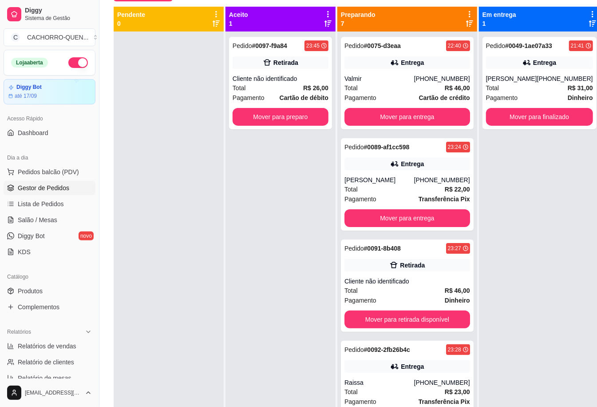
click at [297, 118] on button "Mover para preparo" at bounding box center [281, 117] width 96 height 18
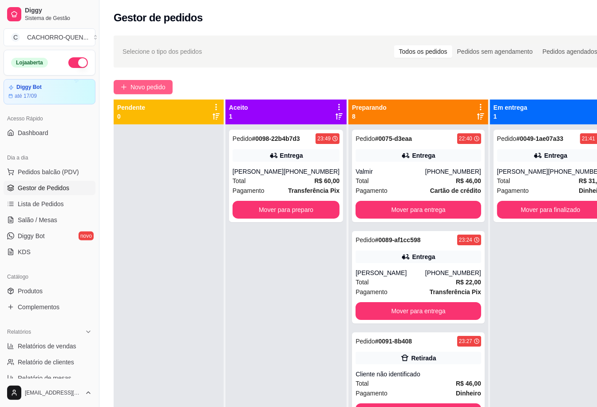
click at [167, 93] on button "Novo pedido" at bounding box center [143, 87] width 59 height 14
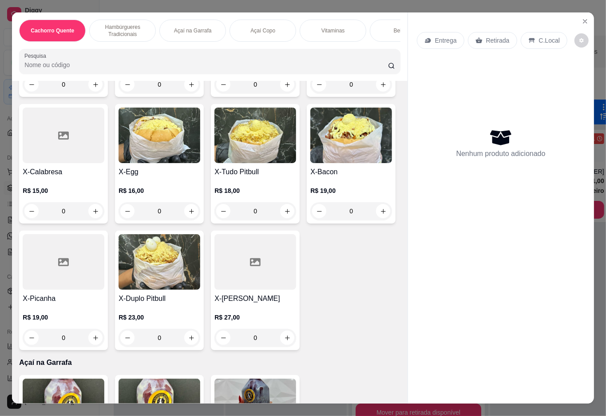
scroll to position [457, 0]
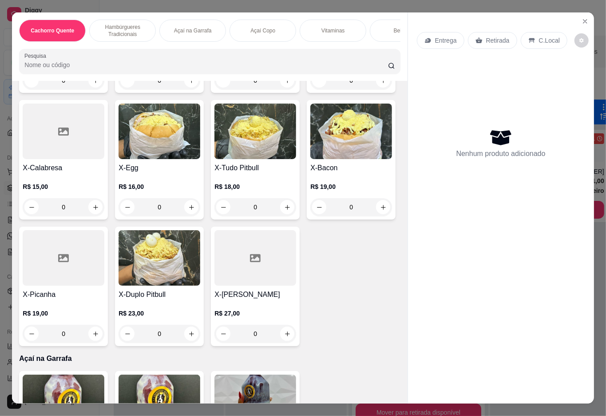
click at [310, 89] on div "0" at bounding box center [351, 81] width 82 height 18
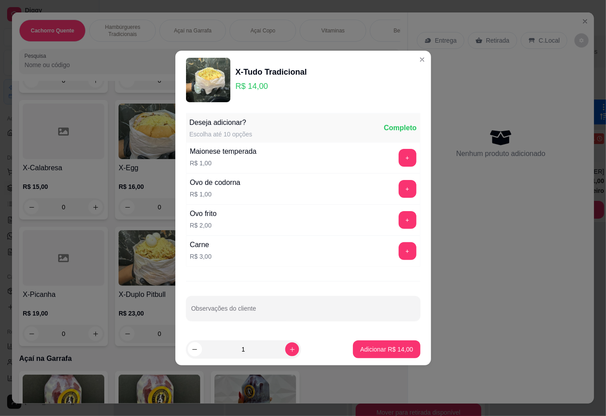
click at [290, 350] on icon "increase-product-quantity" at bounding box center [292, 349] width 4 height 4
type input "2"
click at [309, 310] on input "Observações do cliente" at bounding box center [303, 311] width 224 height 9
type input "1 sem katchup"
click at [384, 345] on button "Adicionar R$ 28,00" at bounding box center [386, 349] width 65 height 17
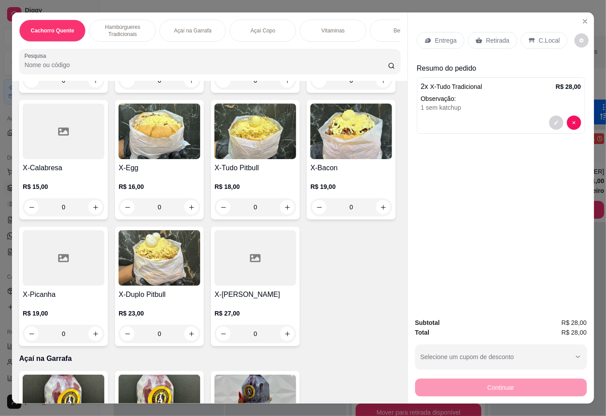
click at [324, 28] on p "Vitaminas" at bounding box center [333, 30] width 23 height 7
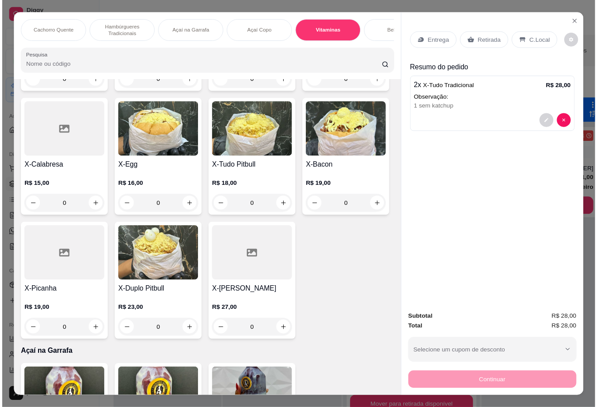
scroll to position [20, 0]
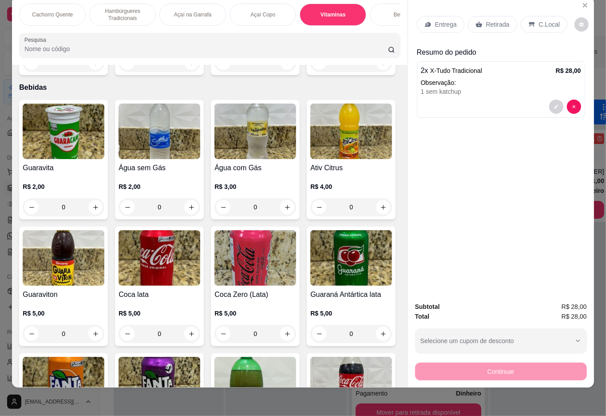
click at [284, 66] on icon "increase-product-quantity" at bounding box center [287, 63] width 7 height 7
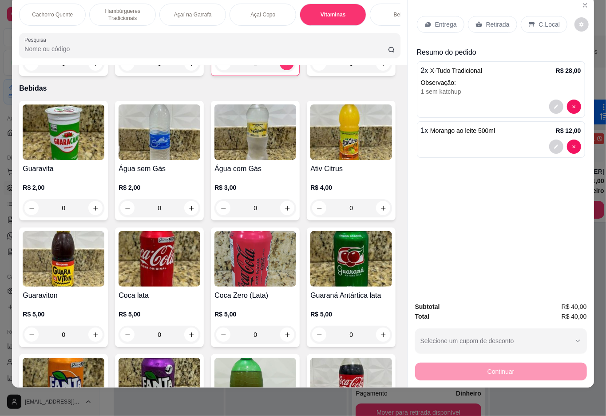
click at [285, 66] on icon "increase-product-quantity" at bounding box center [287, 63] width 5 height 5
type input "2"
click at [486, 20] on p "Retirada" at bounding box center [498, 24] width 24 height 9
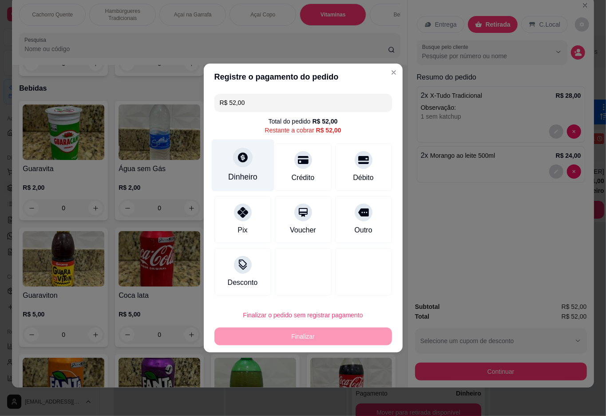
click at [241, 155] on icon at bounding box center [243, 157] width 10 height 10
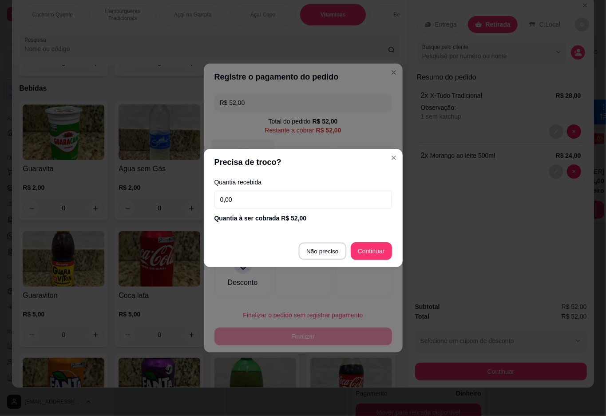
click at [322, 251] on div at bounding box center [303, 271] width 57 height 47
type input "R$ 0,00"
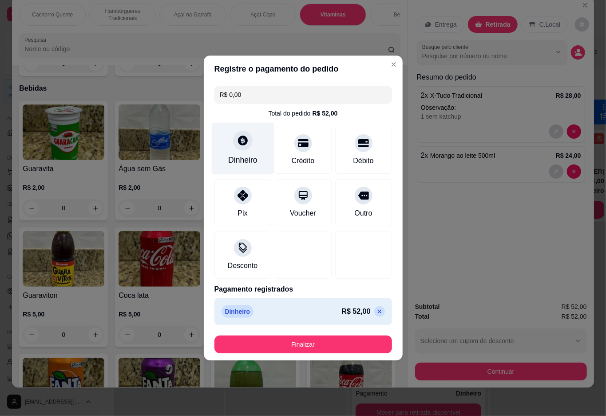
click at [320, 342] on button "Finalizar" at bounding box center [304, 344] width 178 height 18
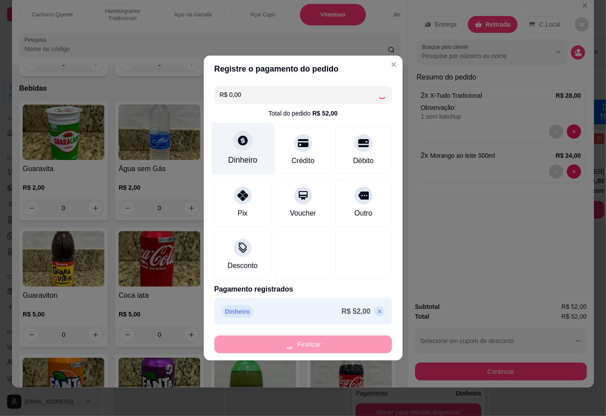
type input "0"
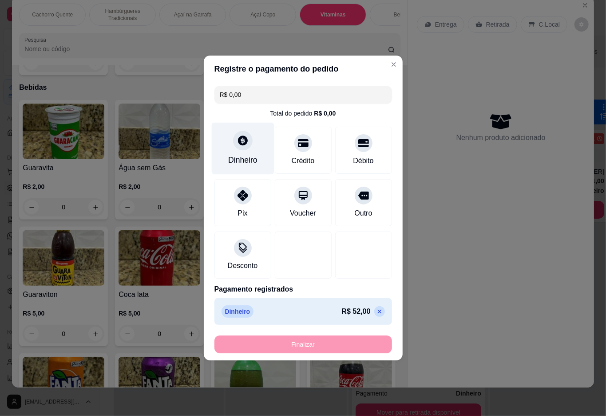
type input "-R$ 52,00"
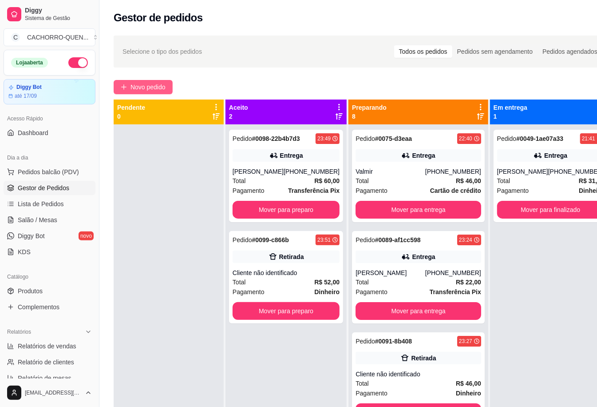
click at [166, 86] on span "Novo pedido" at bounding box center [148, 87] width 35 height 10
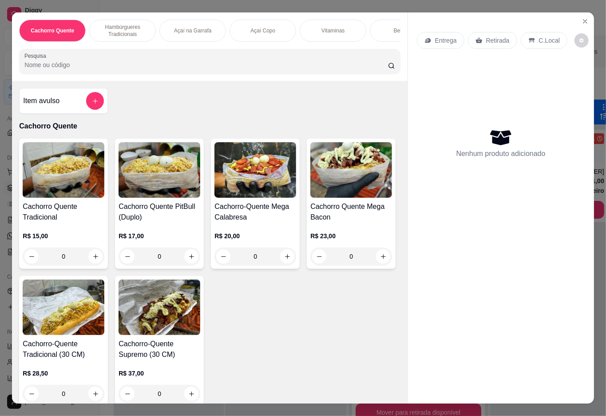
click at [584, 20] on icon "Close" at bounding box center [586, 22] width 4 height 4
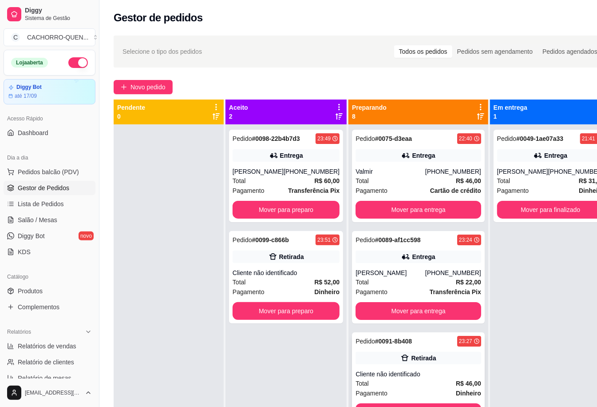
click at [400, 368] on div "Pedido # 0091-8b408 23:27 Retirada Cliente não identificado Total R$ 46,00 Paga…" at bounding box center [418, 378] width 133 height 92
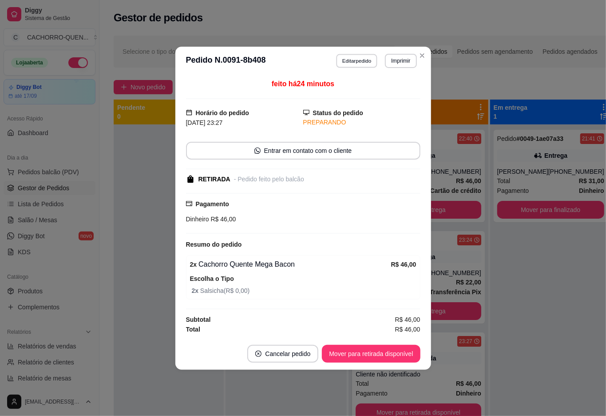
click at [364, 59] on button "Editar pedido" at bounding box center [356, 61] width 41 height 14
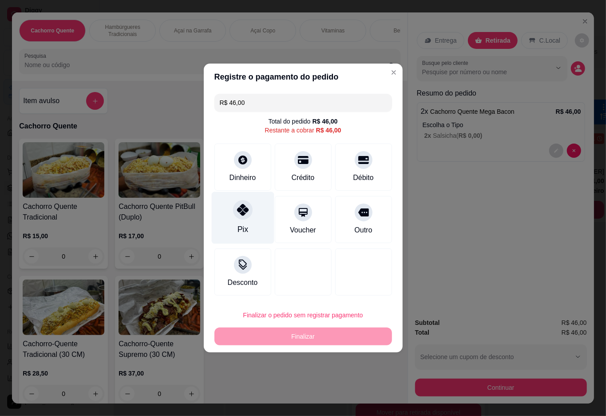
click at [243, 210] on icon at bounding box center [243, 210] width 12 height 12
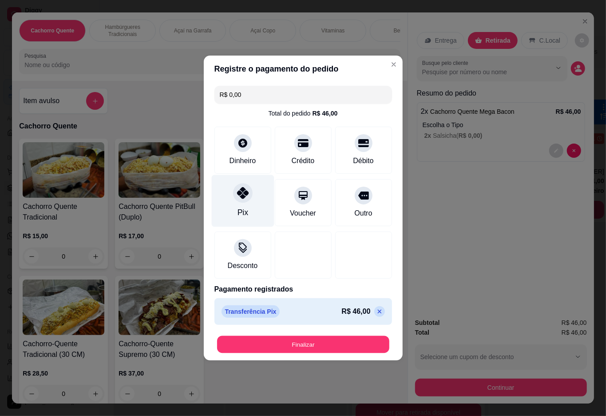
click at [306, 342] on button "Finalizar" at bounding box center [303, 344] width 172 height 17
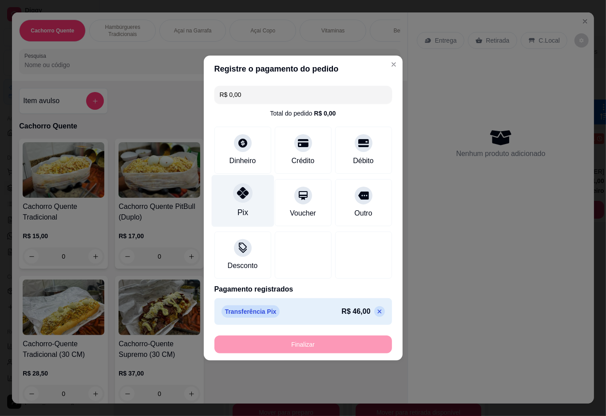
type input "-R$ 46,00"
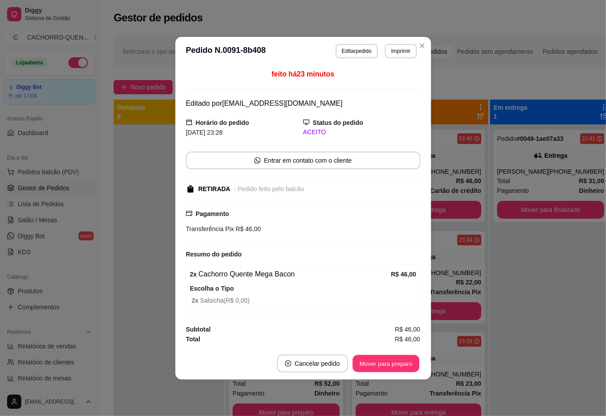
click at [388, 364] on button "Mover para preparo" at bounding box center [386, 362] width 67 height 17
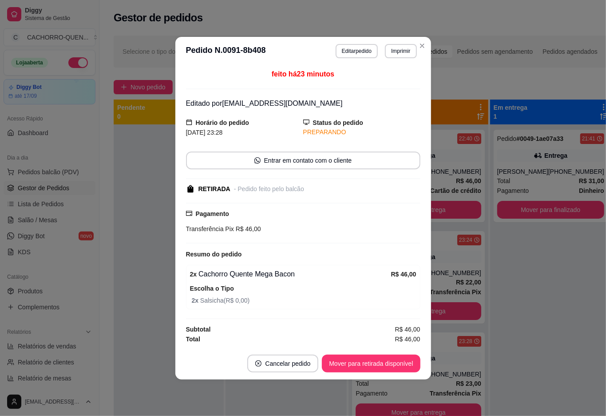
click at [386, 363] on button "Mover para retirada disponível" at bounding box center [371, 363] width 98 height 18
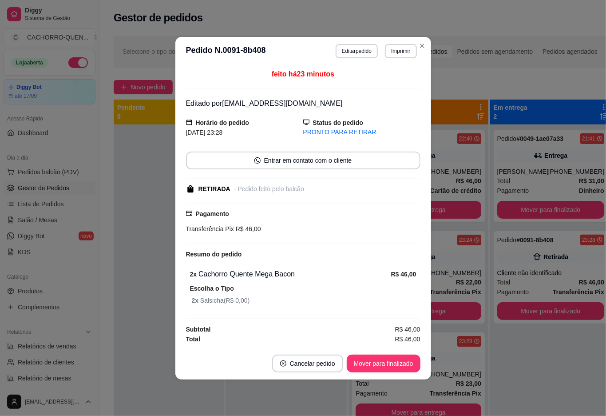
click at [380, 363] on button "Mover para finalizado" at bounding box center [384, 363] width 74 height 18
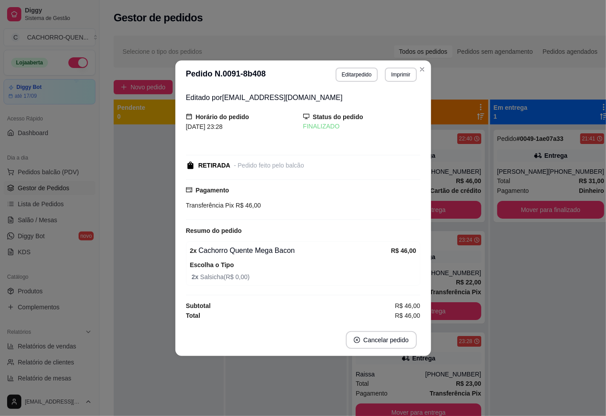
click at [146, 274] on div at bounding box center [169, 332] width 110 height 416
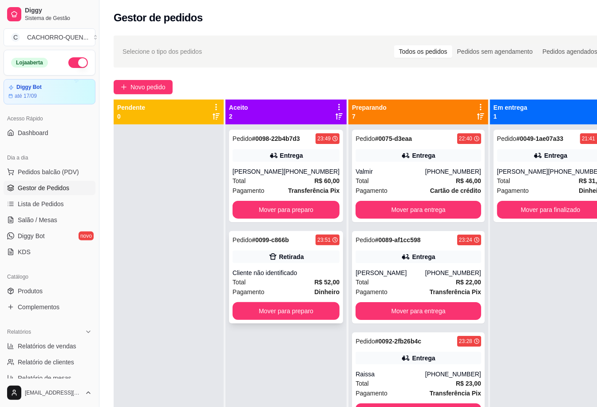
click at [294, 277] on div "Cliente não identificado" at bounding box center [286, 272] width 107 height 9
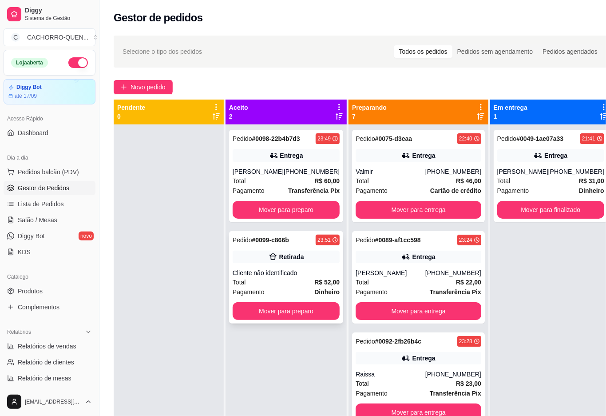
click at [388, 363] on button "Mover para preparo" at bounding box center [386, 366] width 69 height 18
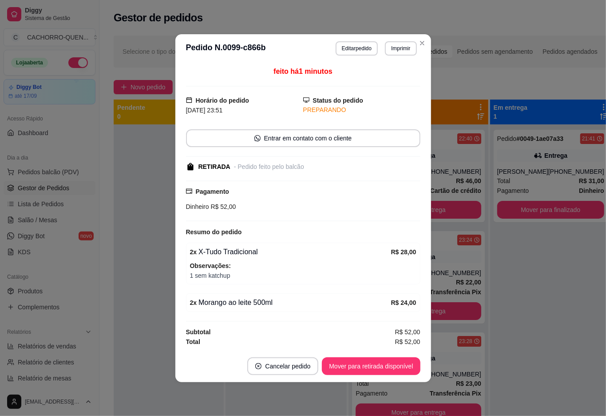
click at [378, 365] on button "Mover para retirada disponível" at bounding box center [371, 366] width 98 height 18
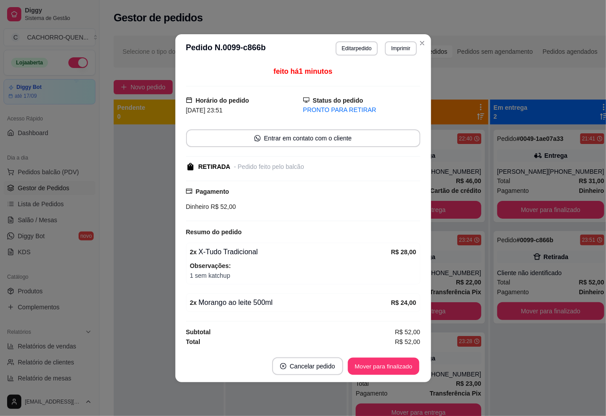
click at [384, 365] on button "Mover para finalizado" at bounding box center [384, 365] width 72 height 17
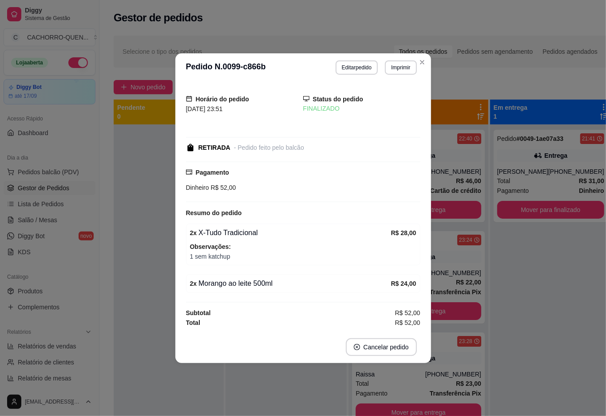
click at [147, 297] on div at bounding box center [169, 332] width 110 height 416
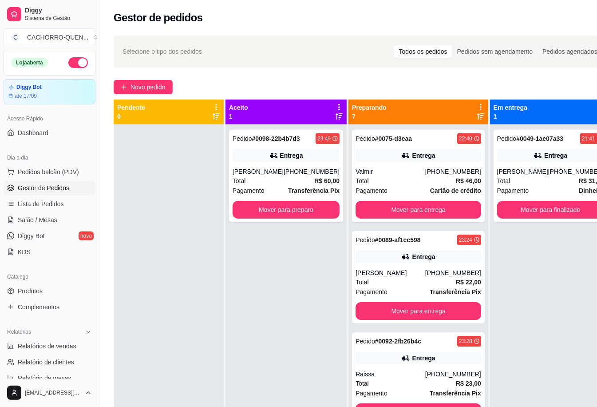
click at [282, 215] on button "Mover para preparo" at bounding box center [286, 210] width 107 height 18
click at [282, 217] on button "Mover para preparo" at bounding box center [286, 210] width 107 height 18
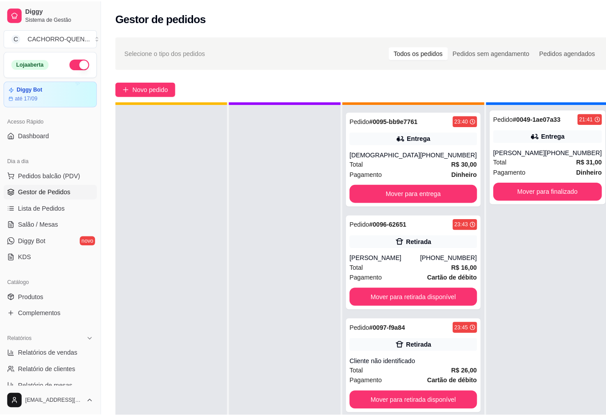
scroll to position [25, 0]
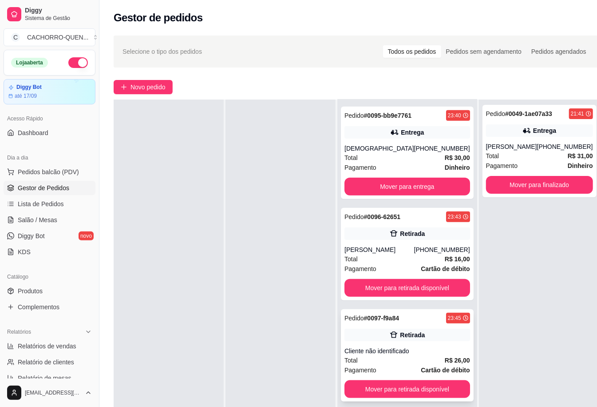
click at [418, 342] on div "Pedido # 0097-f9a84 23:45 Retirada Cliente não identificado Total R$ 26,00 Paga…" at bounding box center [407, 355] width 133 height 92
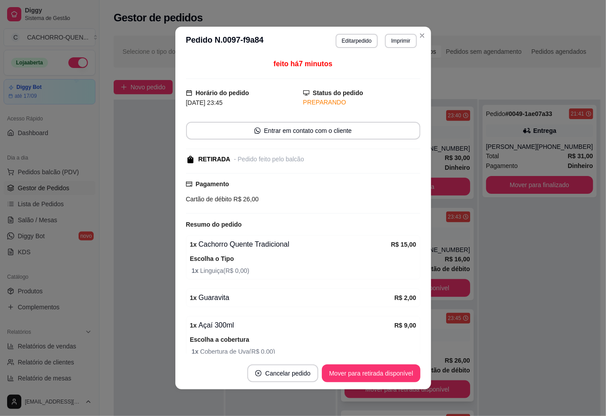
click at [343, 369] on button "Mover para retirada disponível" at bounding box center [371, 373] width 98 height 18
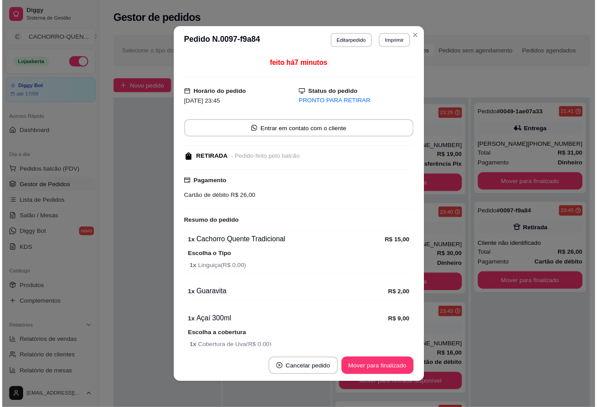
scroll to position [302, 0]
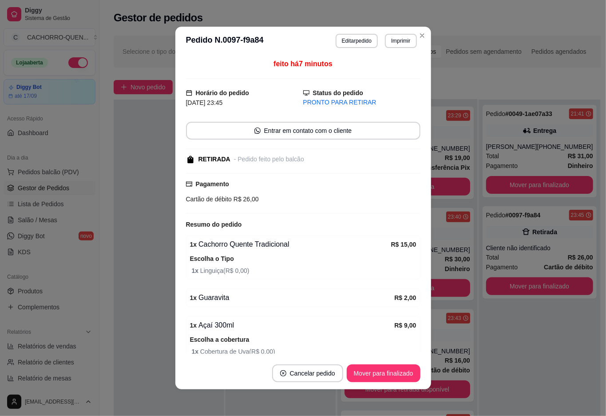
click at [348, 371] on button "Mover para finalizado" at bounding box center [384, 373] width 74 height 18
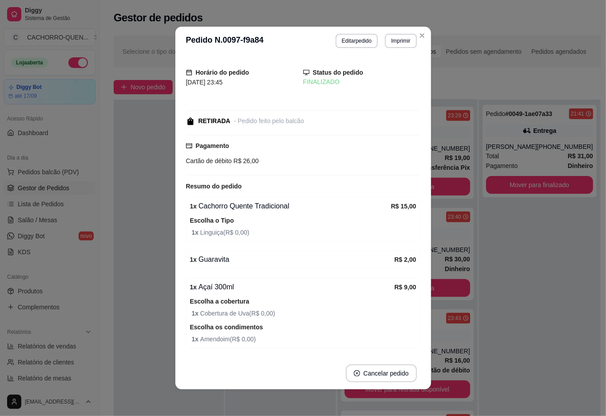
click at [122, 338] on div at bounding box center [169, 307] width 110 height 416
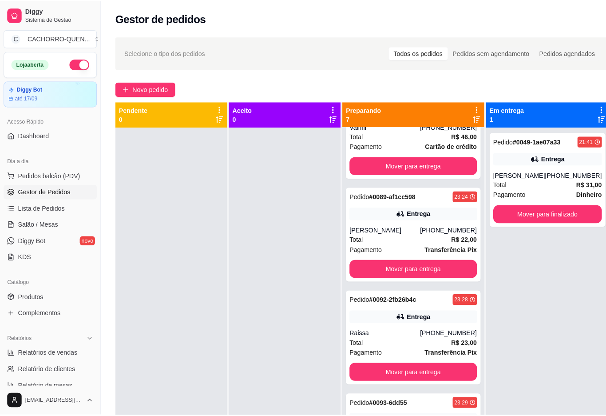
scroll to position [0, 0]
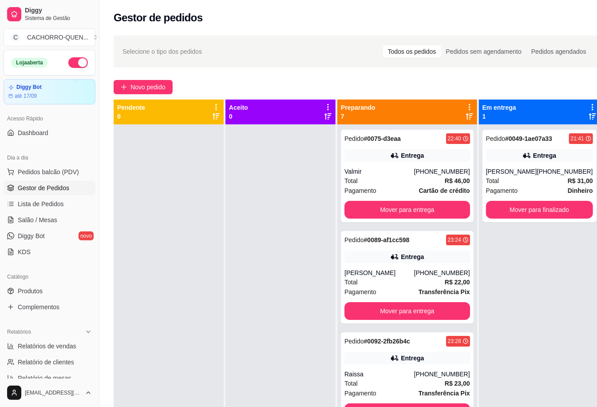
click at [408, 208] on button "Mover para entrega" at bounding box center [408, 210] width 126 height 18
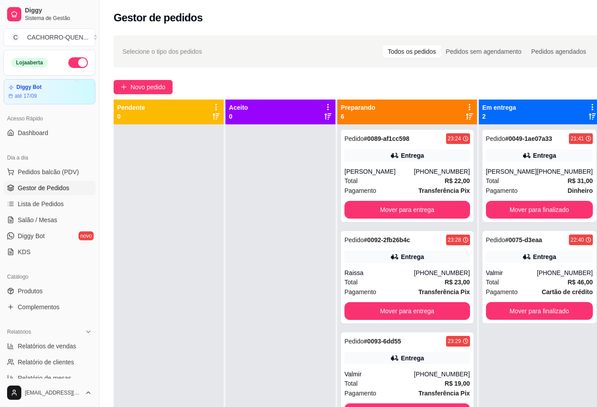
click at [521, 310] on button "Mover para finalizado" at bounding box center [539, 311] width 107 height 18
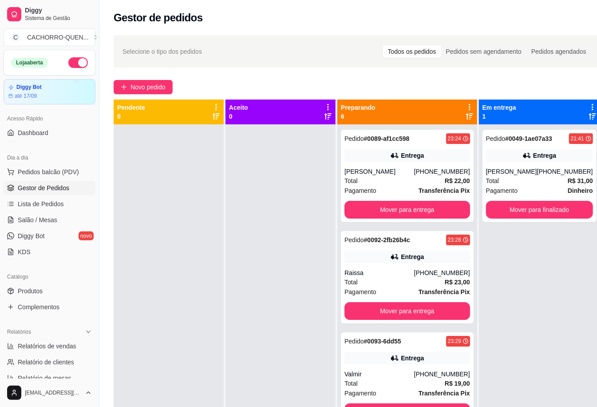
click at [530, 210] on button "Mover para finalizado" at bounding box center [539, 210] width 107 height 18
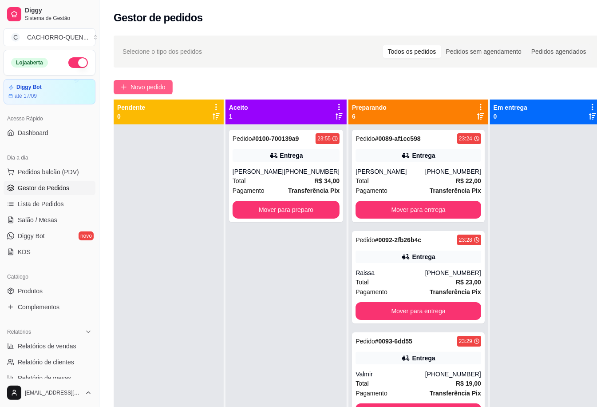
click at [163, 83] on span "Novo pedido" at bounding box center [148, 87] width 35 height 10
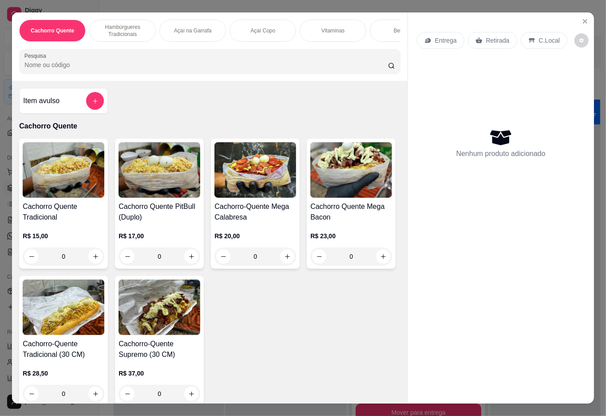
click at [387, 20] on div "Bebidas" at bounding box center [403, 31] width 67 height 22
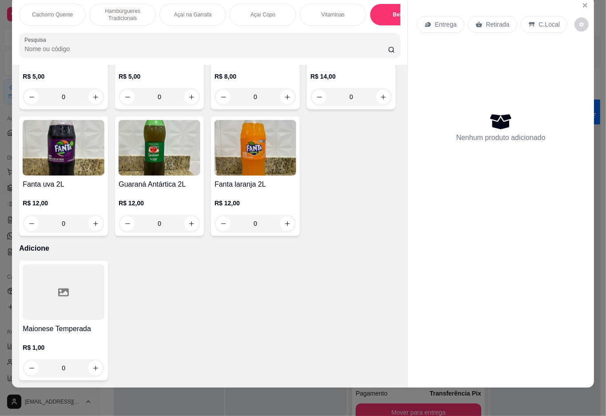
scroll to position [1770, 0]
click at [377, 104] on button "increase-product-quantity" at bounding box center [384, 97] width 14 height 14
type input "1"
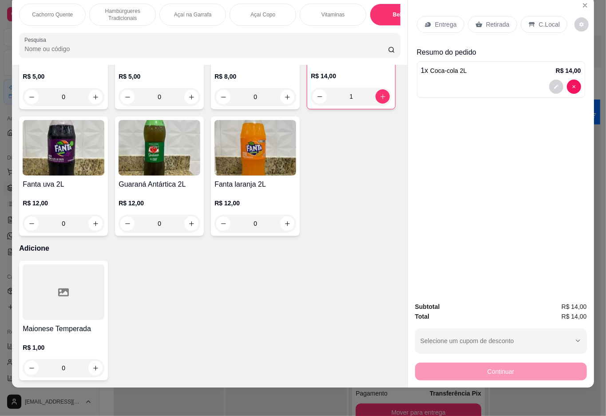
click at [477, 21] on icon at bounding box center [479, 24] width 7 height 6
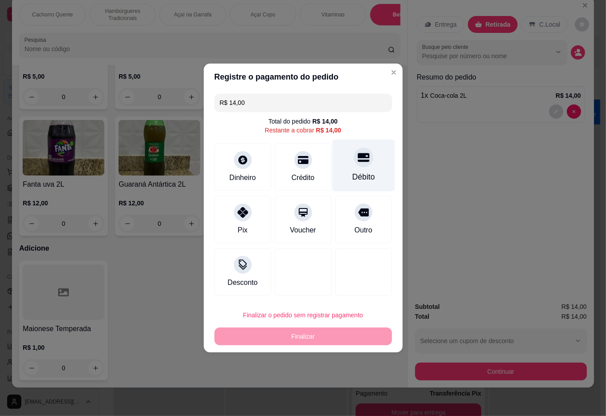
click at [346, 171] on div "Débito" at bounding box center [363, 165] width 63 height 52
type input "R$ 0,00"
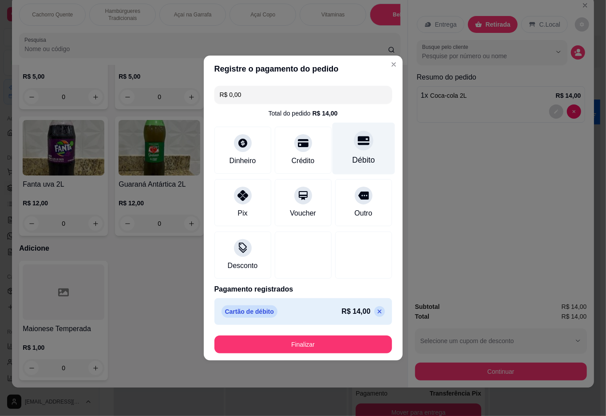
click at [334, 342] on button "Finalizar" at bounding box center [304, 344] width 178 height 18
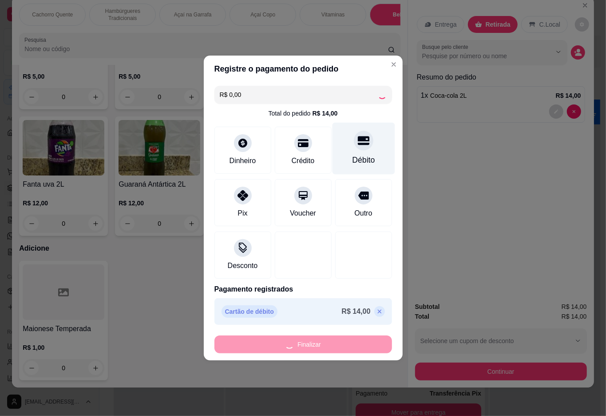
type input "0"
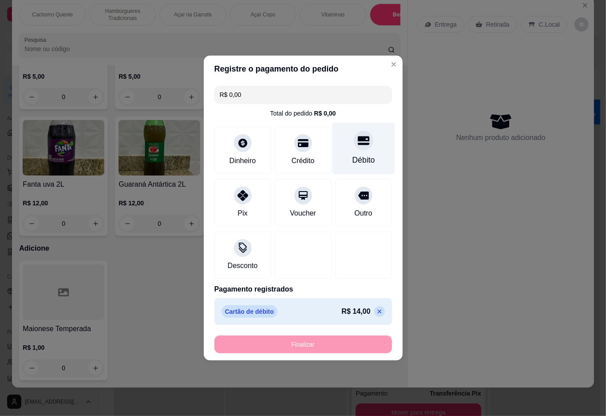
type input "-R$ 14,00"
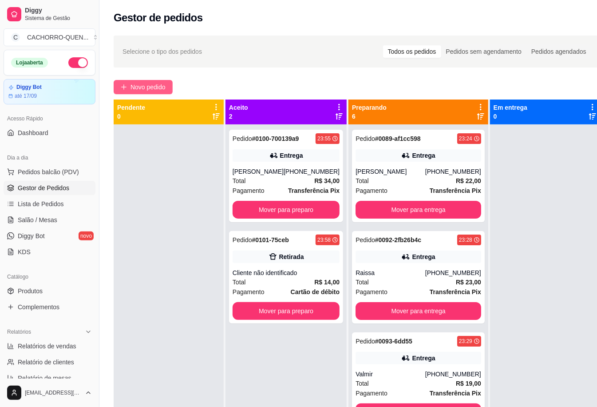
click at [162, 83] on span "Novo pedido" at bounding box center [148, 87] width 35 height 10
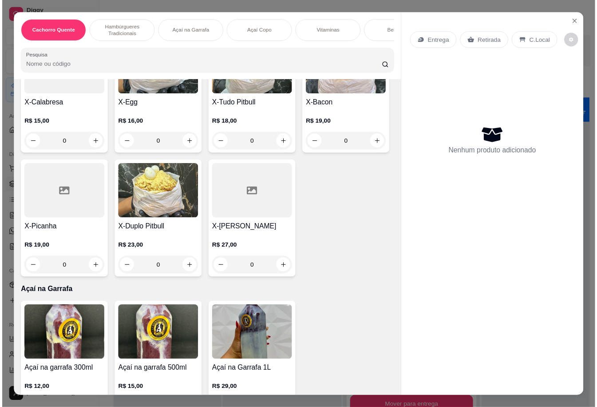
scroll to position [524, 0]
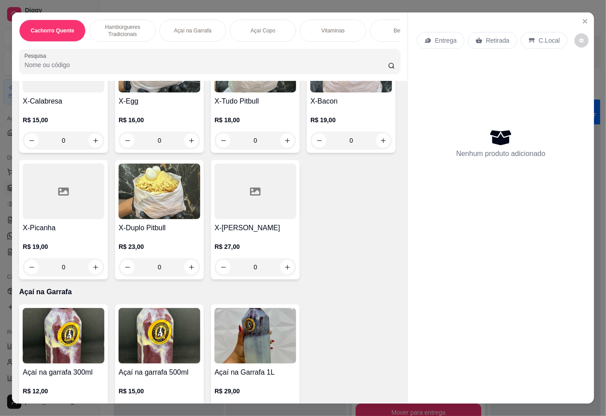
click at [104, 270] on div "0" at bounding box center [64, 267] width 82 height 18
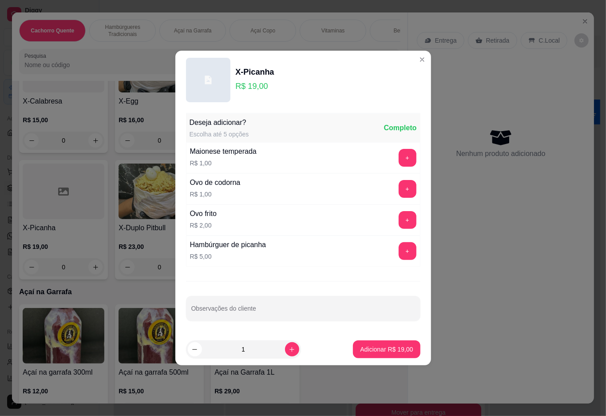
click at [286, 314] on input "Observações do cliente" at bounding box center [303, 311] width 224 height 9
type input "sem katchup sem salada"
click at [371, 348] on p "Adicionar R$ 19,00" at bounding box center [387, 349] width 52 height 8
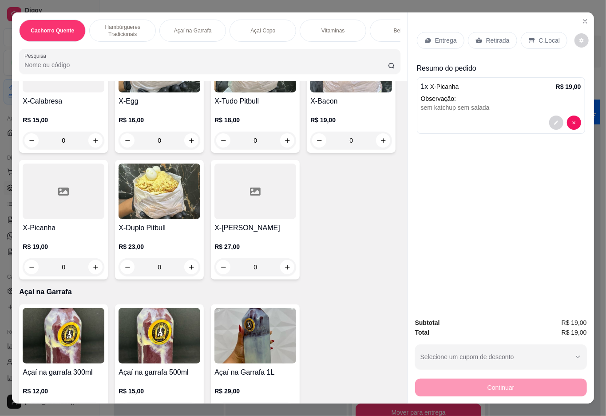
click at [503, 36] on p "Retirada" at bounding box center [498, 40] width 24 height 9
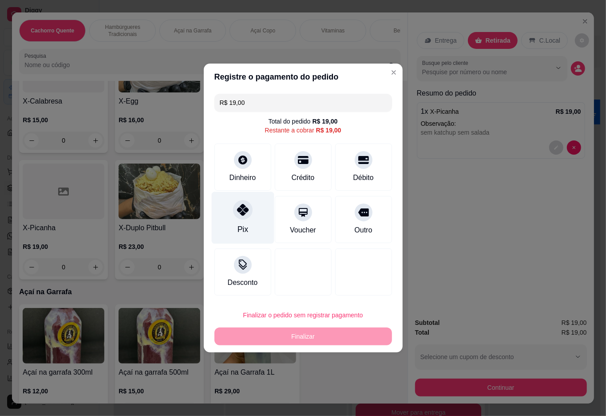
click at [233, 210] on div at bounding box center [243, 210] width 20 height 20
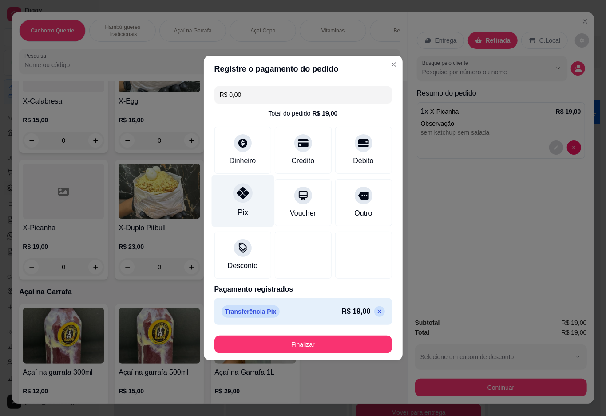
click at [336, 344] on button "Finalizar" at bounding box center [304, 344] width 178 height 18
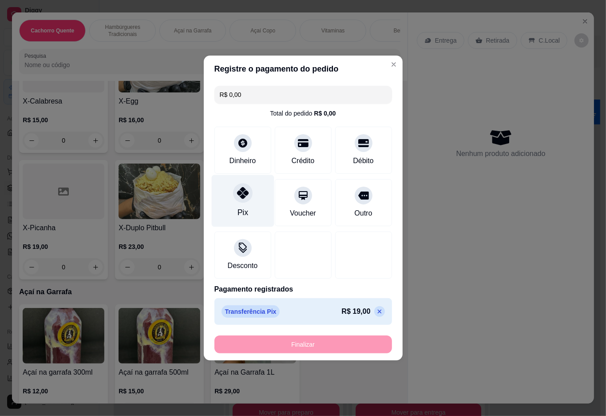
type input "-R$ 19,00"
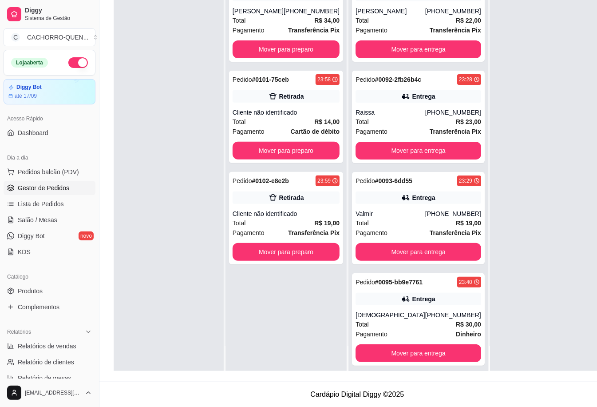
scroll to position [144, 0]
click at [298, 209] on div "Cliente não identificado" at bounding box center [286, 213] width 107 height 9
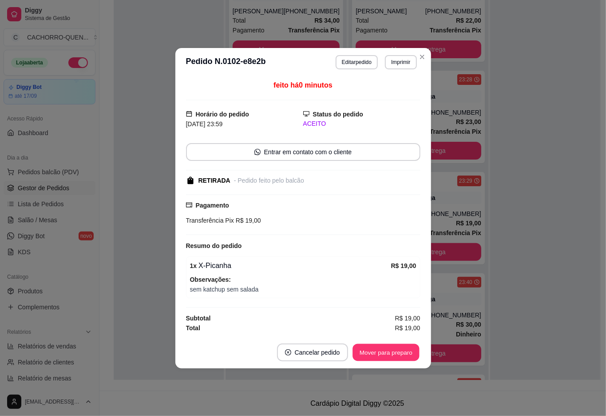
click at [371, 354] on button "Mover para preparo" at bounding box center [386, 351] width 67 height 17
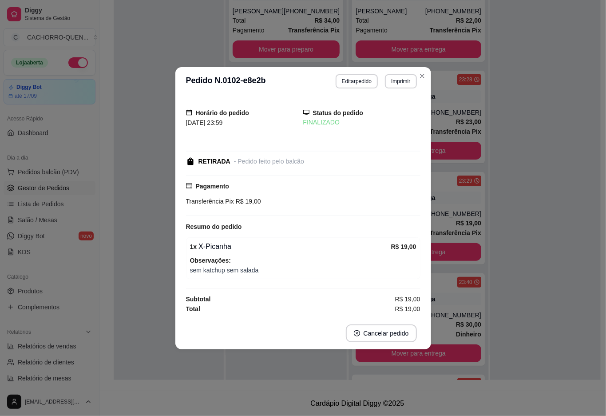
click at [137, 275] on div at bounding box center [169, 172] width 110 height 416
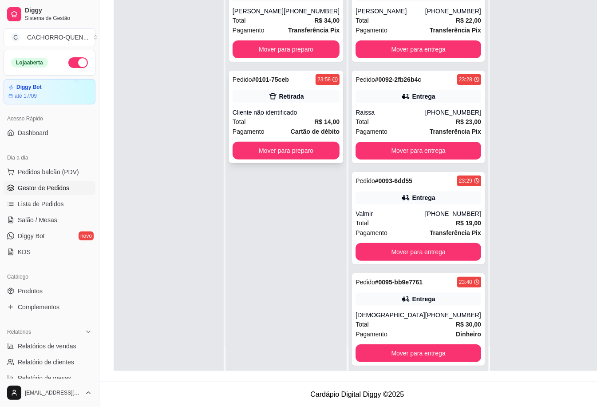
click at [282, 115] on div "Cliente não identificado" at bounding box center [286, 112] width 107 height 9
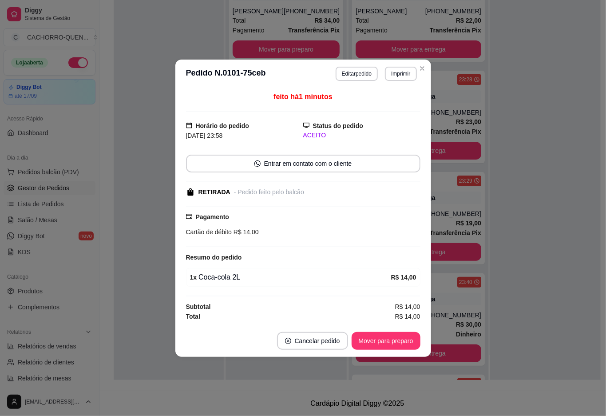
click at [372, 337] on button "Mover para preparo" at bounding box center [386, 341] width 69 height 18
click at [367, 340] on button "Mover para retirada disponível" at bounding box center [371, 341] width 98 height 18
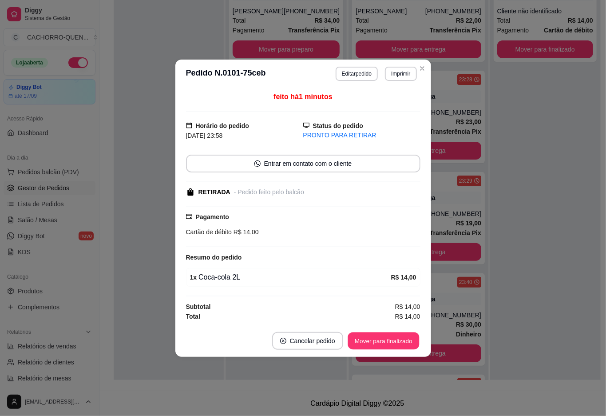
click at [372, 343] on button "Mover para finalizado" at bounding box center [384, 340] width 72 height 17
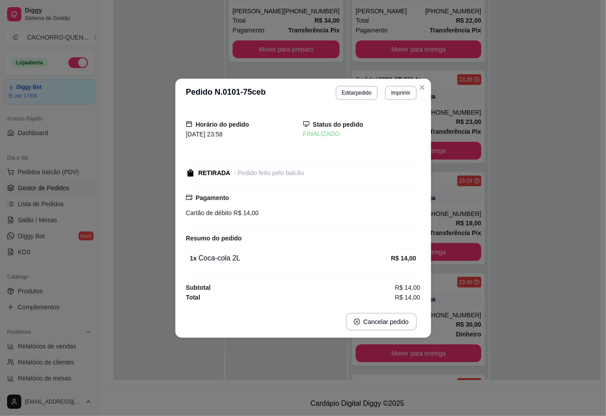
click at [152, 189] on div at bounding box center [169, 172] width 110 height 416
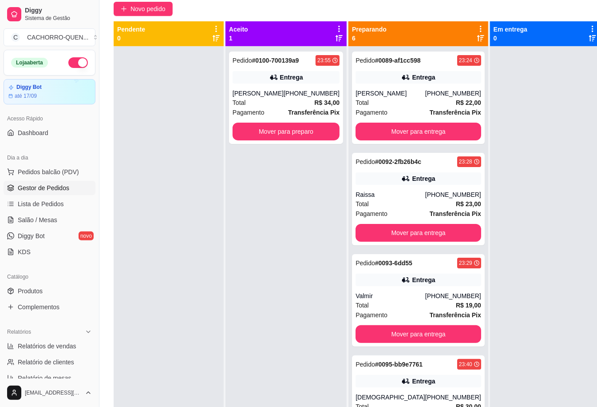
scroll to position [0, 0]
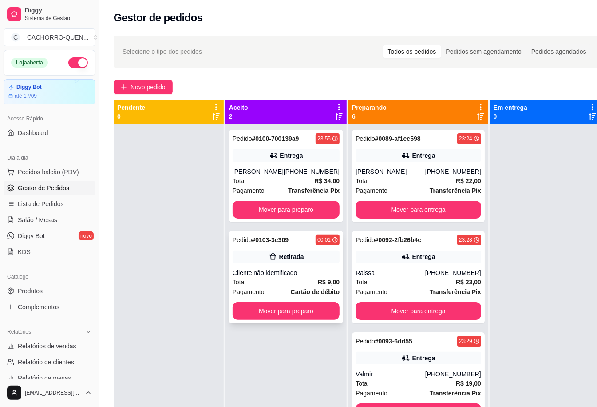
click at [290, 275] on div "Cliente não identificado" at bounding box center [286, 272] width 107 height 9
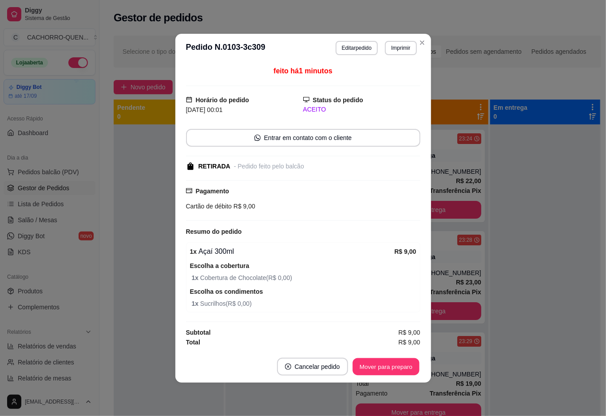
click at [391, 371] on button "Mover para preparo" at bounding box center [386, 366] width 67 height 17
click at [386, 367] on button "Mover para preparo" at bounding box center [386, 366] width 67 height 17
click at [382, 361] on button "Mover para retirada disponível" at bounding box center [371, 367] width 98 height 18
click at [370, 366] on button "Mover para retirada disponível" at bounding box center [371, 366] width 95 height 17
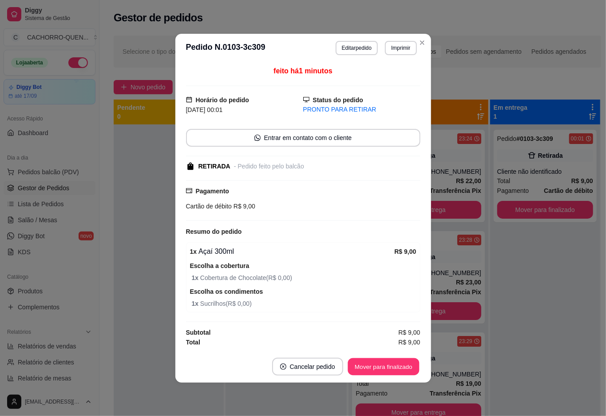
click at [367, 366] on button "Mover para finalizado" at bounding box center [384, 366] width 72 height 17
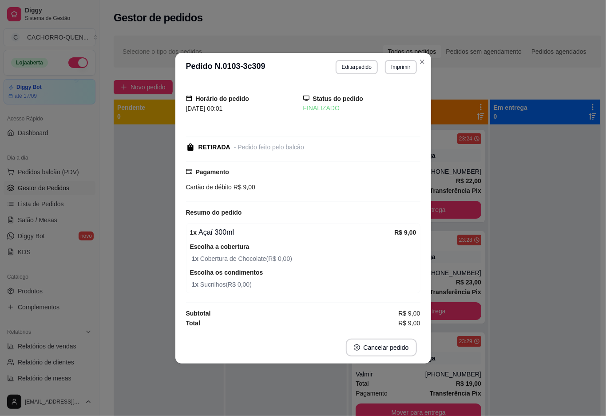
click at [136, 267] on div at bounding box center [169, 332] width 110 height 416
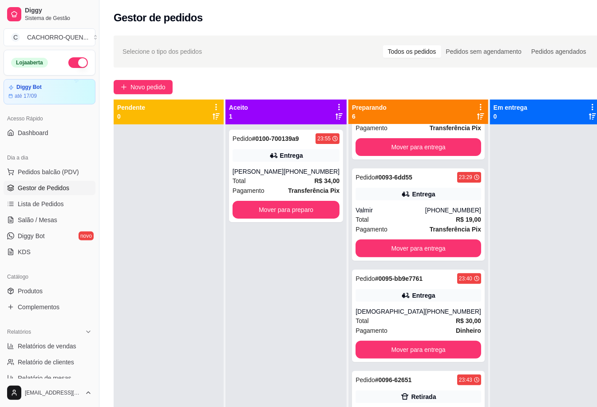
scroll to position [168, 0]
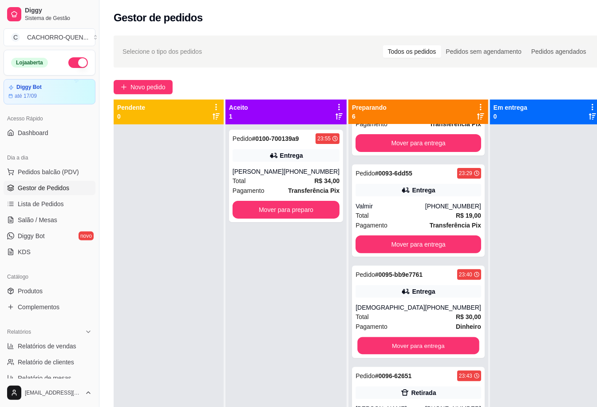
click at [412, 343] on button "Mover para entrega" at bounding box center [419, 345] width 122 height 17
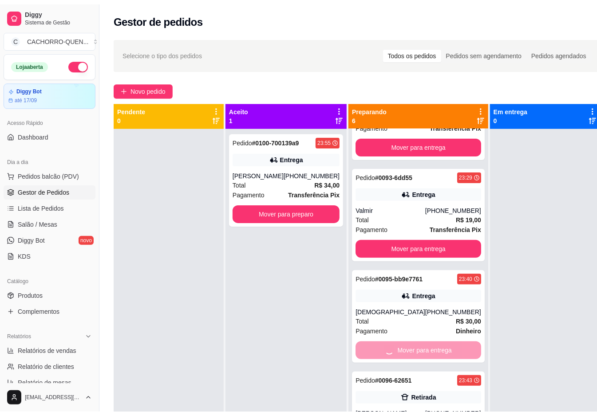
scroll to position [99, 0]
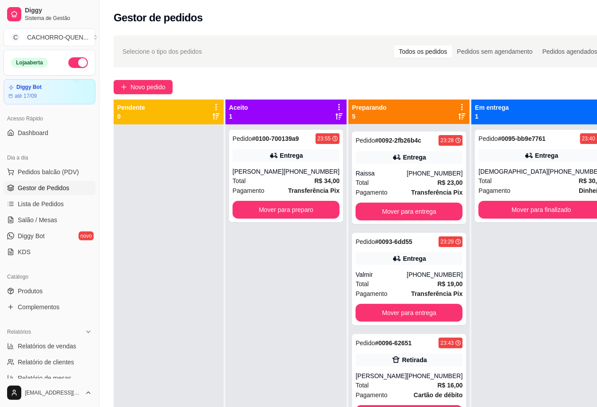
click at [510, 211] on button "Mover para finalizado" at bounding box center [542, 210] width 126 height 18
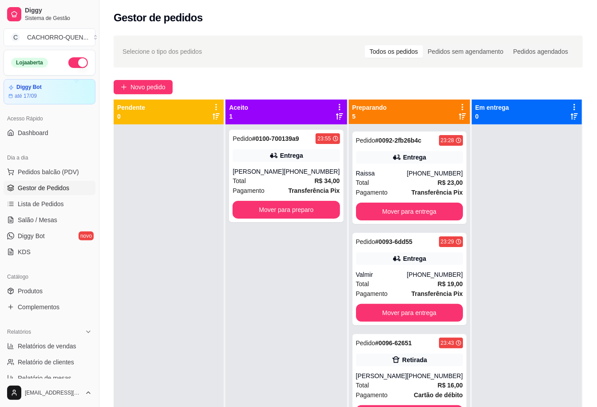
click at [400, 211] on button "Mover para entrega" at bounding box center [409, 212] width 107 height 18
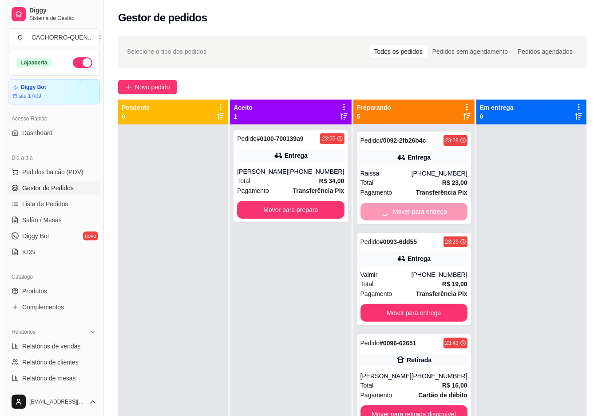
scroll to position [0, 0]
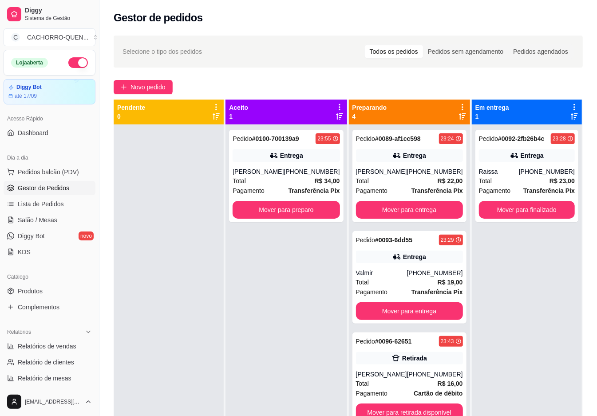
click at [404, 208] on button "Mover para entrega" at bounding box center [409, 210] width 107 height 18
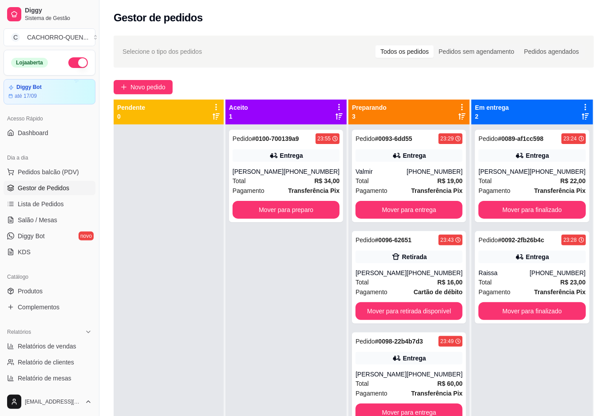
click at [506, 311] on button "Mover para finalizado" at bounding box center [532, 311] width 107 height 18
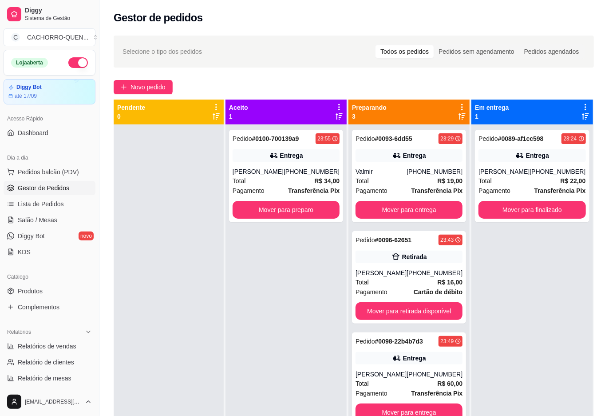
click at [400, 205] on button "Mover para entrega" at bounding box center [409, 210] width 107 height 18
click at [397, 205] on button "Mover para entrega" at bounding box center [410, 209] width 104 height 17
click at [402, 208] on button "Mover para entrega" at bounding box center [409, 210] width 107 height 18
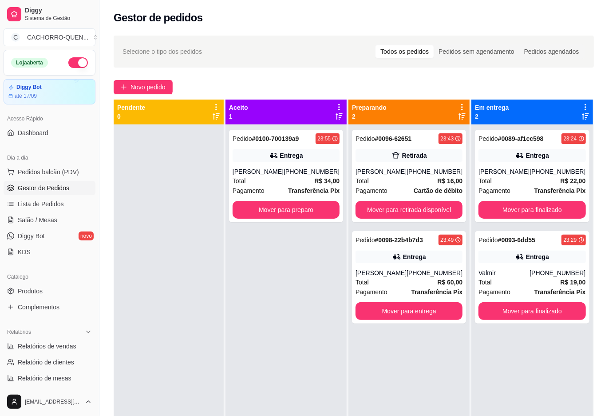
click at [517, 311] on button "Mover para finalizado" at bounding box center [532, 311] width 107 height 18
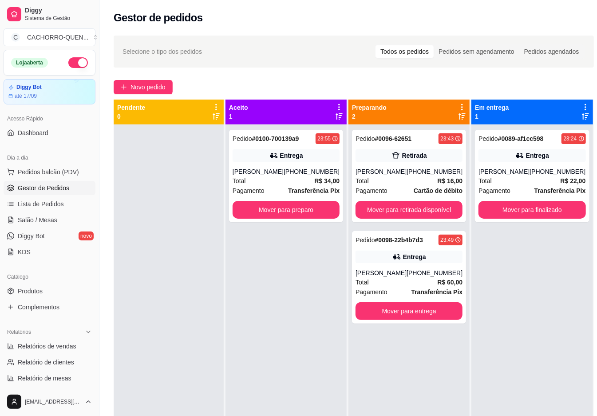
click at [501, 211] on button "Mover para finalizado" at bounding box center [532, 210] width 107 height 18
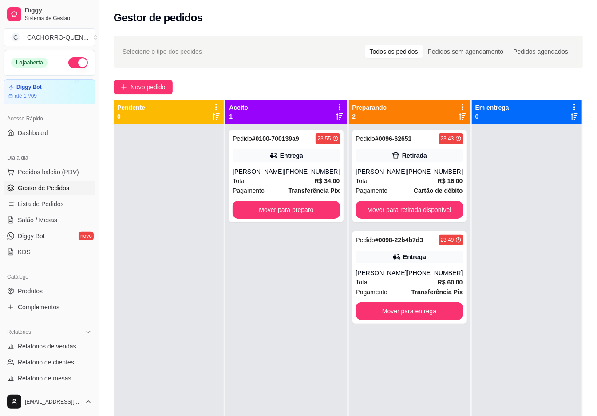
click at [266, 208] on button "Mover para preparo" at bounding box center [286, 210] width 107 height 18
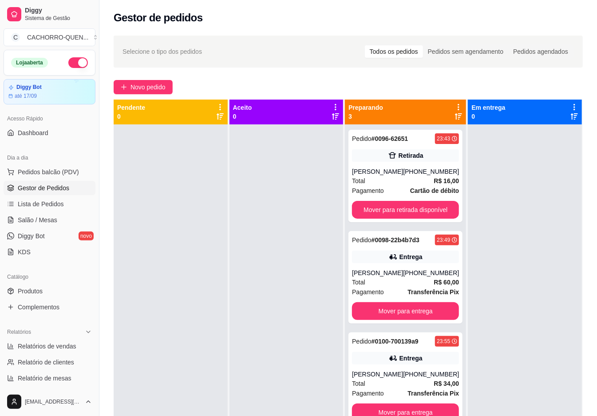
click at [405, 213] on button "Mover para retirada disponível" at bounding box center [405, 210] width 107 height 18
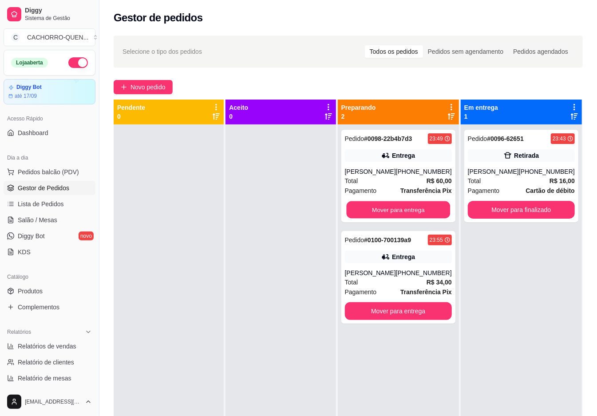
click at [404, 208] on button "Mover para entrega" at bounding box center [398, 209] width 104 height 17
click at [403, 302] on button "Mover para entrega" at bounding box center [398, 311] width 107 height 18
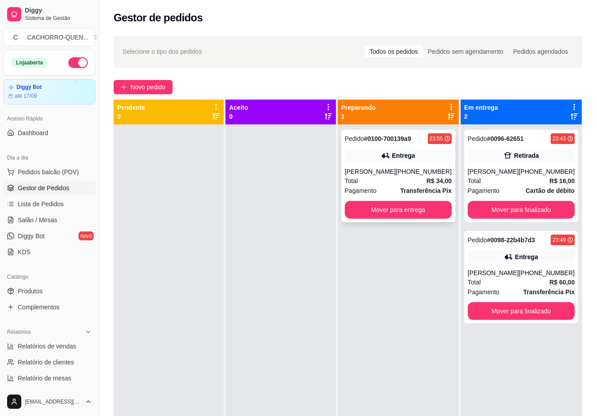
click at [405, 208] on button "Mover para entrega" at bounding box center [398, 210] width 107 height 18
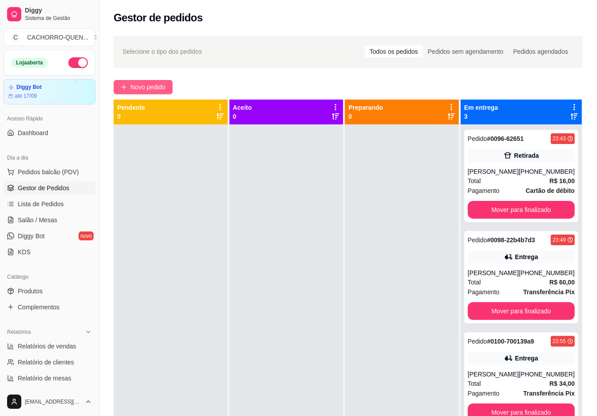
click at [150, 90] on span "Novo pedido" at bounding box center [148, 87] width 35 height 10
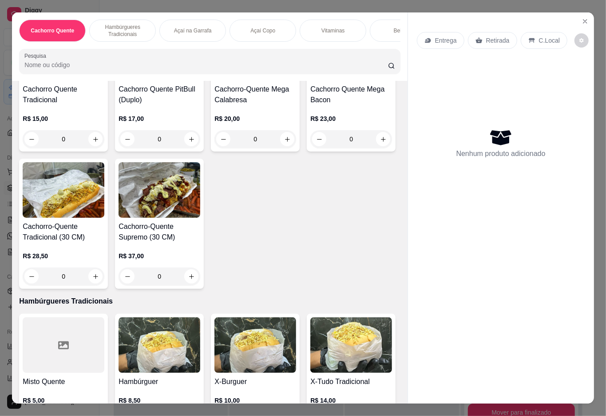
scroll to position [126, 0]
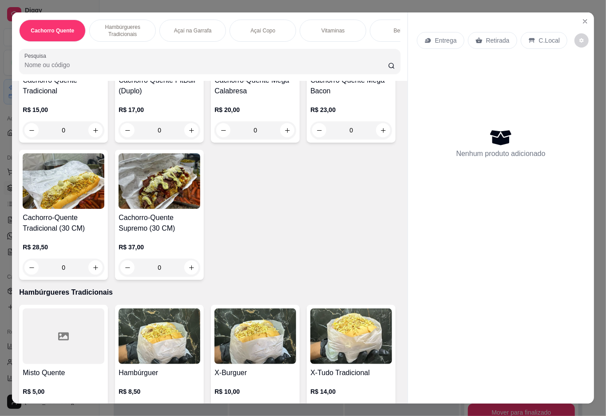
click at [200, 269] on div "0" at bounding box center [160, 267] width 82 height 18
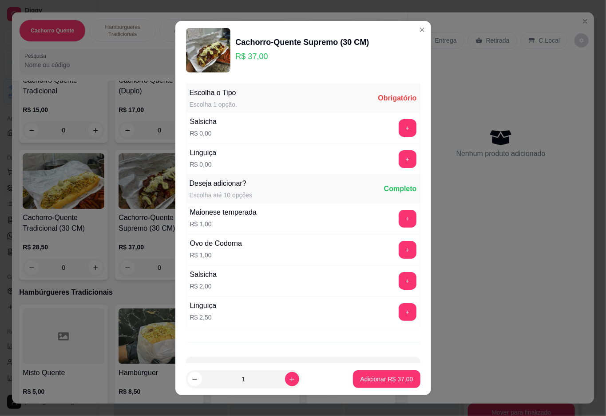
click at [399, 128] on button "+" at bounding box center [408, 128] width 18 height 18
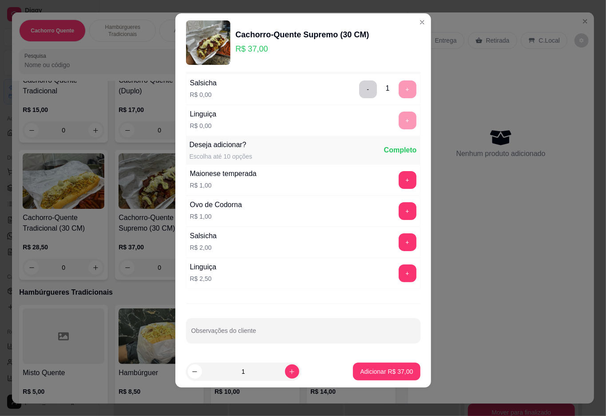
click at [378, 374] on p "Adicionar R$ 37,00" at bounding box center [386, 371] width 53 height 9
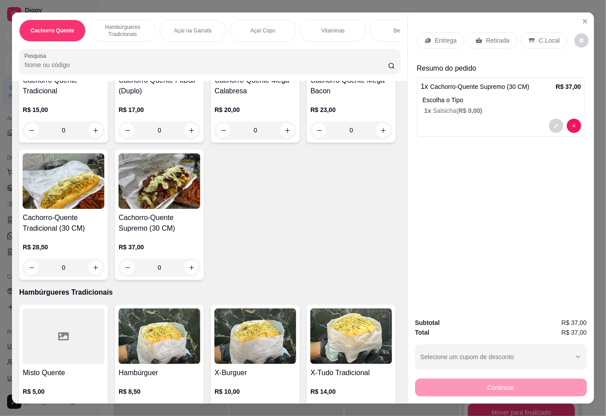
click at [495, 36] on p "Retirada" at bounding box center [498, 40] width 24 height 9
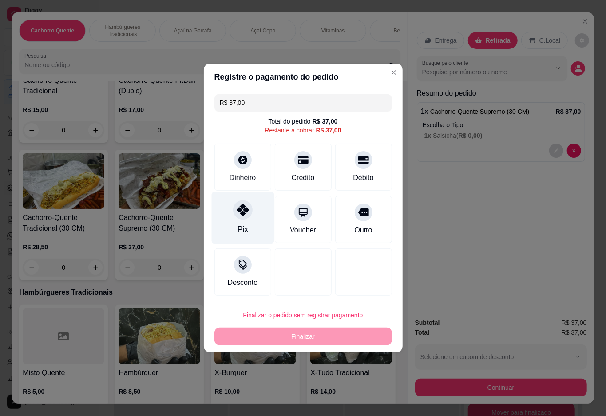
click at [237, 212] on icon at bounding box center [243, 210] width 12 height 12
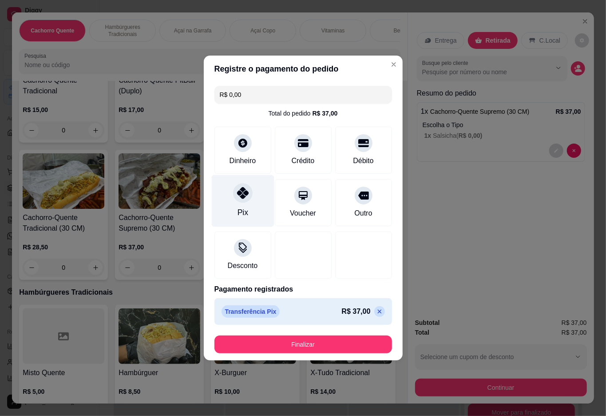
click at [332, 343] on button "Finalizar" at bounding box center [304, 344] width 178 height 18
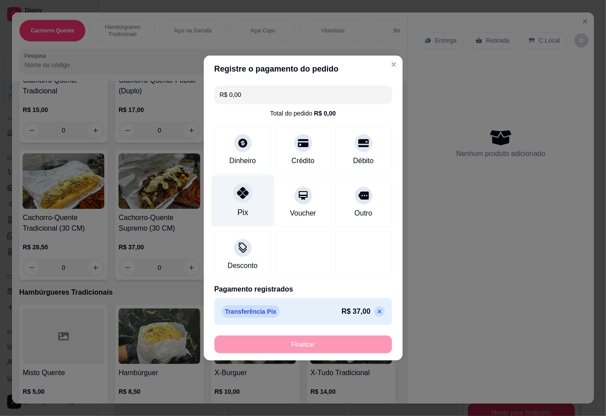
type input "-R$ 37,00"
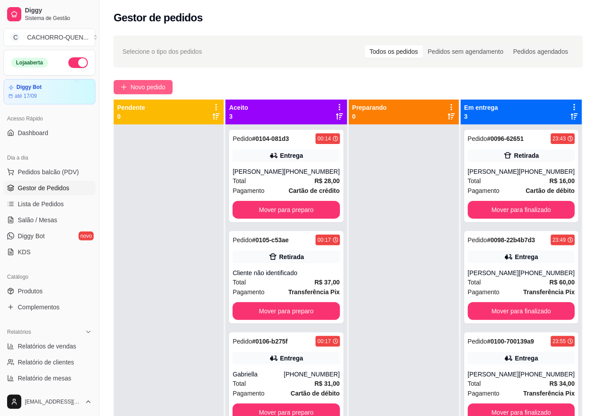
click at [160, 87] on span "Novo pedido" at bounding box center [148, 87] width 35 height 10
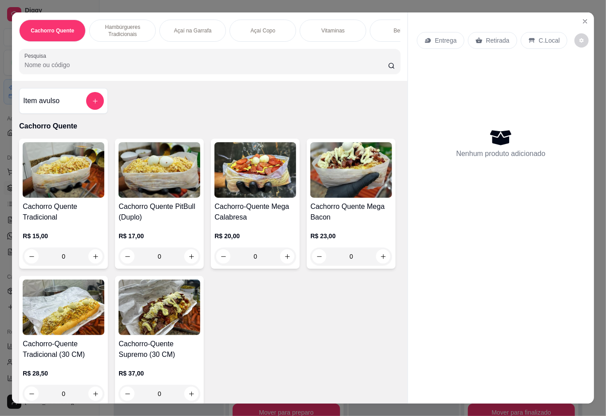
click at [189, 263] on div "0" at bounding box center [160, 256] width 82 height 18
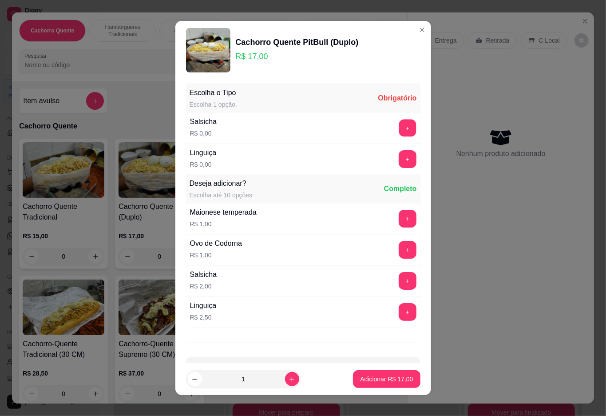
click at [399, 128] on button "+" at bounding box center [407, 127] width 17 height 17
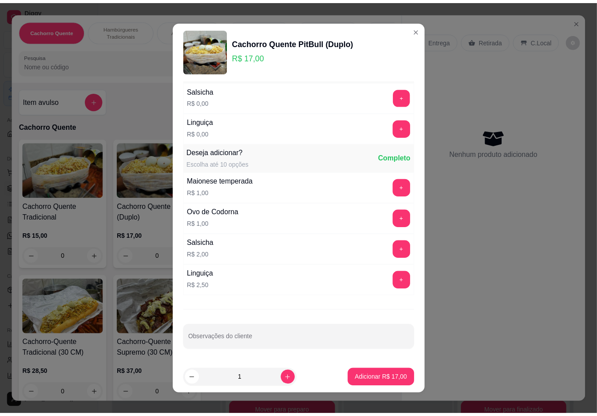
scroll to position [8, 0]
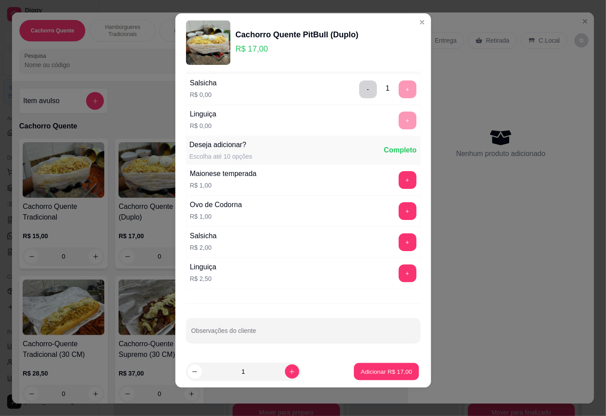
click at [378, 372] on p "Adicionar R$ 17,00" at bounding box center [387, 371] width 52 height 8
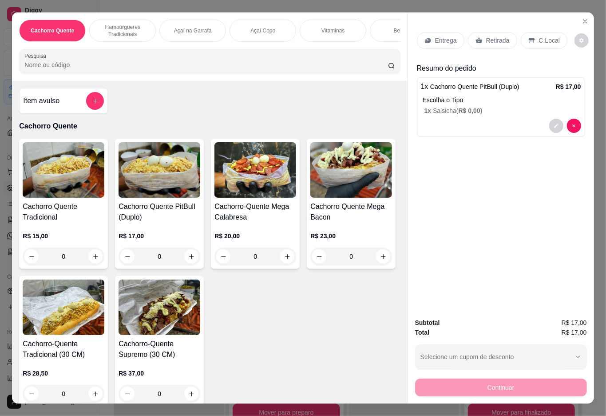
click at [490, 36] on p "Retirada" at bounding box center [498, 40] width 24 height 9
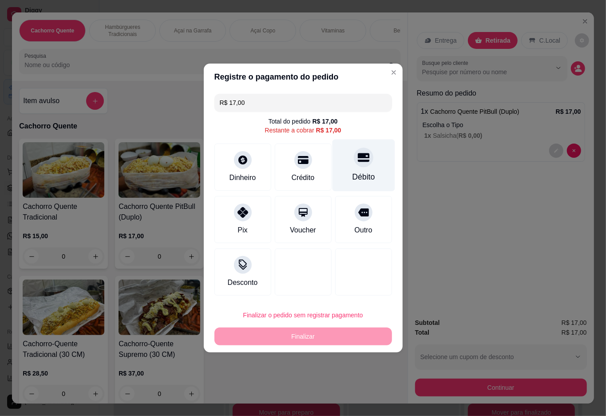
click at [354, 167] on div at bounding box center [364, 157] width 20 height 20
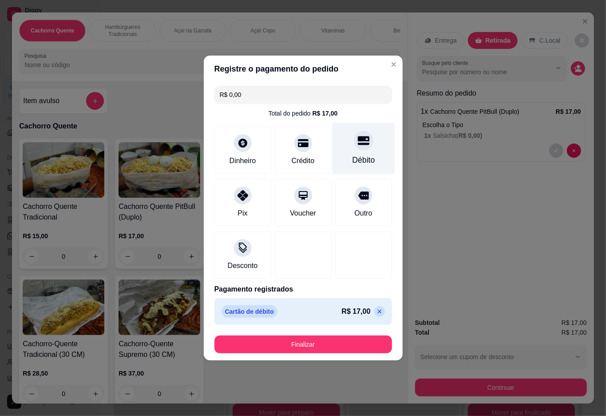
click at [305, 346] on button "Finalizar" at bounding box center [304, 344] width 178 height 18
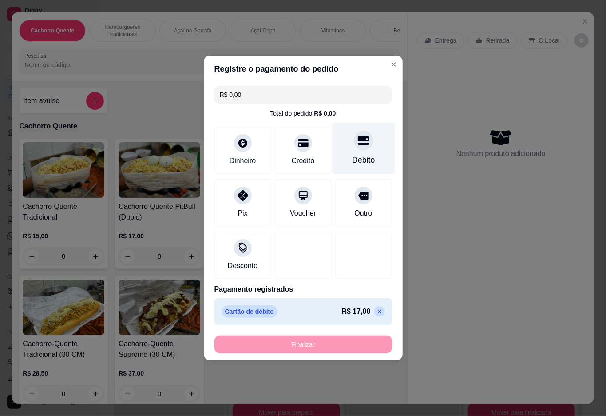
type input "-R$ 17,00"
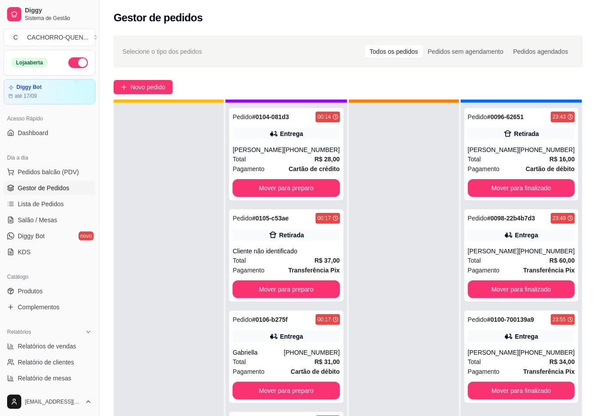
scroll to position [24, 0]
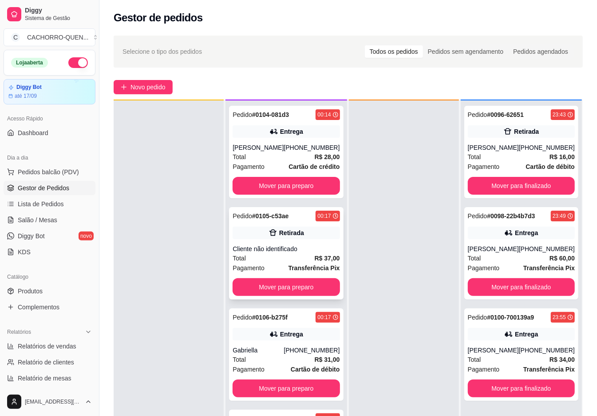
click at [305, 255] on div "Total R$ 37,00" at bounding box center [286, 258] width 107 height 10
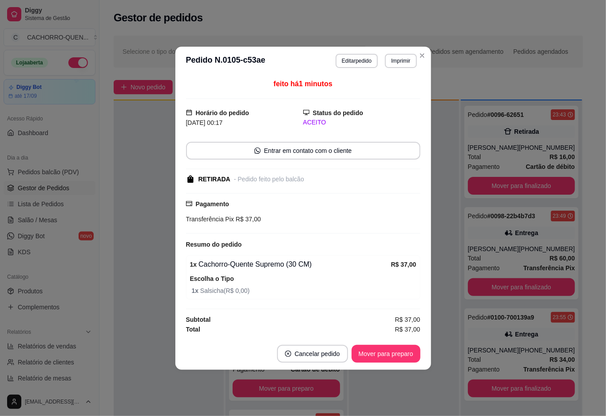
click at [384, 350] on button "Mover para preparo" at bounding box center [386, 354] width 69 height 18
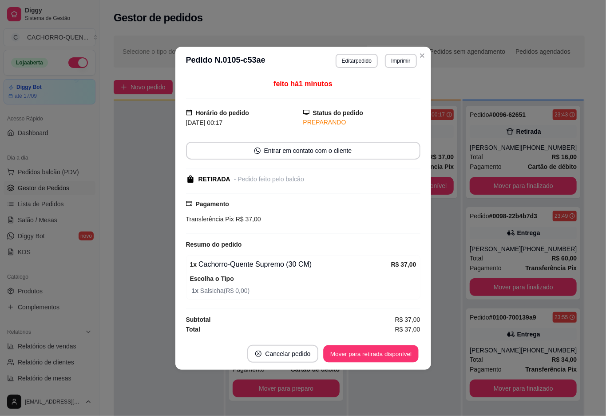
click at [383, 354] on button "Mover para retirada disponível" at bounding box center [371, 353] width 95 height 17
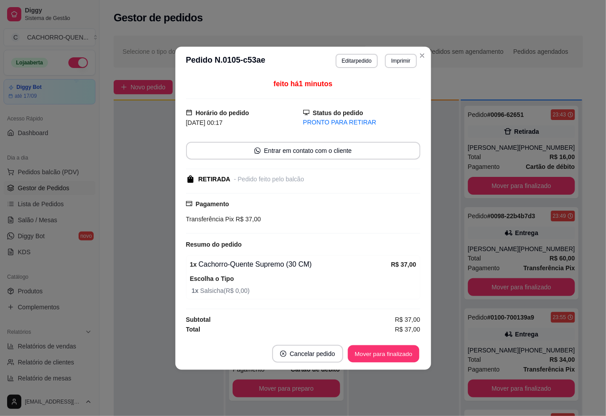
click at [380, 354] on button "Mover para finalizado" at bounding box center [384, 353] width 72 height 17
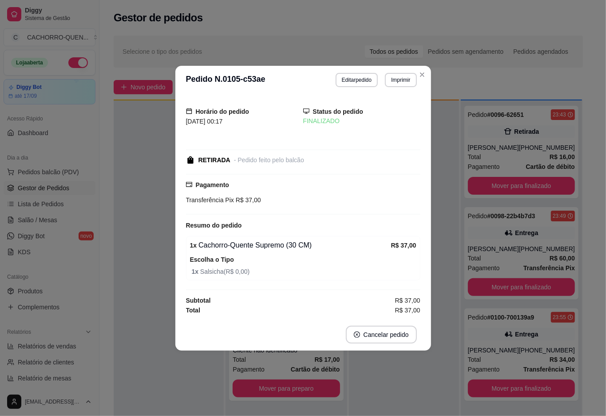
click at [132, 265] on div at bounding box center [169, 308] width 110 height 416
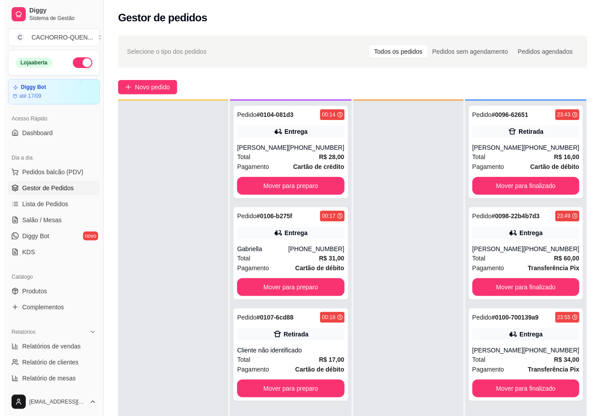
scroll to position [25, 0]
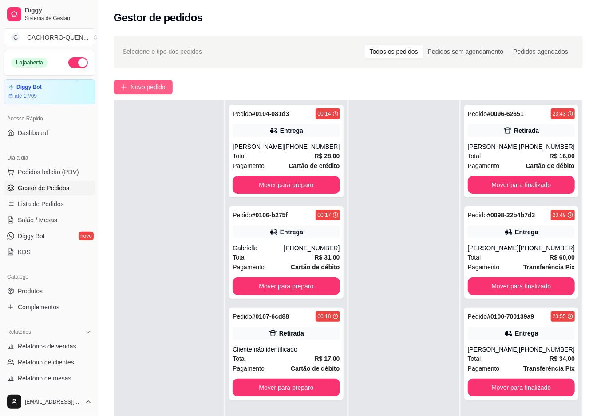
click at [148, 86] on span "Novo pedido" at bounding box center [148, 87] width 35 height 10
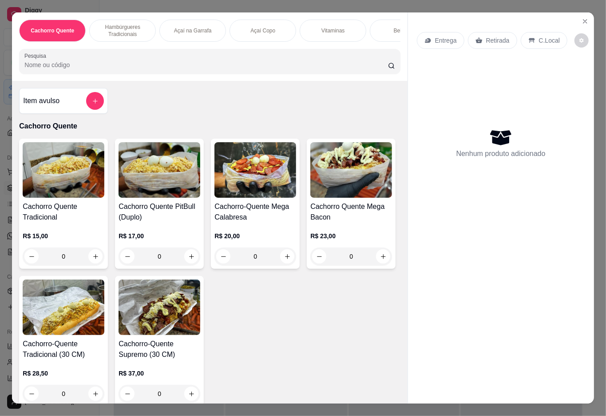
click at [390, 33] on div "Bebidas" at bounding box center [403, 31] width 67 height 22
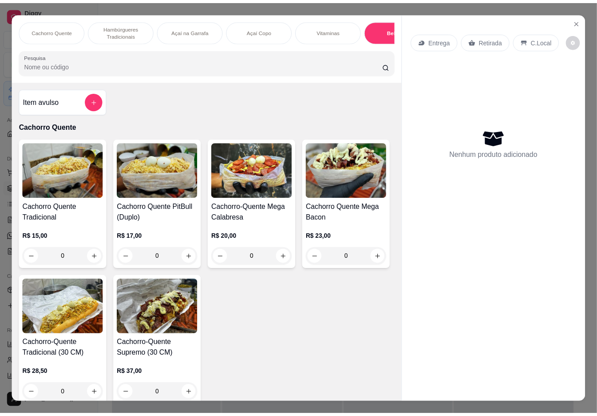
scroll to position [20, 0]
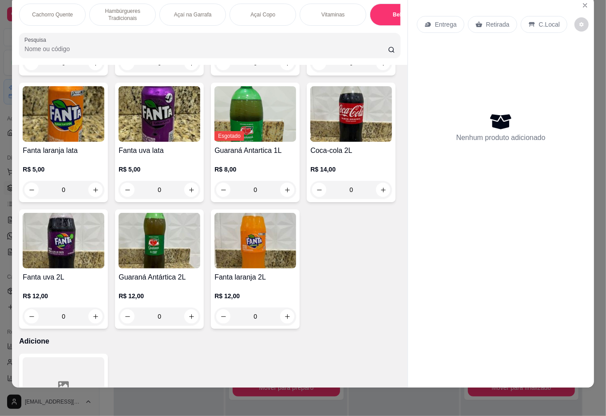
type input "1"
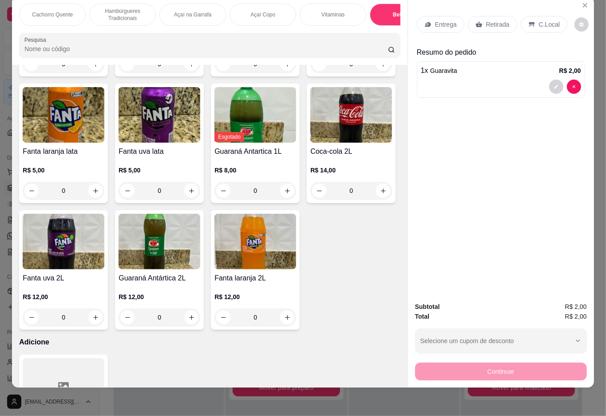
click at [480, 21] on icon at bounding box center [479, 24] width 7 height 6
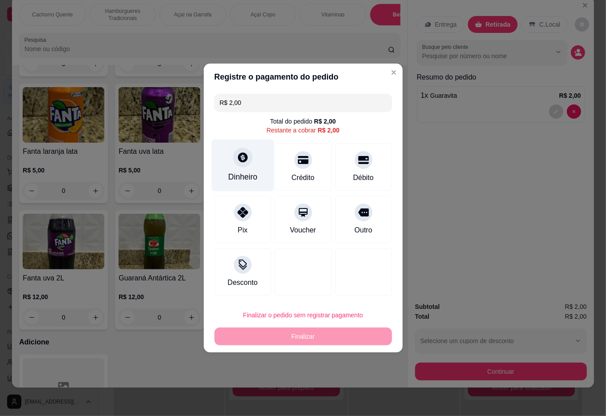
click at [240, 160] on icon at bounding box center [243, 157] width 10 height 10
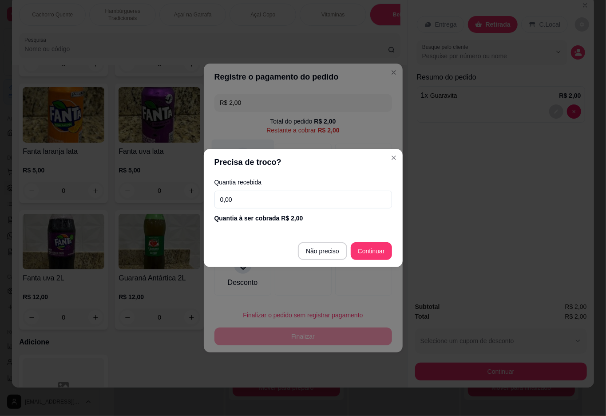
click at [322, 250] on button "Não preciso" at bounding box center [322, 251] width 49 height 18
click at [372, 249] on div at bounding box center [363, 271] width 57 height 47
type input "R$ 0,00"
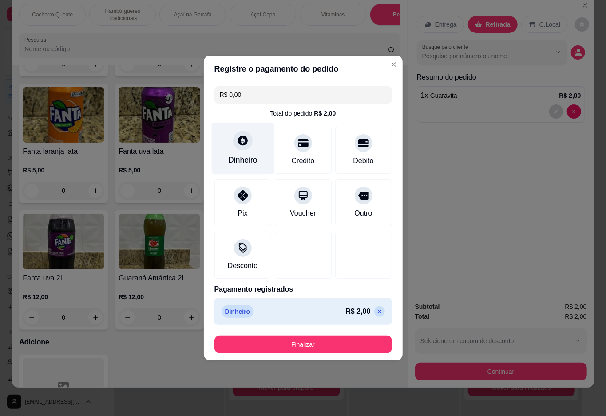
click at [334, 340] on button "Finalizar" at bounding box center [304, 344] width 178 height 18
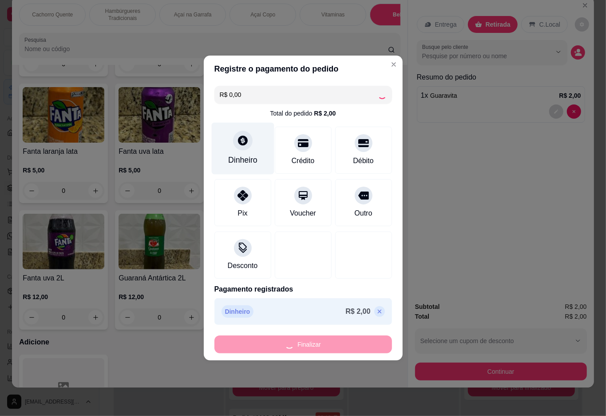
type input "0"
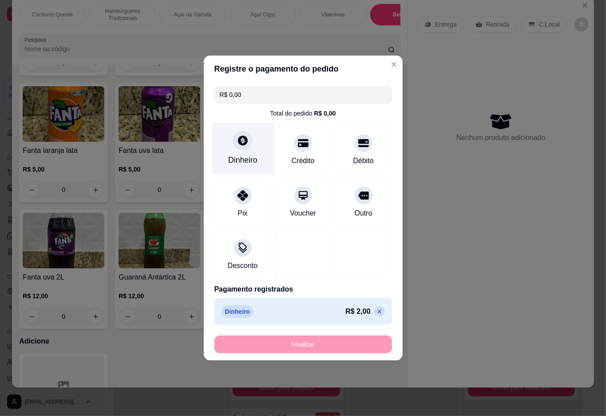
type input "-R$ 2,00"
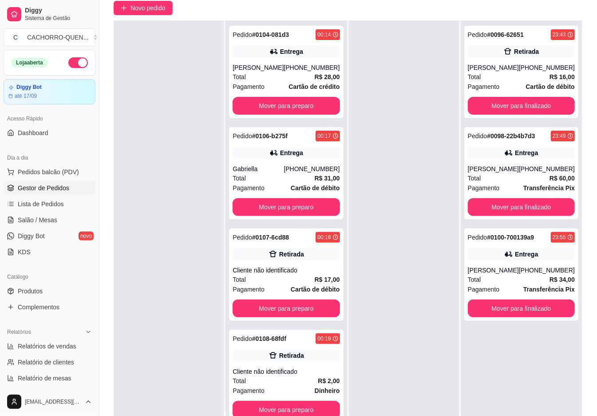
scroll to position [135, 0]
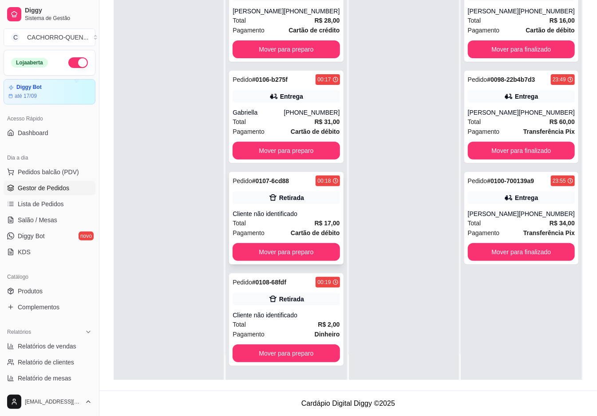
click at [295, 224] on div "Total R$ 17,00" at bounding box center [286, 223] width 107 height 10
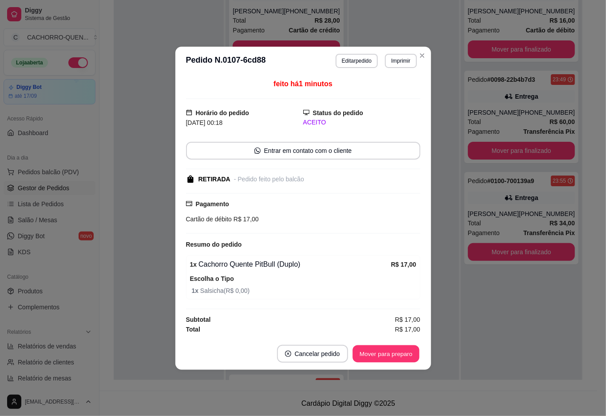
click at [362, 355] on button "Mover para preparo" at bounding box center [386, 353] width 67 height 17
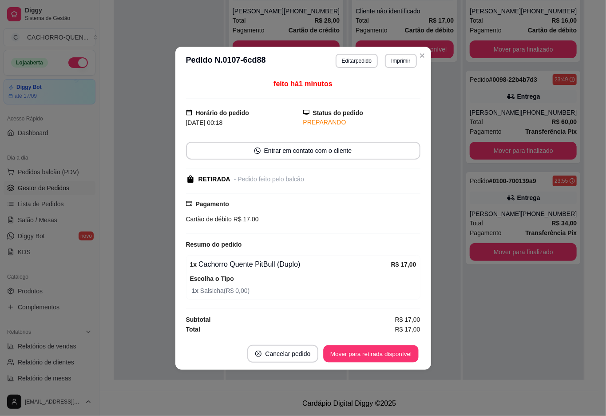
click at [384, 358] on button "Mover para retirada disponível" at bounding box center [371, 353] width 95 height 17
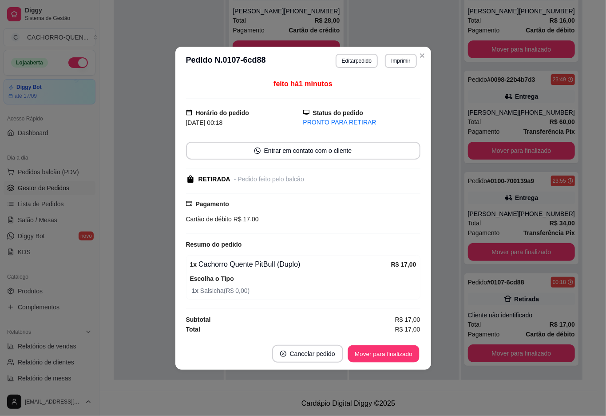
click at [378, 353] on button "Mover para finalizado" at bounding box center [384, 353] width 72 height 17
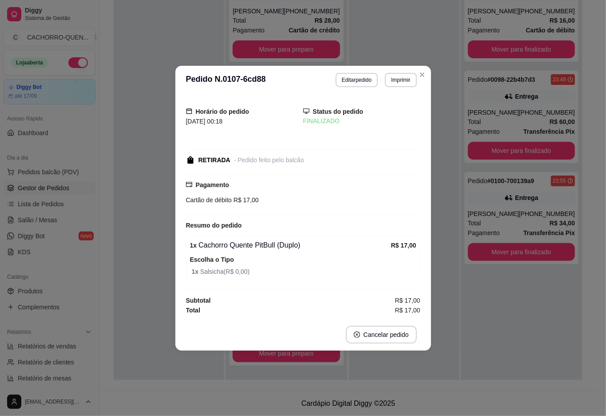
click at [146, 322] on div at bounding box center [169, 172] width 110 height 416
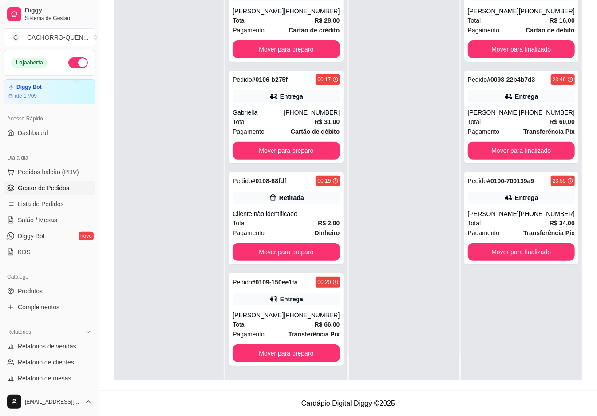
click at [297, 353] on button "Mover para preparo" at bounding box center [286, 353] width 107 height 18
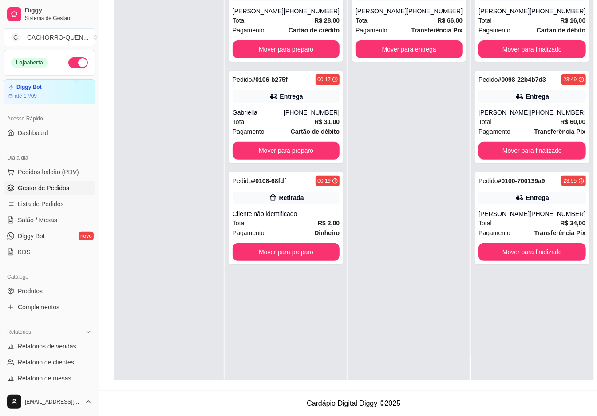
scroll to position [0, 0]
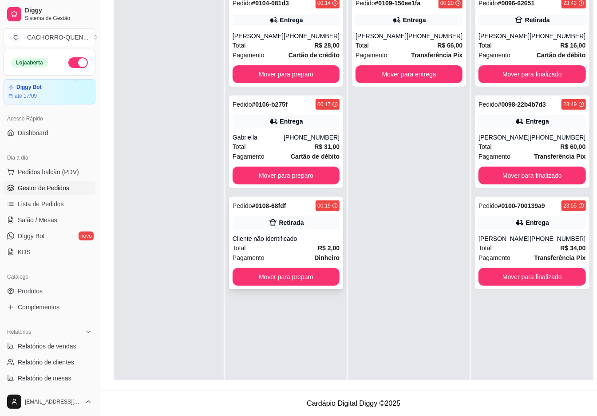
click at [305, 248] on div "Total R$ 2,00" at bounding box center [286, 248] width 107 height 10
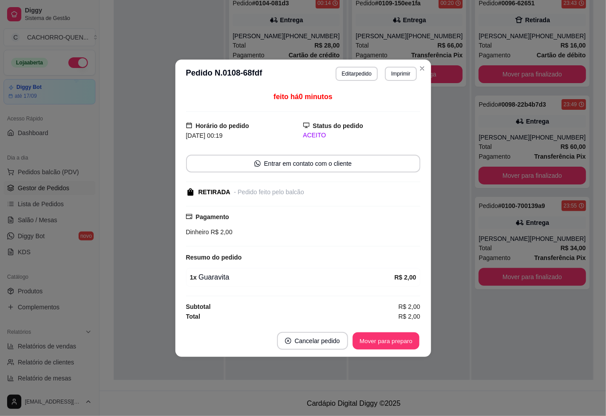
click at [365, 343] on button "Mover para preparo" at bounding box center [386, 340] width 67 height 17
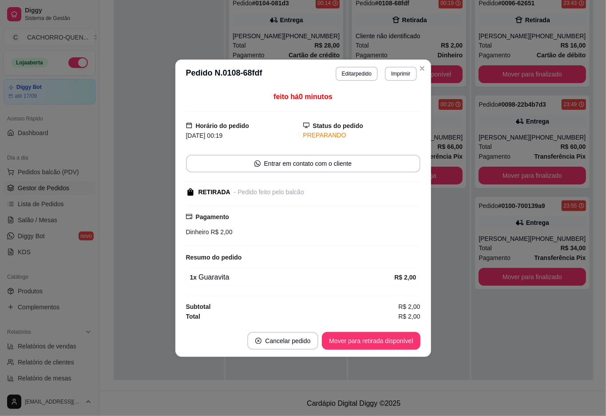
click at [372, 340] on button "Mover para retirada disponível" at bounding box center [371, 341] width 98 height 18
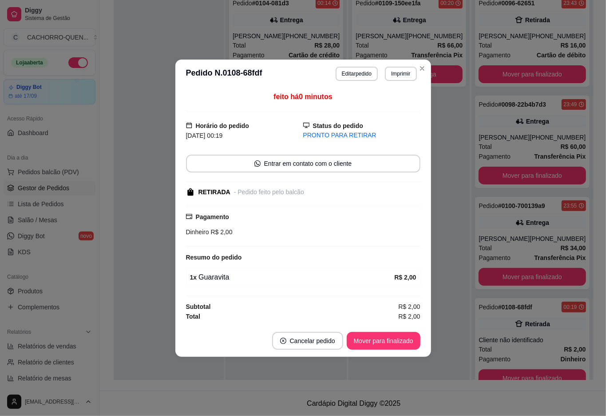
click at [382, 340] on button "Mover para finalizado" at bounding box center [384, 341] width 74 height 18
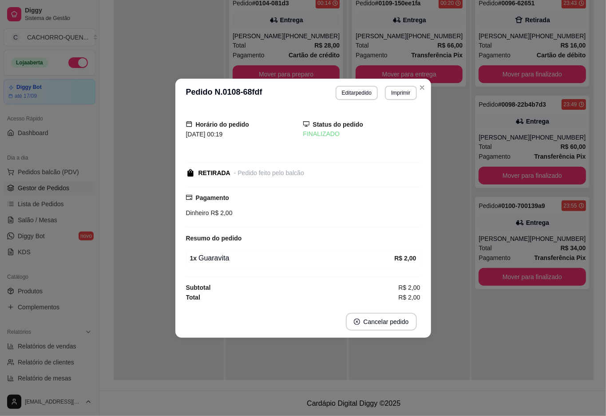
click at [135, 334] on div at bounding box center [169, 197] width 110 height 416
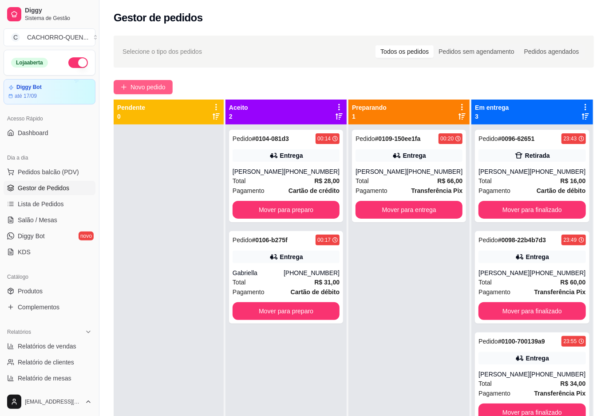
click at [157, 86] on span "Novo pedido" at bounding box center [148, 87] width 35 height 10
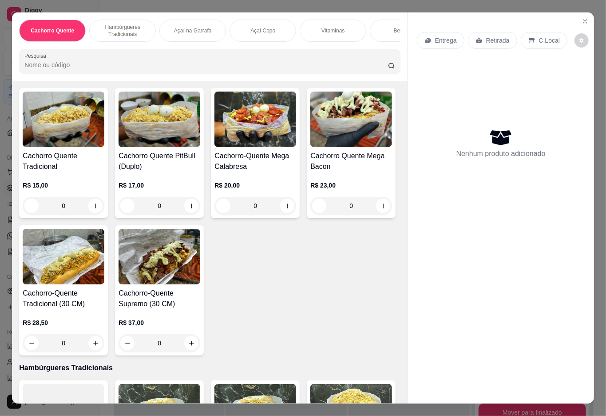
scroll to position [93, 0]
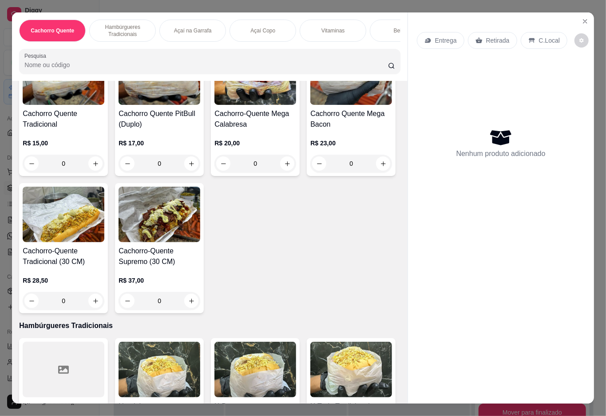
click at [200, 300] on div "0" at bounding box center [160, 301] width 82 height 18
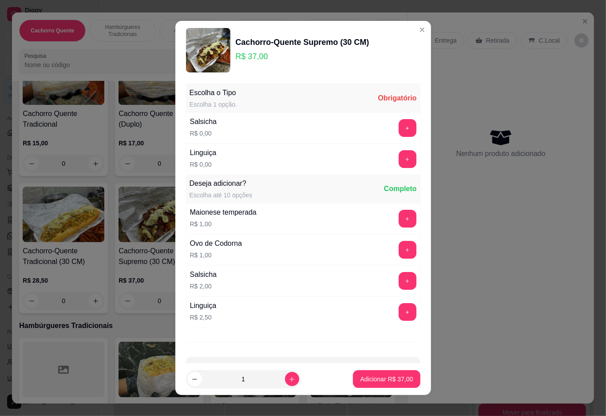
click at [399, 159] on button "+" at bounding box center [408, 159] width 18 height 18
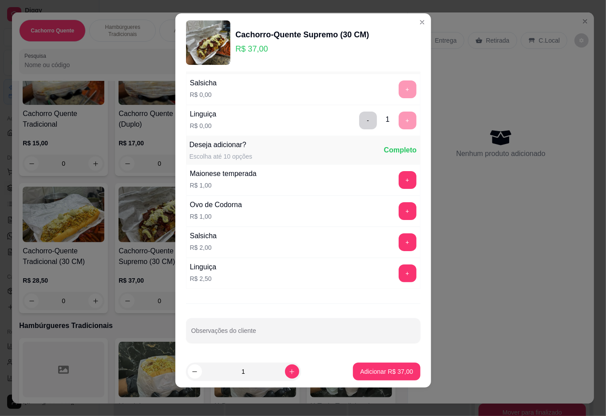
click at [390, 370] on p "Adicionar R$ 37,00" at bounding box center [386, 371] width 53 height 9
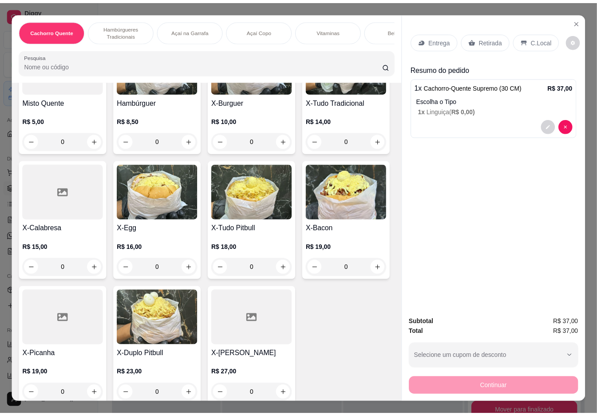
scroll to position [396, 0]
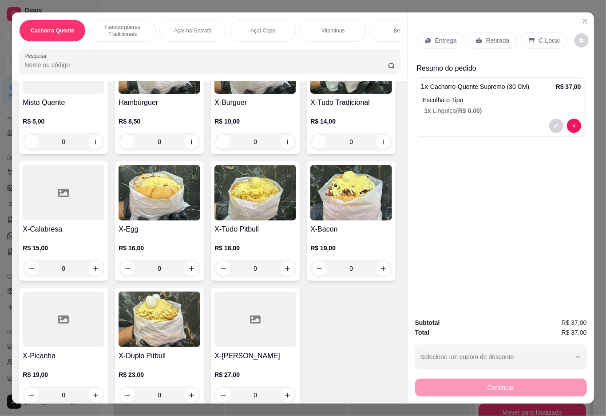
click at [310, 151] on div "0" at bounding box center [351, 142] width 82 height 18
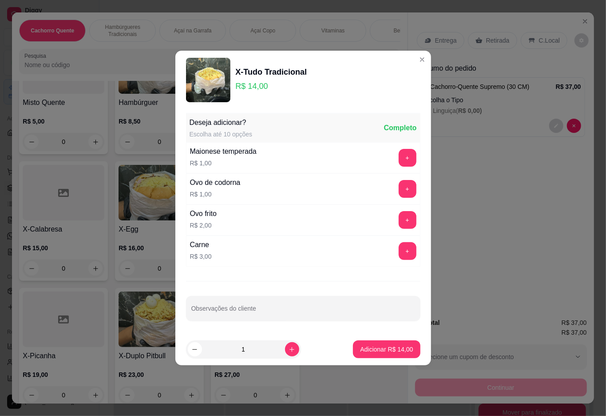
click at [396, 349] on p "Adicionar R$ 14,00" at bounding box center [386, 349] width 53 height 9
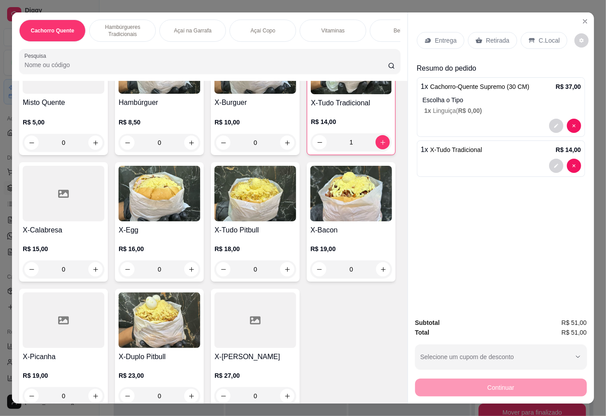
click at [497, 36] on p "Retirada" at bounding box center [498, 40] width 24 height 9
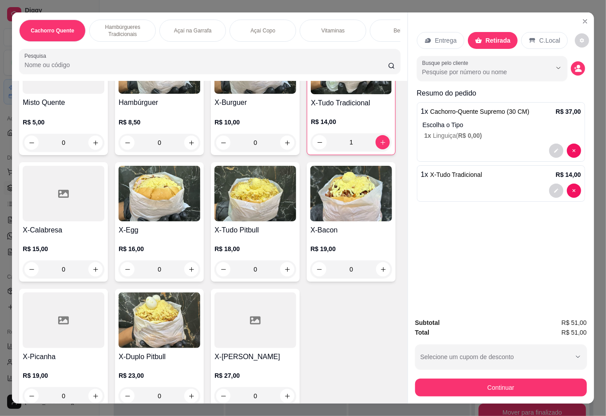
click at [569, 145] on div "Entrega Retirada C.Local Busque pelo cliente Resumo do pedido 1 x Cachorro-Quen…" at bounding box center [501, 161] width 186 height 298
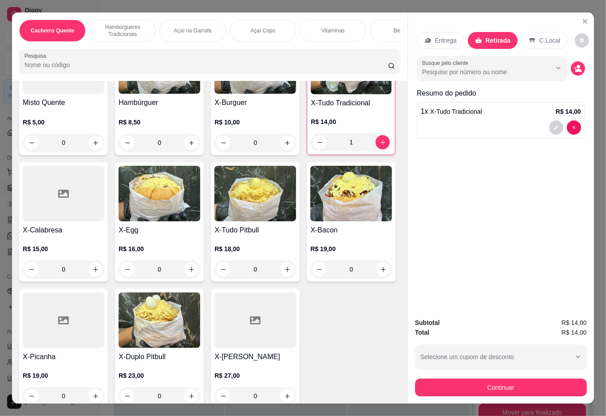
click at [311, 151] on div "1" at bounding box center [351, 142] width 81 height 18
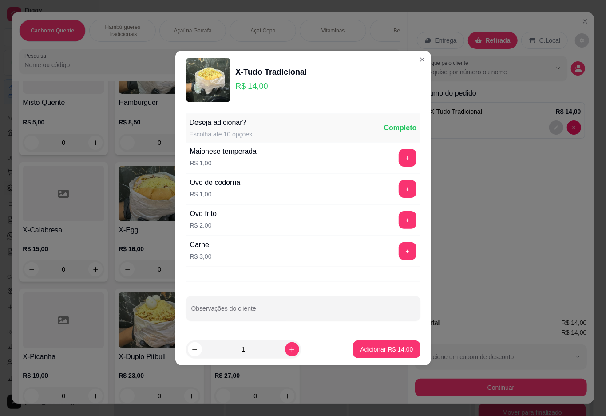
click at [290, 349] on button "increase-product-quantity" at bounding box center [292, 349] width 14 height 14
click at [366, 349] on p "Adicionar R$ 14,00" at bounding box center [386, 349] width 53 height 9
type input "2"
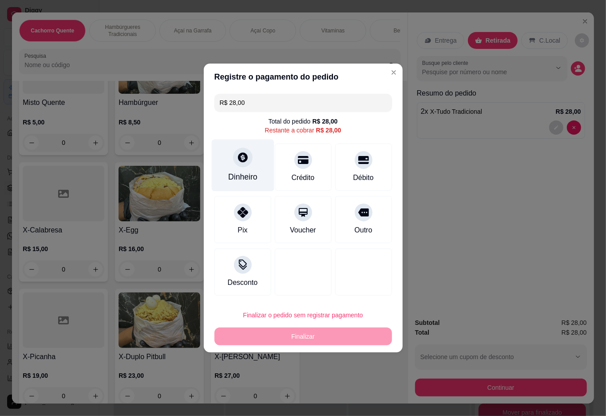
click at [243, 161] on icon at bounding box center [243, 157] width 12 height 12
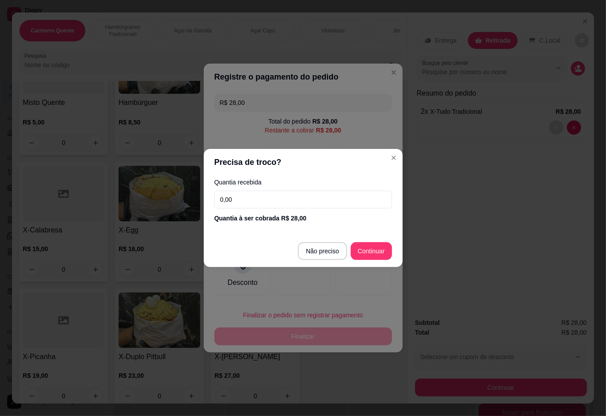
click at [286, 198] on input "0,00" at bounding box center [304, 200] width 178 height 18
type input "100,00"
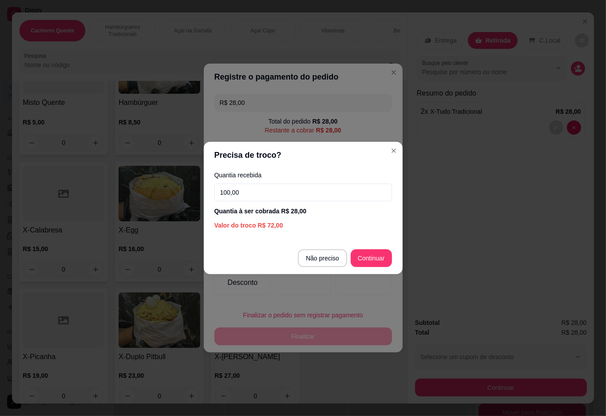
click at [375, 258] on div at bounding box center [363, 271] width 57 height 47
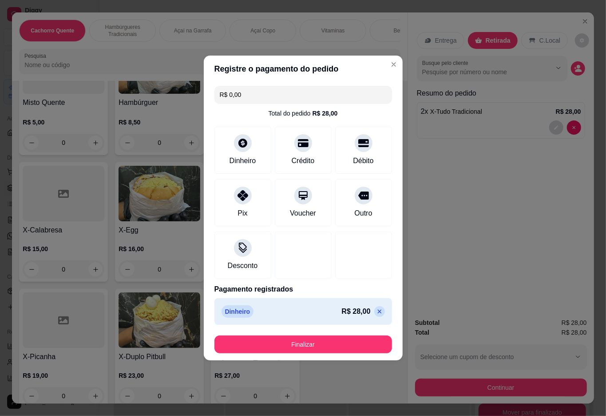
type input "R$ 0,00"
click at [334, 346] on button "Finalizar" at bounding box center [304, 344] width 178 height 18
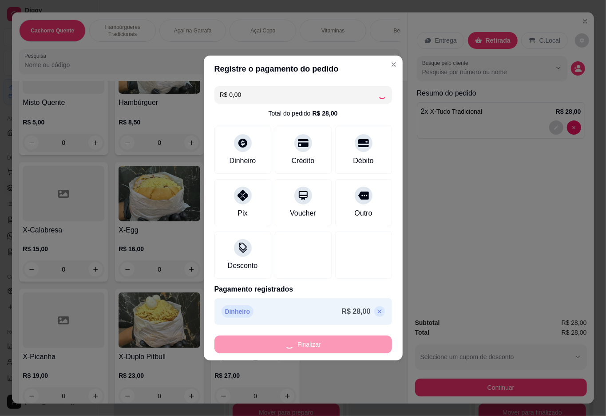
type input "0"
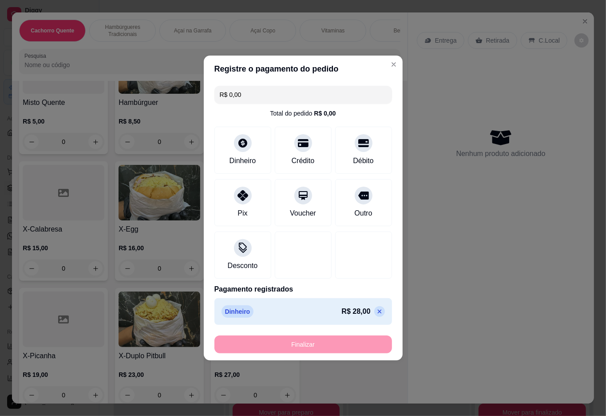
type input "-R$ 28,00"
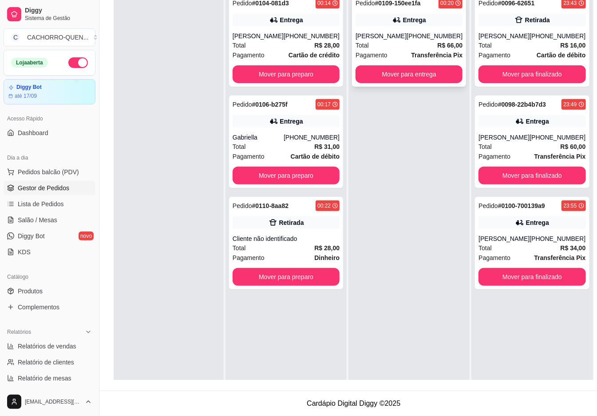
click at [400, 35] on div "[PERSON_NAME]" at bounding box center [381, 36] width 51 height 9
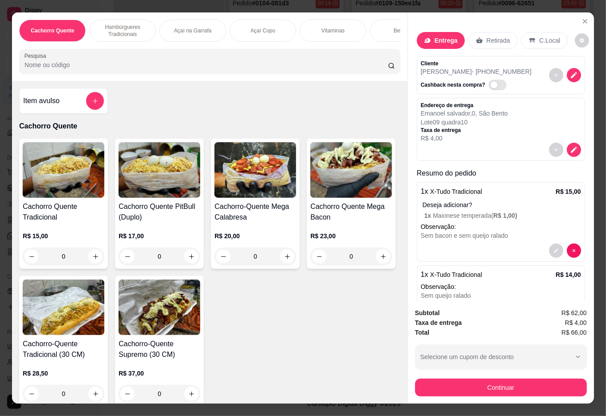
click at [353, 100] on input "R$ 66,00" at bounding box center [303, 103] width 167 height 18
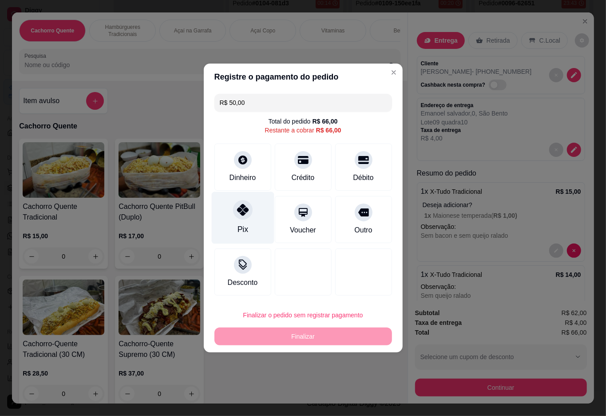
click at [225, 228] on div "Pix" at bounding box center [242, 218] width 63 height 52
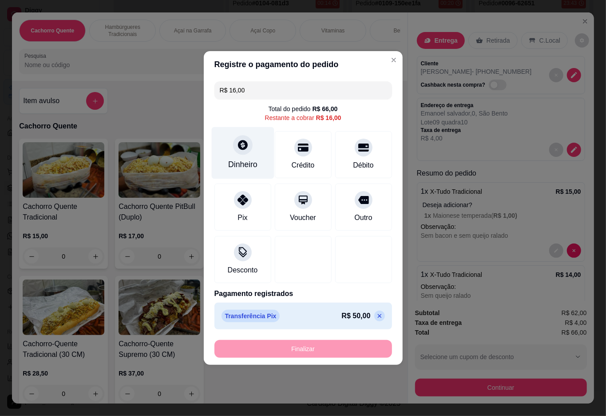
click at [247, 152] on div at bounding box center [243, 145] width 20 height 20
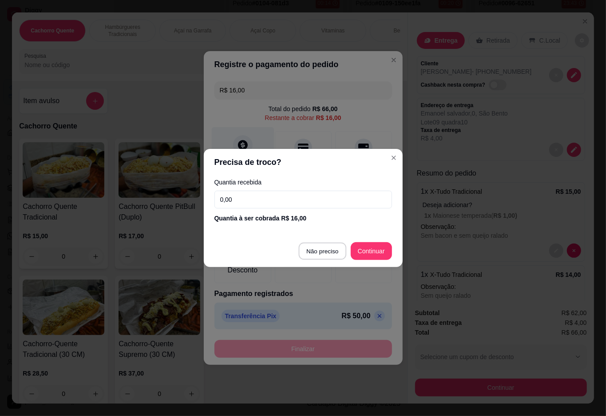
click at [315, 250] on div at bounding box center [303, 259] width 57 height 47
type input "R$ 0,00"
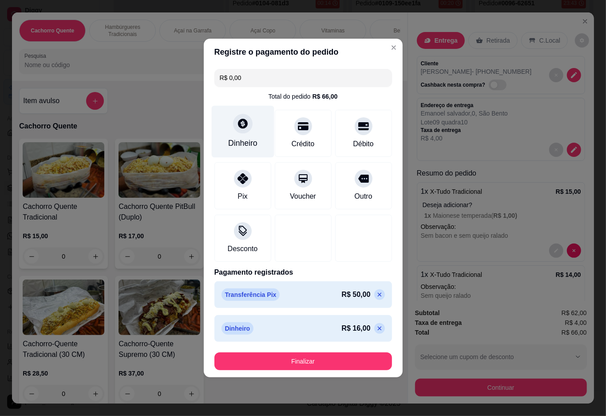
click at [322, 363] on button "Finalizar" at bounding box center [304, 361] width 178 height 18
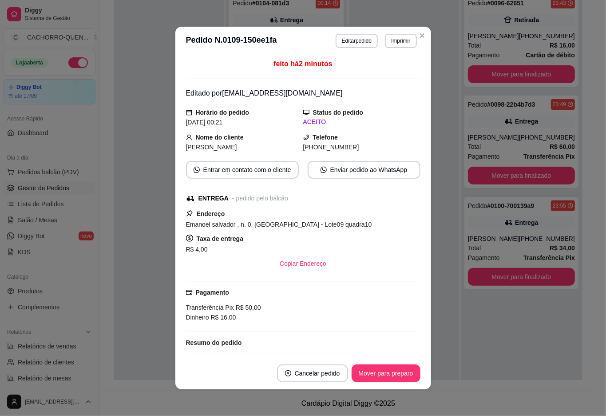
click at [148, 290] on div at bounding box center [169, 197] width 110 height 416
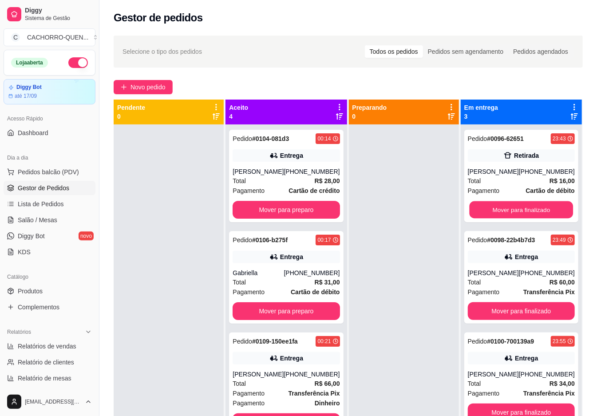
click at [497, 209] on button "Mover para finalizado" at bounding box center [521, 209] width 104 height 17
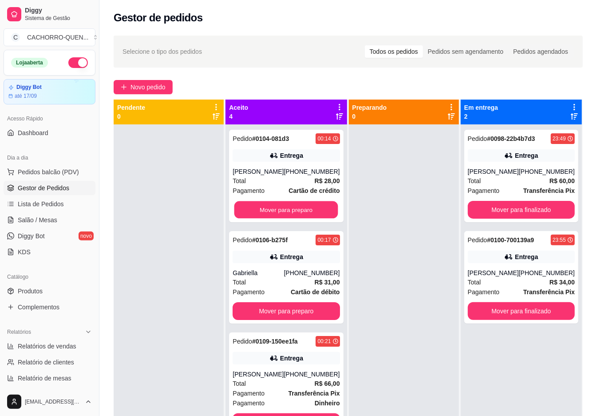
click at [292, 208] on button "Mover para preparo" at bounding box center [287, 209] width 104 height 17
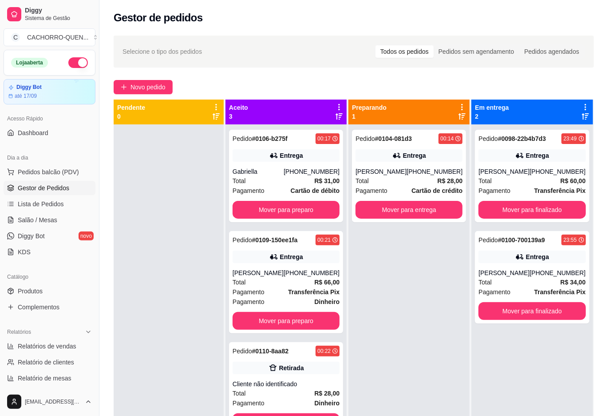
click at [295, 207] on button "Mover para preparo" at bounding box center [286, 210] width 107 height 18
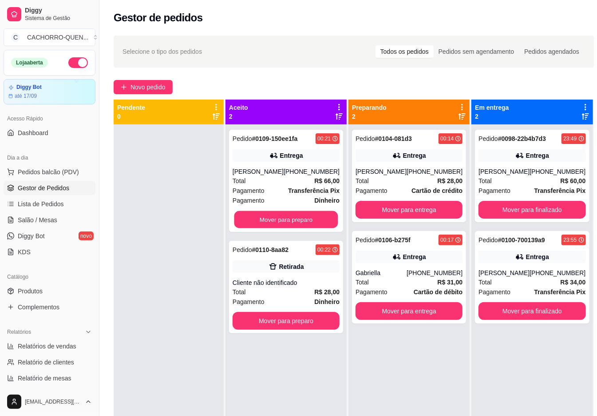
click at [299, 211] on button "Mover para preparo" at bounding box center [287, 219] width 104 height 17
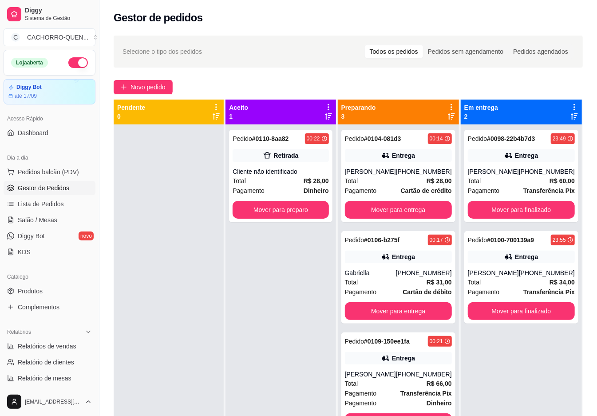
click at [294, 208] on button "Mover para preparo" at bounding box center [281, 210] width 96 height 18
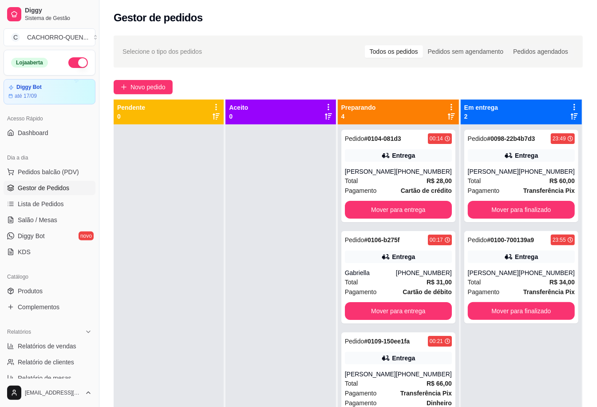
click at [529, 219] on button "Mover para finalizado" at bounding box center [521, 210] width 107 height 18
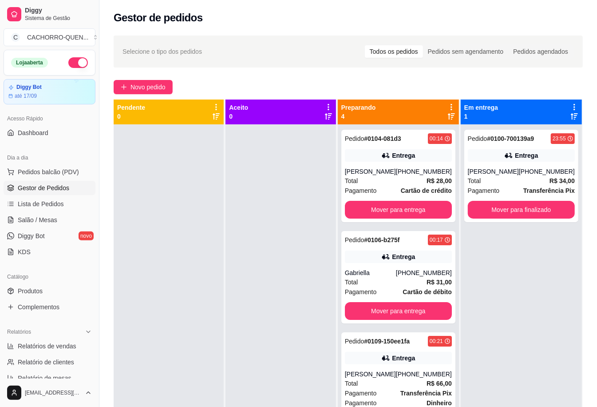
click at [541, 206] on button "Mover para finalizado" at bounding box center [521, 210] width 107 height 18
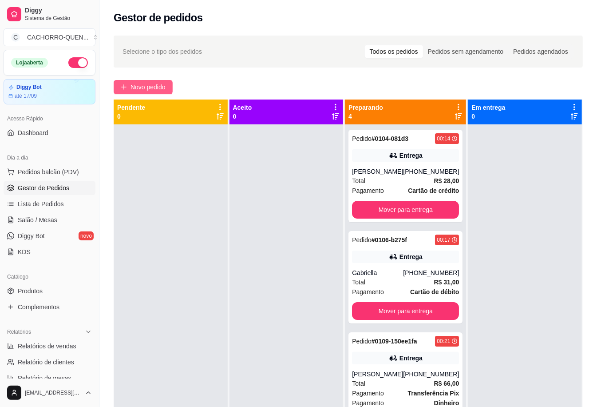
click at [164, 84] on span "Novo pedido" at bounding box center [148, 87] width 35 height 10
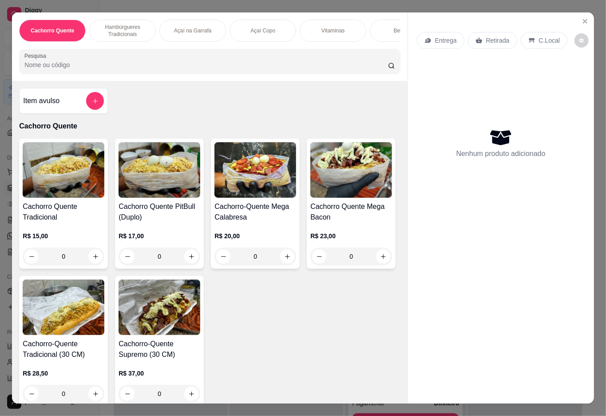
click at [386, 27] on div "Bebidas" at bounding box center [403, 31] width 67 height 22
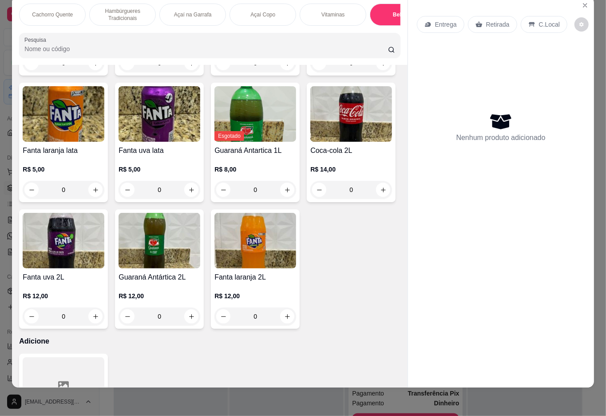
click at [326, 11] on p "Vitaminas" at bounding box center [333, 14] width 23 height 7
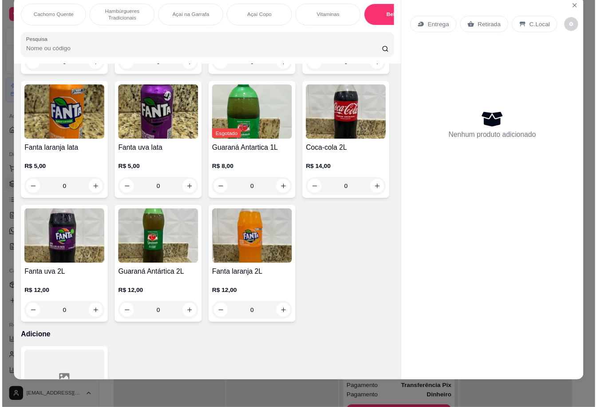
scroll to position [1272, 0]
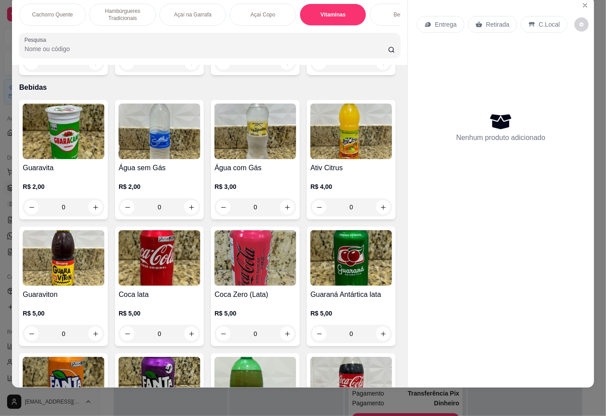
click at [92, 66] on icon "increase-product-quantity" at bounding box center [95, 63] width 7 height 7
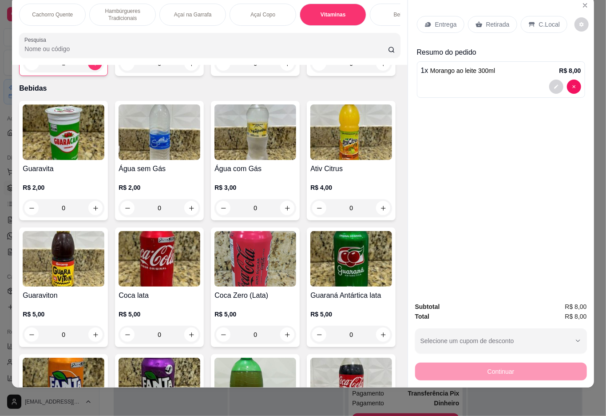
click at [29, 67] on icon "decrease-product-quantity" at bounding box center [32, 63] width 7 height 7
type input "0"
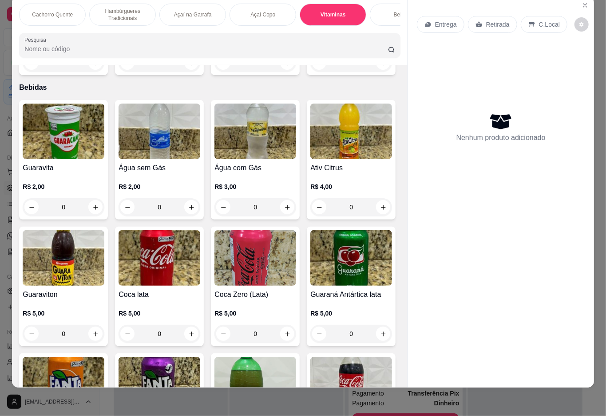
click at [285, 65] on icon "increase-product-quantity" at bounding box center [287, 62] width 5 height 5
type input "1"
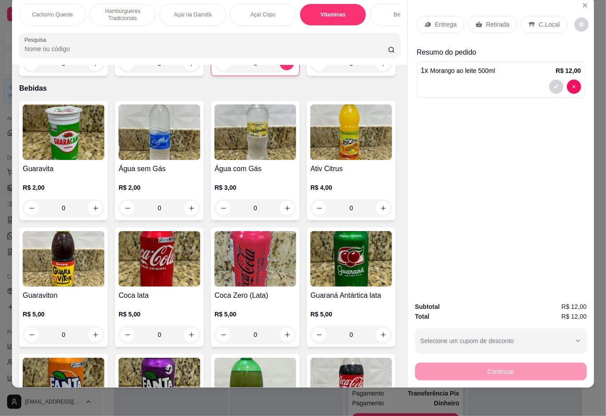
click at [493, 20] on p "Retirada" at bounding box center [498, 24] width 24 height 9
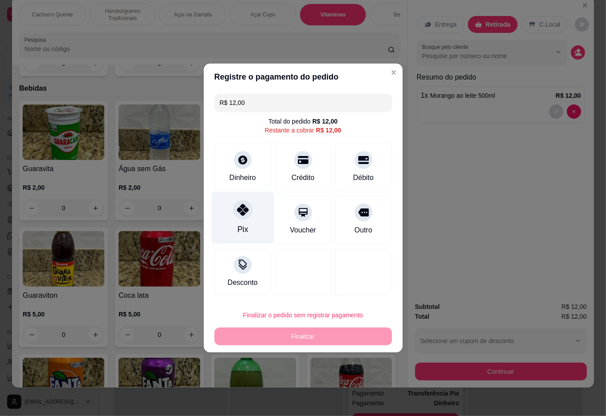
click at [240, 218] on div at bounding box center [243, 210] width 20 height 20
type input "R$ 0,00"
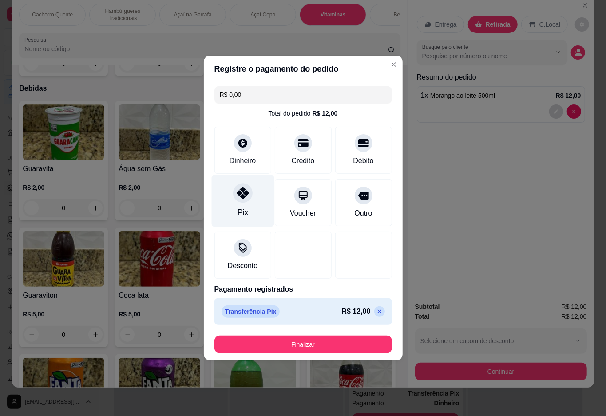
click at [306, 339] on button "Finalizar" at bounding box center [304, 344] width 178 height 18
click at [316, 344] on button "Finalizar" at bounding box center [303, 344] width 172 height 17
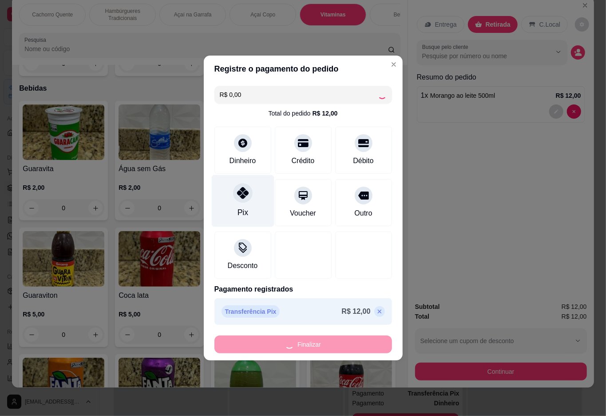
type input "0"
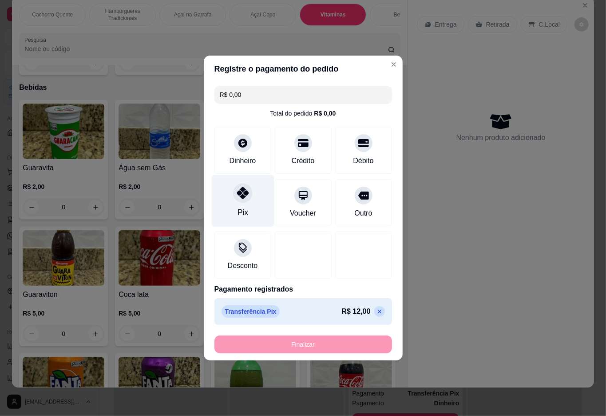
type input "-R$ 12,00"
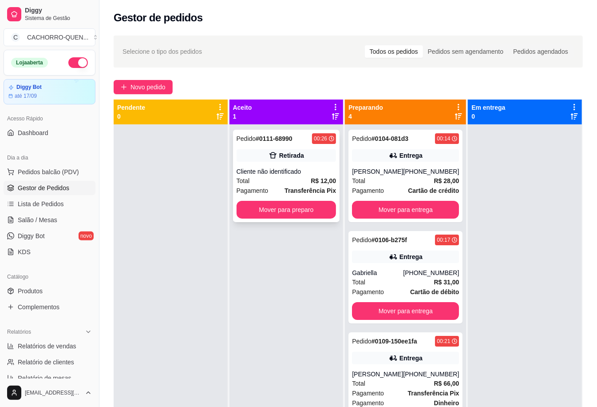
click at [292, 171] on div "Cliente não identificado" at bounding box center [287, 171] width 100 height 9
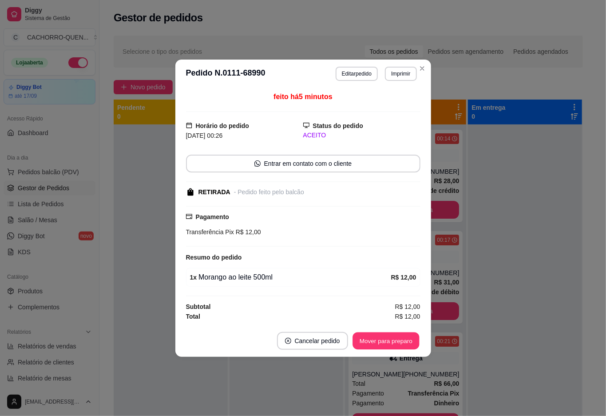
click at [390, 342] on button "Mover para preparo" at bounding box center [386, 340] width 67 height 17
click at [392, 341] on button "Mover para retirada disponível" at bounding box center [371, 341] width 98 height 18
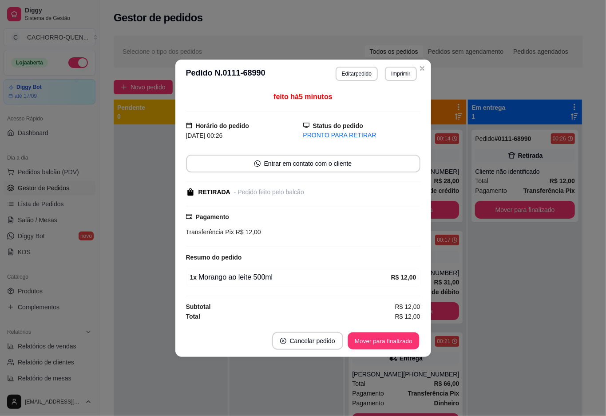
click at [383, 339] on button "Mover para finalizado" at bounding box center [384, 340] width 72 height 17
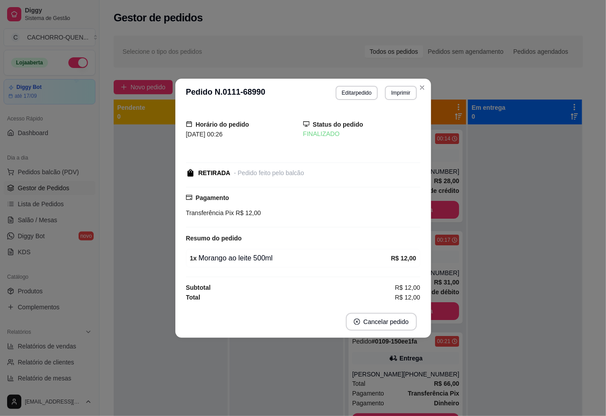
click at [120, 307] on div at bounding box center [171, 332] width 114 height 416
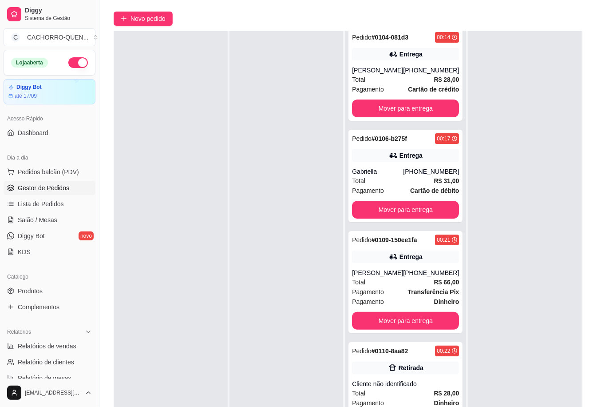
scroll to position [144, 0]
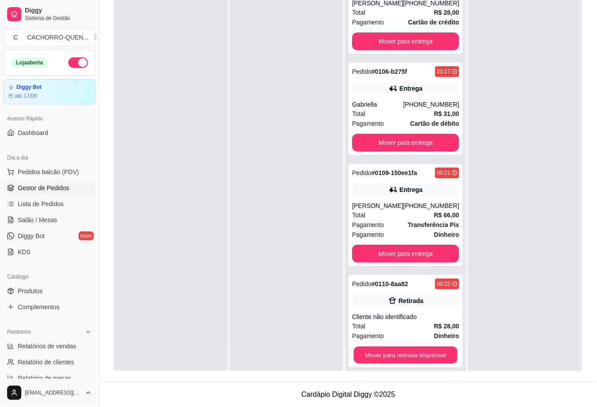
click at [408, 346] on button "Mover para retirada disponível" at bounding box center [406, 354] width 104 height 17
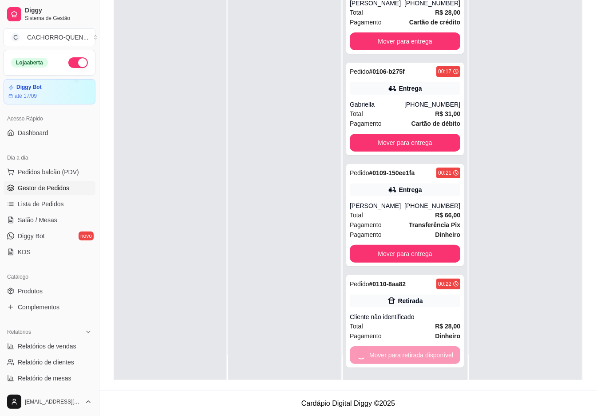
scroll to position [0, 0]
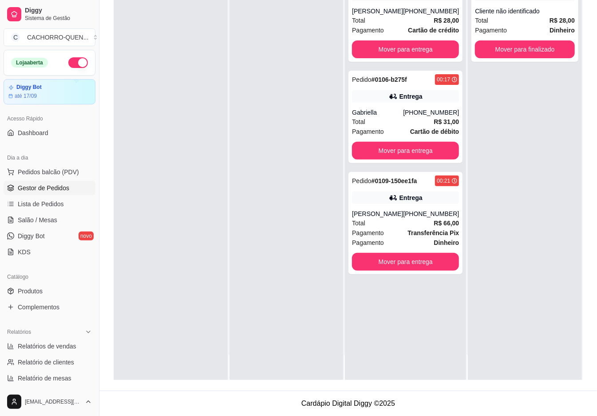
click at [515, 48] on button "Mover para finalizado" at bounding box center [525, 49] width 100 height 18
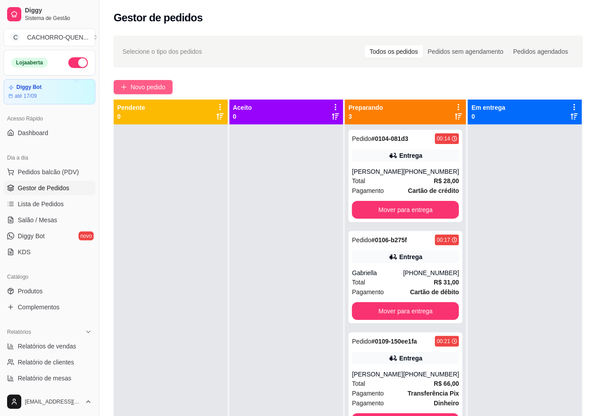
click at [160, 87] on span "Novo pedido" at bounding box center [148, 87] width 35 height 10
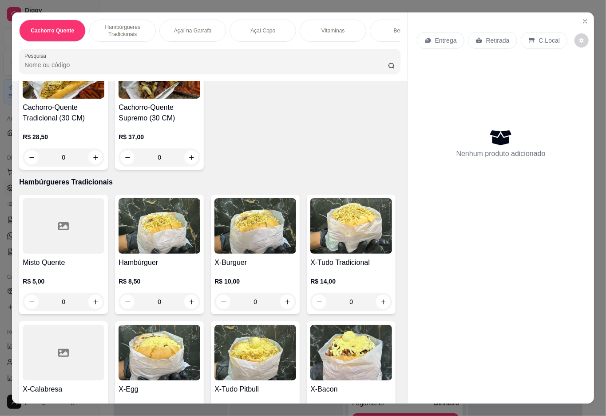
scroll to position [342, 0]
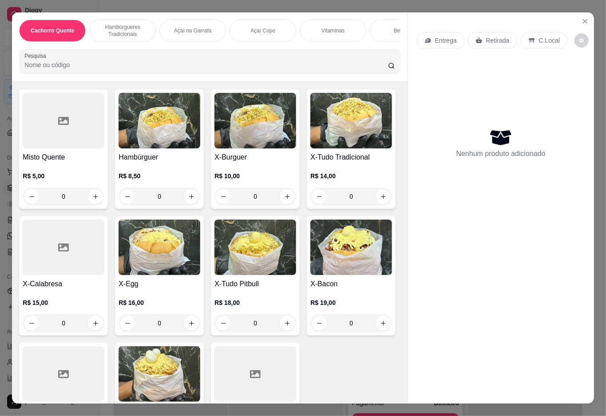
click at [310, 205] on div "0" at bounding box center [351, 196] width 82 height 18
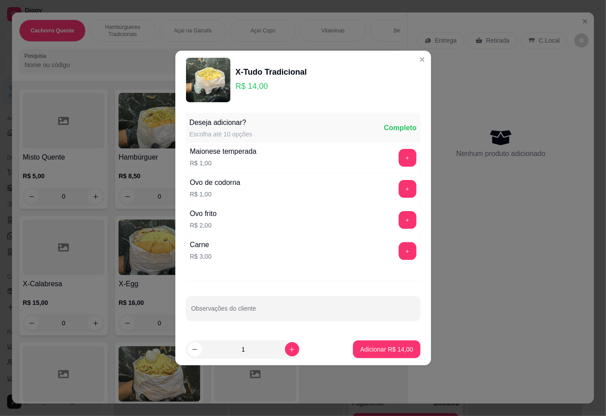
click at [263, 311] on input "Observações do cliente" at bounding box center [303, 311] width 224 height 9
click at [493, 219] on div "Nenhum produto adicionado" at bounding box center [501, 143] width 168 height 174
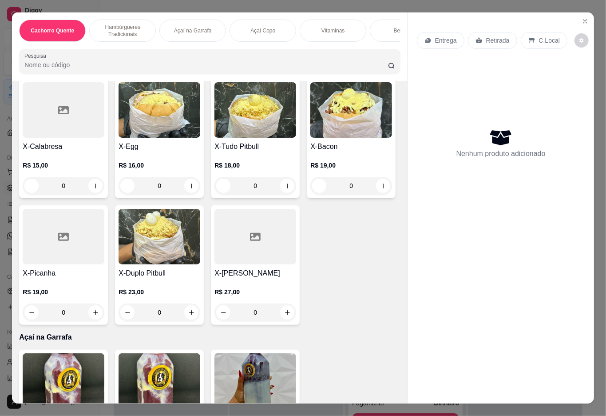
scroll to position [465, 0]
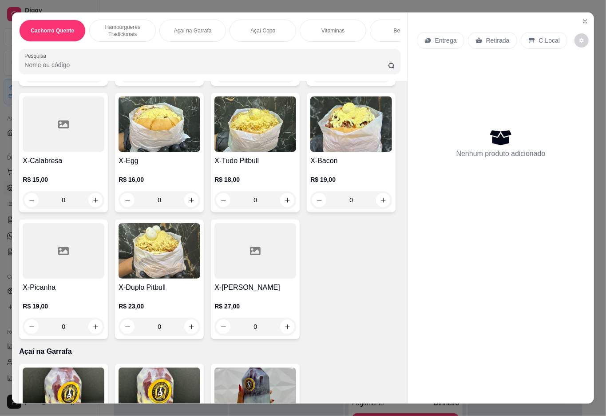
click at [215, 209] on div "0" at bounding box center [256, 200] width 82 height 18
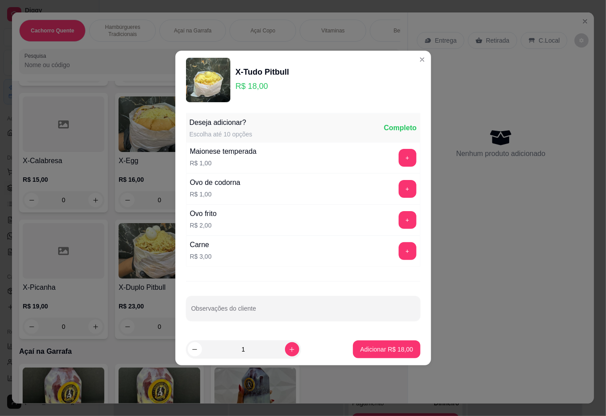
click at [288, 310] on input "Observações do cliente" at bounding box center [303, 311] width 224 height 9
type input "sem batata e pouco queijo ralado"
click at [363, 352] on p "Adicionar R$ 18,00" at bounding box center [387, 349] width 52 height 8
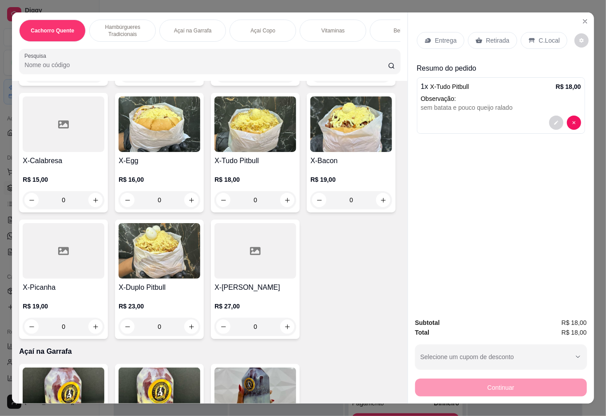
click at [491, 32] on div "Retirada" at bounding box center [492, 40] width 49 height 17
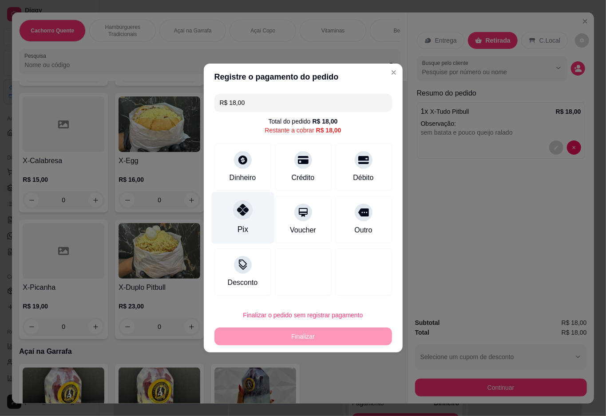
click at [250, 217] on div "Pix" at bounding box center [242, 218] width 63 height 52
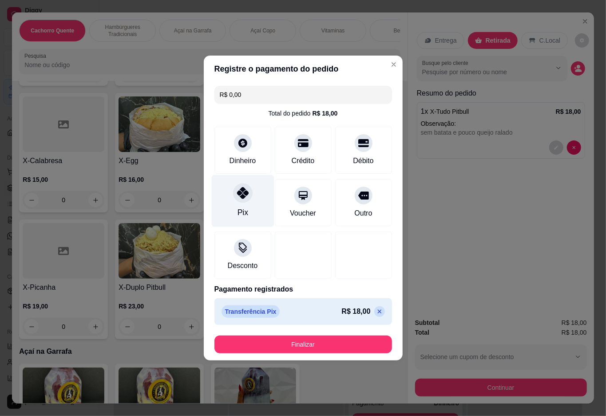
click at [336, 338] on button "Finalizar" at bounding box center [304, 344] width 178 height 18
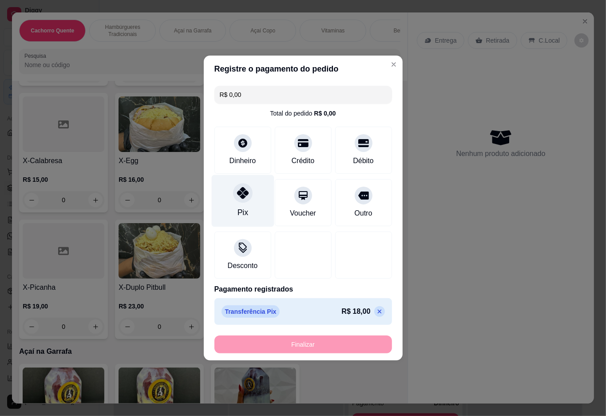
type input "-R$ 18,00"
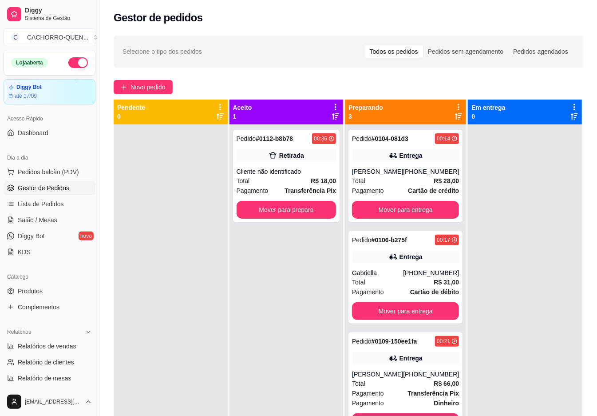
click at [212, 295] on div at bounding box center [171, 332] width 114 height 416
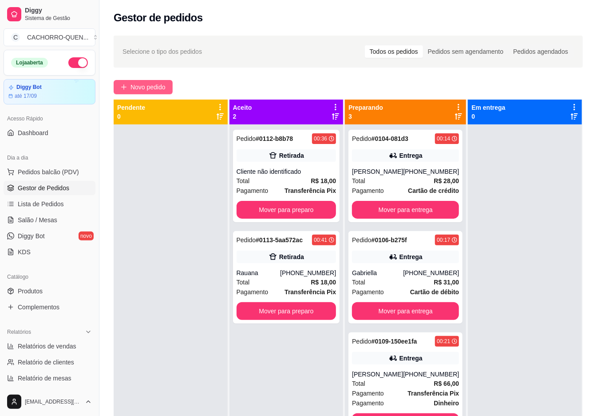
click at [155, 83] on span "Novo pedido" at bounding box center [148, 87] width 35 height 10
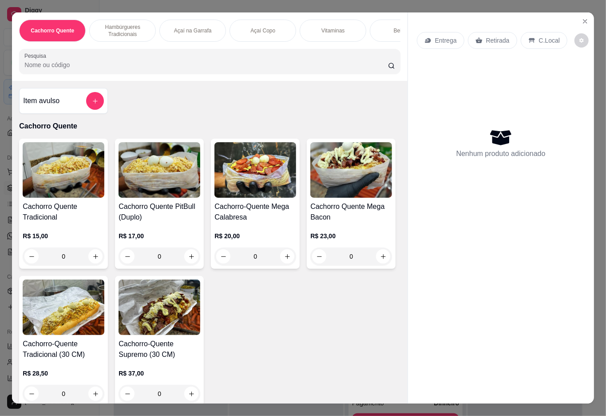
click at [263, 29] on p "Açaí Copo" at bounding box center [262, 30] width 25 height 7
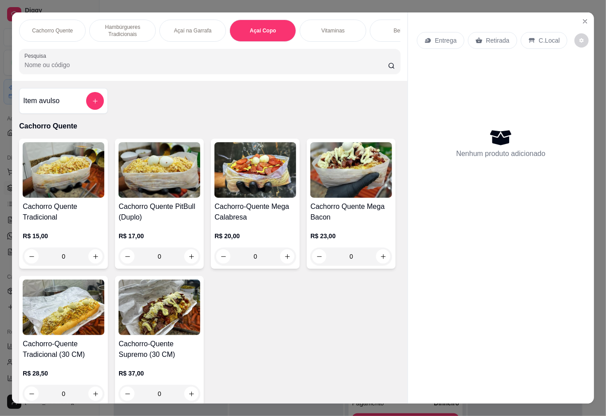
scroll to position [20, 0]
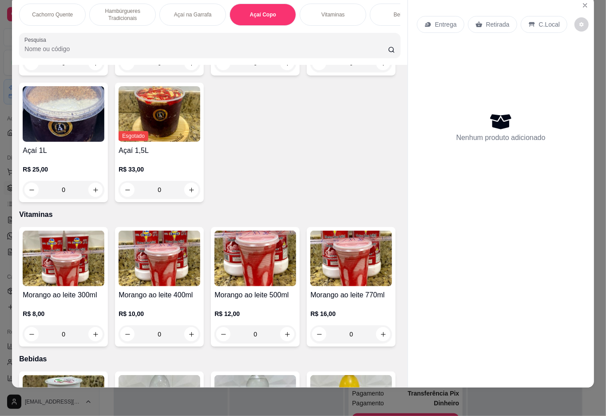
click at [186, 72] on div "0" at bounding box center [160, 63] width 82 height 18
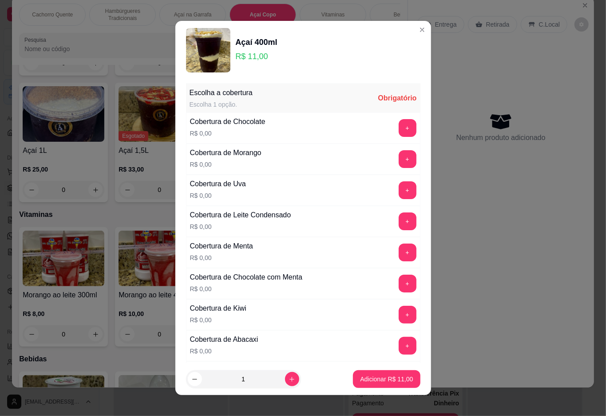
click at [399, 157] on button "+" at bounding box center [408, 159] width 18 height 18
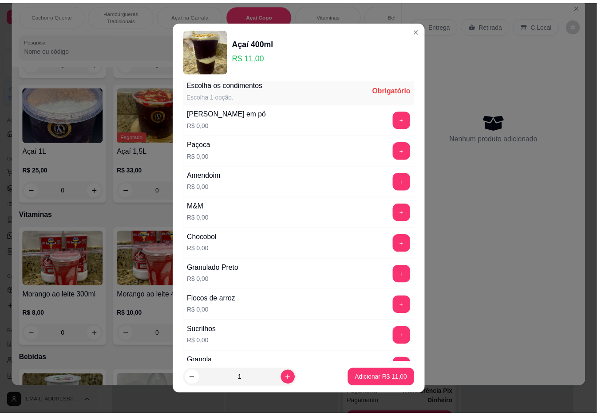
scroll to position [8, 0]
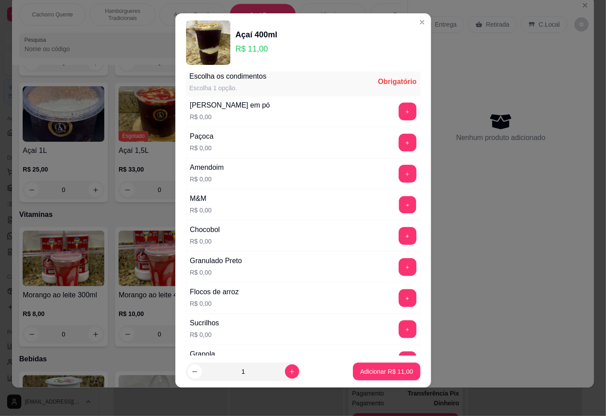
click at [399, 201] on button "+" at bounding box center [407, 204] width 17 height 17
click at [365, 370] on p "Adicionar R$ 11,00" at bounding box center [387, 371] width 52 height 8
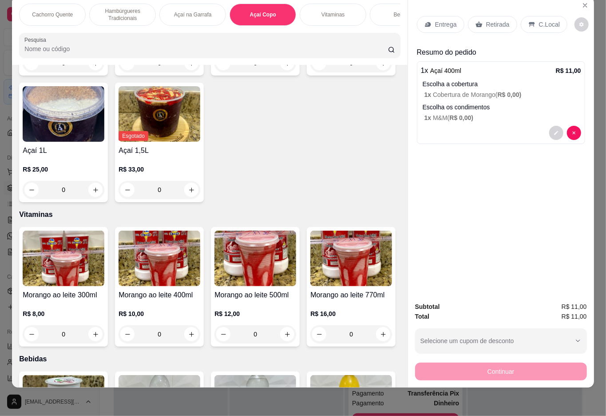
click at [492, 20] on p "Retirada" at bounding box center [498, 24] width 24 height 9
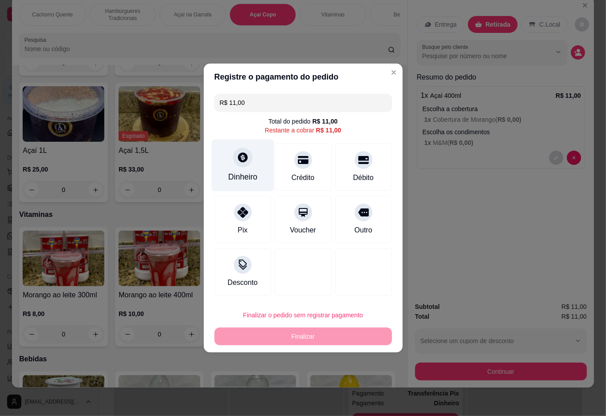
click at [240, 167] on div at bounding box center [243, 157] width 20 height 20
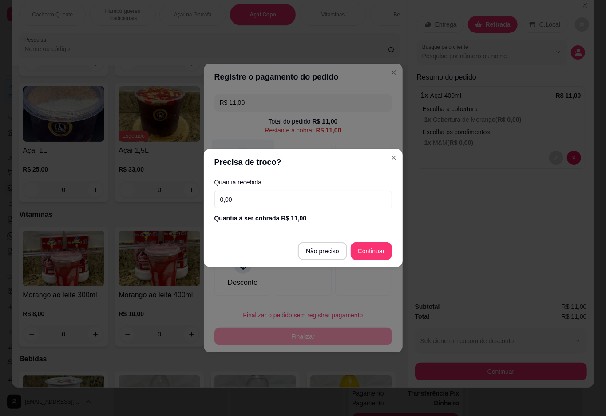
click at [326, 250] on div "Desconto" at bounding box center [304, 271] width 178 height 47
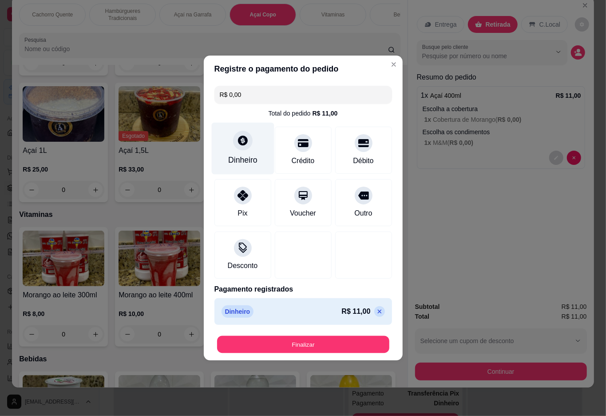
click at [325, 343] on button "Finalizar" at bounding box center [303, 344] width 172 height 17
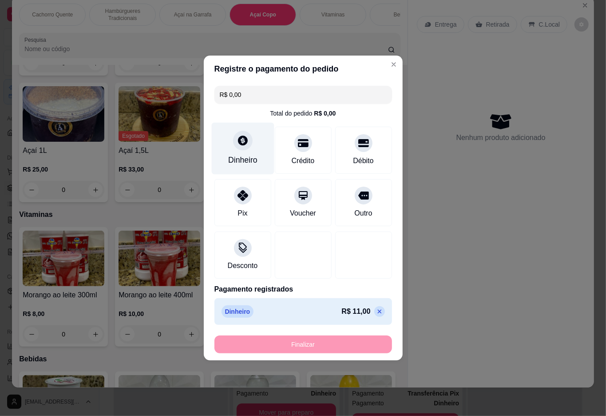
type input "-R$ 11,00"
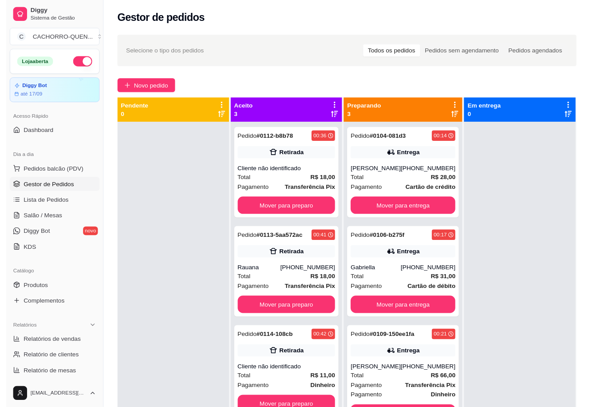
scroll to position [25, 0]
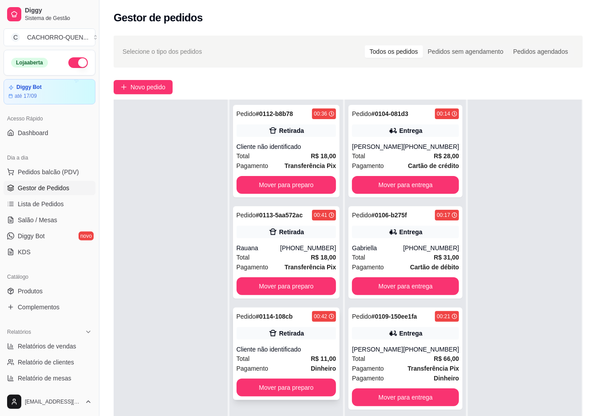
click at [293, 324] on div "Pedido # 0114-108cb 00:42 Retirada Cliente não identificado Total R$ 11,00 Paga…" at bounding box center [286, 353] width 107 height 92
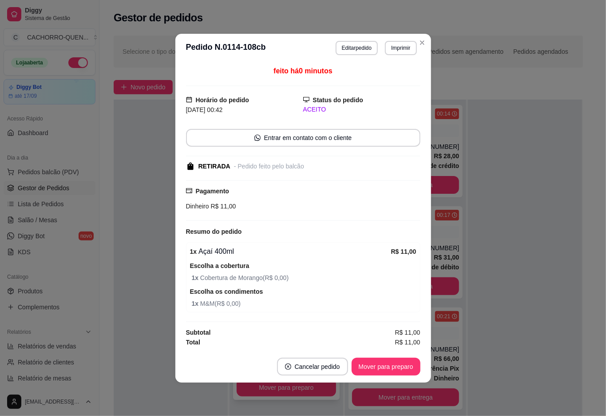
click at [378, 365] on button "Mover para preparo" at bounding box center [386, 367] width 69 height 18
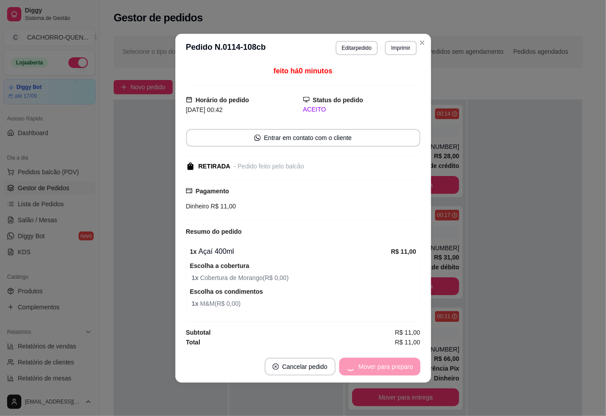
click at [375, 366] on button "Mover para preparo" at bounding box center [379, 367] width 81 height 18
click at [373, 365] on button "Mover para retirada disponível" at bounding box center [371, 367] width 98 height 18
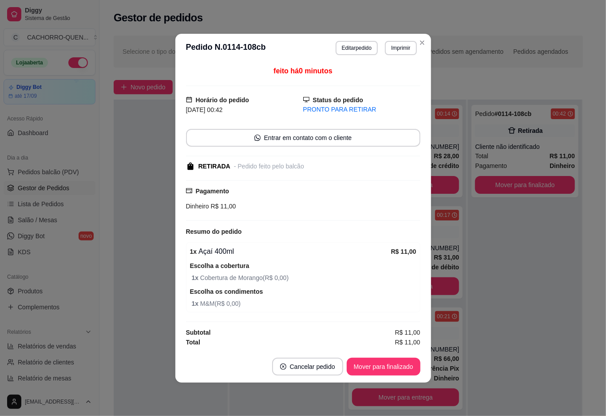
click at [374, 365] on button "Mover para finalizado" at bounding box center [384, 367] width 74 height 18
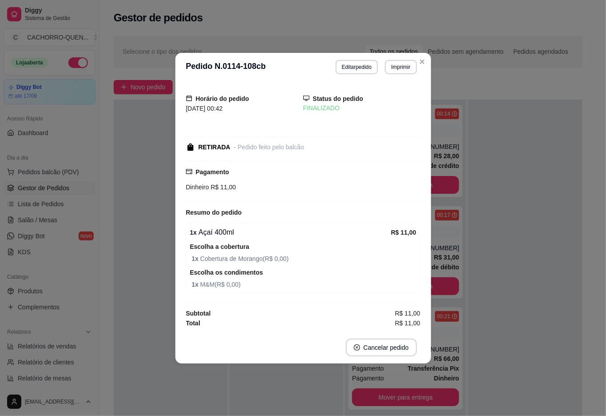
click at [139, 265] on div at bounding box center [171, 307] width 114 height 416
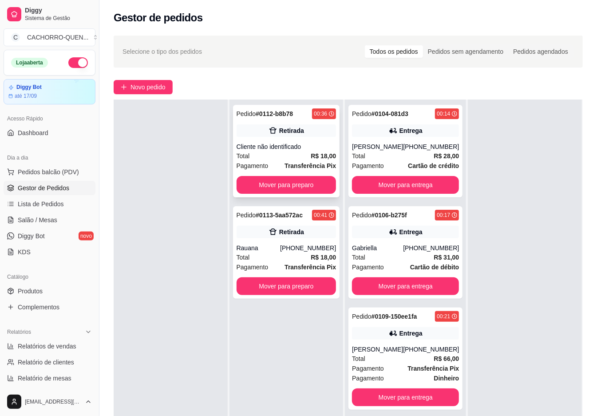
click at [301, 147] on div "Cliente não identificado" at bounding box center [287, 146] width 100 height 9
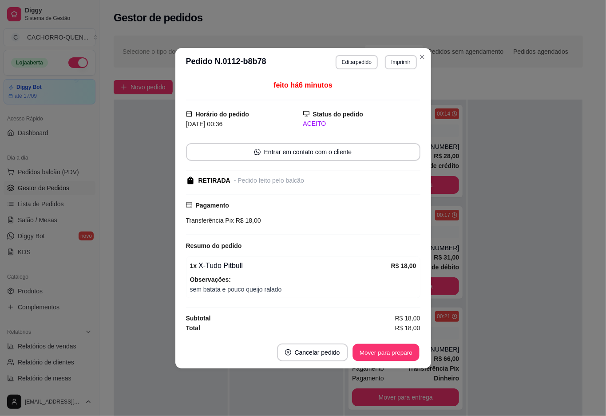
click at [386, 349] on button "Mover para preparo" at bounding box center [386, 351] width 67 height 17
click at [372, 349] on button "Mover para retirada disponível" at bounding box center [371, 351] width 95 height 17
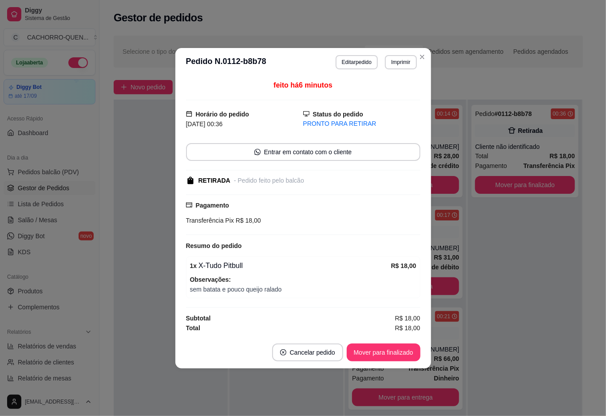
click at [374, 349] on button "Mover para finalizado" at bounding box center [384, 352] width 74 height 18
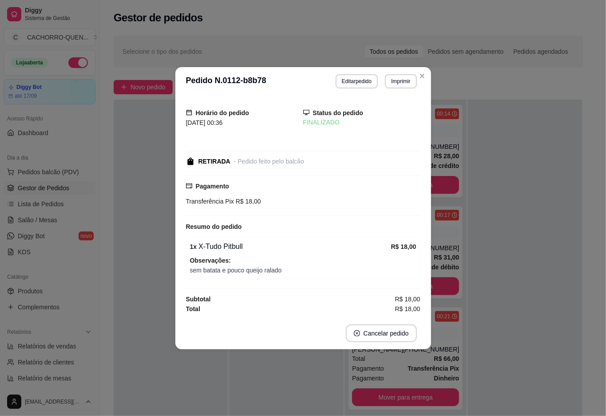
click at [135, 205] on div at bounding box center [171, 307] width 114 height 416
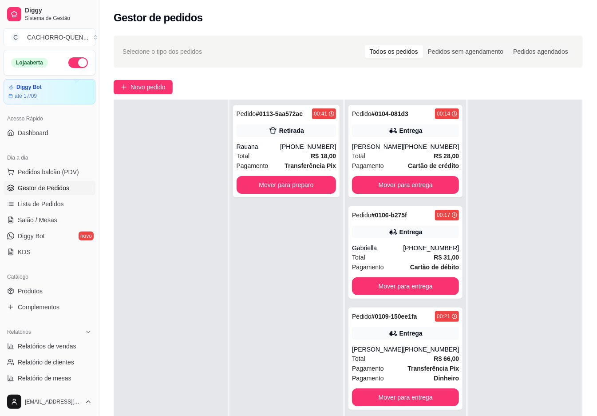
click at [298, 184] on button "Mover para preparo" at bounding box center [287, 185] width 100 height 18
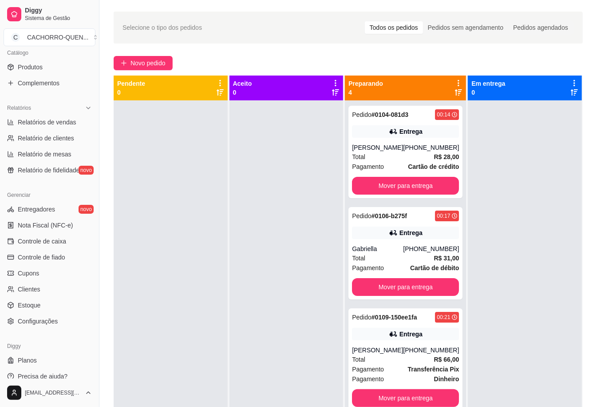
scroll to position [18, 0]
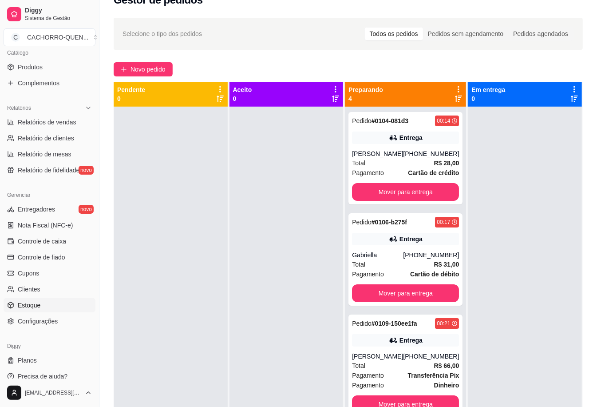
click at [49, 309] on link "Estoque" at bounding box center [50, 305] width 92 height 14
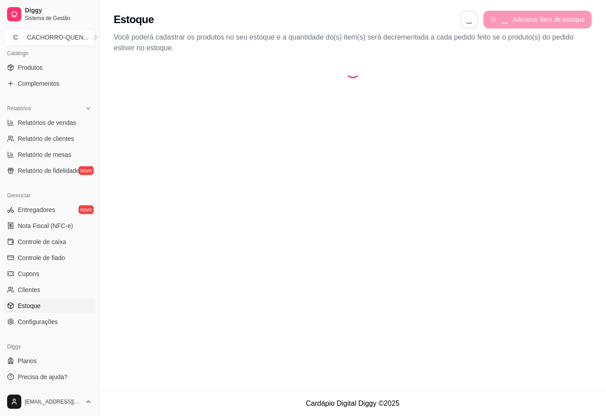
select select "QUANTITY_ORDER"
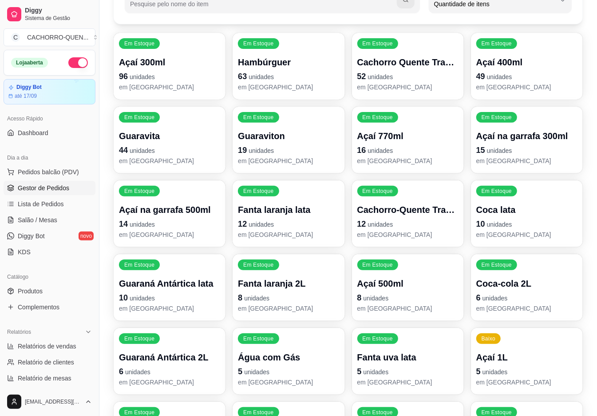
click at [55, 186] on span "Gestor de Pedidos" at bounding box center [44, 187] width 52 height 9
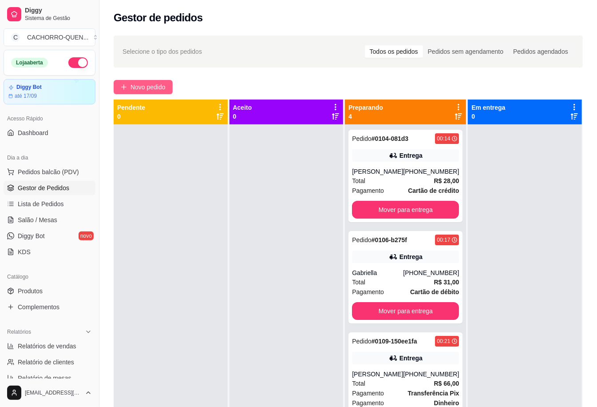
click at [162, 87] on span "Novo pedido" at bounding box center [148, 87] width 35 height 10
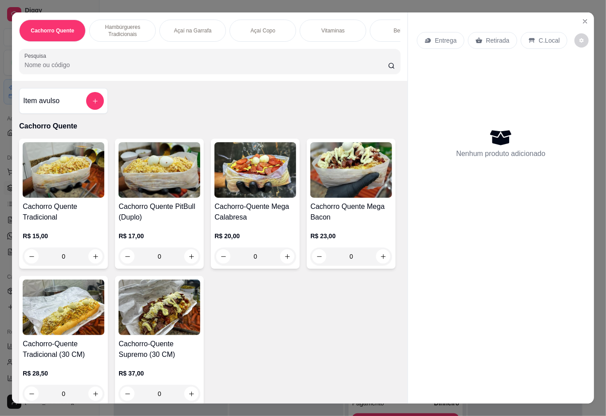
click at [82, 256] on div "0" at bounding box center [64, 256] width 82 height 18
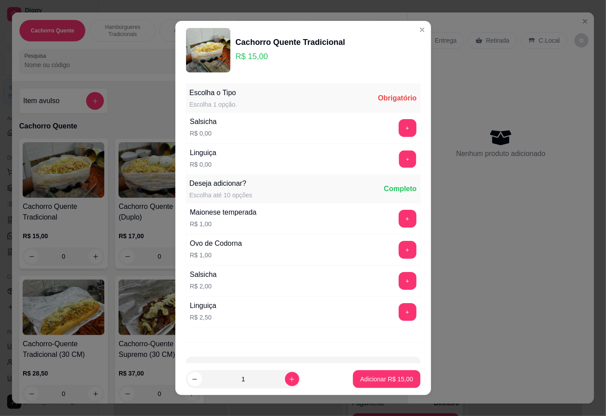
click at [399, 160] on button "+" at bounding box center [407, 158] width 17 height 17
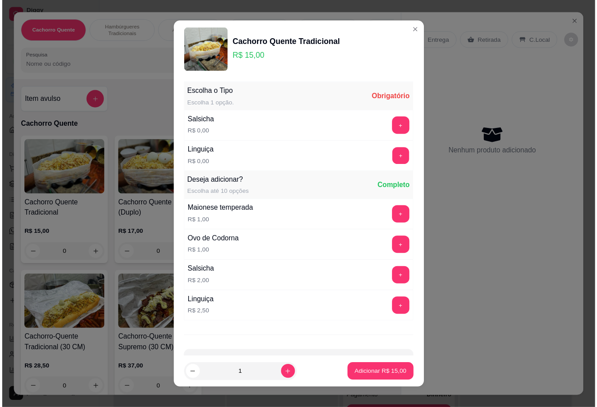
scroll to position [8, 0]
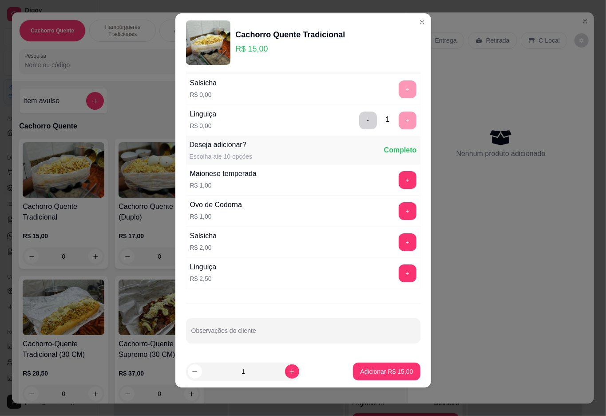
click at [374, 370] on p "Adicionar R$ 15,00" at bounding box center [386, 371] width 53 height 9
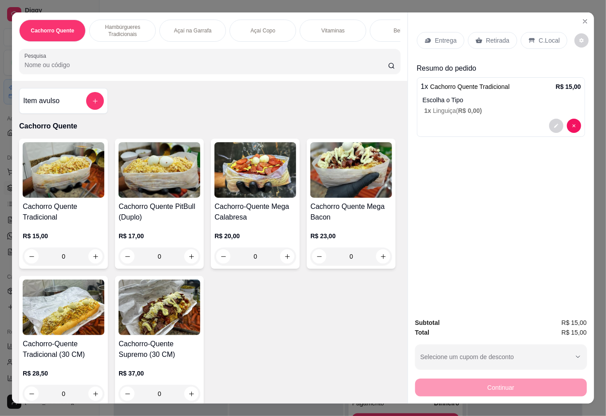
click at [491, 36] on p "Retirada" at bounding box center [498, 40] width 24 height 9
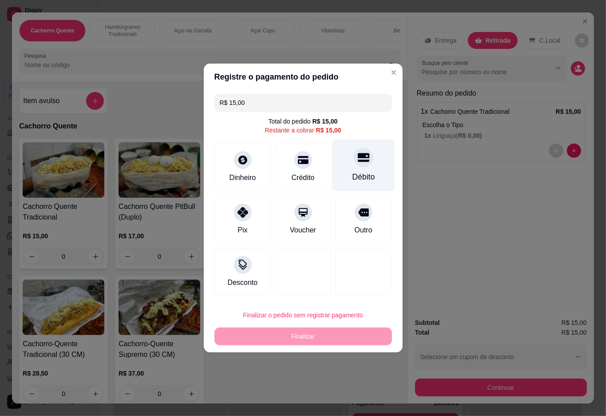
click at [360, 153] on div at bounding box center [364, 157] width 20 height 20
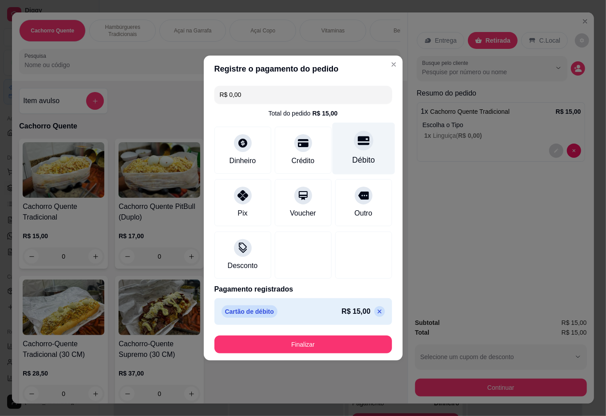
click at [333, 340] on button "Finalizar" at bounding box center [304, 344] width 178 height 18
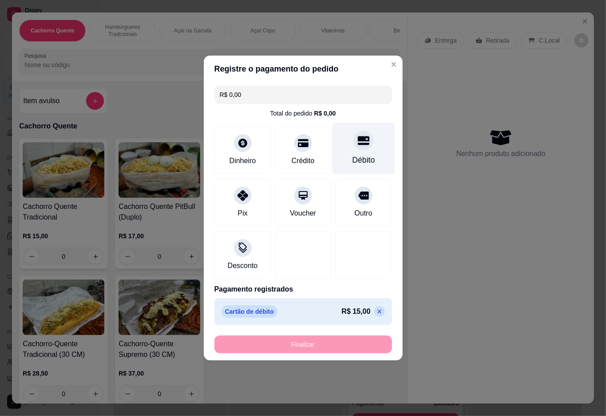
type input "-R$ 15,00"
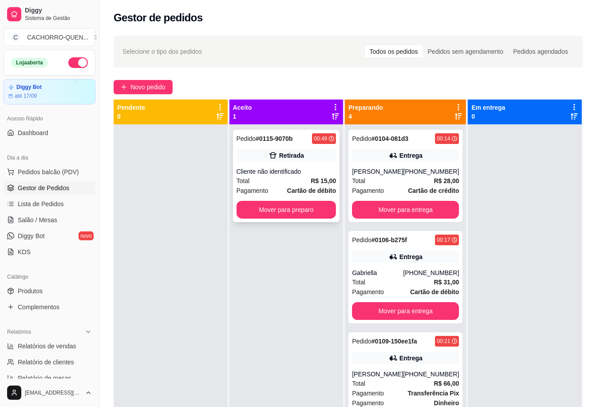
click at [290, 155] on div "Retirada" at bounding box center [291, 155] width 25 height 9
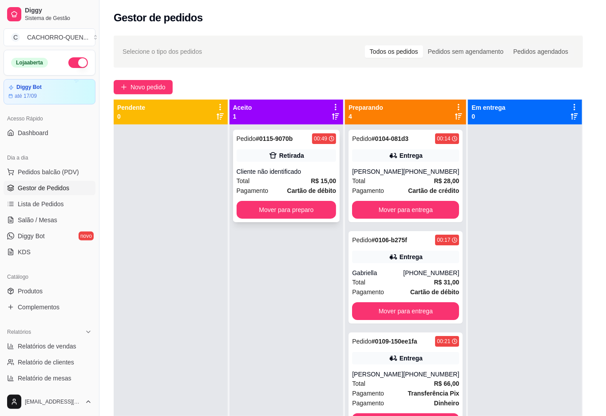
click at [385, 359] on button "Mover para preparo" at bounding box center [386, 354] width 69 height 18
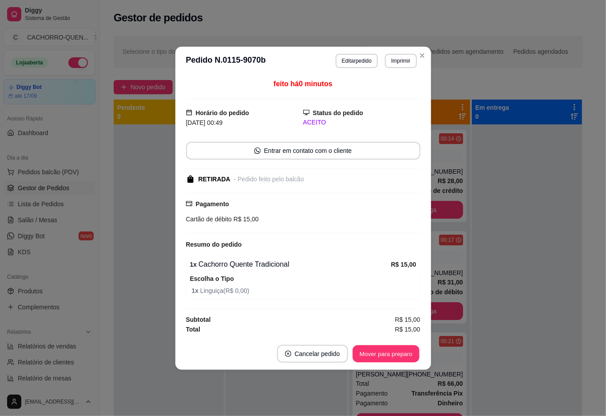
click at [375, 346] on button "Mover para preparo" at bounding box center [386, 353] width 67 height 17
click at [384, 350] on button "Mover para preparo" at bounding box center [386, 354] width 69 height 18
click at [378, 351] on button "Mover para retirada disponível" at bounding box center [371, 354] width 98 height 18
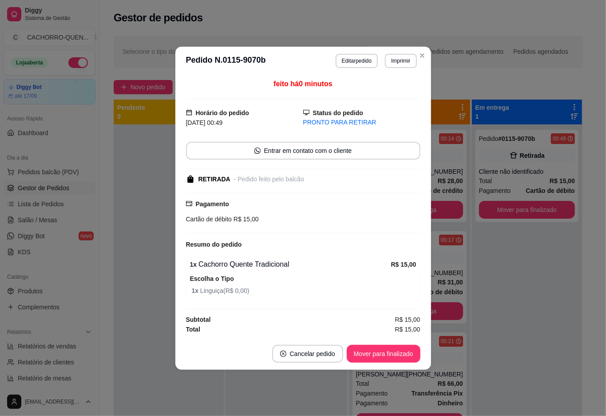
click at [361, 354] on button "Mover para finalizado" at bounding box center [384, 354] width 74 height 18
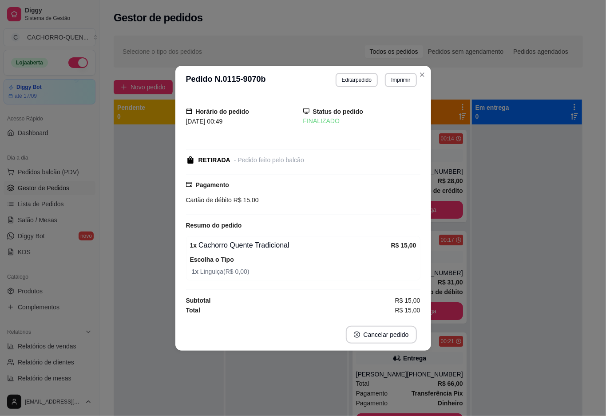
click at [134, 252] on div at bounding box center [169, 332] width 110 height 416
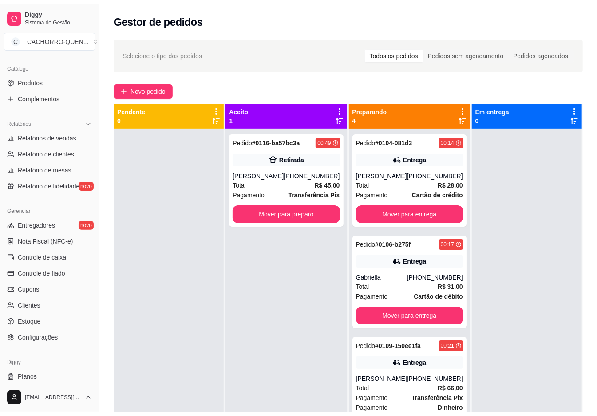
scroll to position [224, 0]
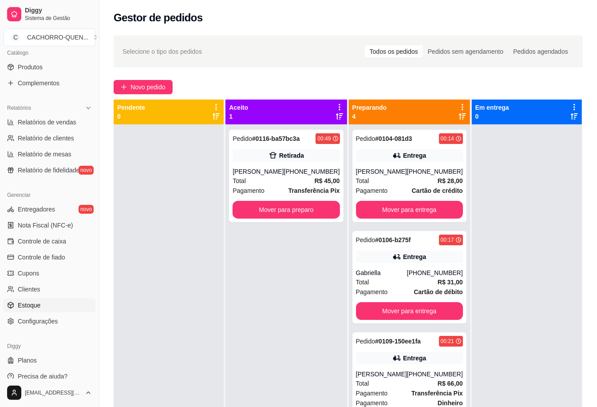
click at [66, 302] on link "Estoque" at bounding box center [50, 305] width 92 height 14
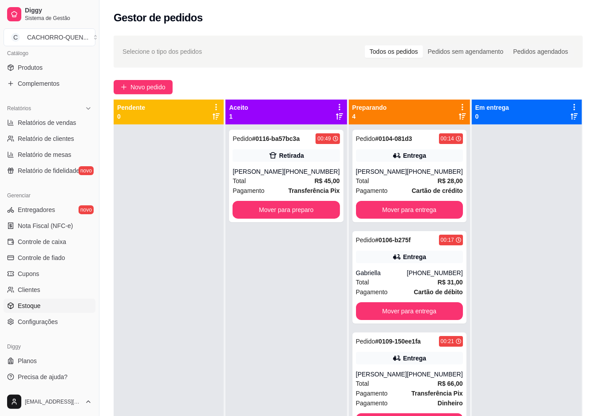
select select "QUANTITY_ORDER"
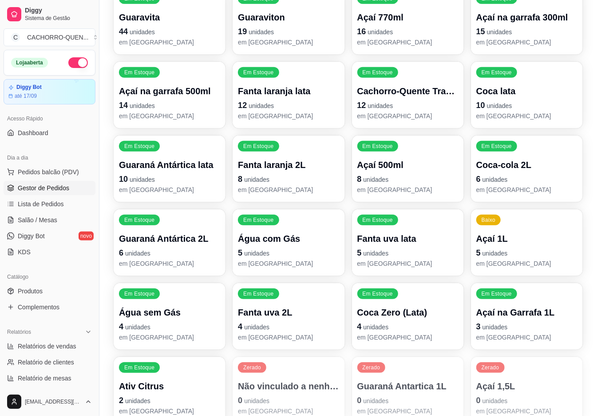
click at [57, 186] on span "Gestor de Pedidos" at bounding box center [44, 187] width 52 height 9
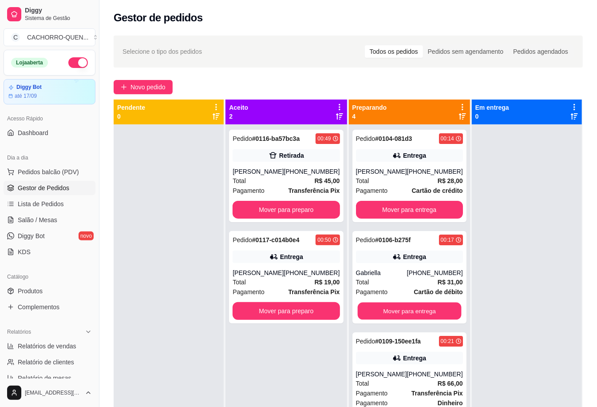
click at [391, 306] on button "Mover para entrega" at bounding box center [410, 310] width 104 height 17
click at [403, 311] on button "Mover para entrega" at bounding box center [410, 310] width 104 height 17
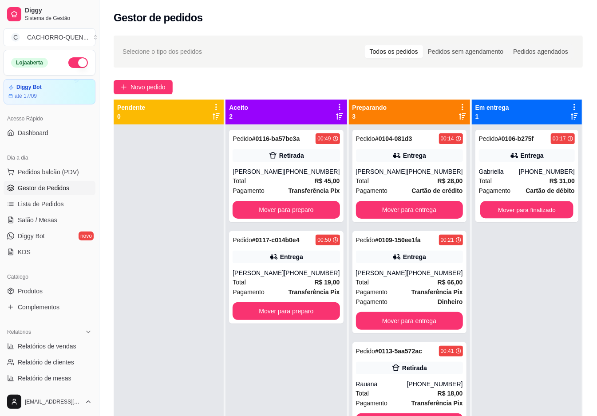
click at [521, 208] on button "Mover para finalizado" at bounding box center [527, 209] width 93 height 17
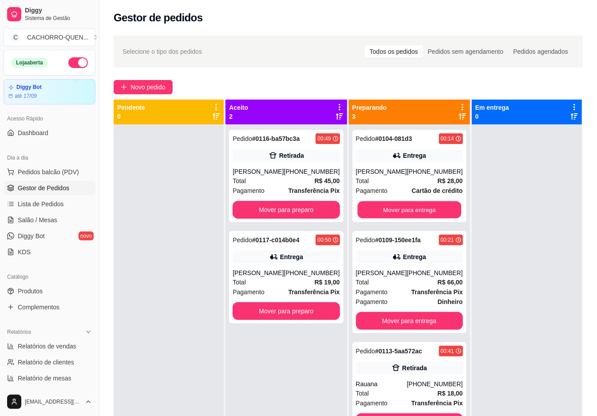
click at [407, 208] on button "Mover para entrega" at bounding box center [410, 209] width 104 height 17
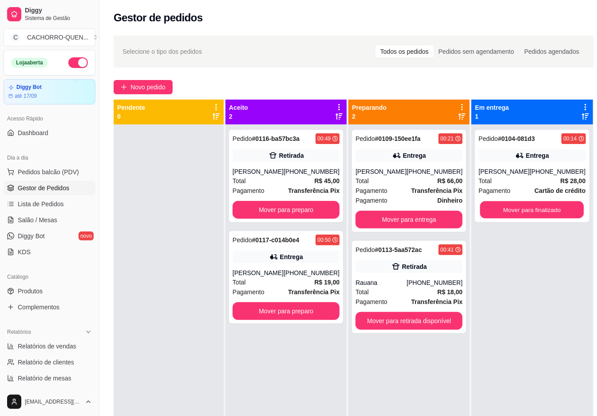
click at [501, 211] on button "Mover para finalizado" at bounding box center [533, 209] width 104 height 17
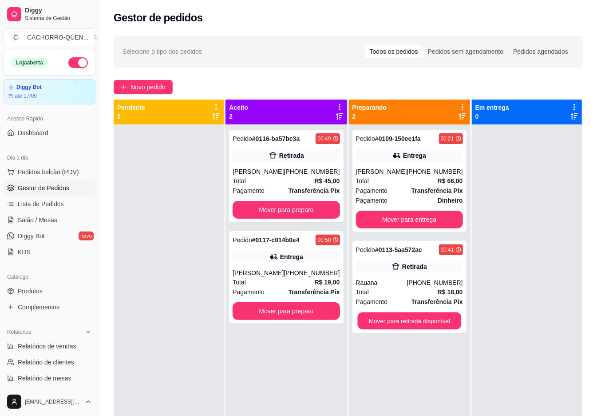
click at [411, 320] on button "Mover para retirada disponível" at bounding box center [410, 320] width 104 height 17
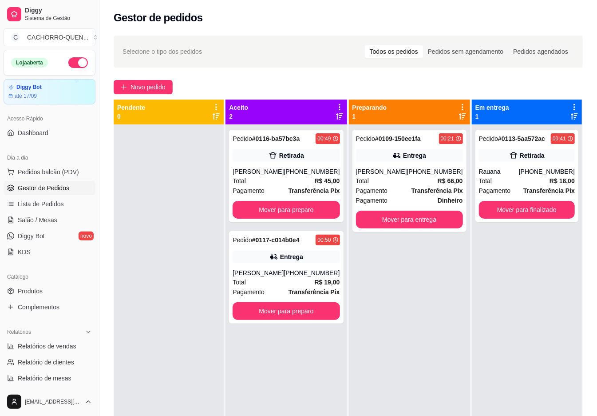
click at [517, 201] on button "Mover para finalizado" at bounding box center [527, 210] width 96 height 18
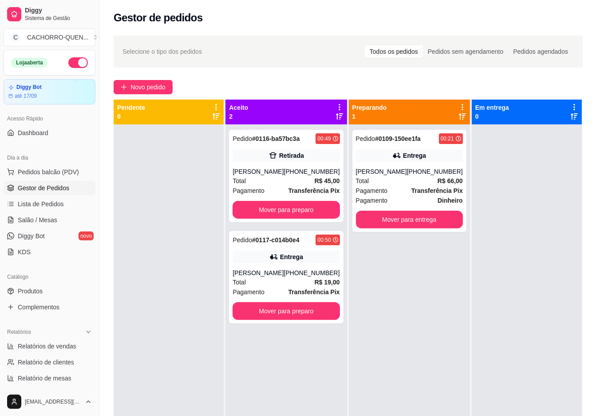
click at [299, 209] on button "Mover para preparo" at bounding box center [286, 210] width 107 height 18
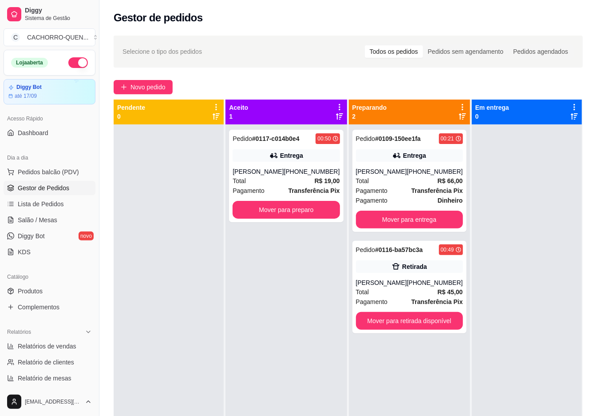
click at [302, 201] on button "Mover para preparo" at bounding box center [286, 210] width 107 height 18
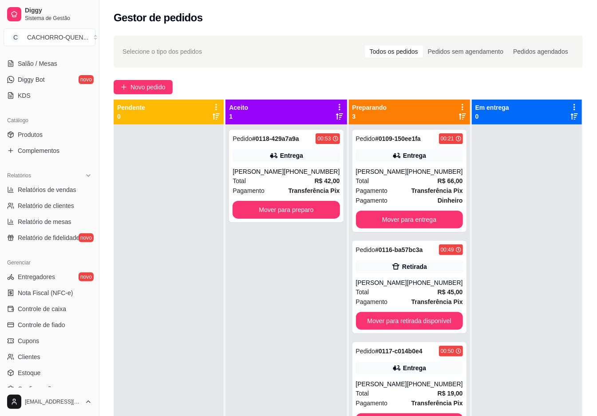
scroll to position [197, 0]
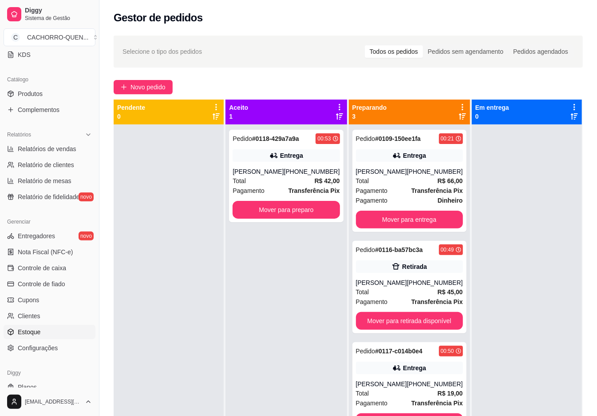
click at [45, 331] on link "Estoque" at bounding box center [50, 332] width 92 height 14
select select "QUANTITY_ORDER"
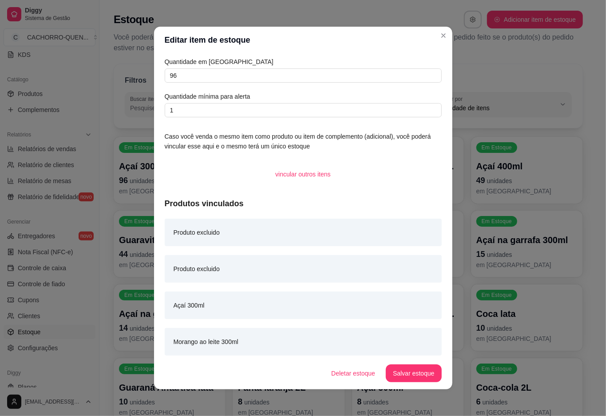
click at [542, 77] on div "Filtros" at bounding box center [348, 81] width 447 height 12
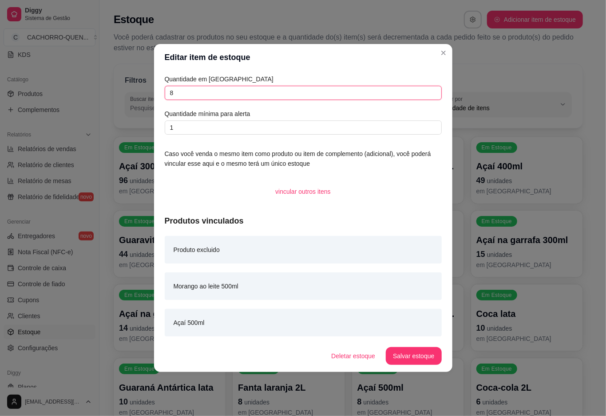
click at [250, 91] on input "8" at bounding box center [303, 93] width 277 height 14
type input "6"
click at [414, 352] on button "Salvar estoque" at bounding box center [414, 355] width 54 height 17
click at [590, 147] on div "Filtros Buscar item de estoque QUANTITY_ORDER Ordenar por Ordem alfabética Quan…" at bounding box center [348, 358] width 498 height 598
click at [299, 91] on input "16" at bounding box center [303, 93] width 277 height 14
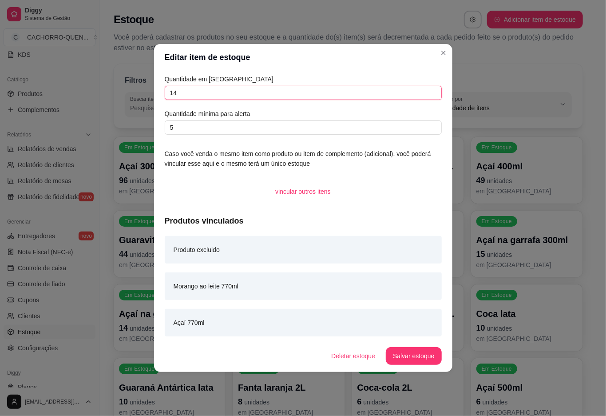
type input "14"
click at [413, 355] on button "Salvar estoque" at bounding box center [414, 355] width 54 height 17
click at [592, 166] on div "Filtros Buscar item de estoque QUANTITY_ORDER Ordenar por Ordem alfabética Quan…" at bounding box center [348, 358] width 498 height 598
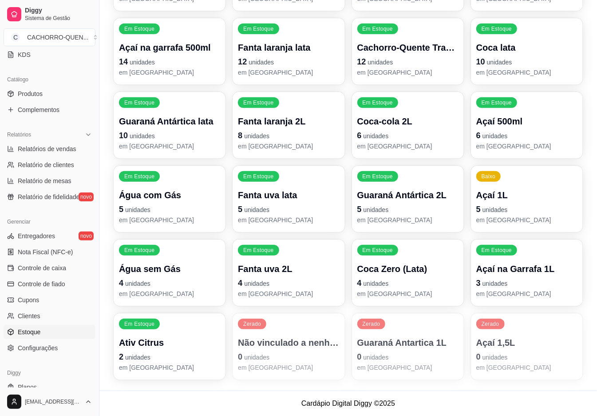
scroll to position [266, 0]
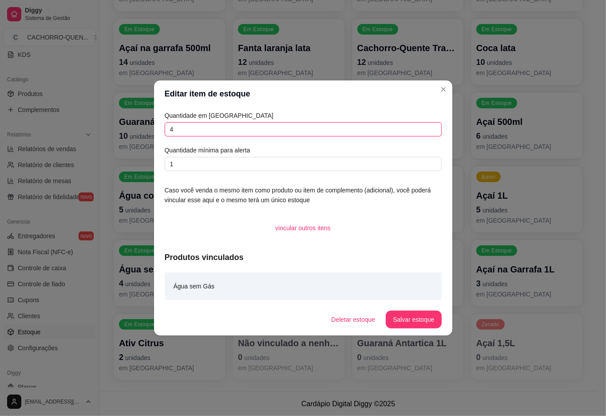
click at [281, 129] on input "4" at bounding box center [303, 129] width 277 height 14
type input "3"
click at [417, 320] on button "Salvar estoque" at bounding box center [414, 319] width 56 height 18
click at [584, 322] on div "Filtros Buscar item de estoque QUANTITY_ORDER Ordenar por Ordem alfabética Quan…" at bounding box center [348, 92] width 498 height 598
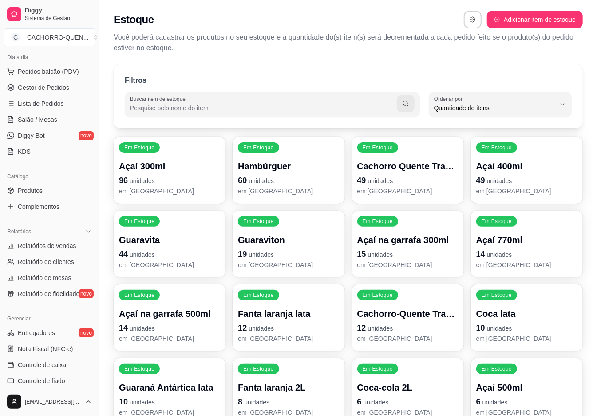
scroll to position [0, 0]
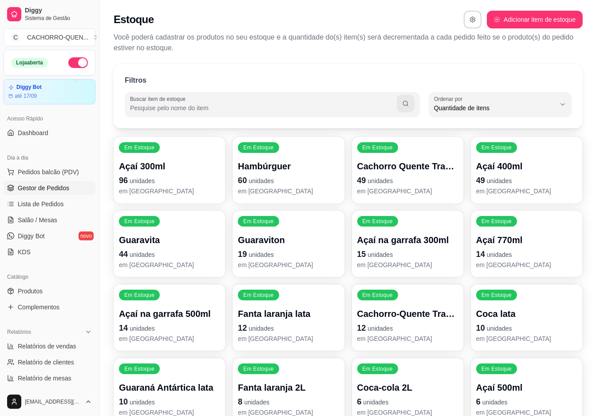
click at [64, 188] on span "Gestor de Pedidos" at bounding box center [44, 187] width 52 height 9
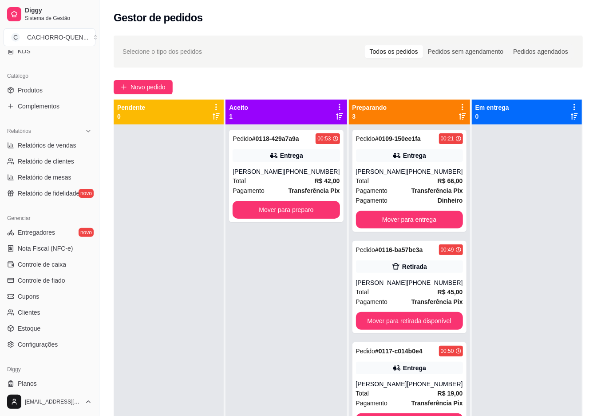
scroll to position [201, 0]
click at [56, 328] on link "Estoque" at bounding box center [50, 328] width 92 height 14
select select "QUANTITY_ORDER"
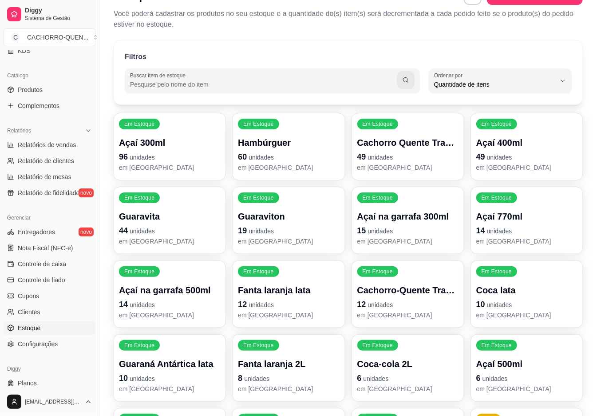
scroll to position [17, 0]
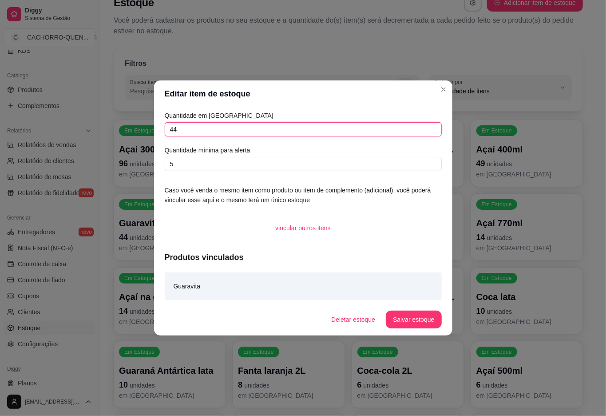
click at [288, 128] on input "44" at bounding box center [303, 129] width 277 height 14
type input "4"
type input "44"
click at [420, 326] on button "Salvar estoque" at bounding box center [414, 319] width 56 height 18
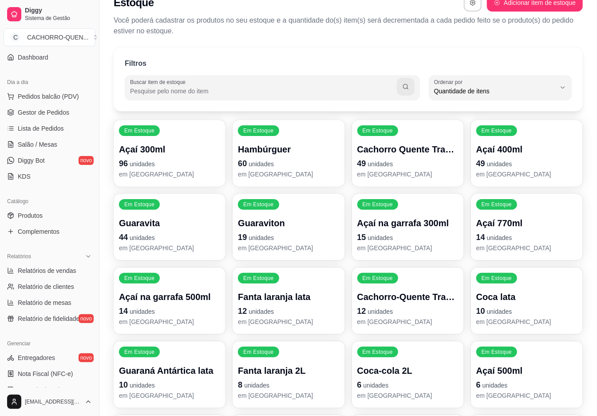
scroll to position [0, 0]
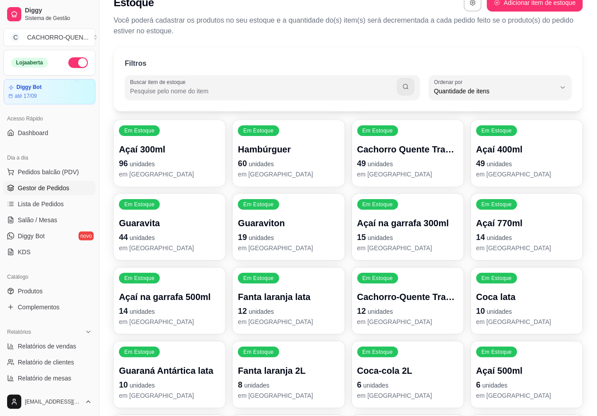
click at [59, 185] on span "Gestor de Pedidos" at bounding box center [44, 187] width 52 height 9
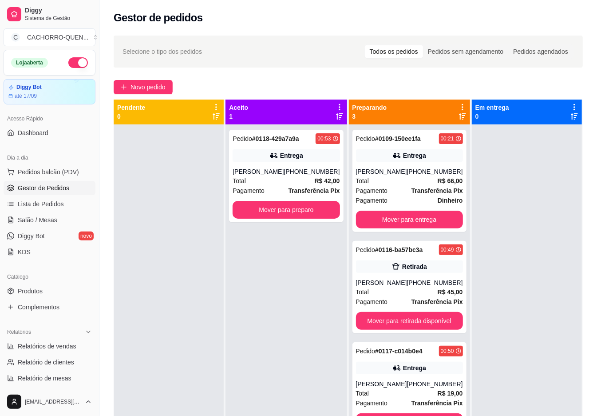
click at [52, 188] on span "Gestor de Pedidos" at bounding box center [44, 187] width 52 height 9
click at [301, 205] on button "Mover para preparo" at bounding box center [287, 209] width 104 height 17
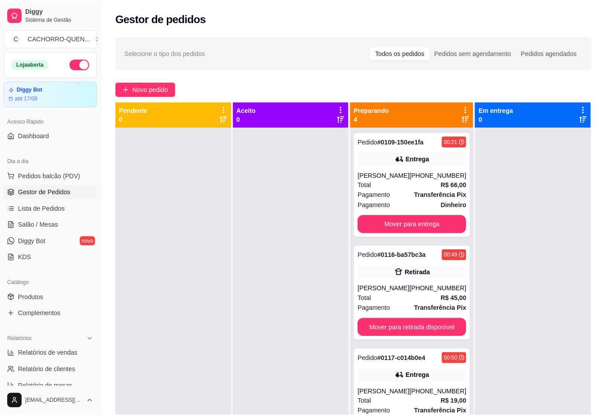
scroll to position [8, 0]
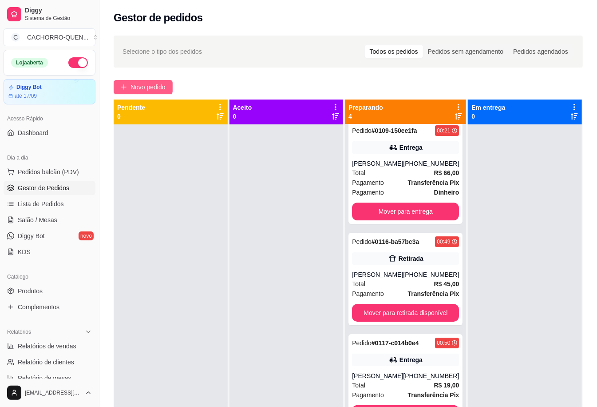
click at [147, 83] on span "Novo pedido" at bounding box center [148, 87] width 35 height 10
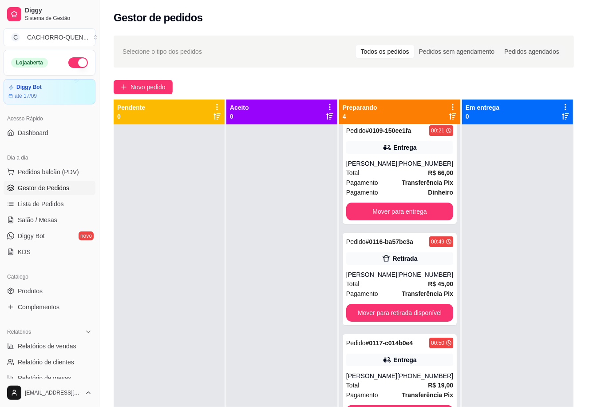
click at [163, 88] on div "Item avulso Cachorro Quente Cachorro Quente Tradicional R$ 15,00 0 Cachorro Que…" at bounding box center [205, 238] width 390 height 317
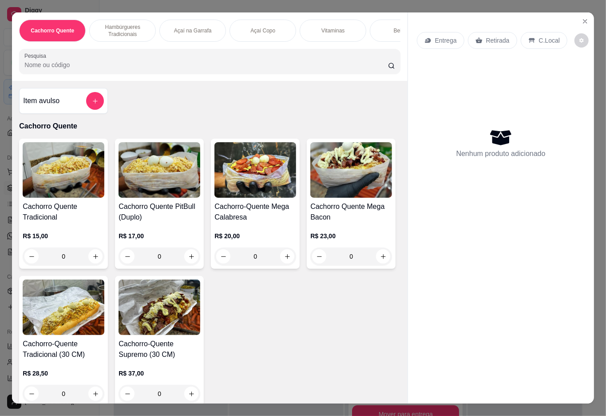
click at [252, 27] on p "Açaí Copo" at bounding box center [262, 30] width 25 height 7
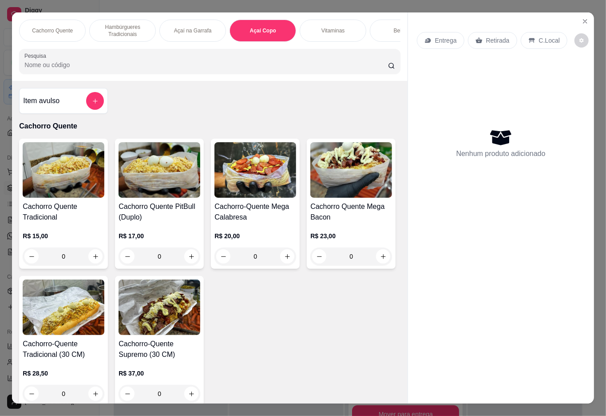
scroll to position [20, 0]
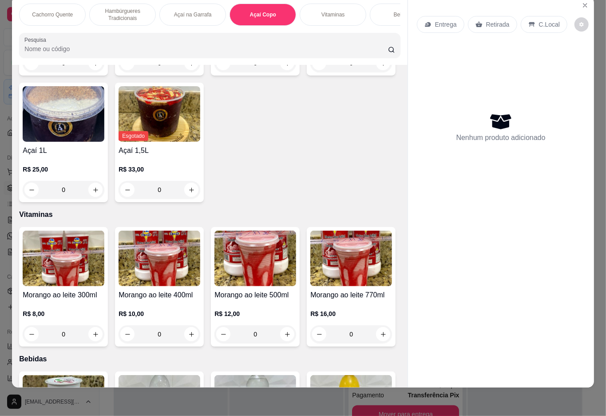
click at [278, 72] on div "0" at bounding box center [256, 63] width 82 height 18
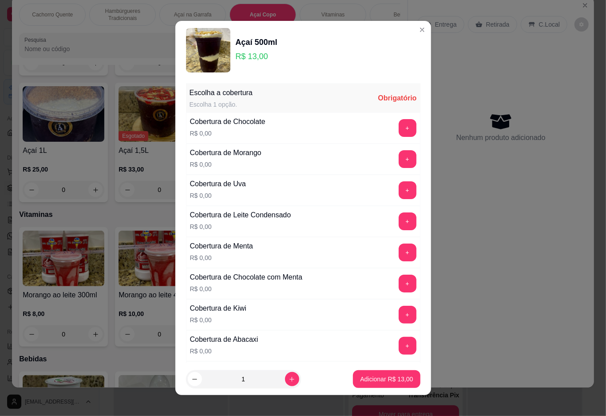
click at [477, 227] on div "Entrega Retirada C.Local Nenhum produto adicionado" at bounding box center [501, 184] width 186 height 377
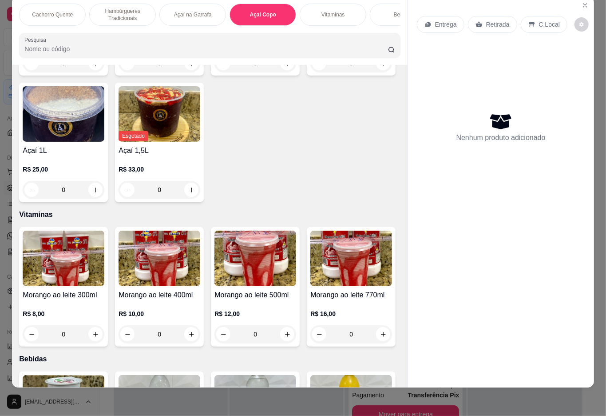
click at [104, 199] on div "0" at bounding box center [64, 190] width 82 height 18
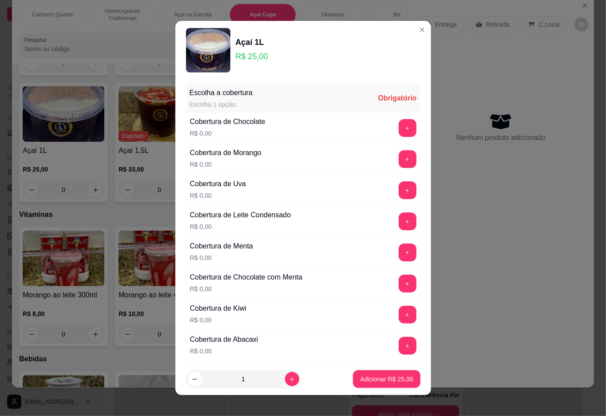
click at [399, 254] on button "+" at bounding box center [408, 252] width 18 height 18
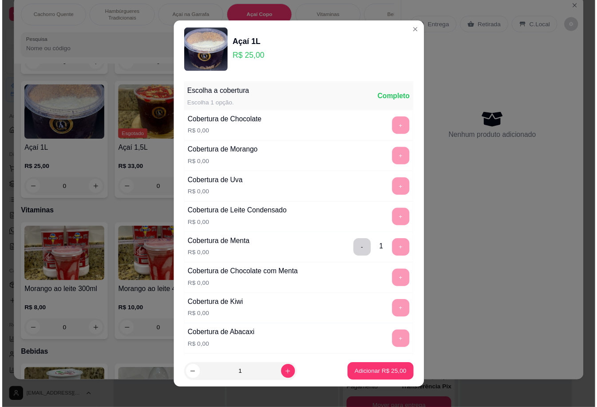
scroll to position [8, 0]
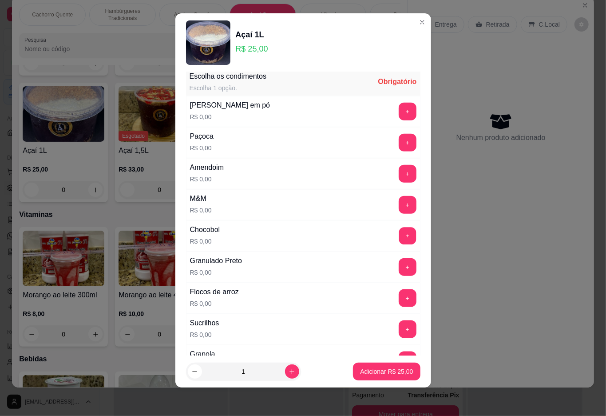
click at [399, 243] on button "+" at bounding box center [407, 235] width 17 height 17
click at [383, 368] on p "Adicionar R$ 25,00" at bounding box center [386, 371] width 53 height 9
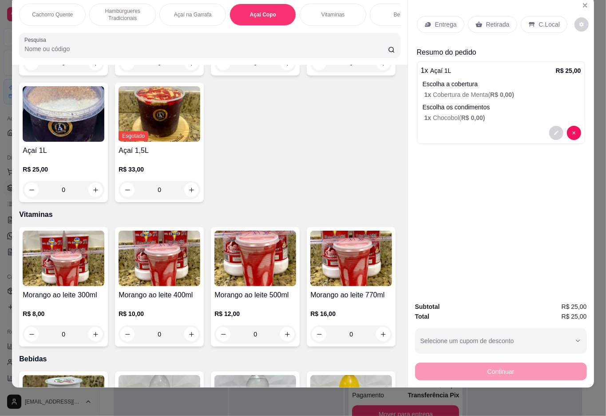
click at [489, 20] on p "Retirada" at bounding box center [498, 24] width 24 height 9
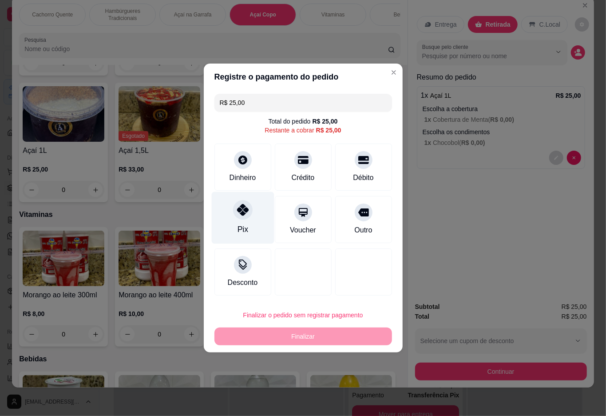
click at [245, 211] on icon at bounding box center [243, 210] width 12 height 12
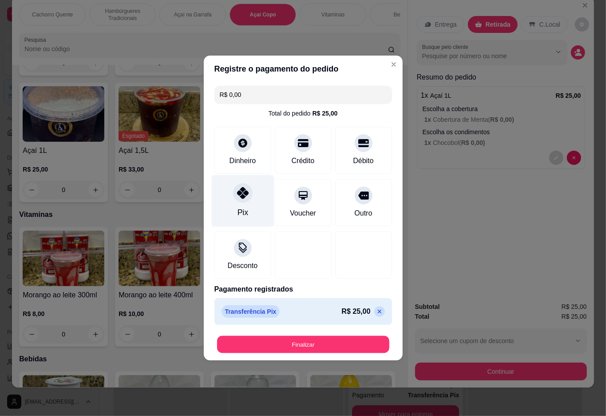
click at [308, 341] on button "Finalizar" at bounding box center [303, 344] width 172 height 17
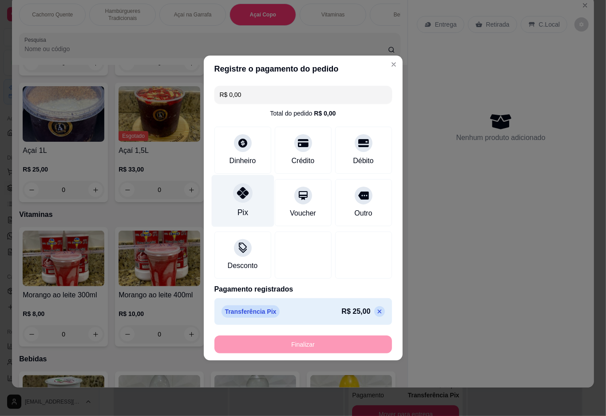
type input "-R$ 25,00"
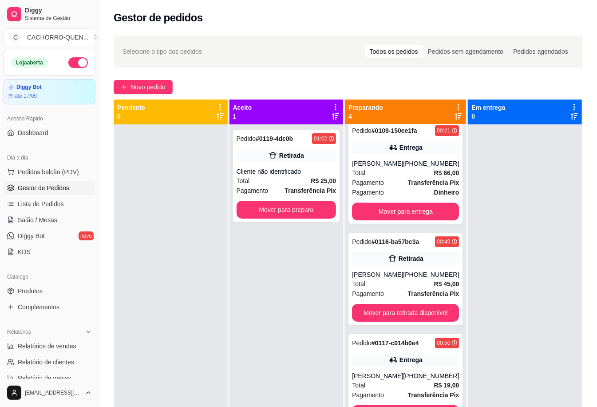
scroll to position [0, 5]
click at [273, 183] on div "Total R$ 25,00" at bounding box center [287, 181] width 100 height 10
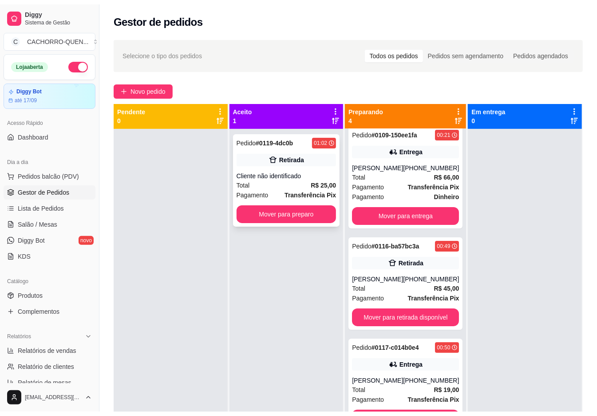
scroll to position [0, 0]
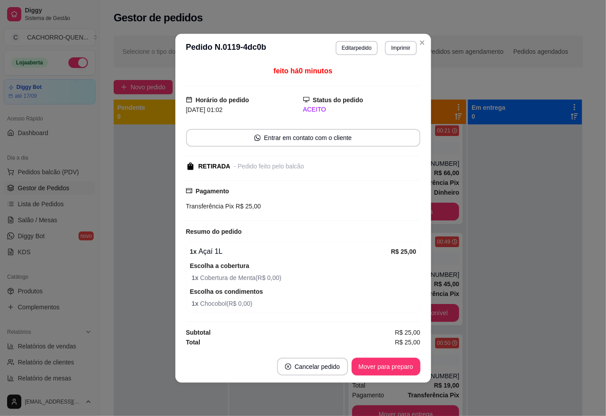
click at [375, 364] on button "Mover para preparo" at bounding box center [386, 367] width 69 height 18
click at [381, 365] on button "Mover para retirada disponível" at bounding box center [371, 366] width 95 height 17
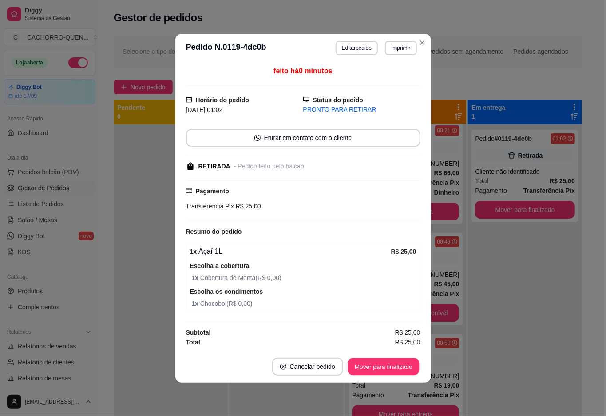
click at [365, 365] on button "Mover para finalizado" at bounding box center [384, 366] width 72 height 17
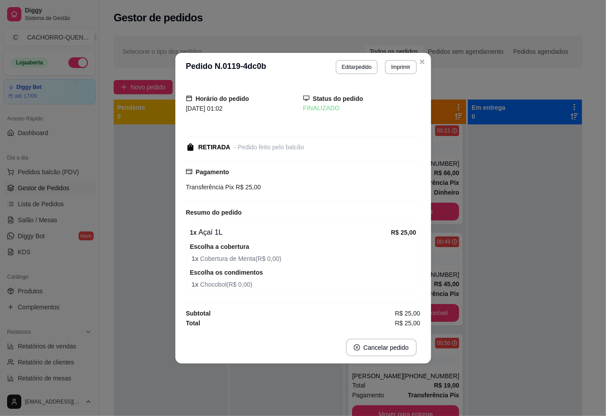
click at [141, 285] on div at bounding box center [171, 332] width 114 height 416
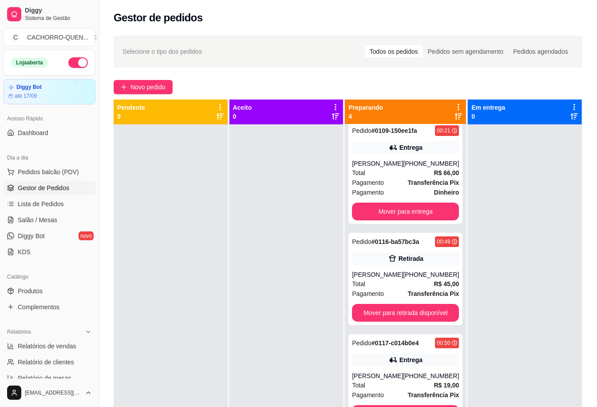
click at [409, 213] on button "Mover para entrega" at bounding box center [405, 212] width 107 height 18
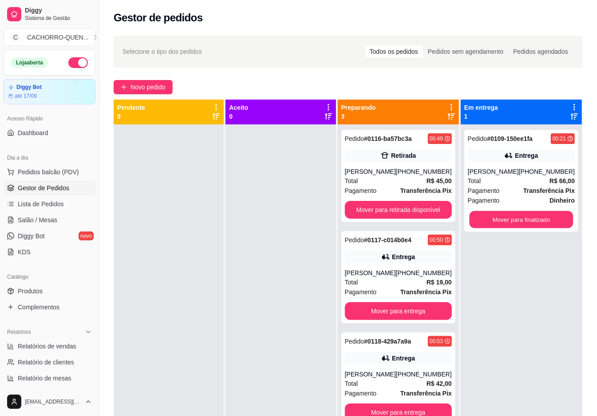
click at [502, 219] on button "Mover para finalizado" at bounding box center [521, 219] width 104 height 17
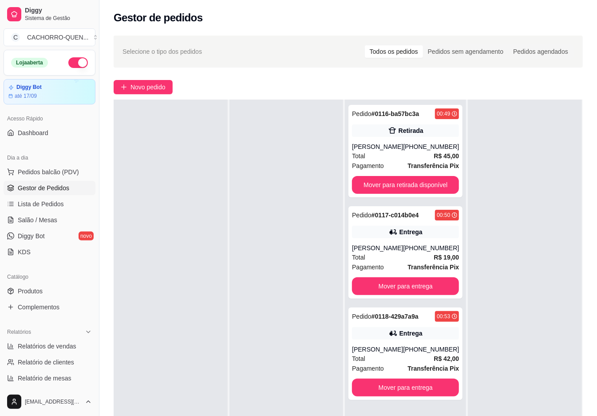
scroll to position [23, 0]
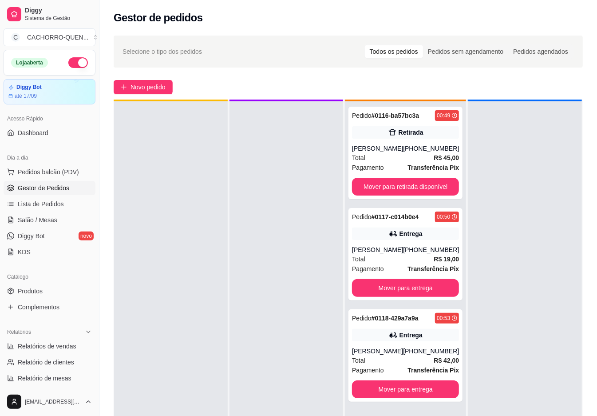
click at [411, 290] on button "Mover para entrega" at bounding box center [405, 288] width 107 height 18
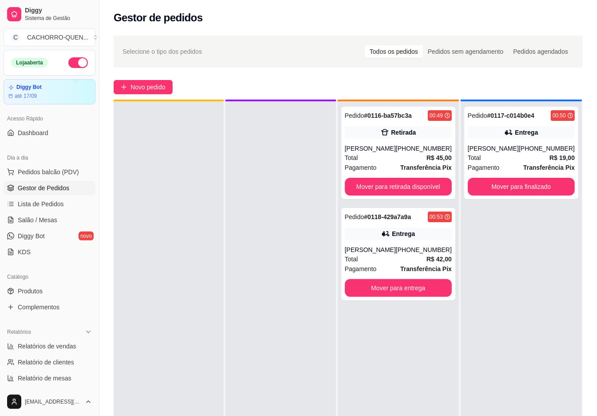
click at [411, 285] on button "Mover para entrega" at bounding box center [398, 288] width 107 height 18
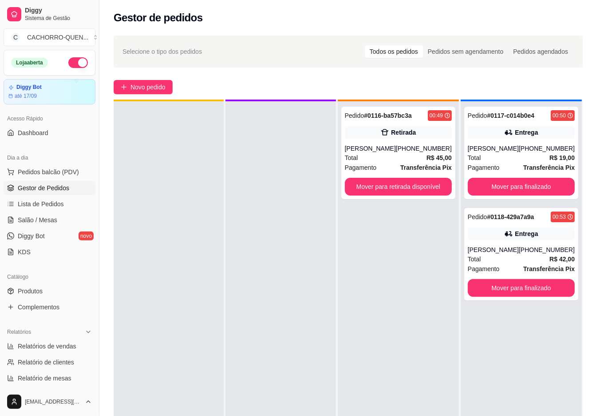
click at [150, 231] on div at bounding box center [169, 309] width 110 height 416
click at [508, 186] on button "Mover para finalizado" at bounding box center [521, 187] width 107 height 18
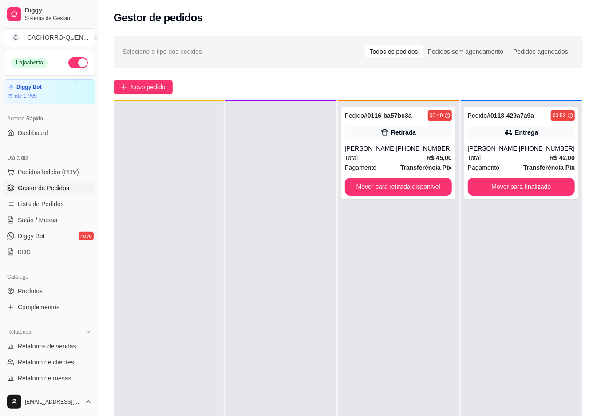
click at [518, 183] on button "Mover para finalizado" at bounding box center [521, 187] width 107 height 18
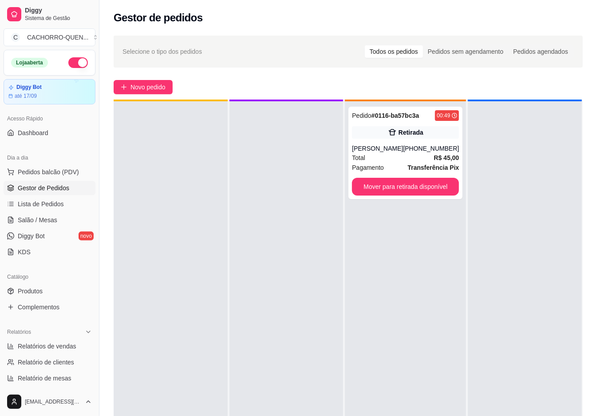
click at [386, 182] on button "Mover para retirada disponível" at bounding box center [405, 187] width 107 height 18
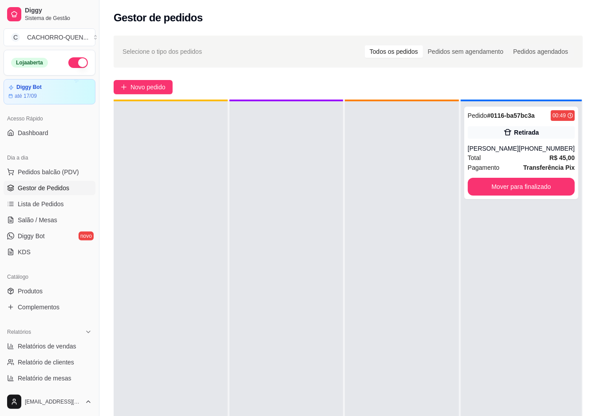
click at [509, 185] on div "Mover para finalizado" at bounding box center [521, 187] width 107 height 18
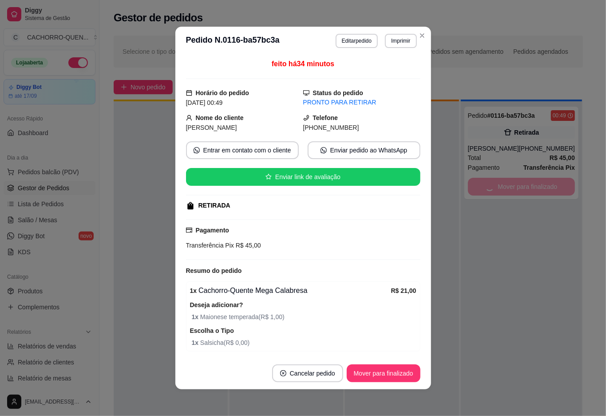
click at [386, 374] on button "Mover para finalizado" at bounding box center [384, 373] width 74 height 18
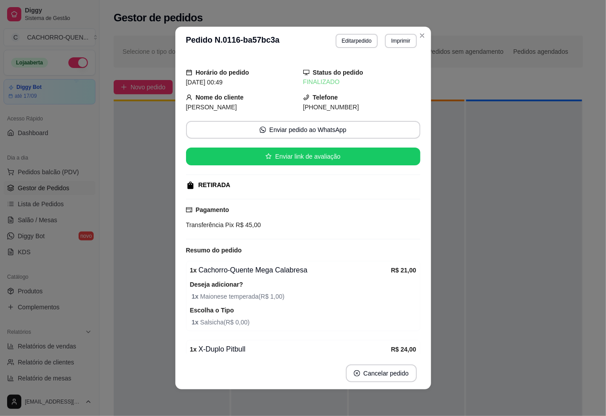
click at [134, 219] on div at bounding box center [172, 309] width 116 height 416
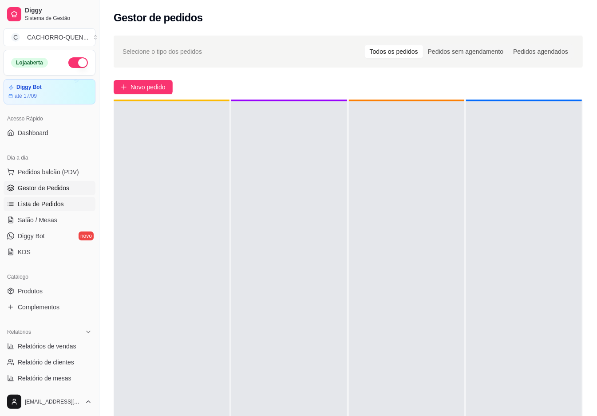
click at [62, 204] on span "Lista de Pedidos" at bounding box center [41, 203] width 46 height 9
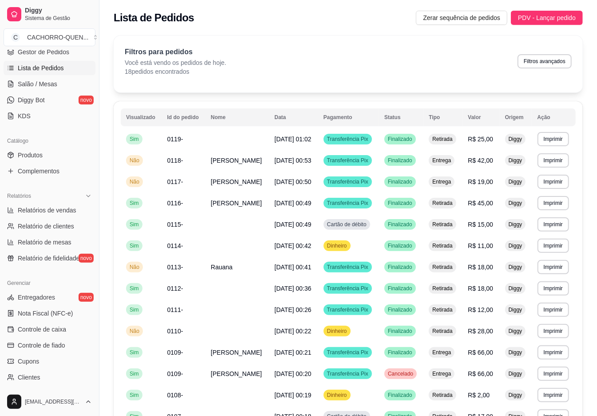
scroll to position [135, 0]
click at [57, 211] on span "Relatórios de vendas" at bounding box center [47, 210] width 59 height 9
select select "ALL"
select select "0"
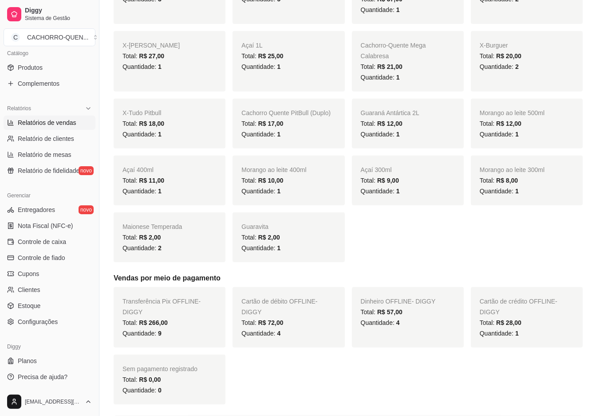
scroll to position [233, 0]
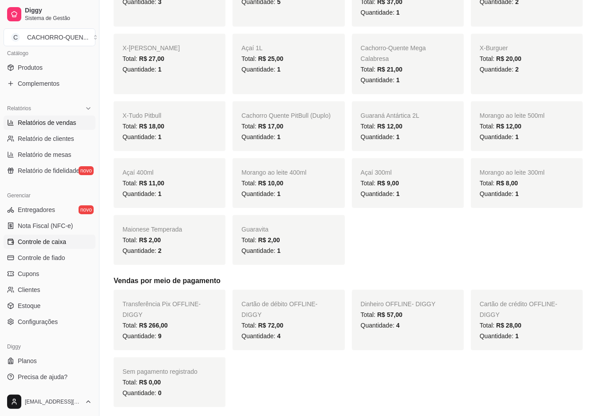
click at [60, 243] on span "Controle de caixa" at bounding box center [42, 241] width 48 height 9
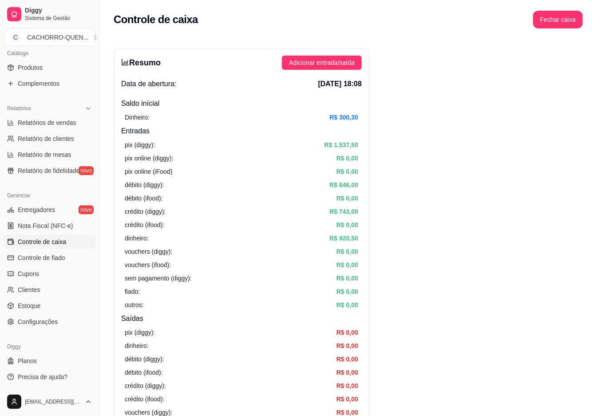
click at [553, 17] on button "Fechar caixa" at bounding box center [558, 20] width 50 height 18
click at [583, 70] on span "Sim" at bounding box center [577, 69] width 11 height 10
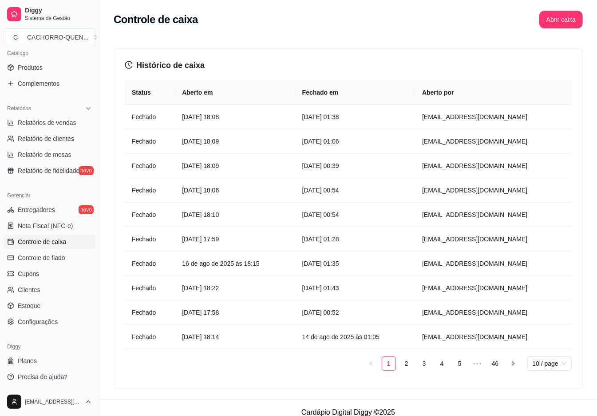
click at [360, 115] on article "[DATE] 01:38" at bounding box center [355, 117] width 106 height 10
